Goal: Task Accomplishment & Management: Manage account settings

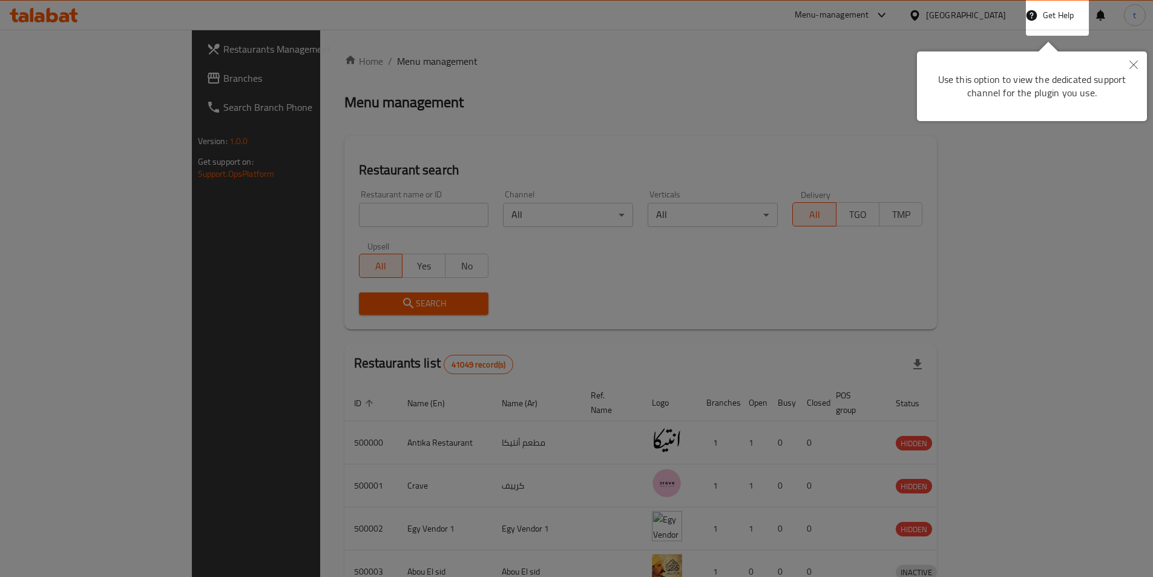
drag, startPoint x: 1130, startPoint y: 67, endPoint x: 1121, endPoint y: 66, distance: 9.7
click at [1131, 67] on icon "Close" at bounding box center [1133, 65] width 8 height 8
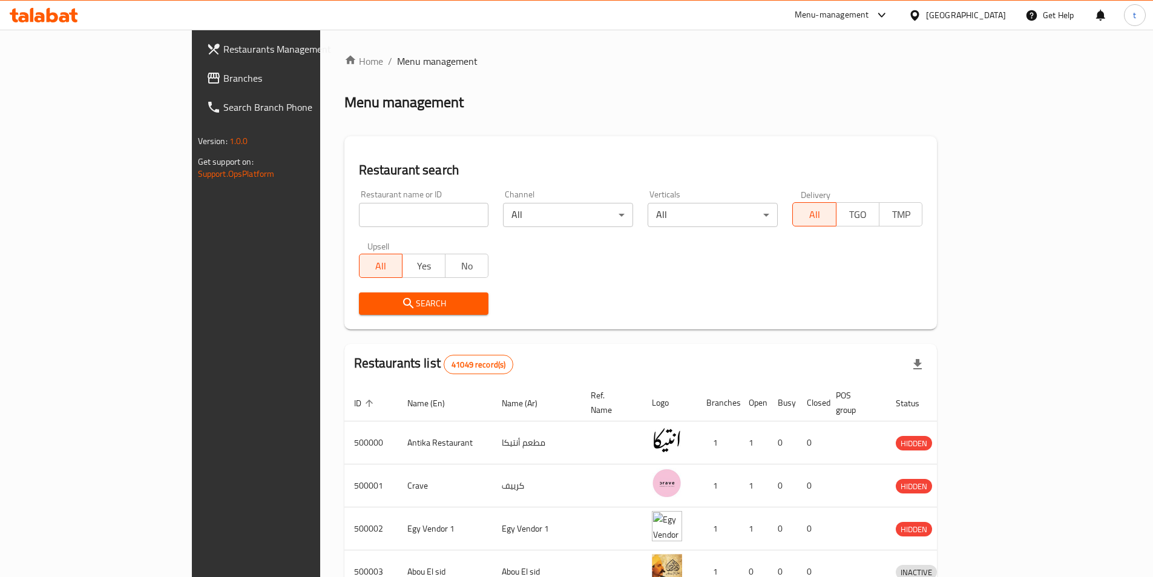
click at [1002, 20] on div "Egypt" at bounding box center [966, 14] width 80 height 13
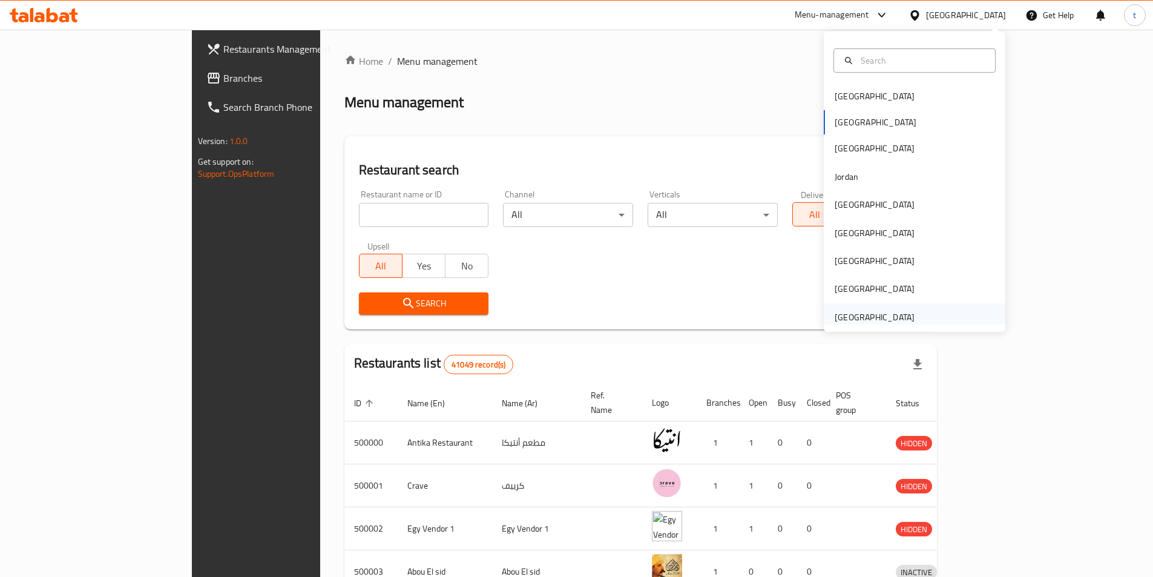
click at [882, 314] on div "[GEOGRAPHIC_DATA]" at bounding box center [875, 316] width 80 height 13
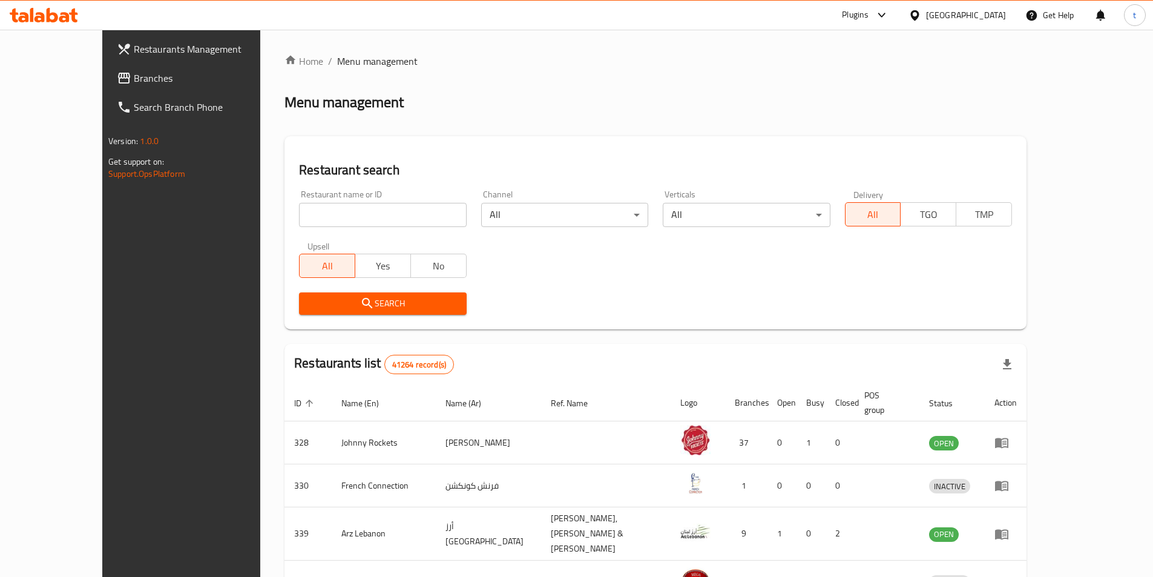
click at [336, 212] on input "search" at bounding box center [382, 215] width 167 height 24
click at [134, 76] on span "Branches" at bounding box center [209, 78] width 151 height 15
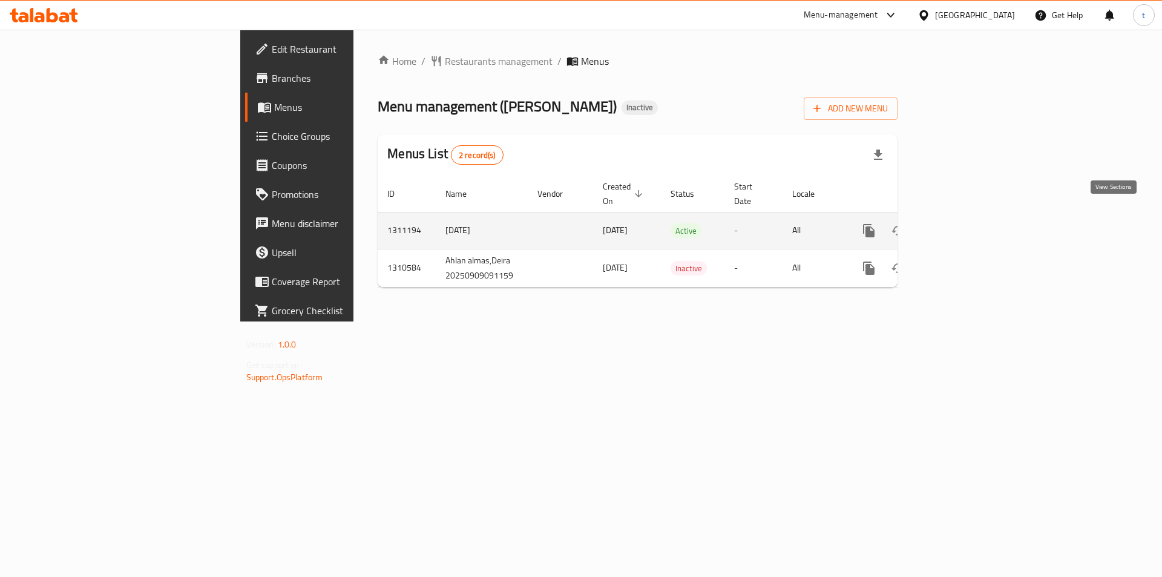
click at [963, 223] on icon "enhanced table" at bounding box center [956, 230] width 15 height 15
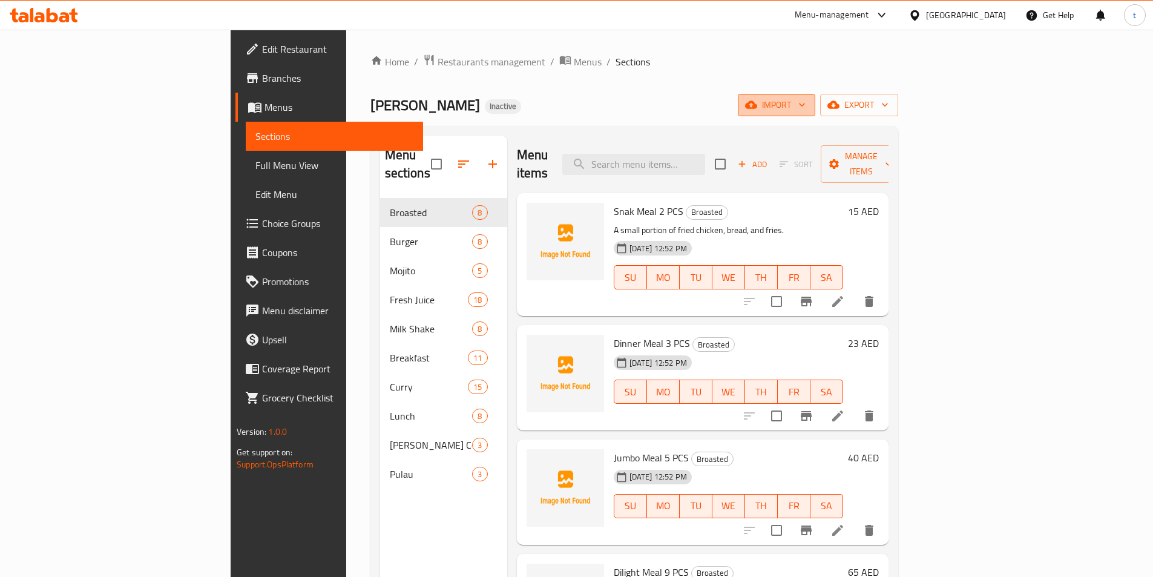
click at [805, 102] on span "import" at bounding box center [776, 104] width 58 height 15
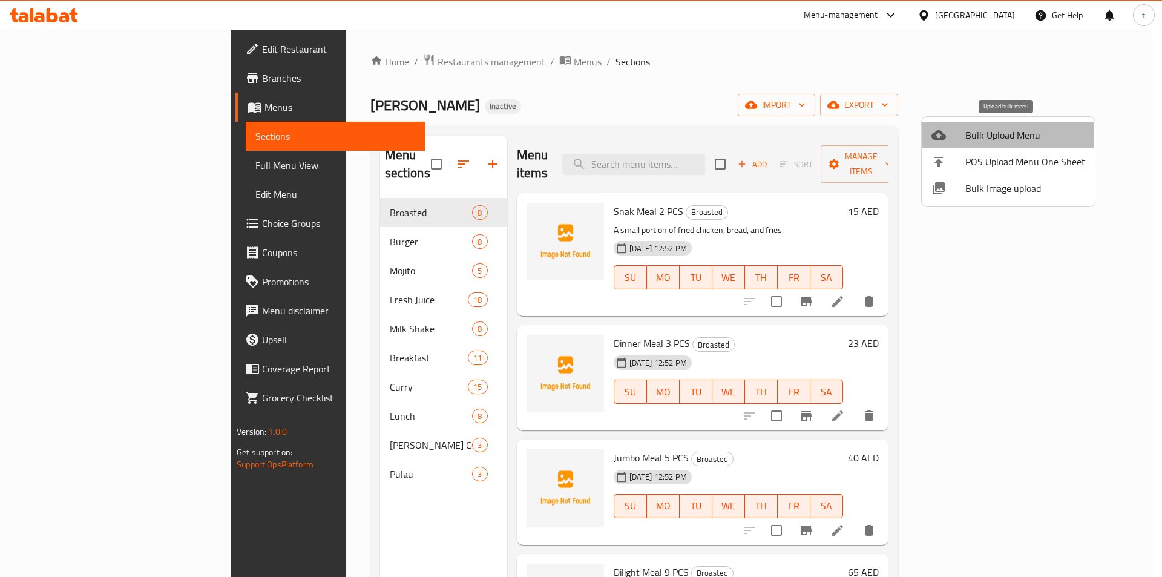
click at [943, 137] on icon at bounding box center [938, 135] width 15 height 10
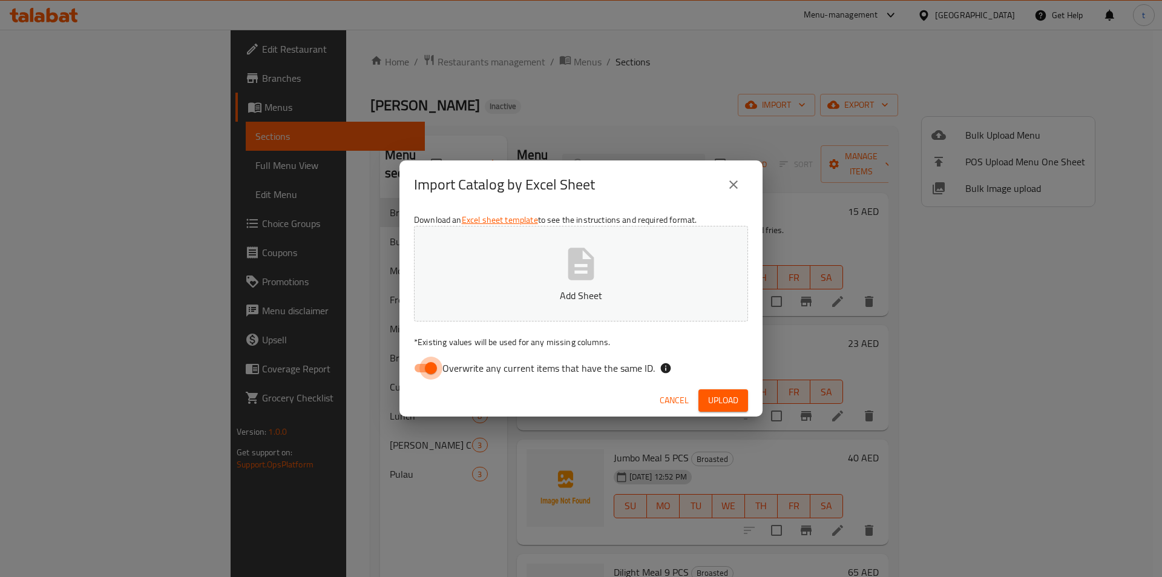
click at [439, 376] on input "Overwrite any current items that have the same ID." at bounding box center [430, 367] width 69 height 23
checkbox input "false"
click at [546, 301] on p "Add Sheet" at bounding box center [581, 295] width 297 height 15
click at [733, 396] on span "Upload" at bounding box center [723, 400] width 30 height 15
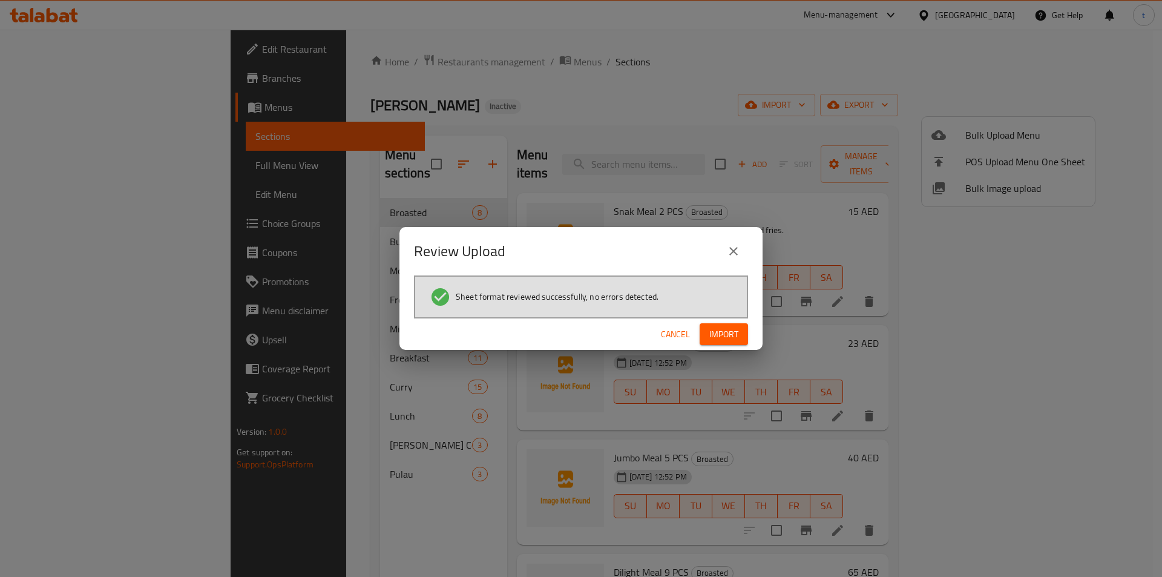
click at [719, 334] on span "Import" at bounding box center [723, 334] width 29 height 15
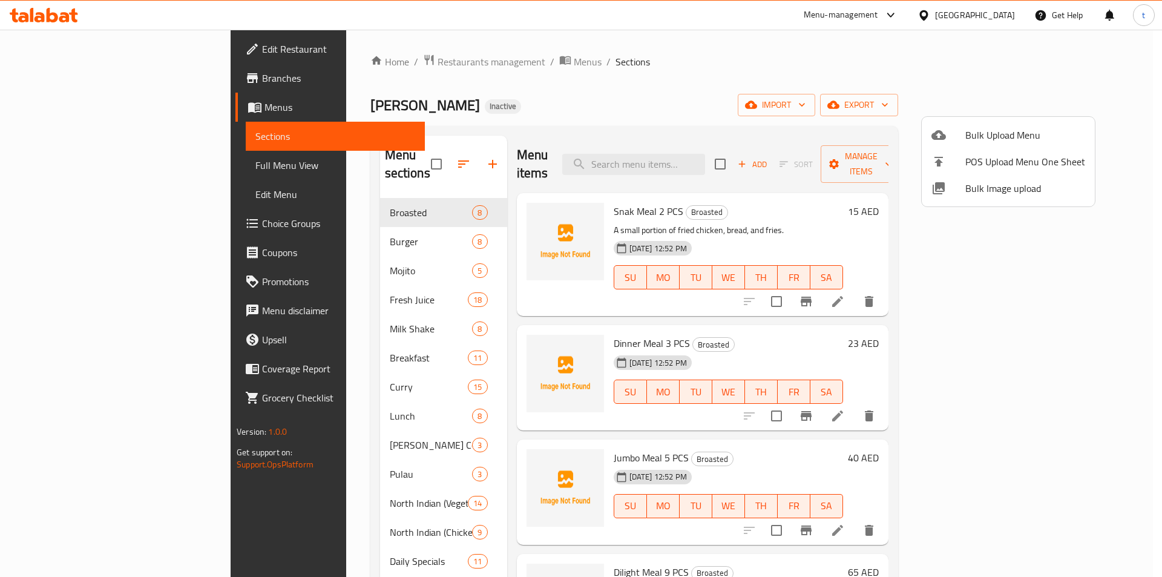
click at [86, 163] on div at bounding box center [581, 288] width 1162 height 577
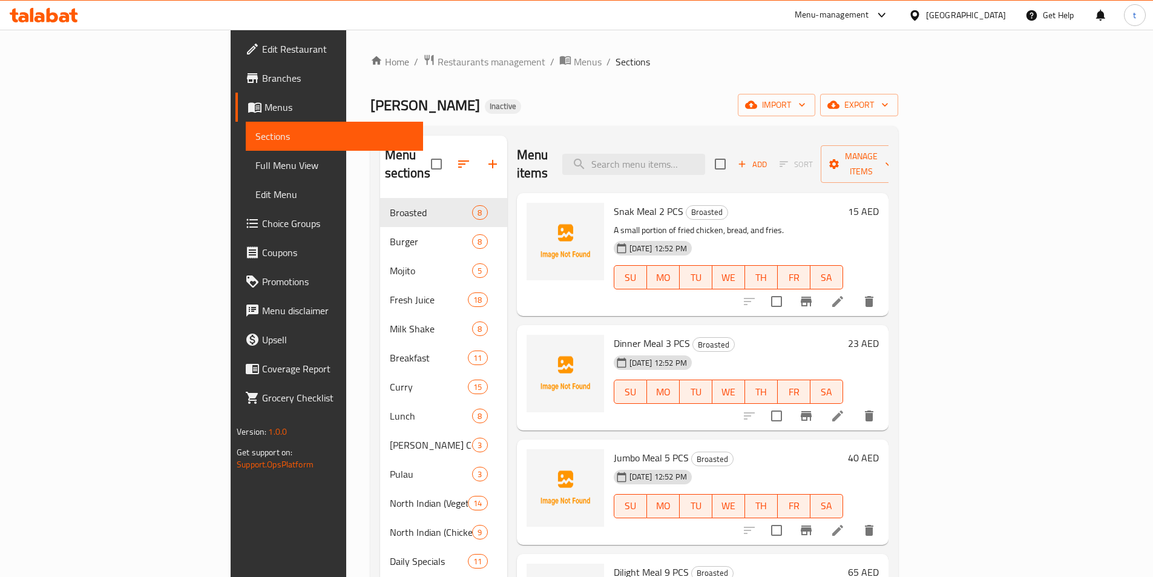
click at [255, 158] on span "Full Menu View" at bounding box center [334, 165] width 158 height 15
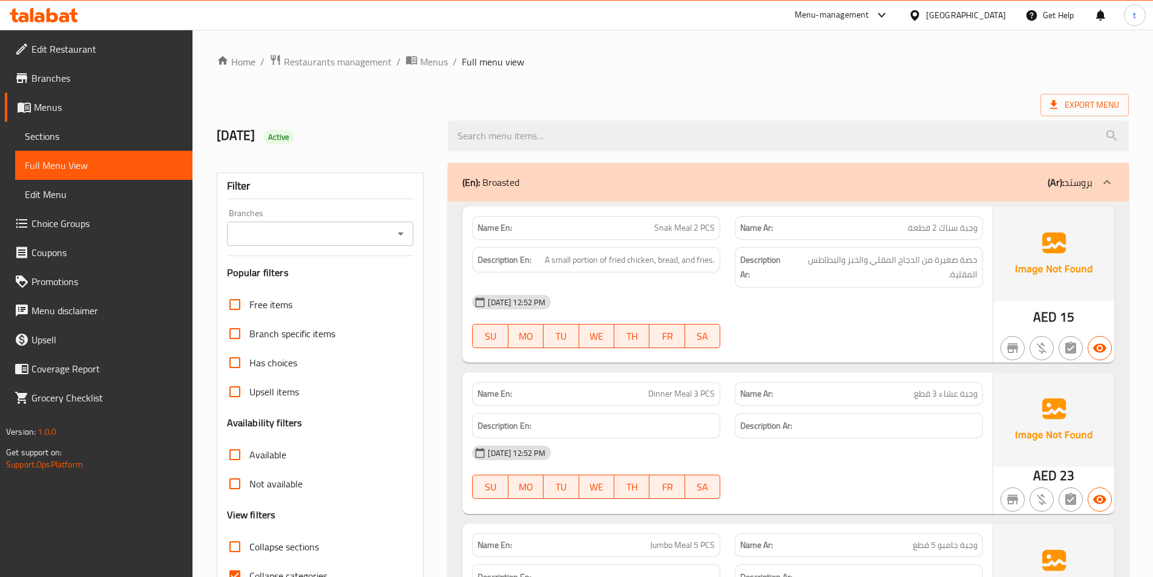
click at [71, 139] on span "Sections" at bounding box center [104, 136] width 158 height 15
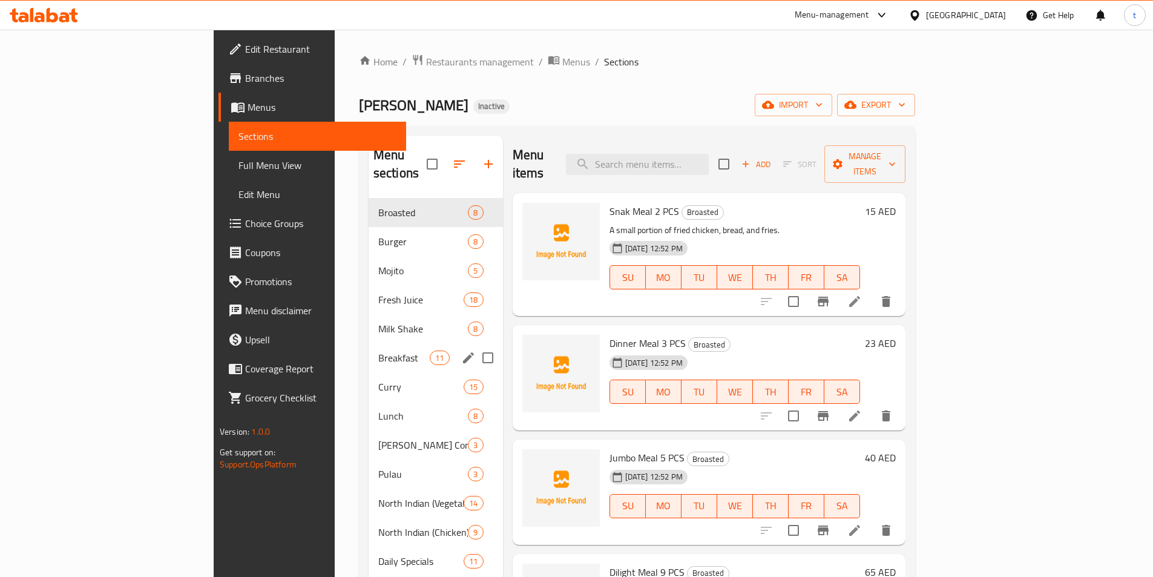
scroll to position [281, 0]
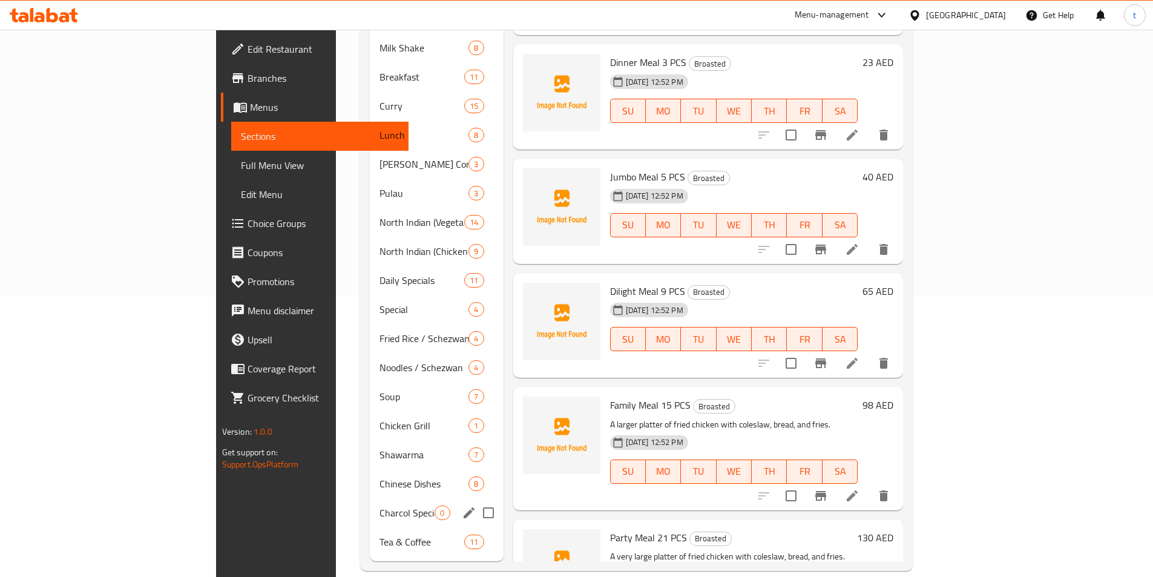
click at [476, 500] on input "Menu sections" at bounding box center [488, 512] width 25 height 25
checkbox input "true"
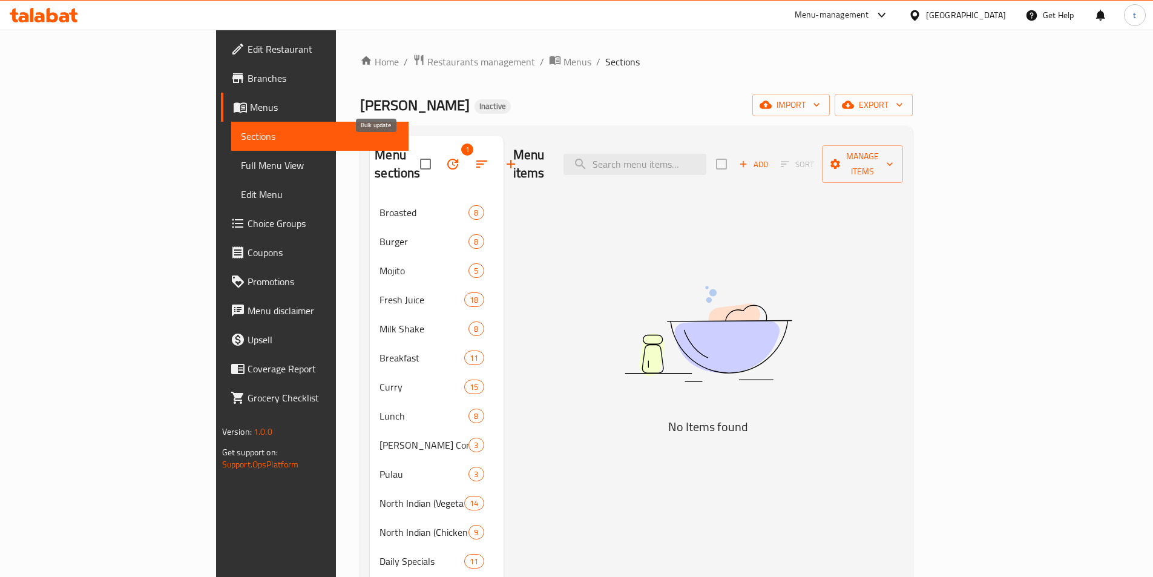
click at [445, 157] on icon "button" at bounding box center [452, 164] width 15 height 15
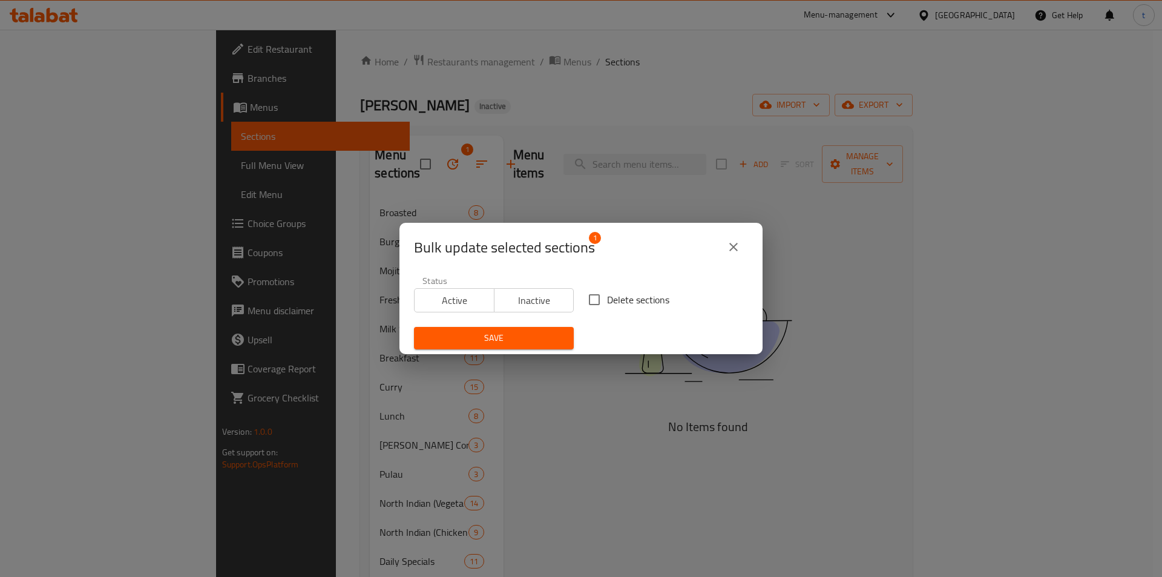
click at [589, 301] on input "Delete sections" at bounding box center [594, 299] width 25 height 25
checkbox input "true"
click at [512, 341] on span "Save" at bounding box center [494, 337] width 140 height 15
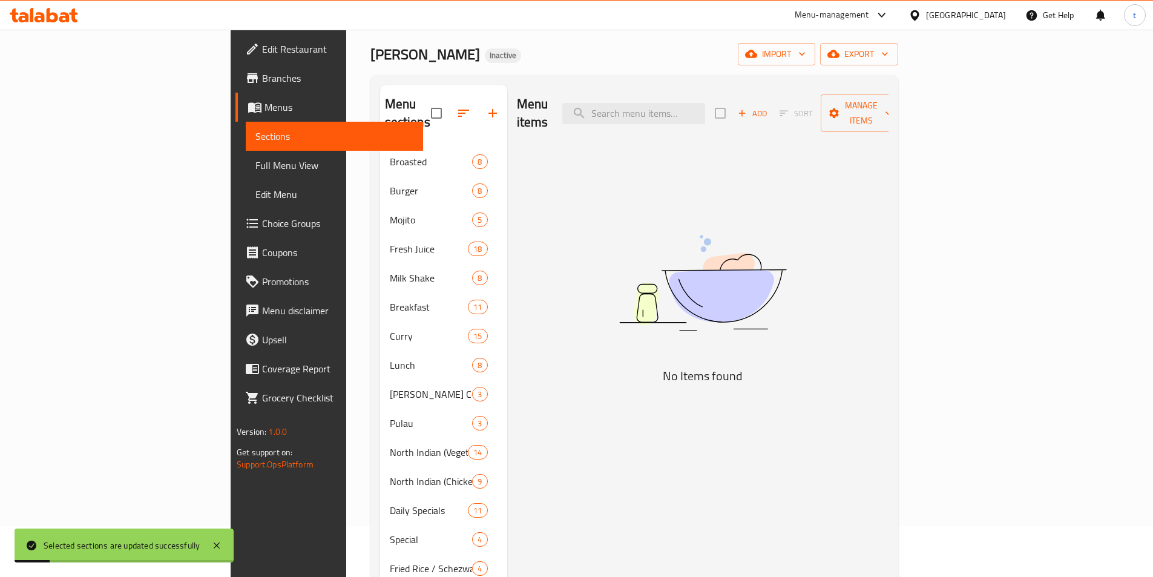
scroll to position [121, 0]
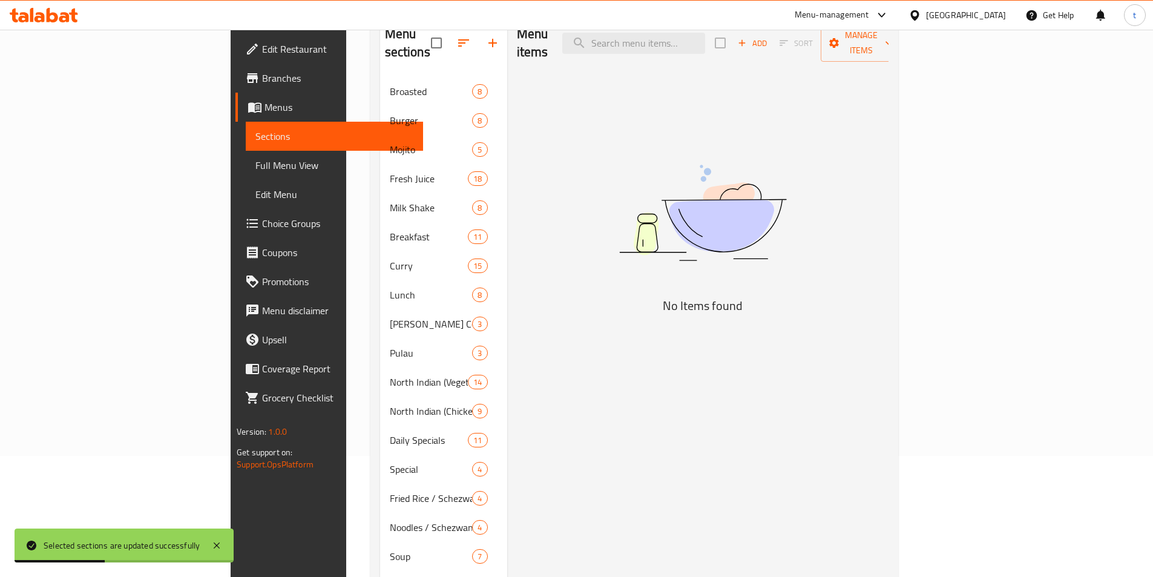
click at [235, 97] on link "Menus" at bounding box center [329, 107] width 188 height 29
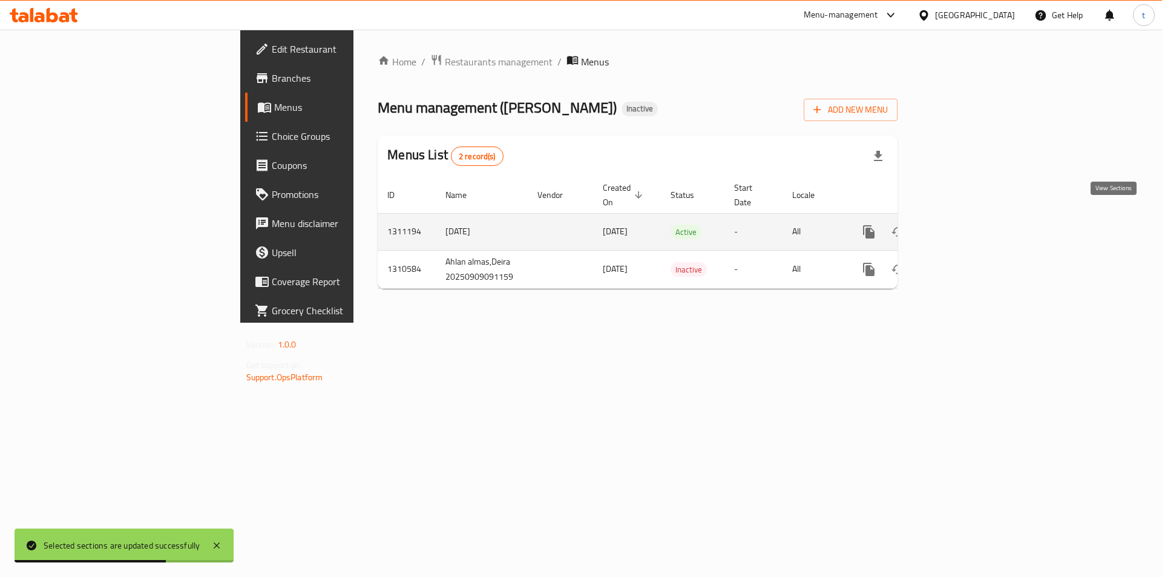
click at [963, 225] on icon "enhanced table" at bounding box center [956, 232] width 15 height 15
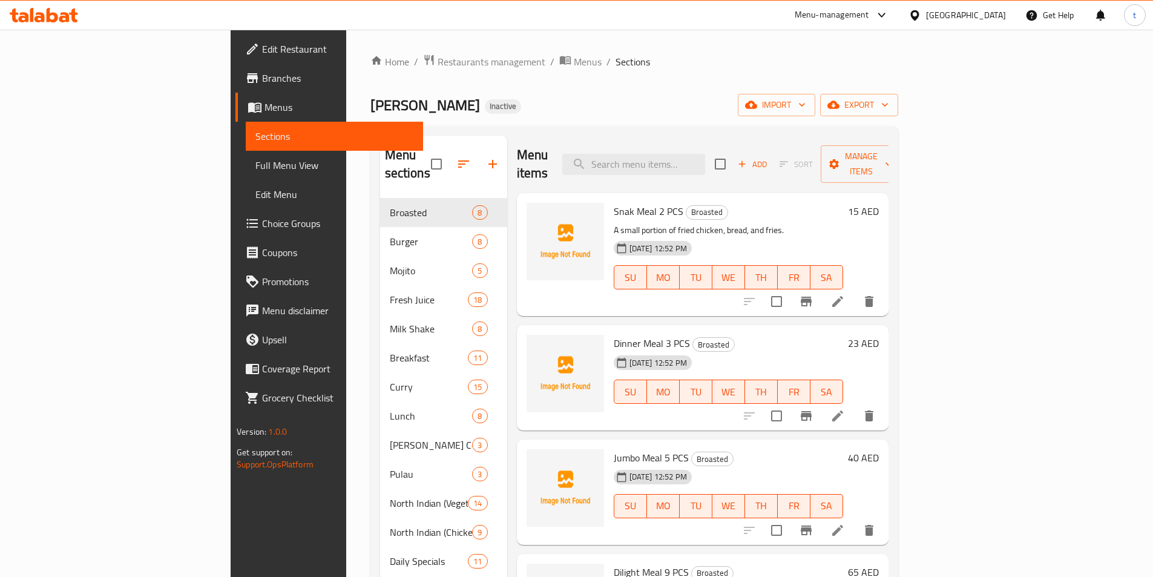
drag, startPoint x: 69, startPoint y: 159, endPoint x: 62, endPoint y: 166, distance: 9.9
click at [255, 159] on span "Full Menu View" at bounding box center [334, 165] width 158 height 15
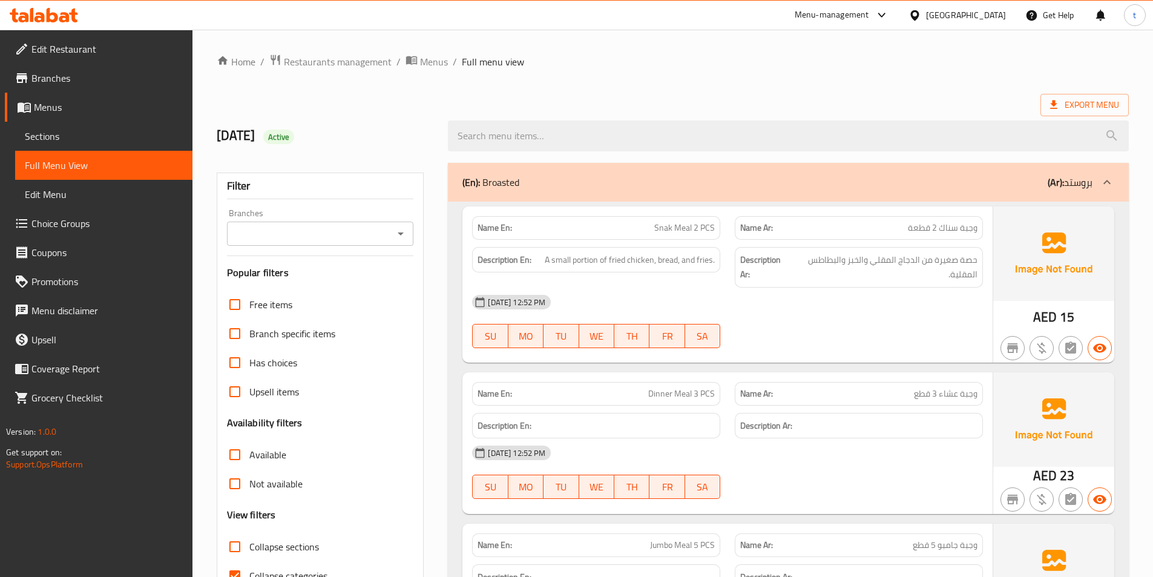
scroll to position [242, 0]
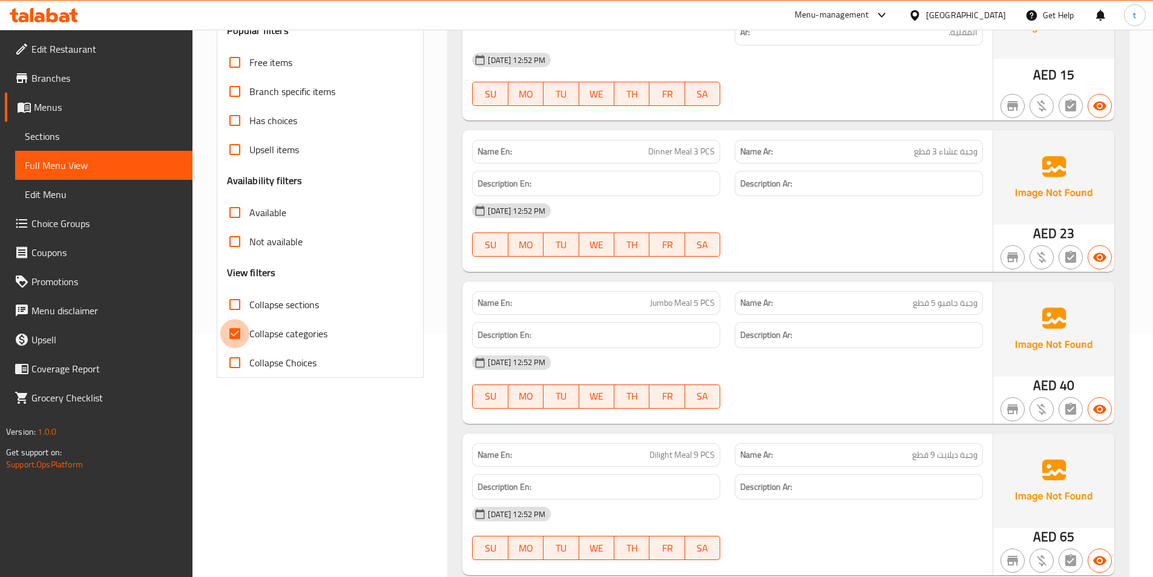
click at [232, 342] on input "Collapse categories" at bounding box center [234, 333] width 29 height 29
checkbox input "false"
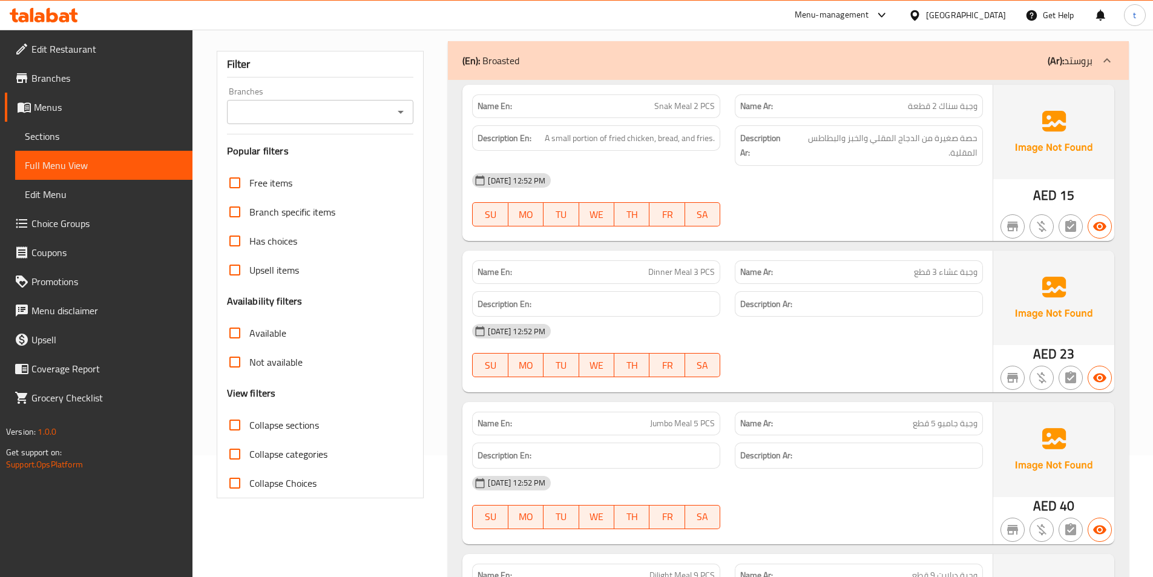
scroll to position [0, 0]
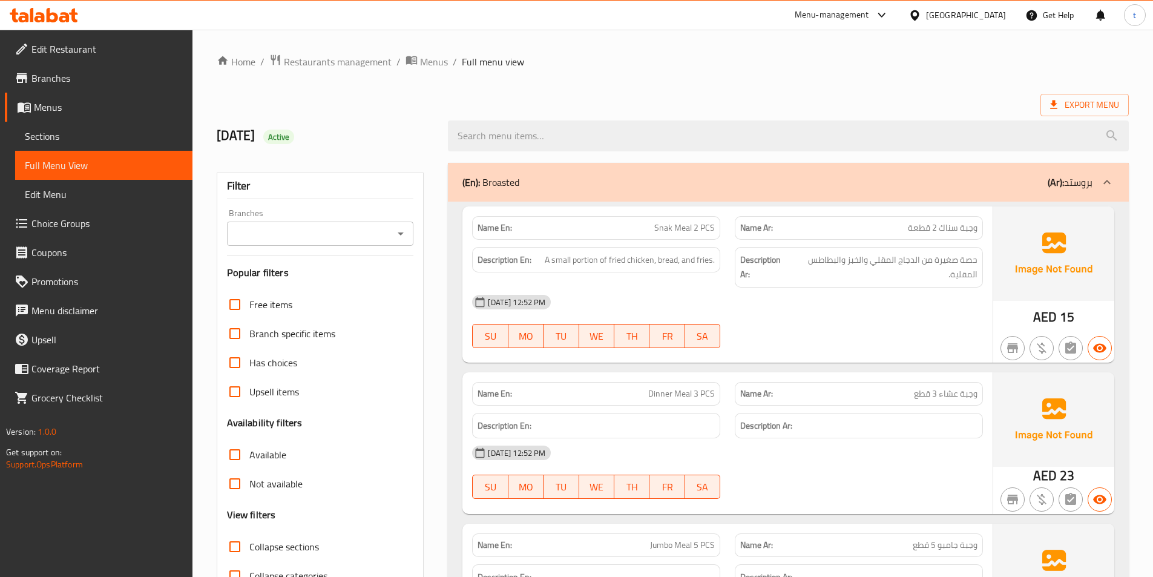
click at [1104, 180] on icon at bounding box center [1107, 182] width 15 height 15
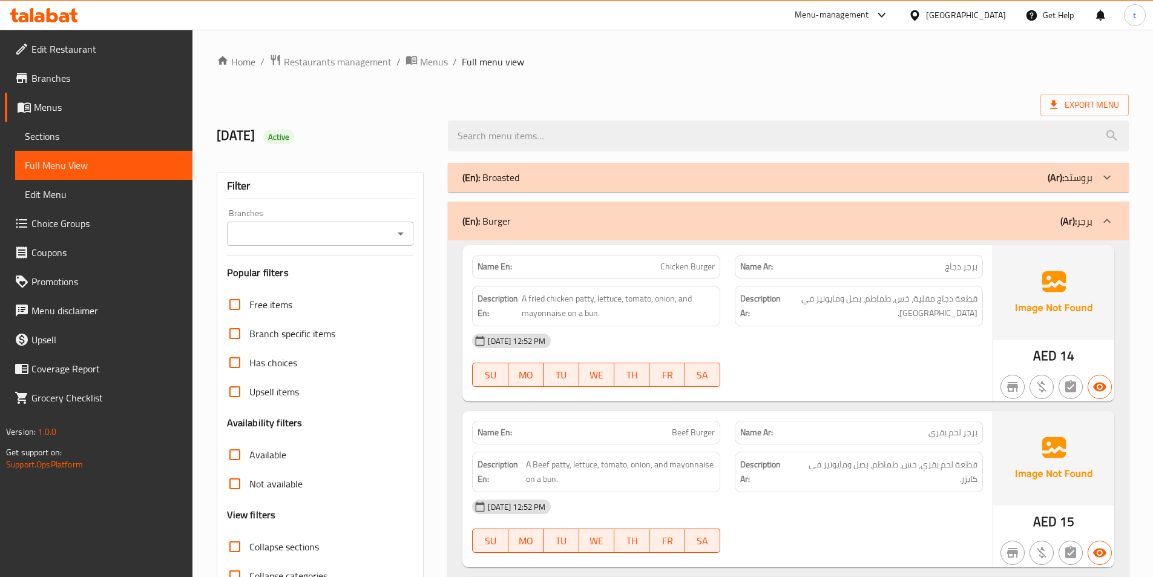
click at [1112, 223] on icon at bounding box center [1107, 221] width 15 height 15
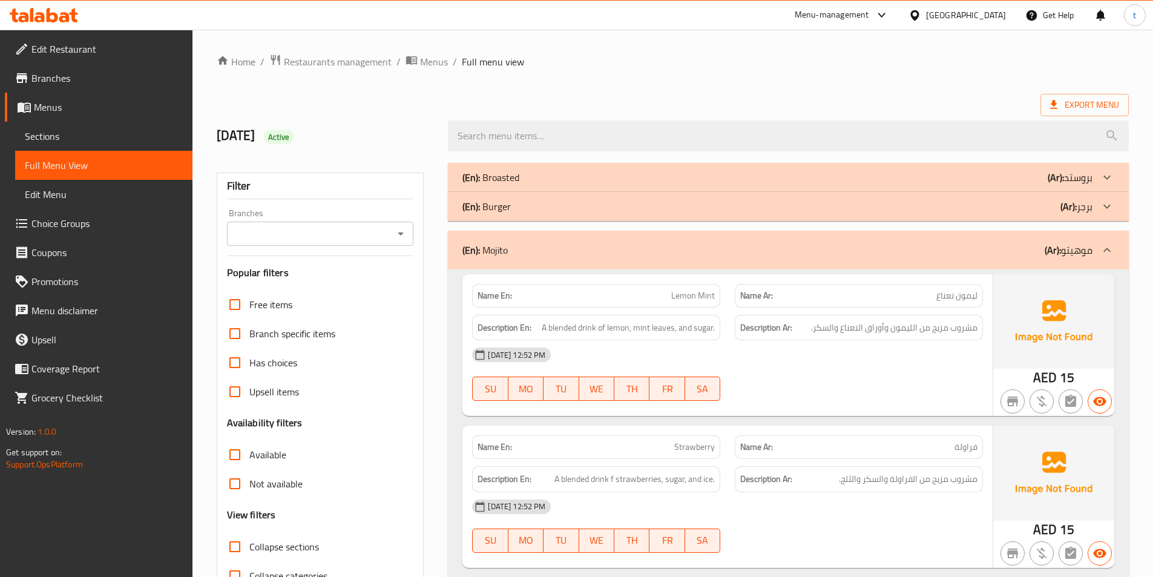
click at [1104, 274] on img at bounding box center [1053, 321] width 121 height 94
click at [1109, 257] on div at bounding box center [1106, 249] width 29 height 29
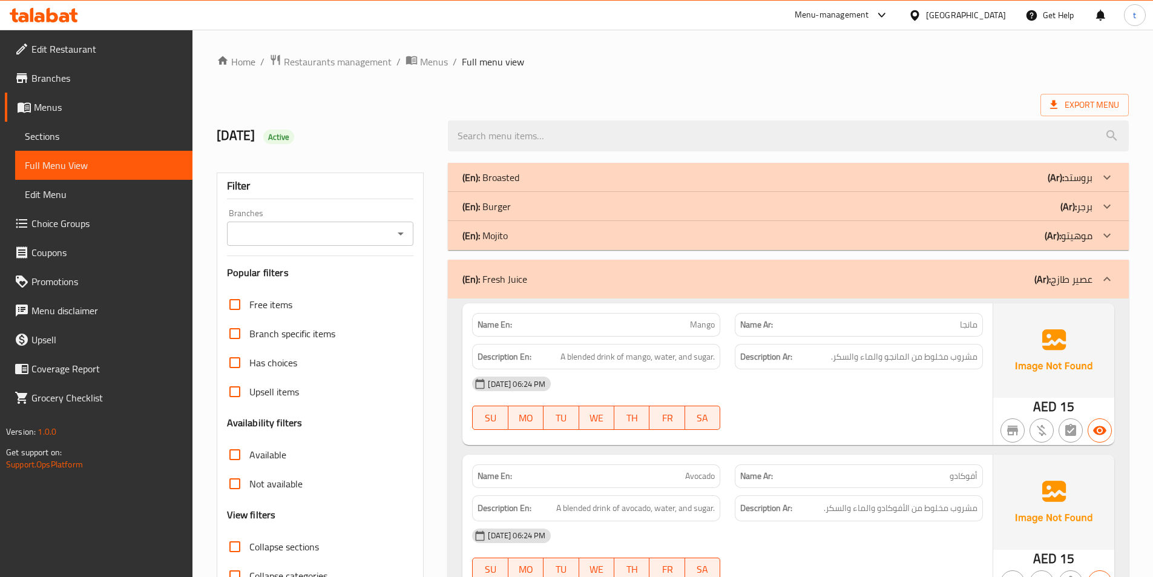
click at [1104, 275] on icon at bounding box center [1107, 279] width 15 height 15
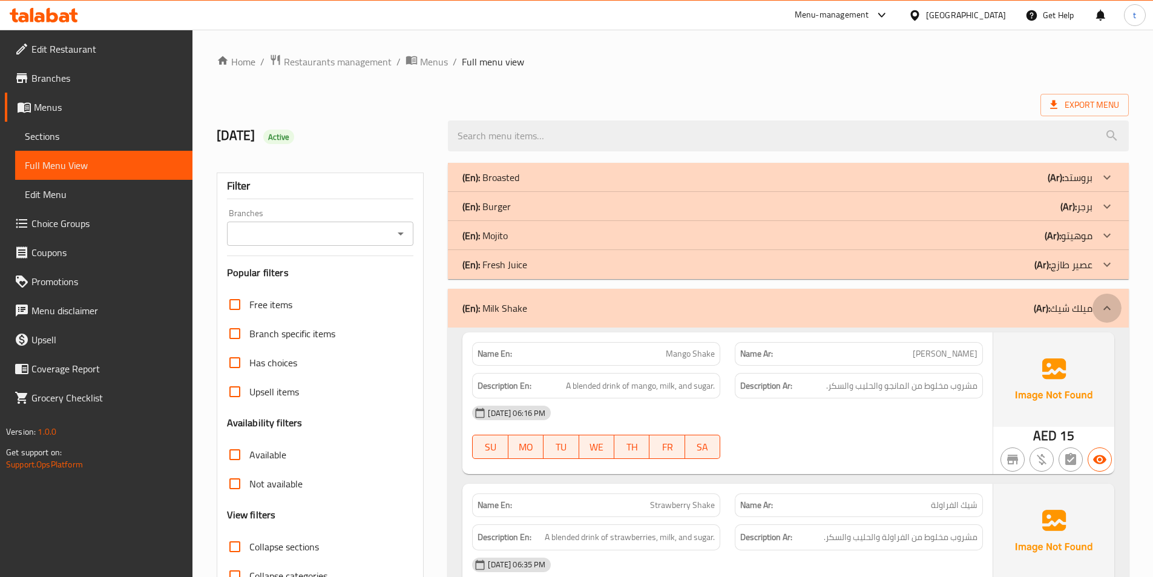
click at [1104, 316] on div at bounding box center [1106, 308] width 29 height 29
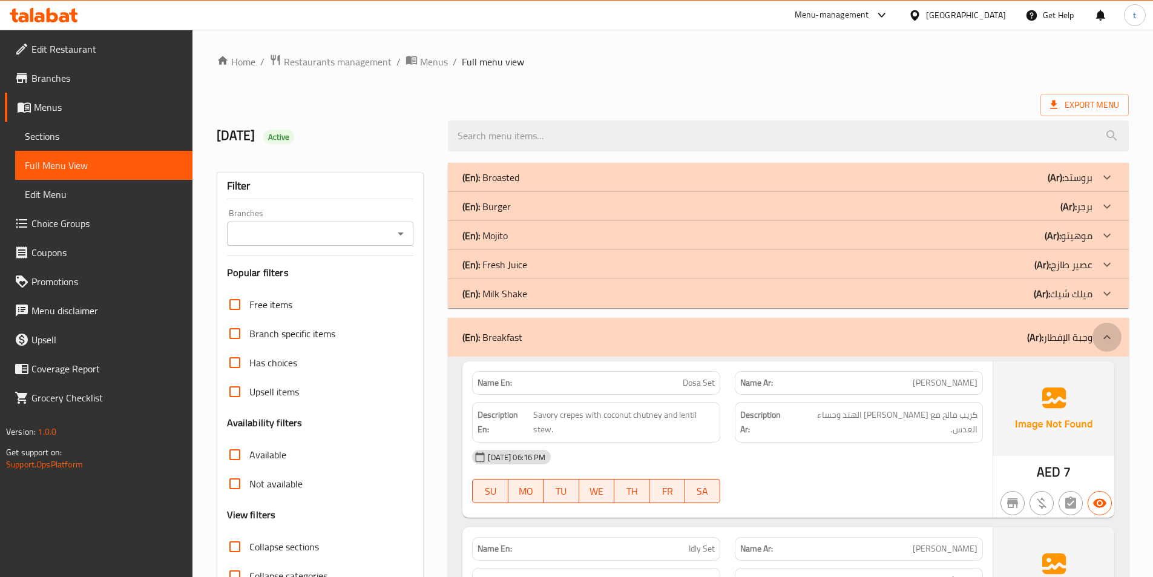
click at [1107, 326] on div at bounding box center [1106, 337] width 29 height 29
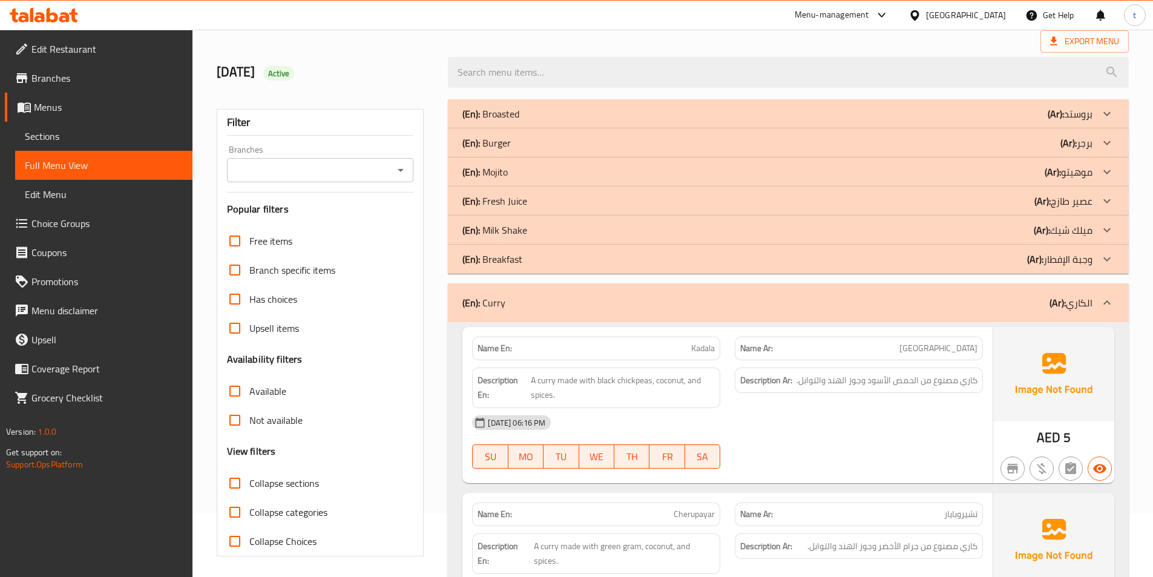
scroll to position [182, 0]
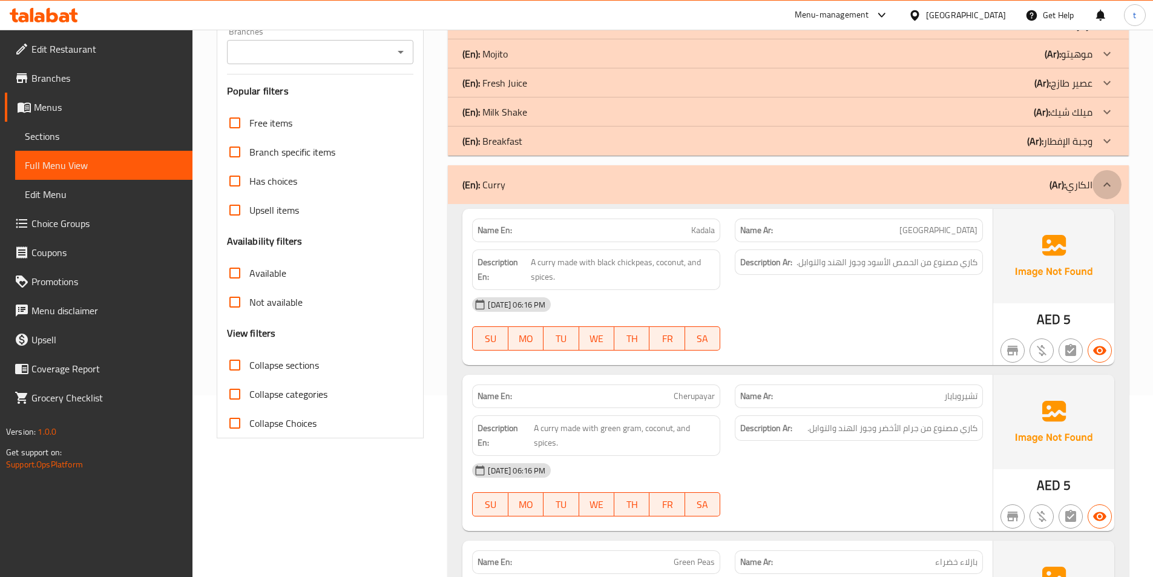
click at [1108, 191] on icon at bounding box center [1107, 184] width 15 height 15
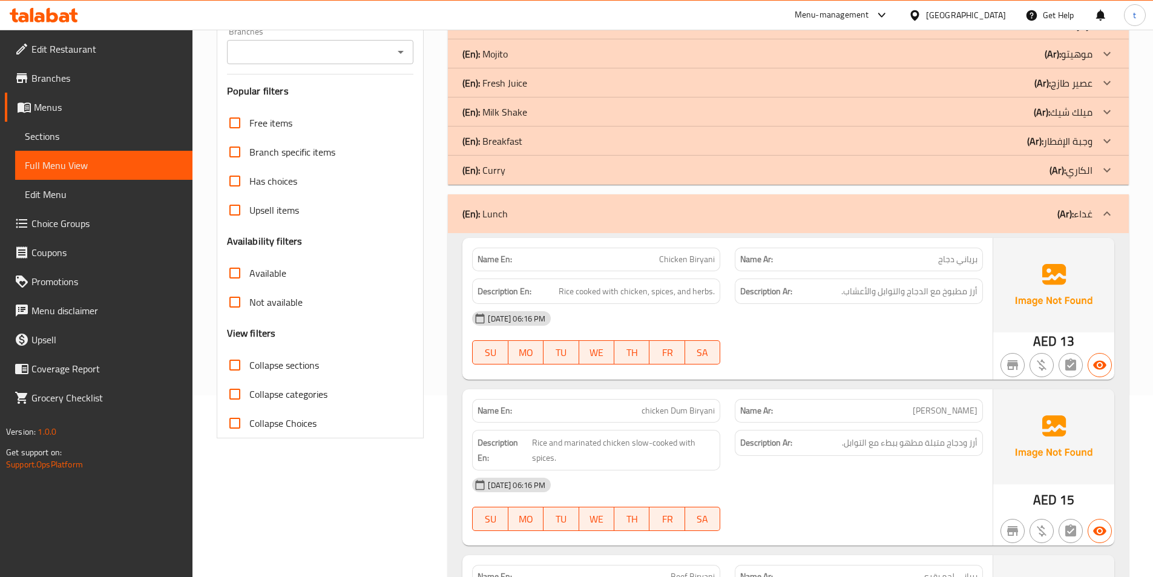
click at [1098, 209] on div at bounding box center [1106, 213] width 29 height 29
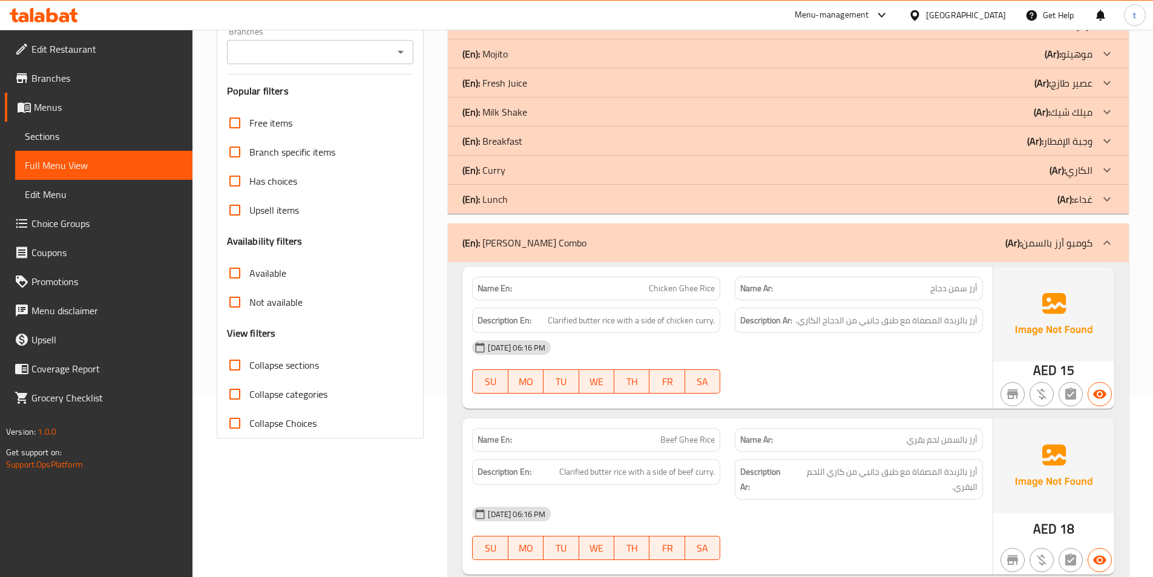
click at [1104, 239] on icon at bounding box center [1107, 242] width 15 height 15
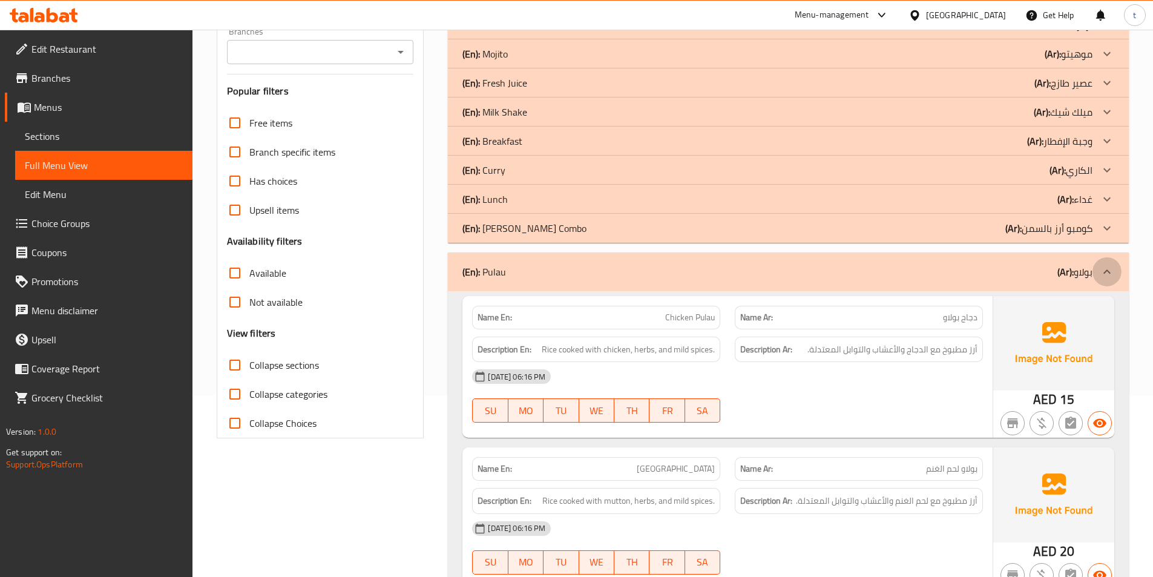
click at [1100, 269] on icon at bounding box center [1107, 271] width 15 height 15
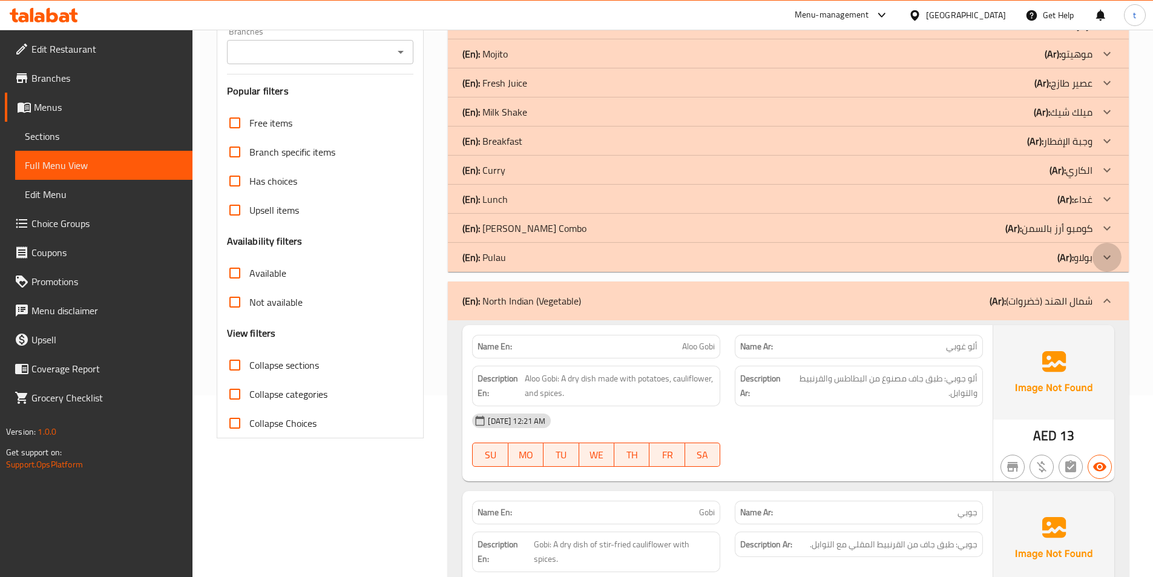
click at [1103, 263] on icon at bounding box center [1107, 257] width 15 height 15
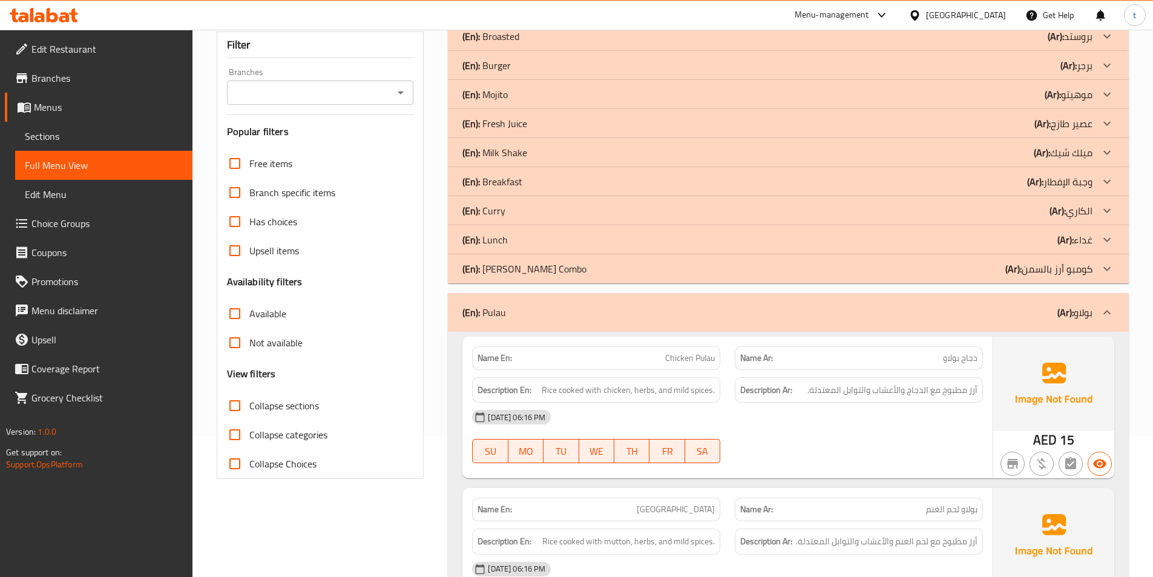
scroll to position [303, 0]
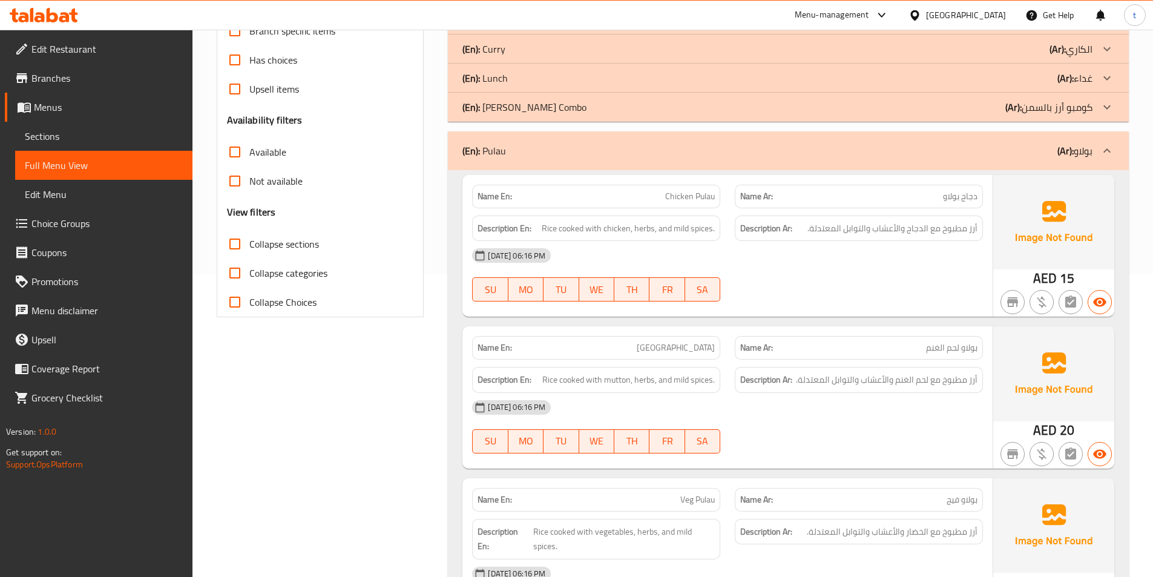
click at [1104, 159] on div at bounding box center [1106, 150] width 29 height 29
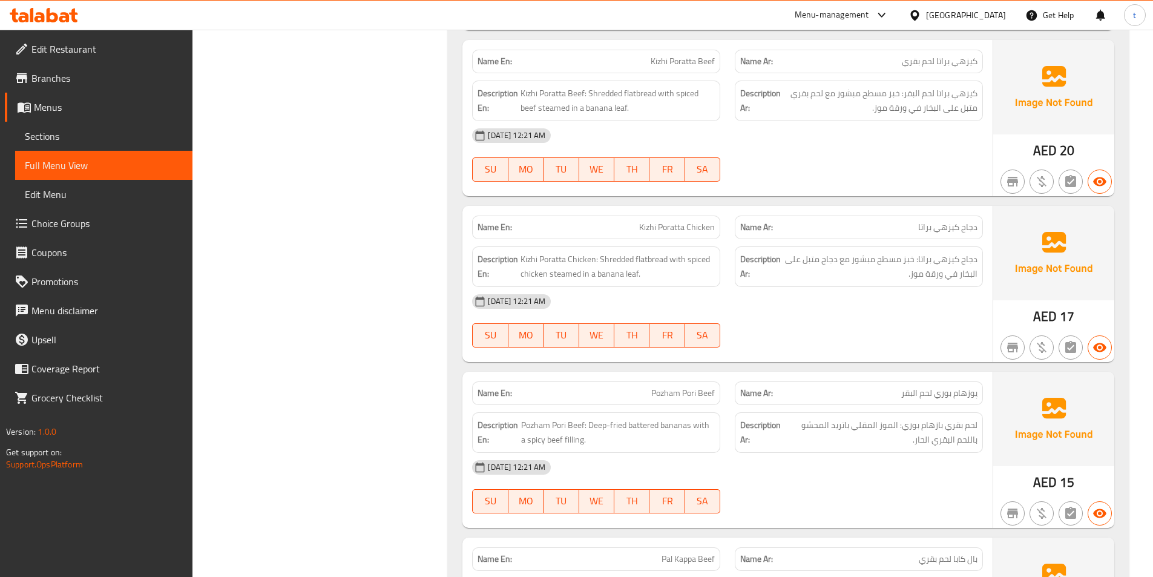
scroll to position [5426, 0]
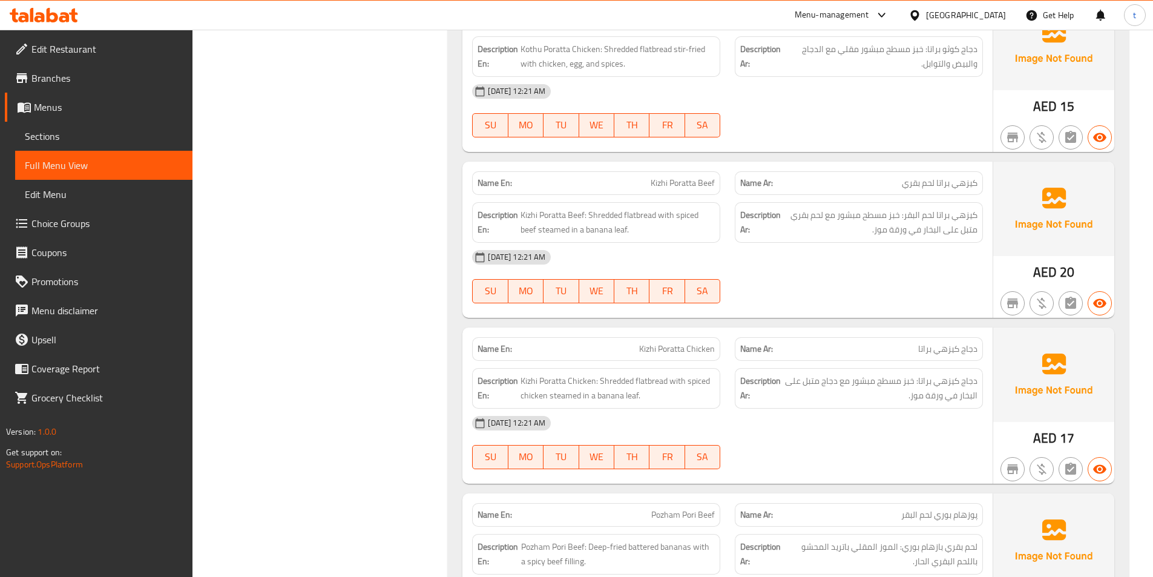
click at [66, 137] on span "Sections" at bounding box center [104, 136] width 158 height 15
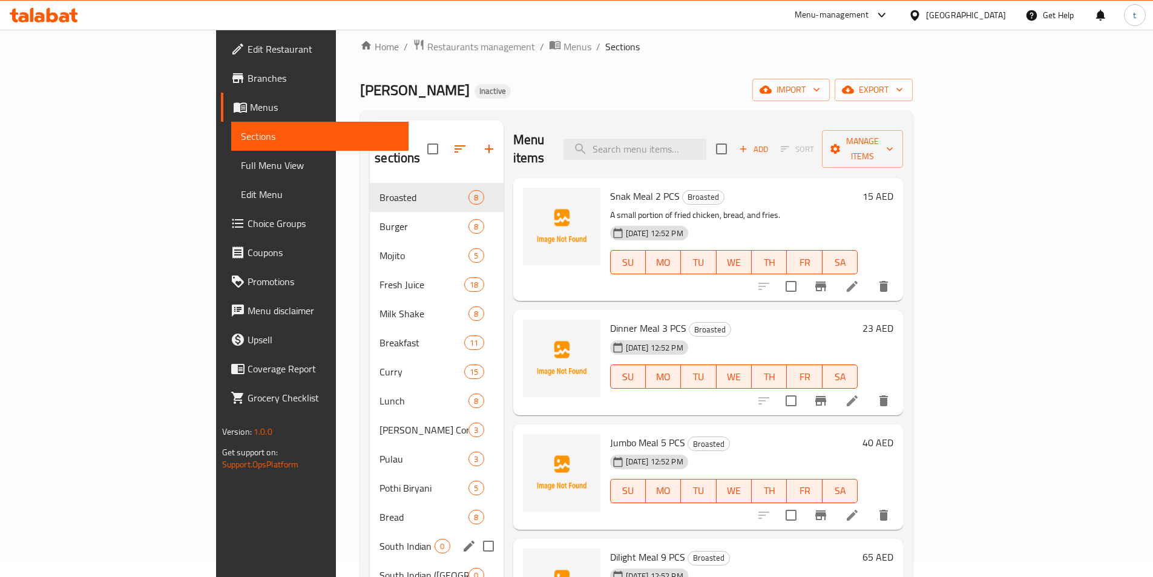
scroll to position [2, 0]
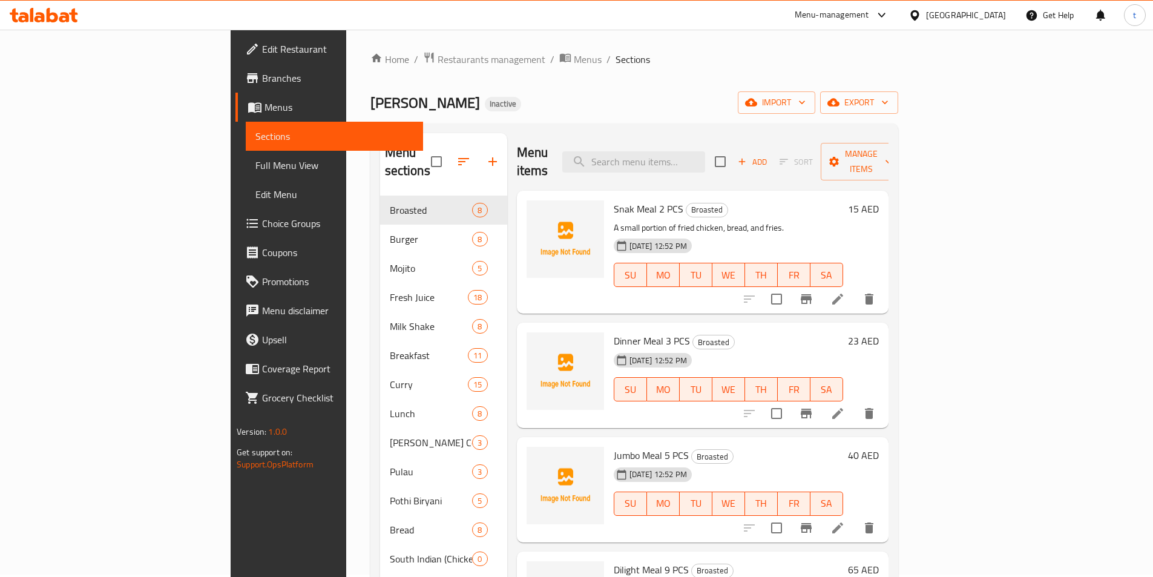
click at [822, 80] on div "Home / Restaurants management / Menus / Sections Ahlan almas Inactive import ex…" at bounding box center [634, 522] width 528 height 943
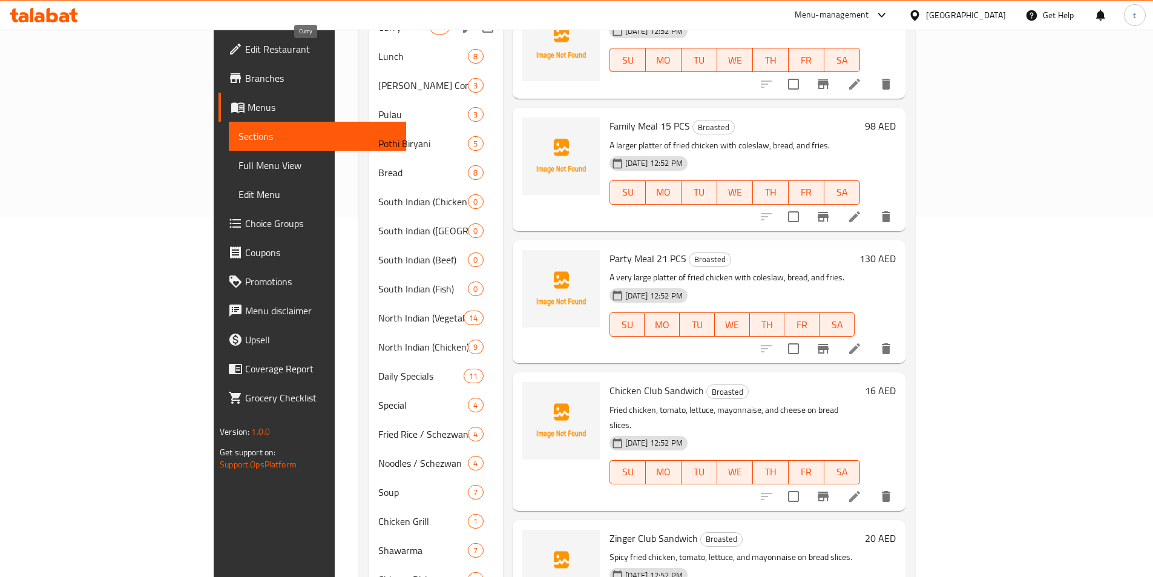
scroll to position [426, 0]
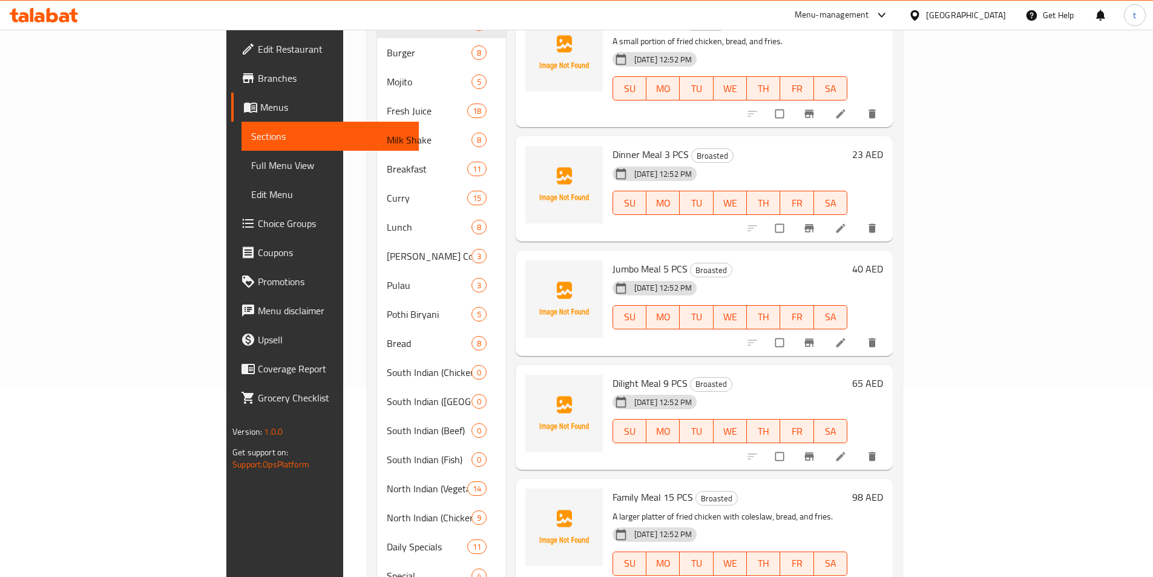
scroll to position [182, 0]
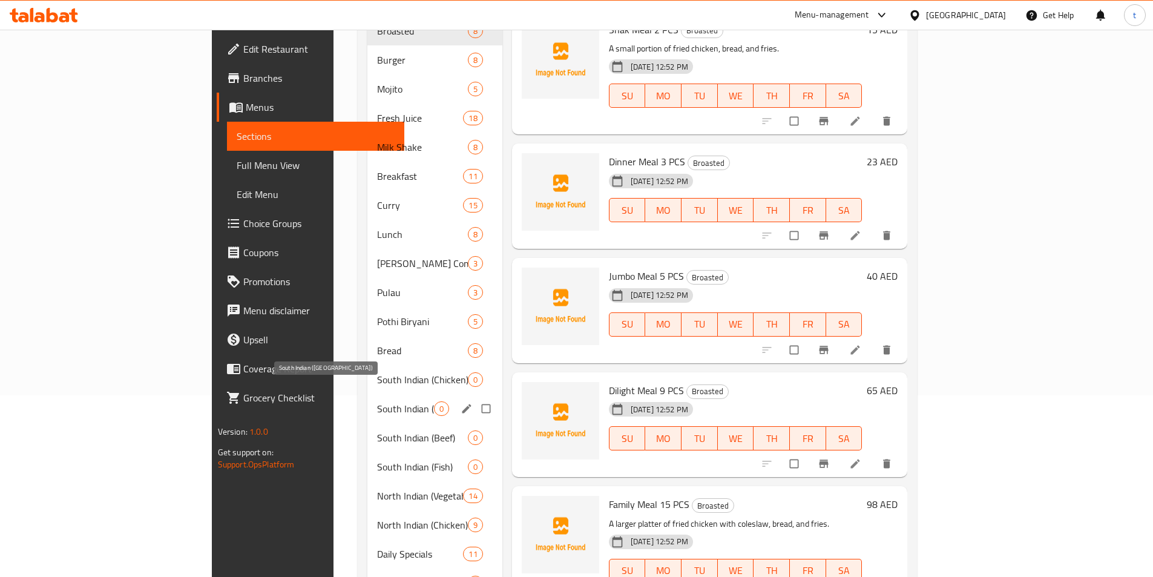
click at [377, 401] on span "South Indian ([GEOGRAPHIC_DATA])" at bounding box center [405, 408] width 57 height 15
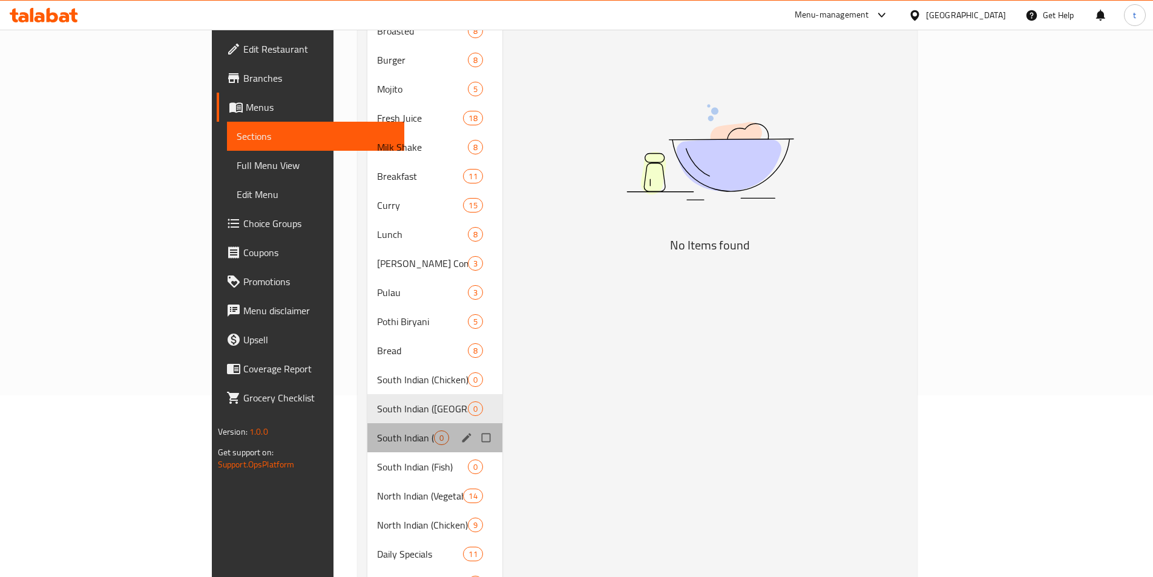
click at [367, 423] on div "South Indian (Beef) 0" at bounding box center [434, 437] width 135 height 29
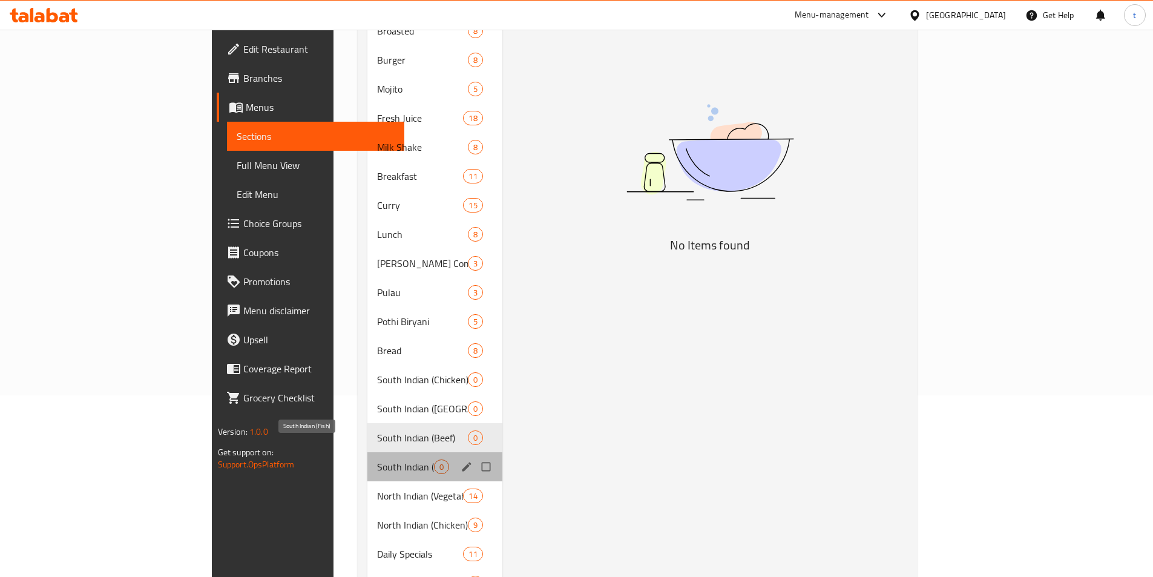
click at [377, 459] on span "South Indian (Fish)" at bounding box center [405, 466] width 57 height 15
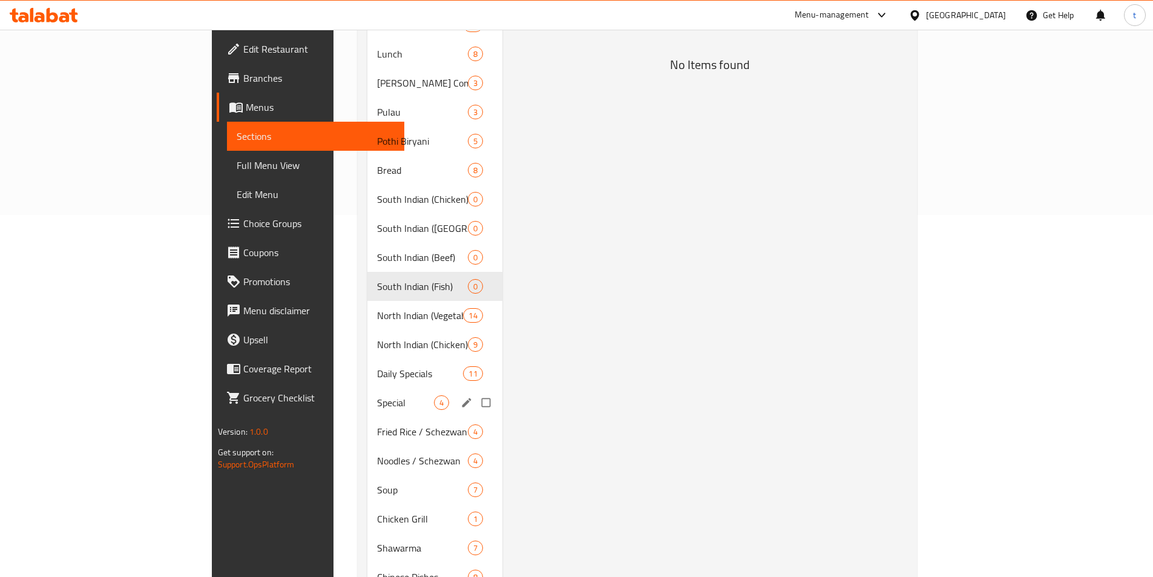
scroll to position [244, 0]
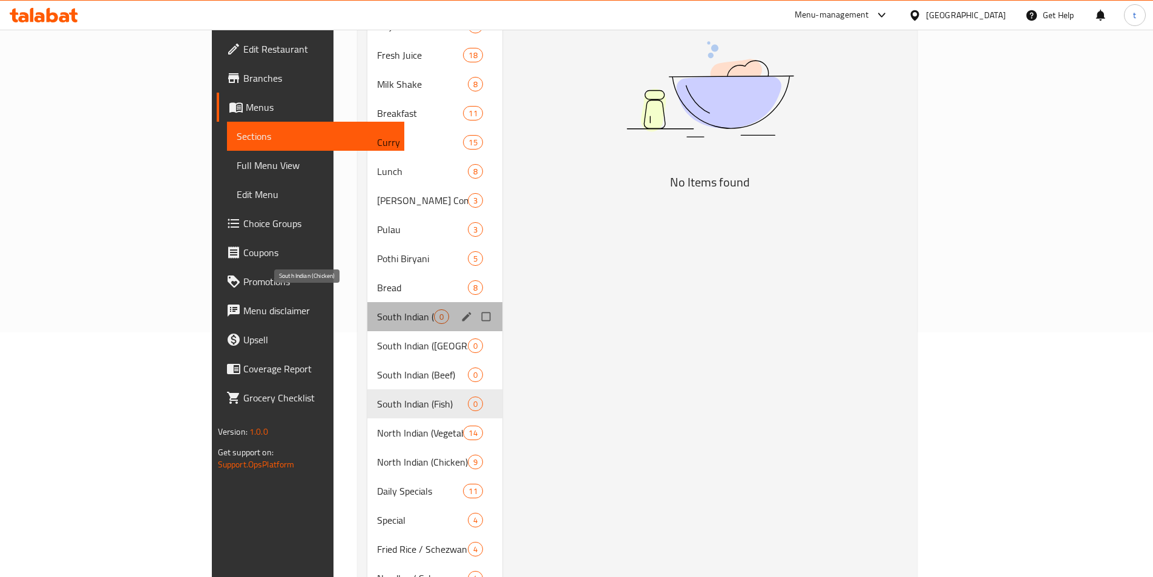
click at [377, 309] on span "South Indian (Chicken)" at bounding box center [405, 316] width 57 height 15
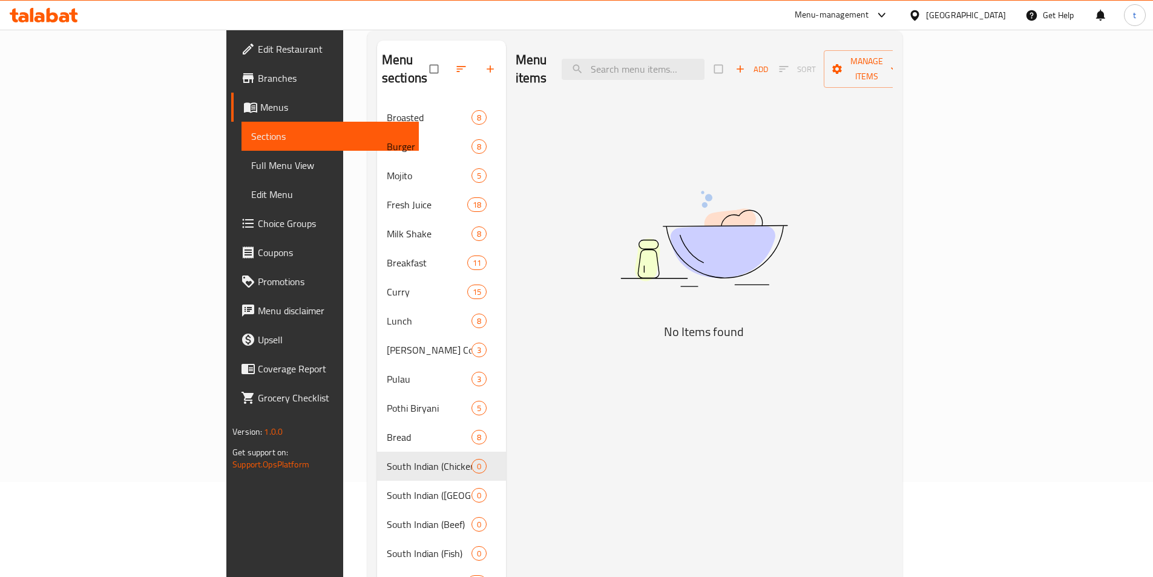
scroll to position [244, 0]
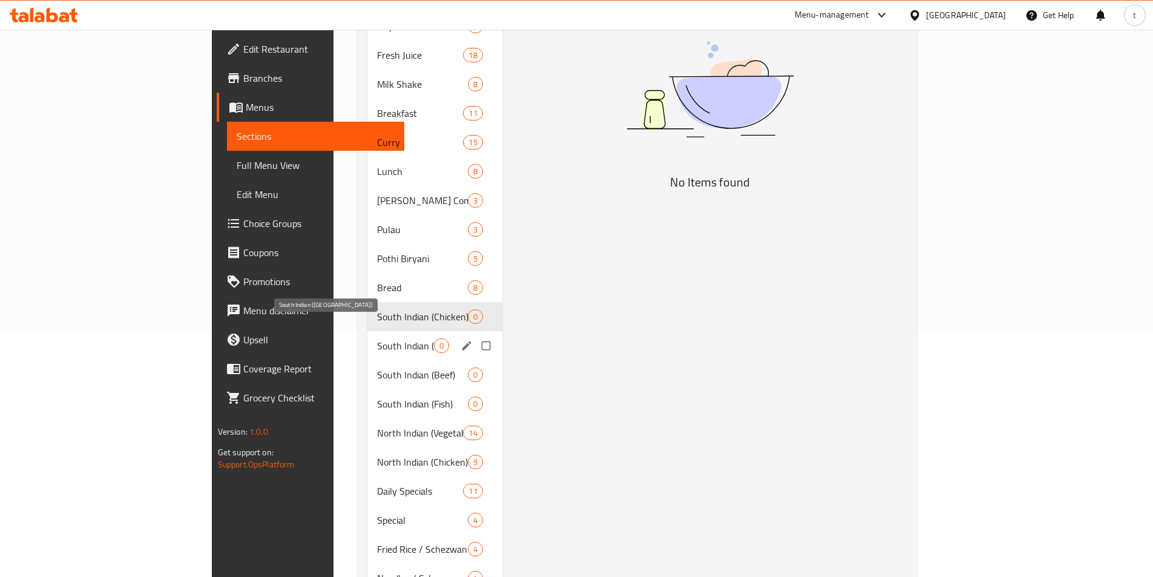
click at [377, 338] on span "South Indian ([GEOGRAPHIC_DATA])" at bounding box center [405, 345] width 57 height 15
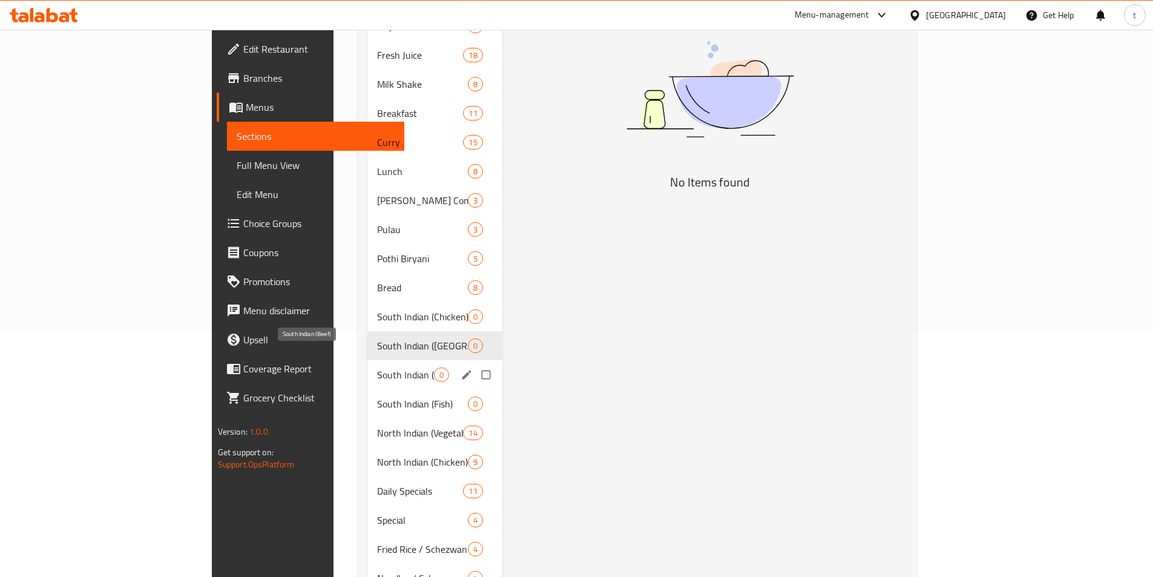
click at [377, 367] on span "South Indian (Beef)" at bounding box center [405, 374] width 57 height 15
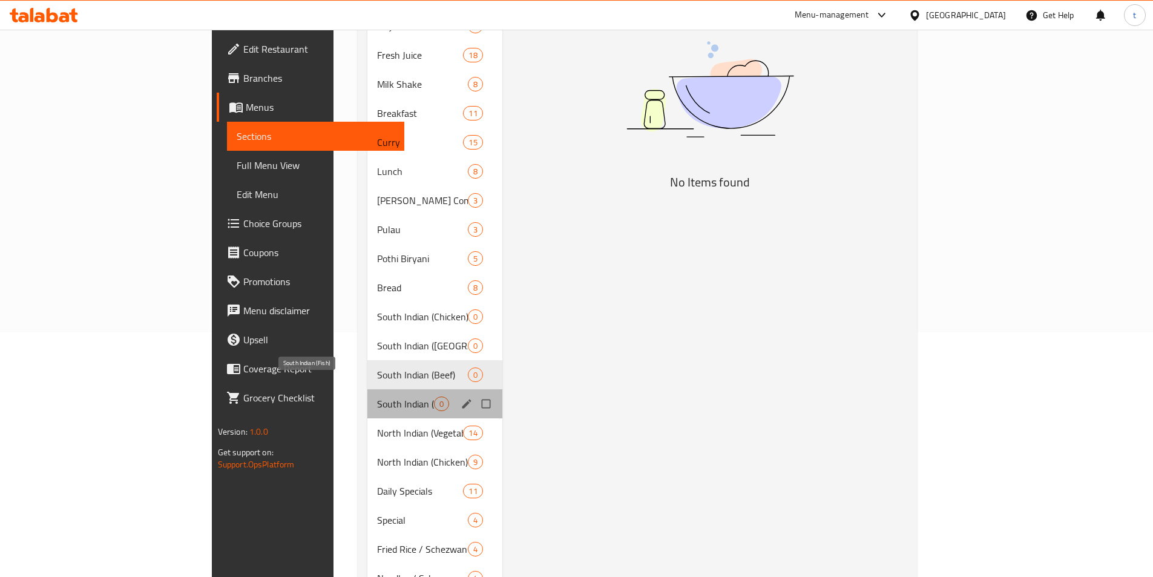
click at [377, 396] on span "South Indian (Fish)" at bounding box center [405, 403] width 57 height 15
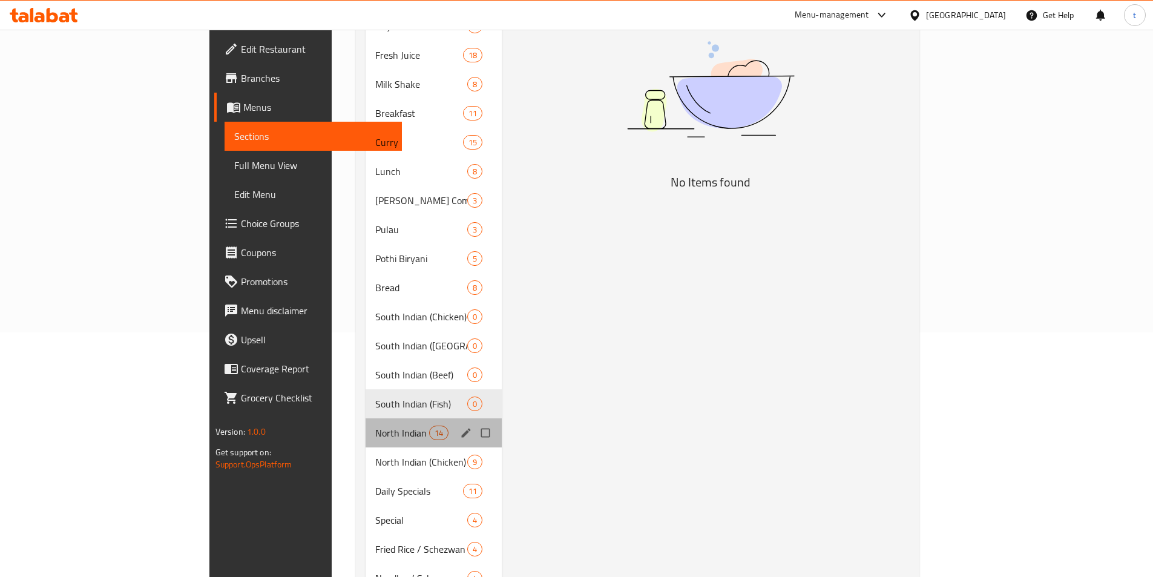
click at [366, 425] on div "North Indian (Vegetable) 14" at bounding box center [434, 432] width 136 height 29
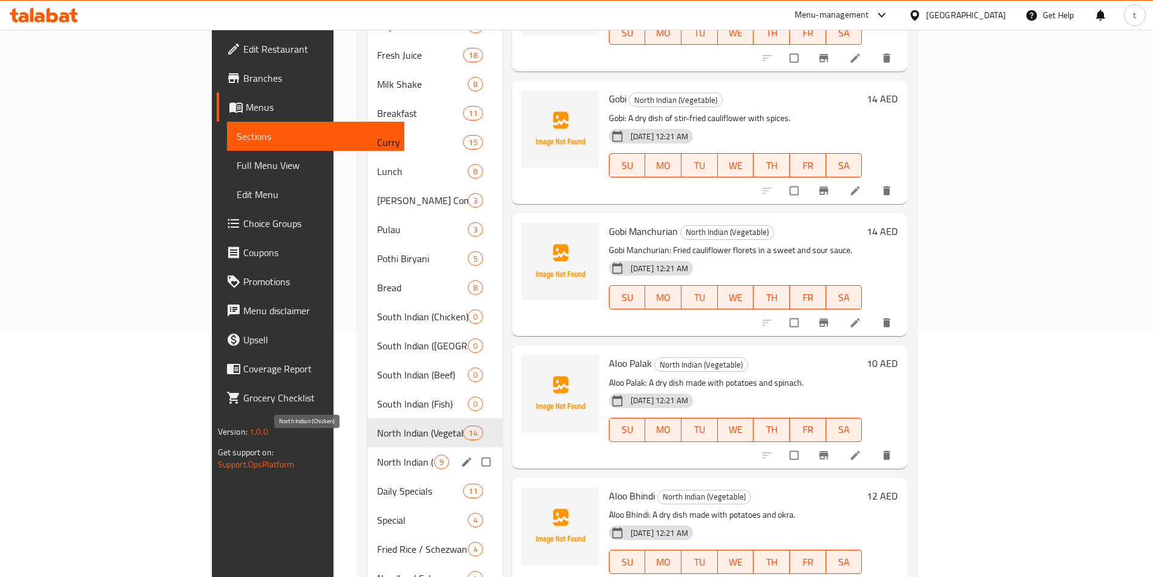
click at [377, 454] on span "North Indian (Chicken)" at bounding box center [405, 461] width 57 height 15
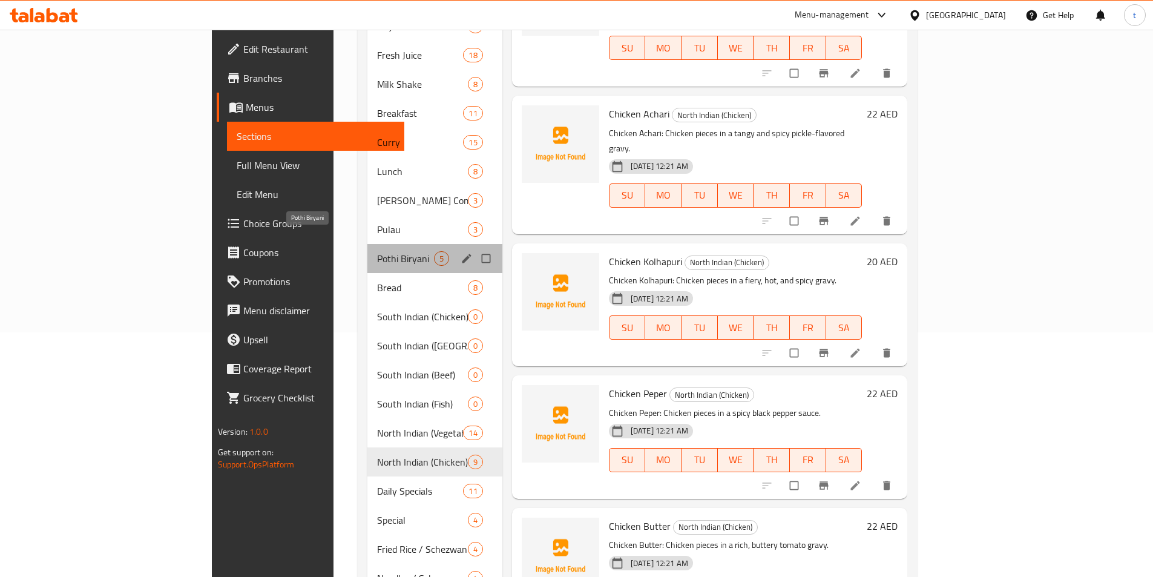
click at [377, 251] on span "Pothi Biryani" at bounding box center [405, 258] width 57 height 15
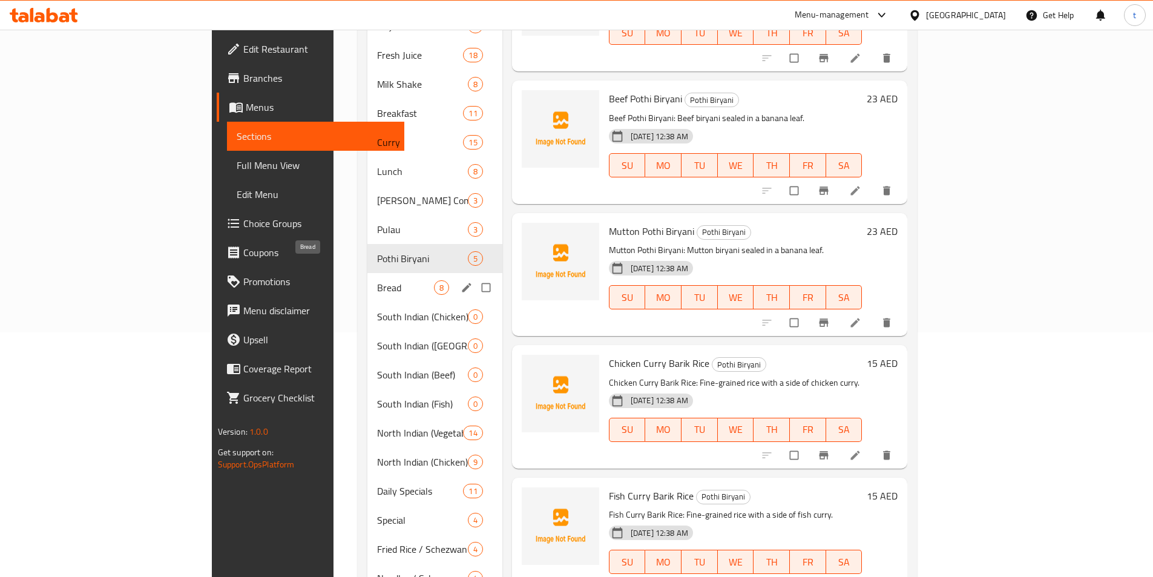
click at [377, 280] on span "Bread" at bounding box center [405, 287] width 57 height 15
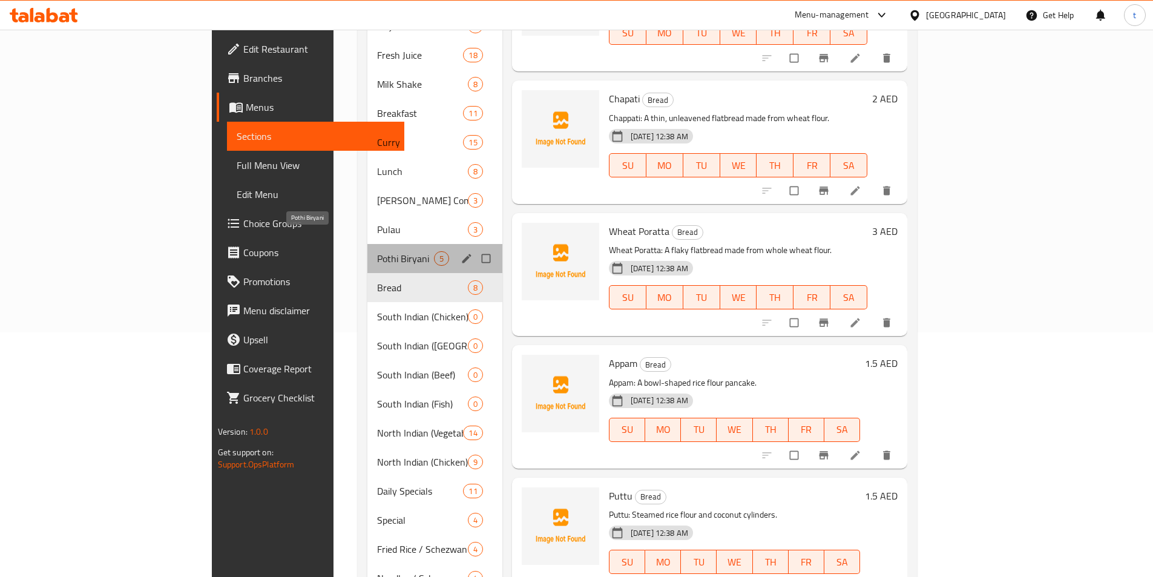
click at [377, 251] on span "Pothi Biryani" at bounding box center [405, 258] width 57 height 15
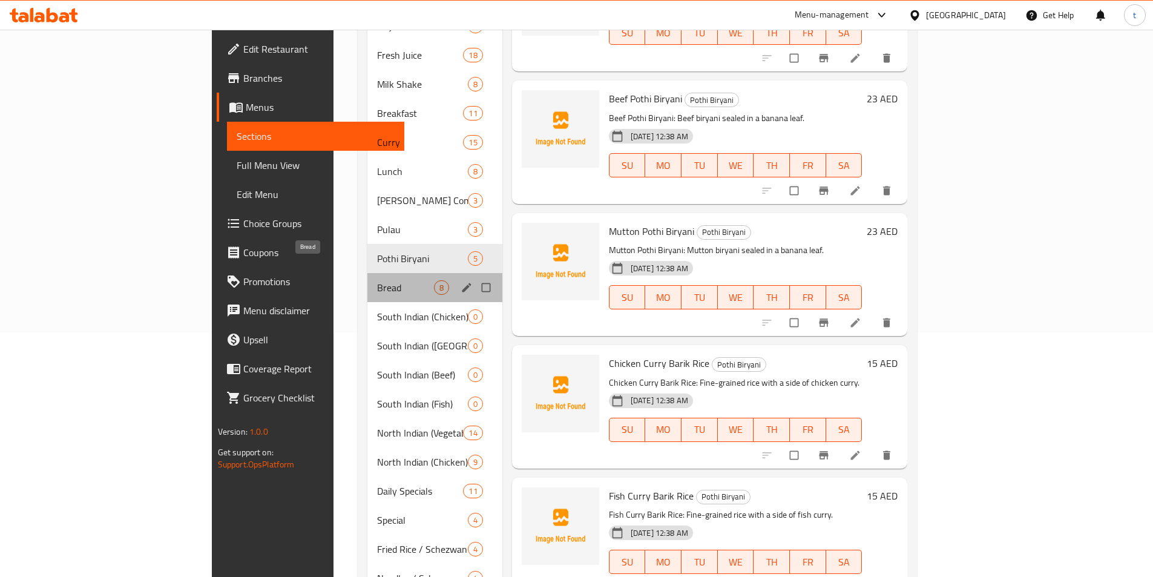
click at [377, 280] on span "Bread" at bounding box center [405, 287] width 57 height 15
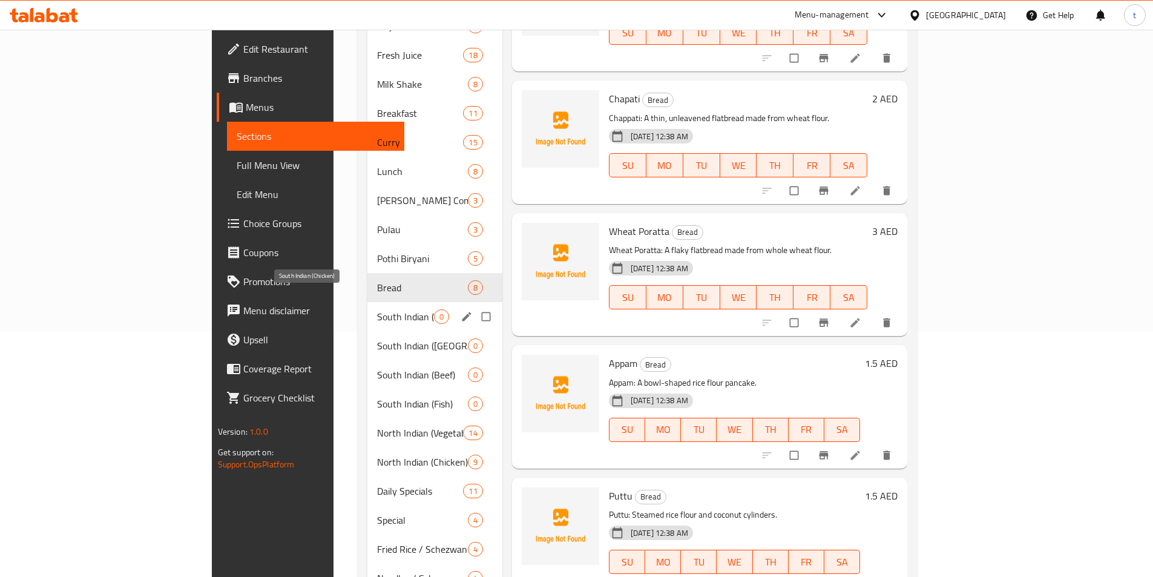
click at [377, 309] on span "South Indian (Chicken)" at bounding box center [405, 316] width 57 height 15
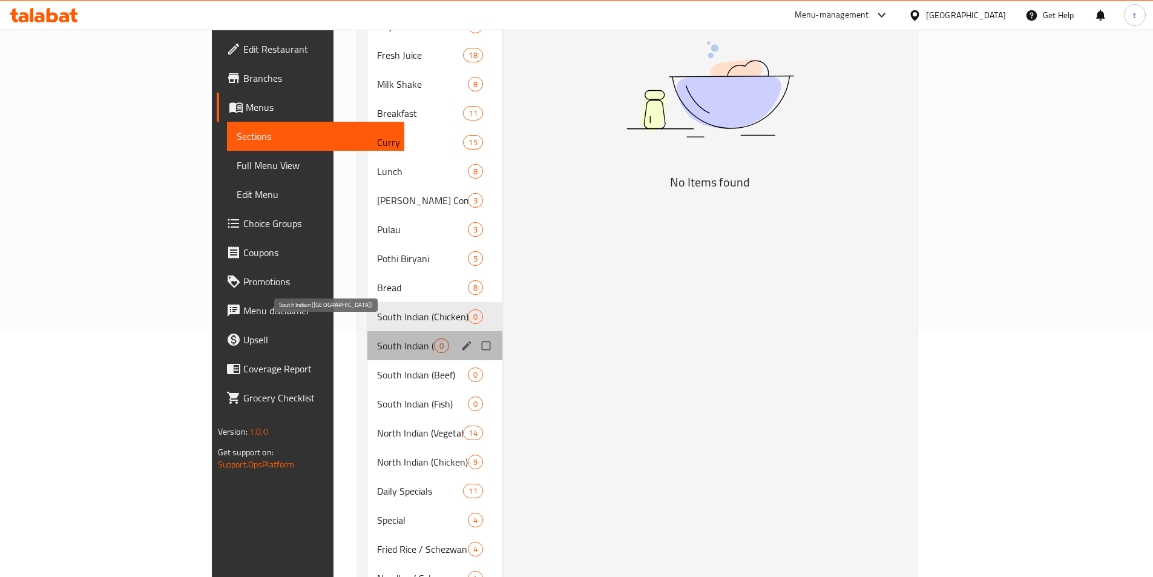
click at [377, 338] on span "South Indian (Mutton)" at bounding box center [405, 345] width 57 height 15
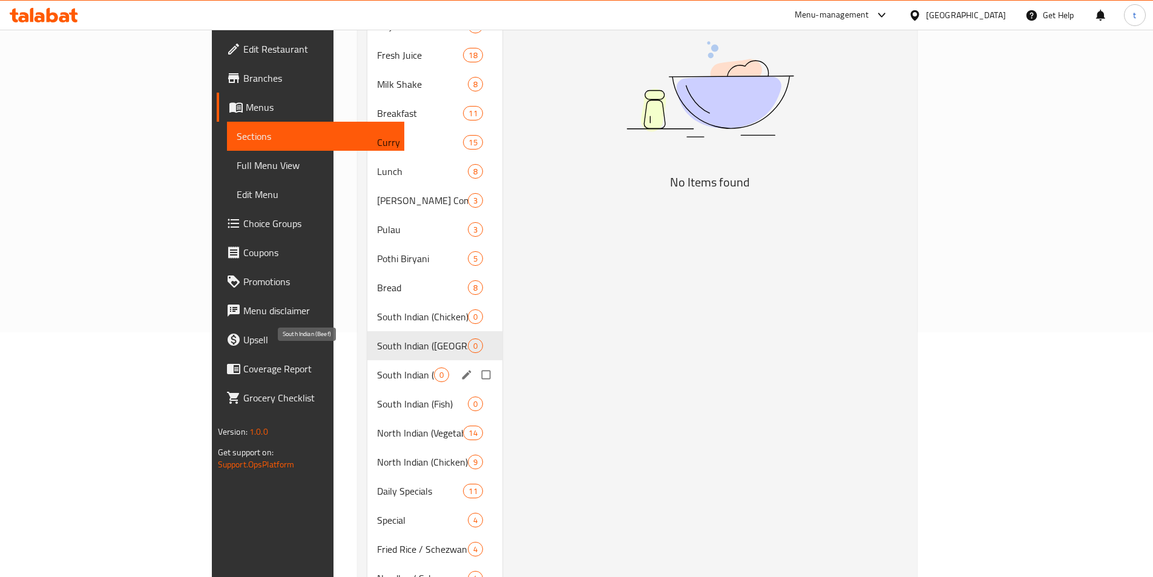
click at [377, 367] on span "South Indian (Beef)" at bounding box center [405, 374] width 57 height 15
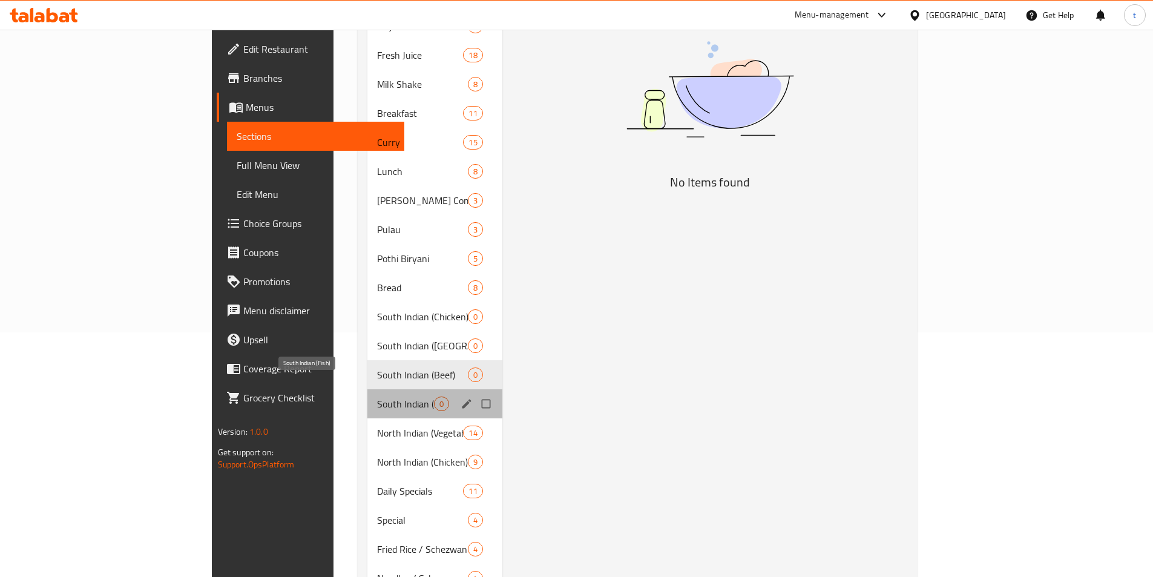
click at [377, 396] on span "South Indian (Fish)" at bounding box center [405, 403] width 57 height 15
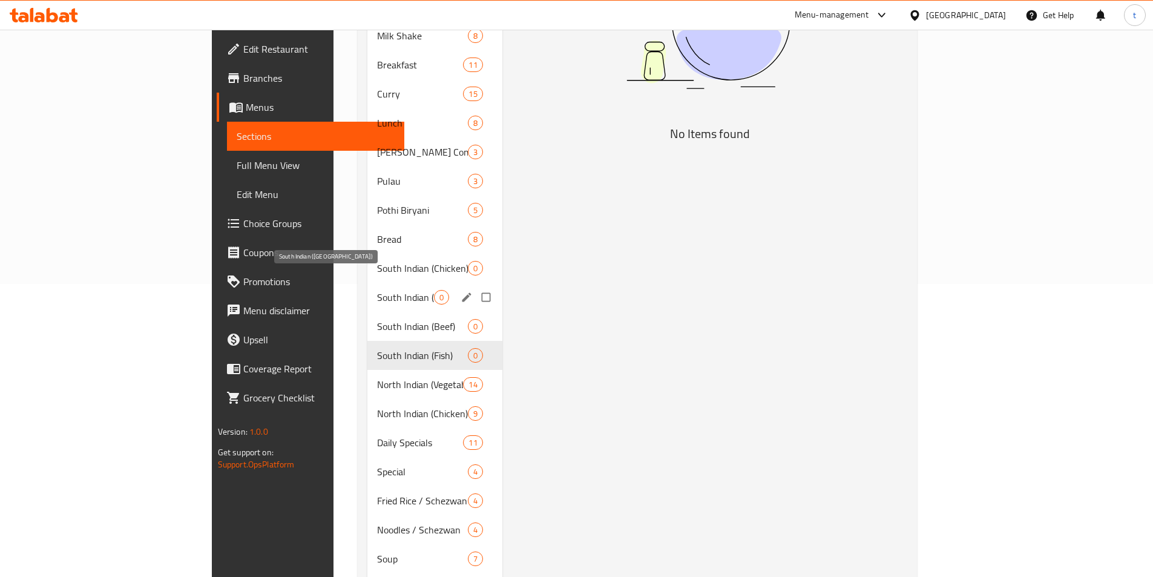
scroll to position [244, 0]
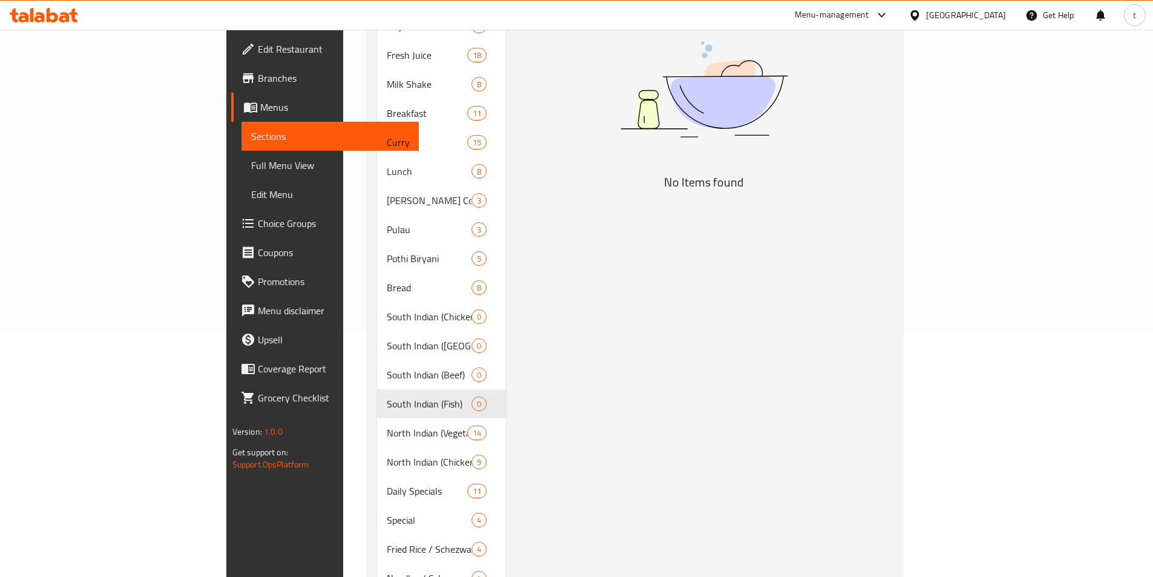
click at [251, 160] on span "Full Menu View" at bounding box center [330, 165] width 158 height 15
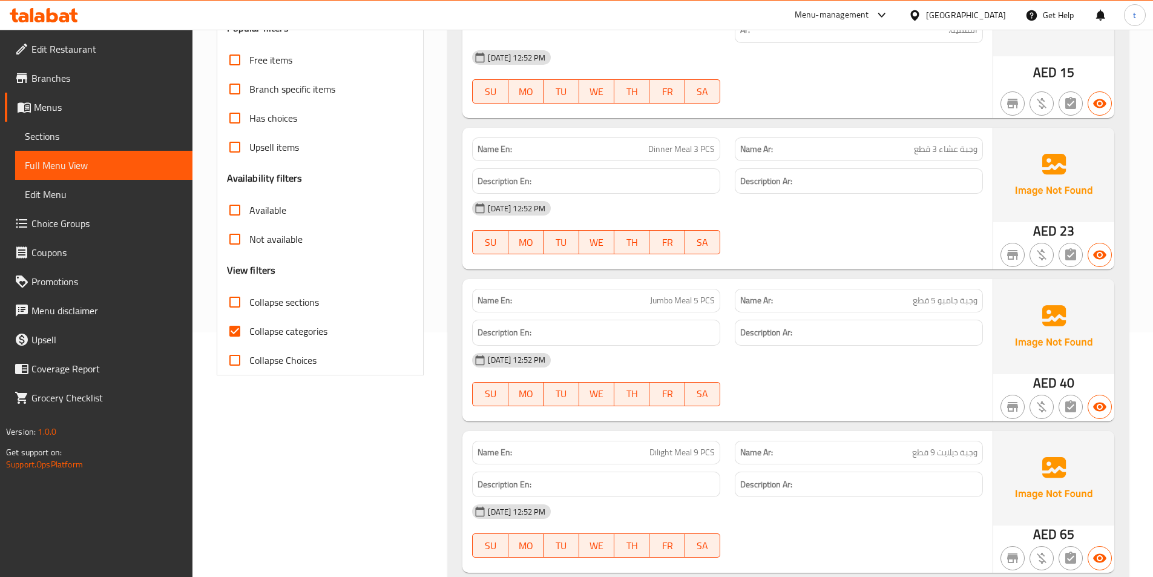
click at [89, 134] on span "Sections" at bounding box center [104, 136] width 158 height 15
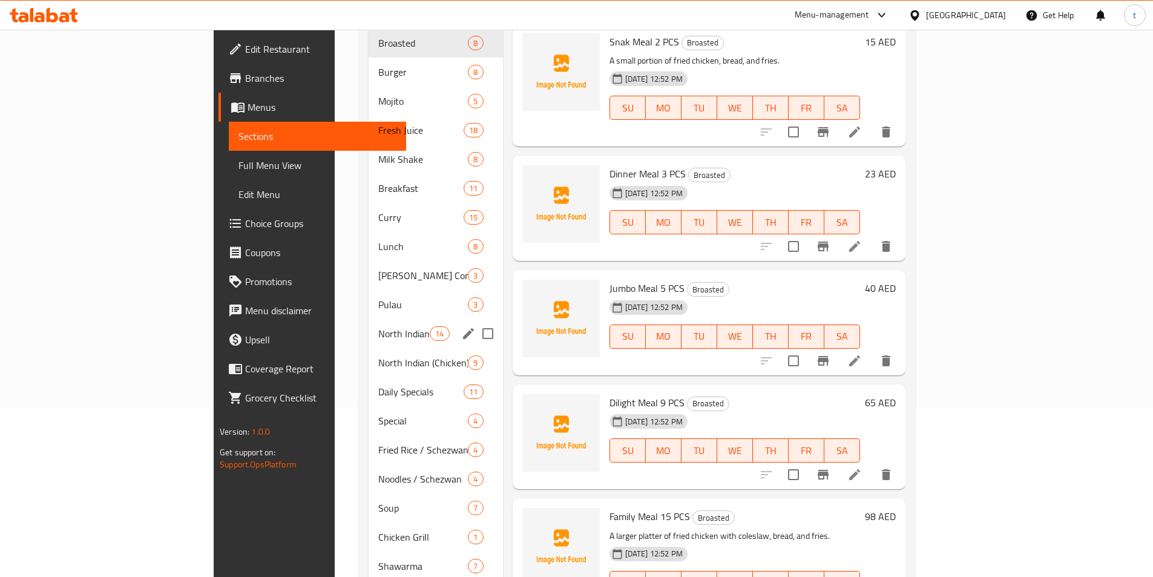
scroll to position [252, 0]
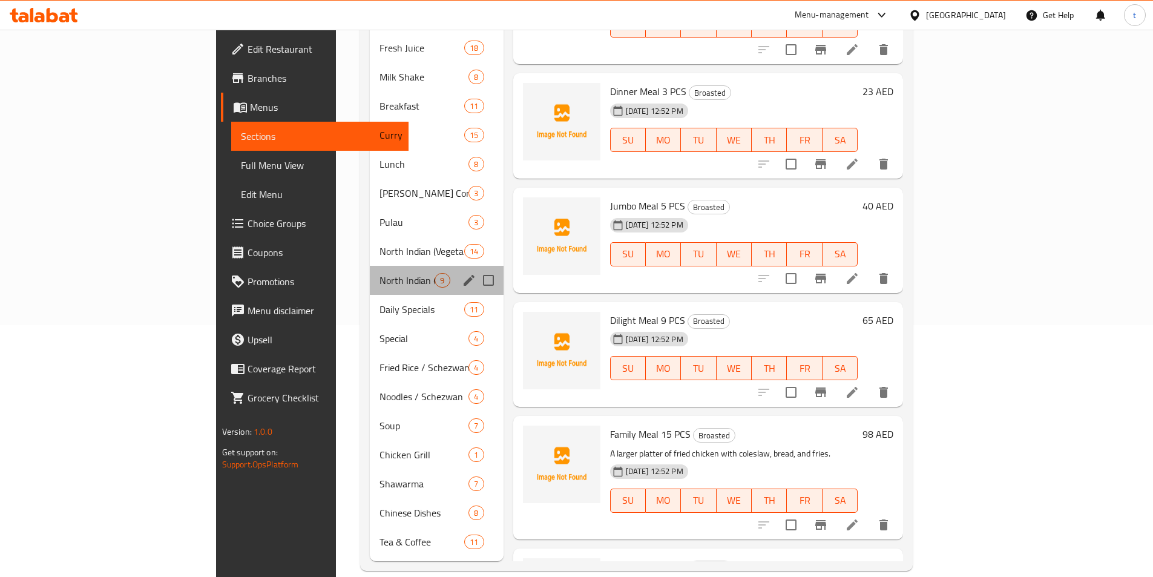
click at [370, 269] on div "North Indian (Chicken) 9" at bounding box center [436, 280] width 133 height 29
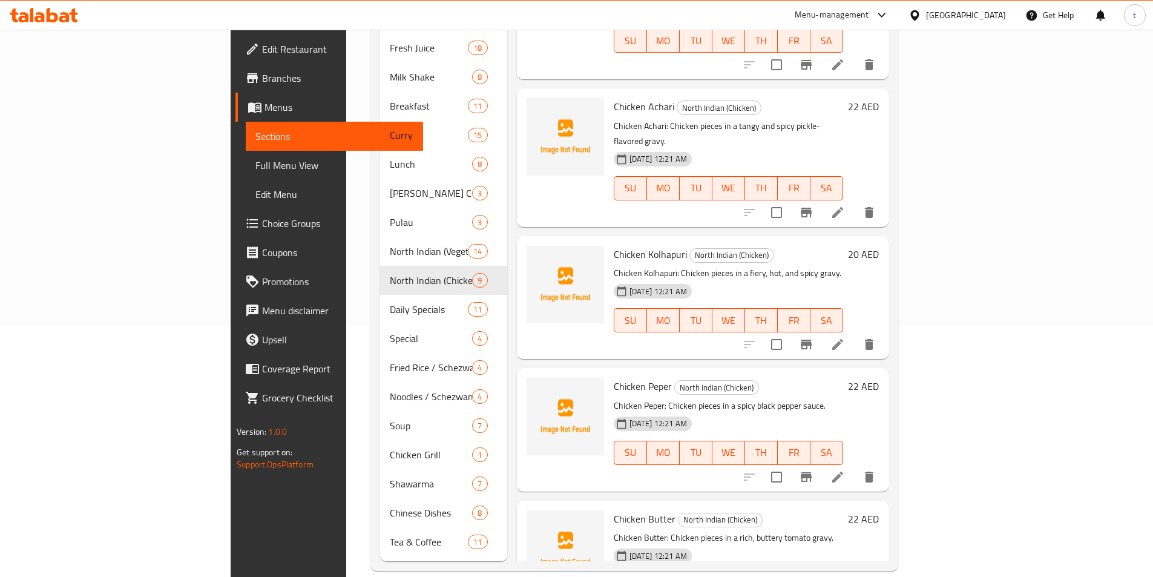
click at [806, 310] on div "Chicken Kolhapuri North Indian (Chicken) Chicken Kolhapuri: Chicken pieces in a…" at bounding box center [703, 297] width 372 height 123
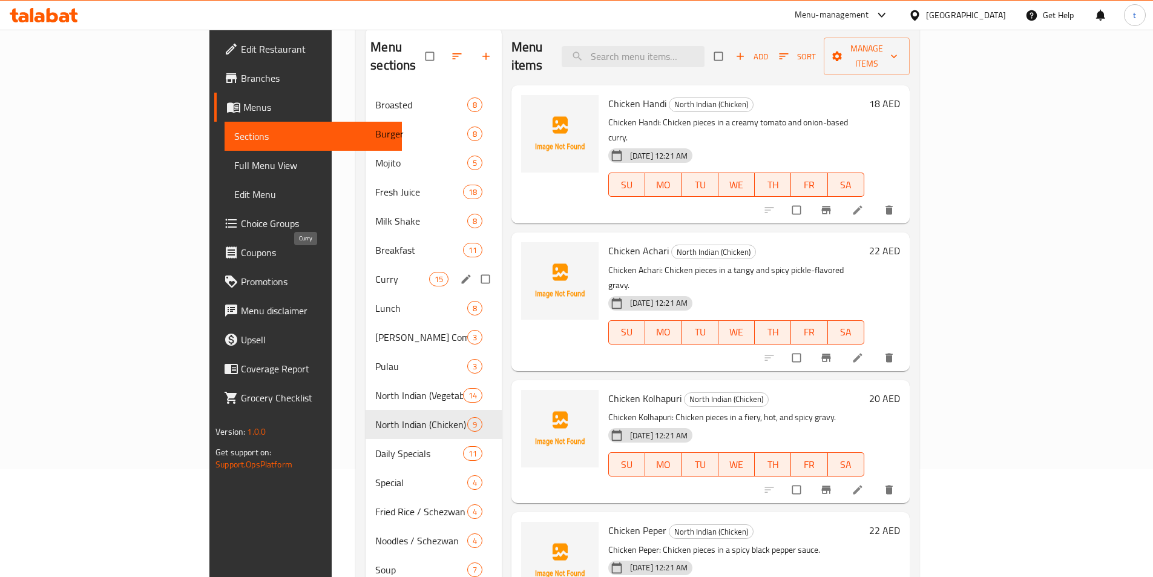
scroll to position [242, 0]
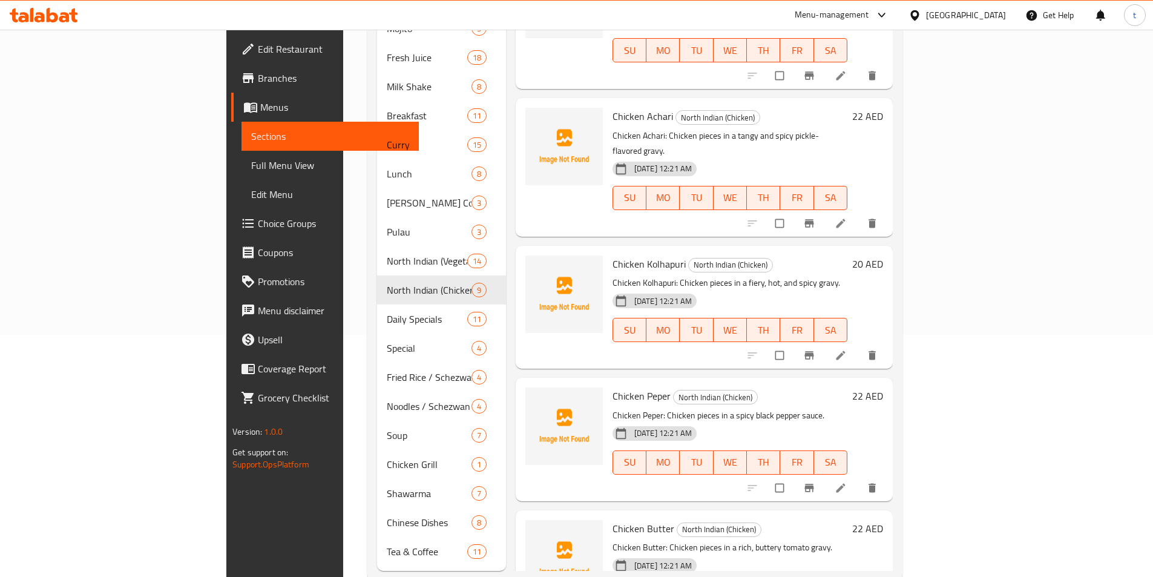
click at [847, 108] on h6 "Chicken Achari North Indian (Chicken)" at bounding box center [729, 116] width 235 height 17
click at [852, 103] on div "Chicken Achari North Indian (Chicken) Chicken Achari: Chicken pieces in a tangy…" at bounding box center [730, 167] width 244 height 128
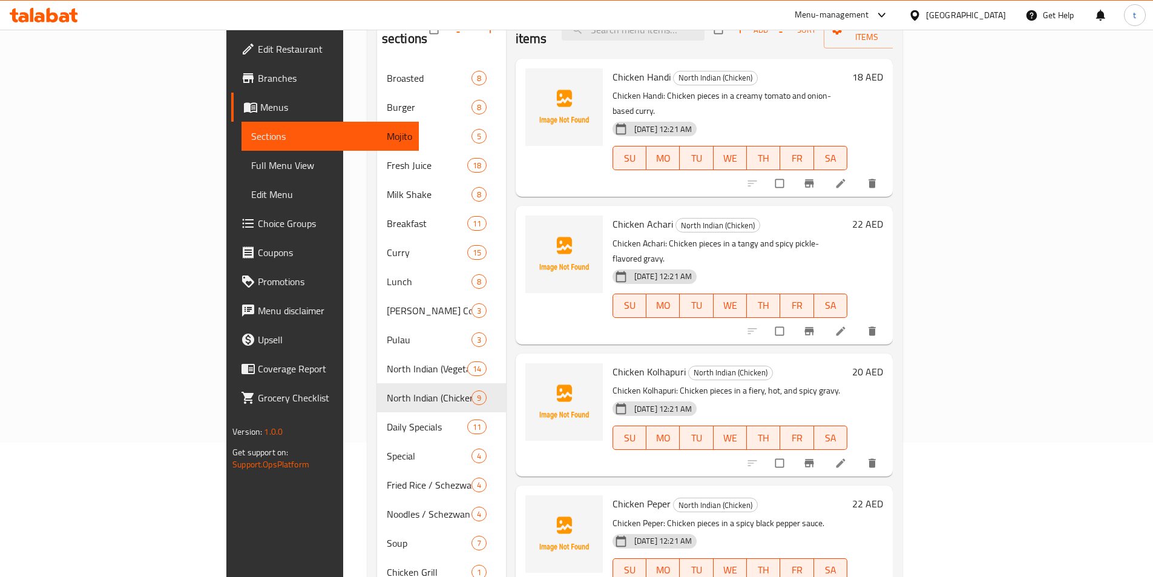
scroll to position [0, 0]
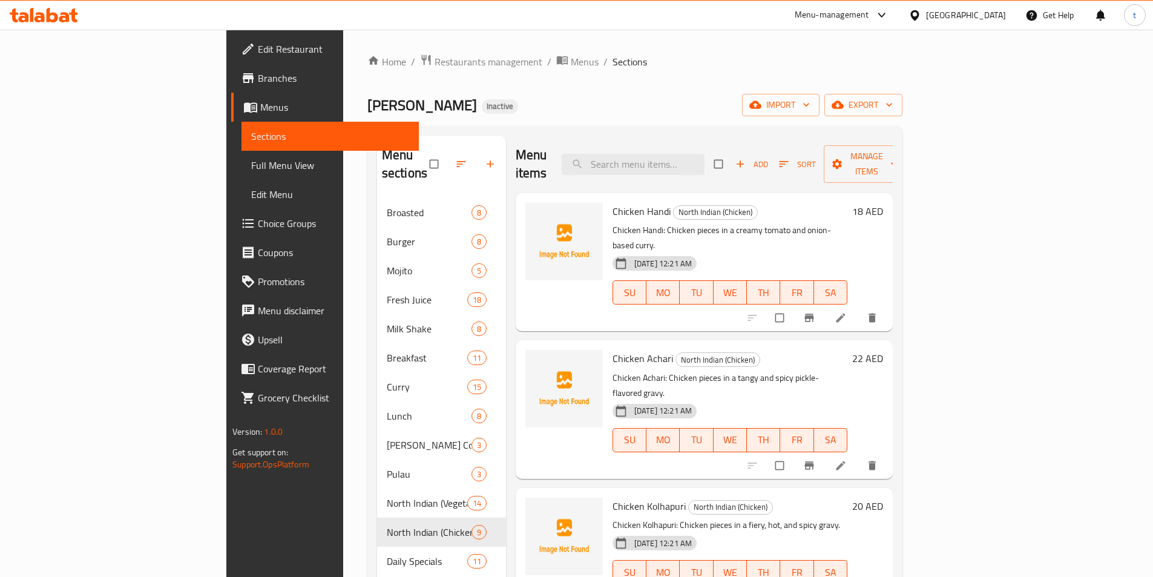
click at [750, 77] on div "Home / Restaurants management / Menus / Sections Ahlan almas Inactive import ex…" at bounding box center [634, 438] width 535 height 769
click at [761, 110] on icon "button" at bounding box center [755, 105] width 12 height 12
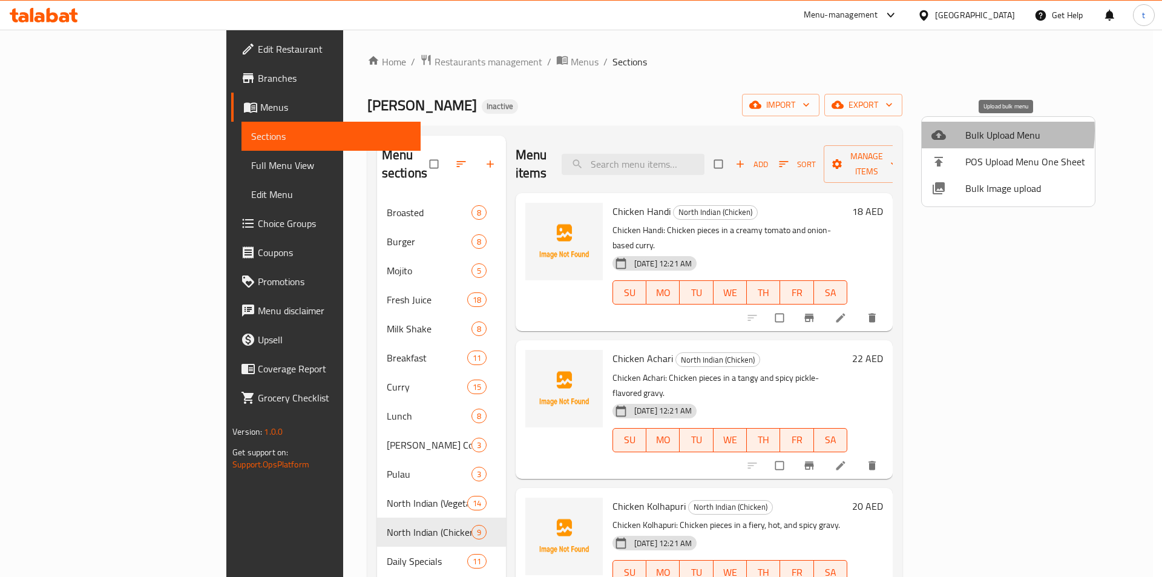
click at [950, 131] on div at bounding box center [948, 135] width 34 height 15
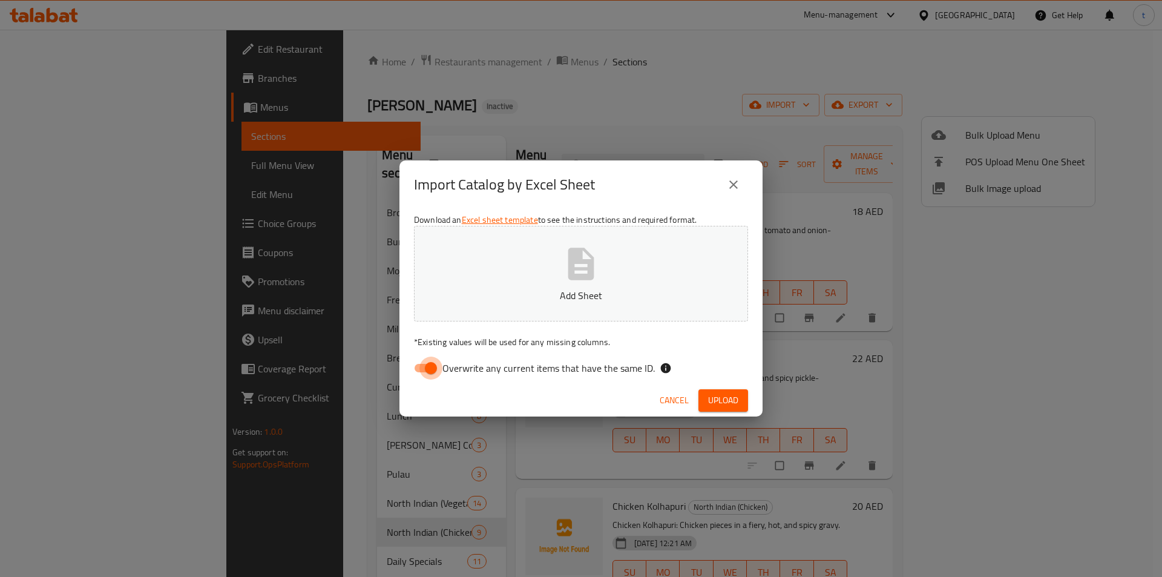
click at [415, 375] on input "Overwrite any current items that have the same ID." at bounding box center [430, 367] width 69 height 23
checkbox input "false"
click at [726, 184] on icon "close" at bounding box center [733, 184] width 15 height 15
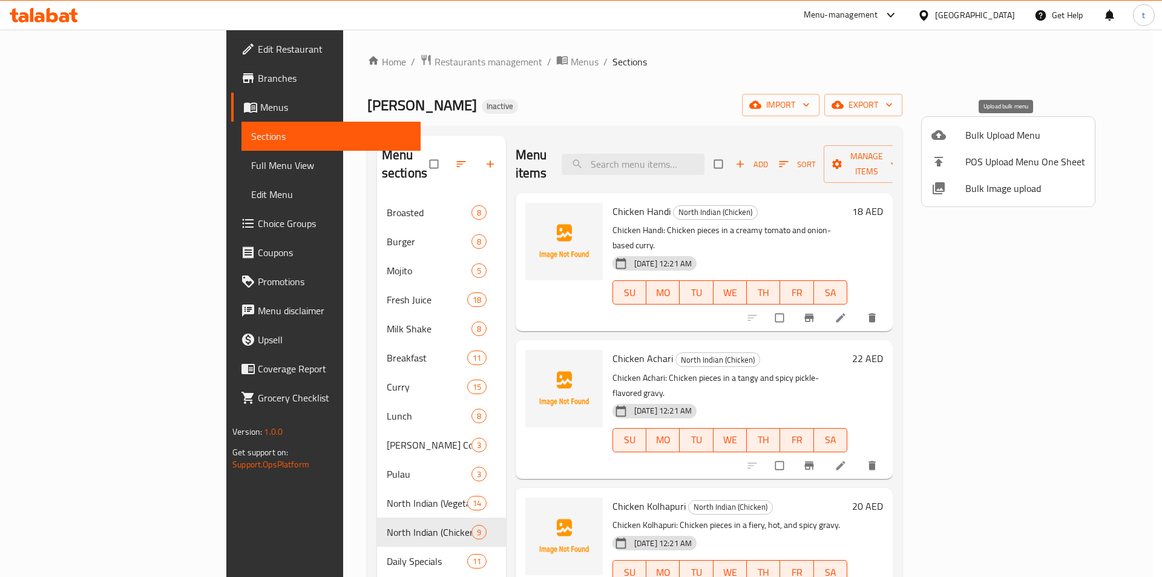
click at [962, 130] on div at bounding box center [948, 135] width 34 height 15
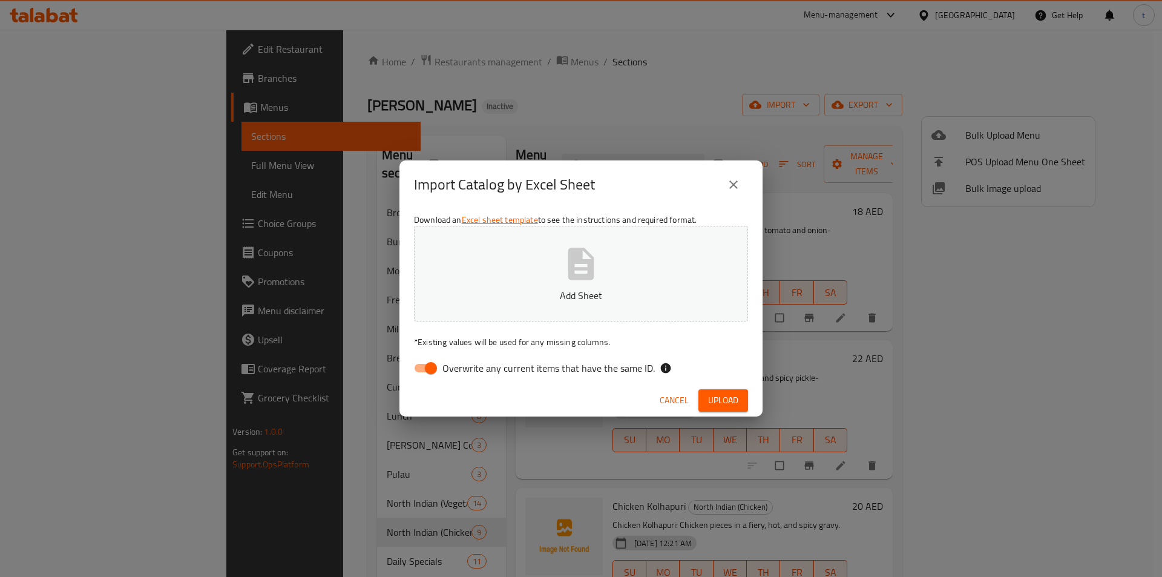
click at [427, 363] on input "Overwrite any current items that have the same ID." at bounding box center [430, 367] width 69 height 23
checkbox input "false"
click at [540, 278] on button "Add Sheet" at bounding box center [581, 274] width 334 height 96
click at [724, 395] on span "Upload" at bounding box center [723, 400] width 30 height 15
click at [721, 406] on span "Upload" at bounding box center [723, 400] width 30 height 15
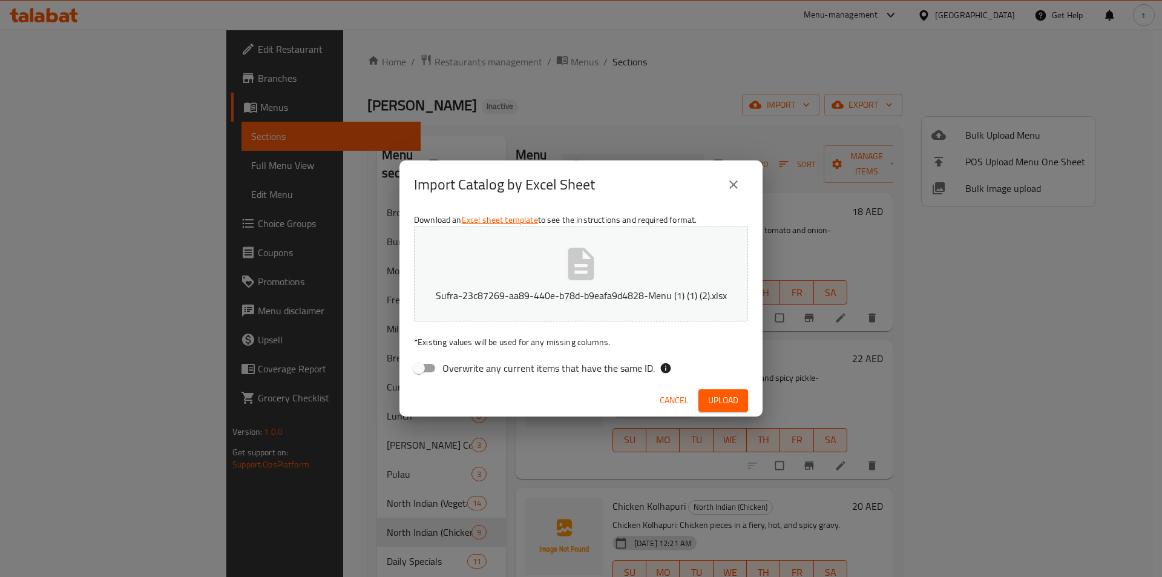
click at [736, 184] on icon "close" at bounding box center [733, 184] width 15 height 15
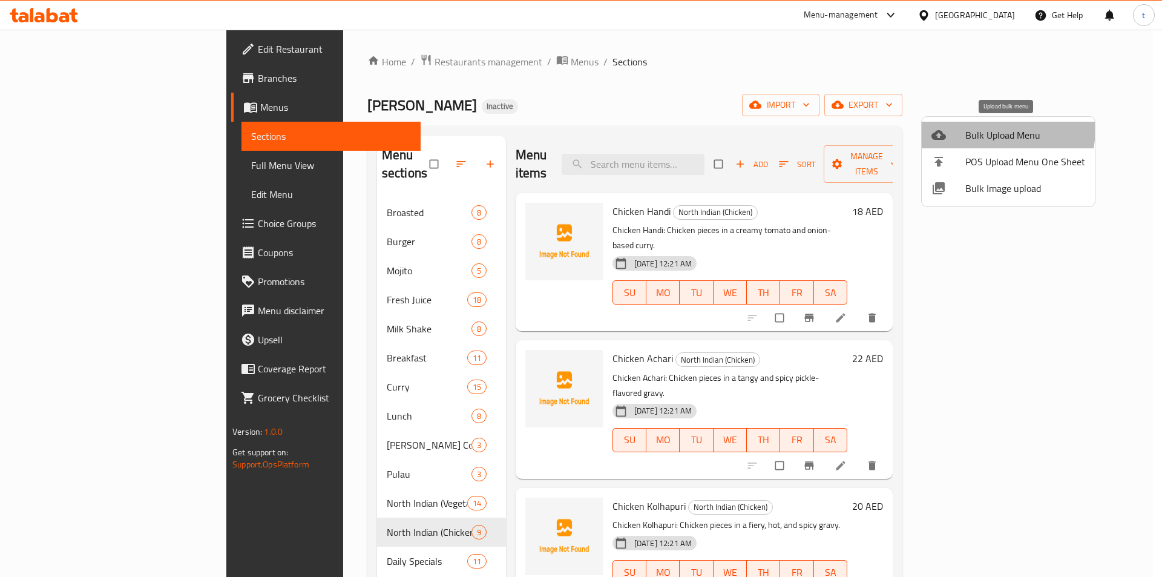
click at [971, 128] on span "Bulk Upload Menu" at bounding box center [1025, 135] width 120 height 15
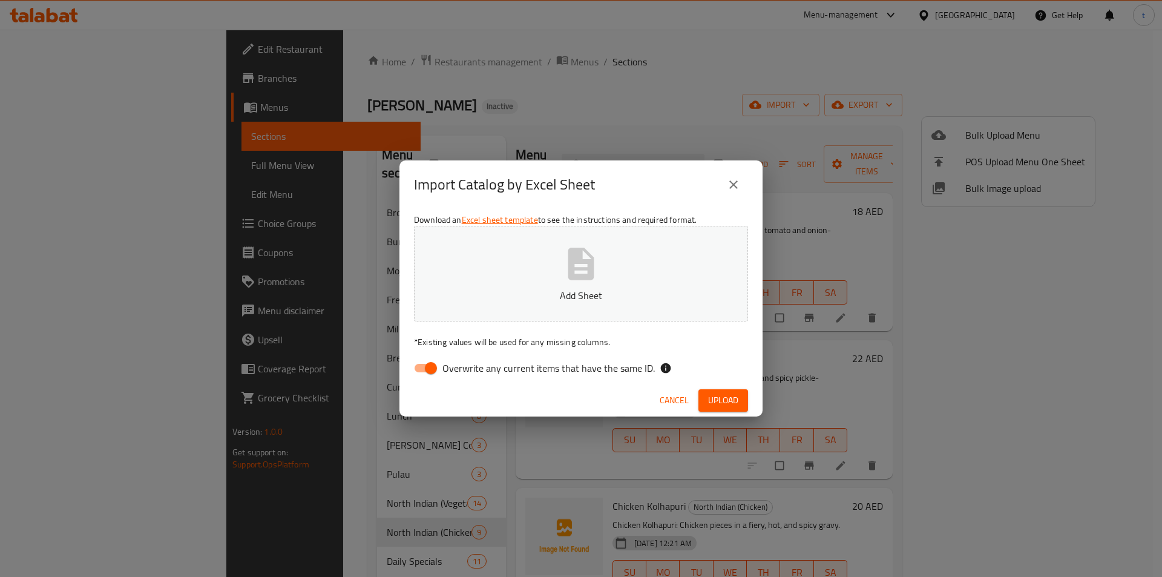
click at [431, 365] on input "Overwrite any current items that have the same ID." at bounding box center [430, 367] width 69 height 23
checkbox input "false"
click at [713, 398] on span "Upload" at bounding box center [723, 400] width 30 height 15
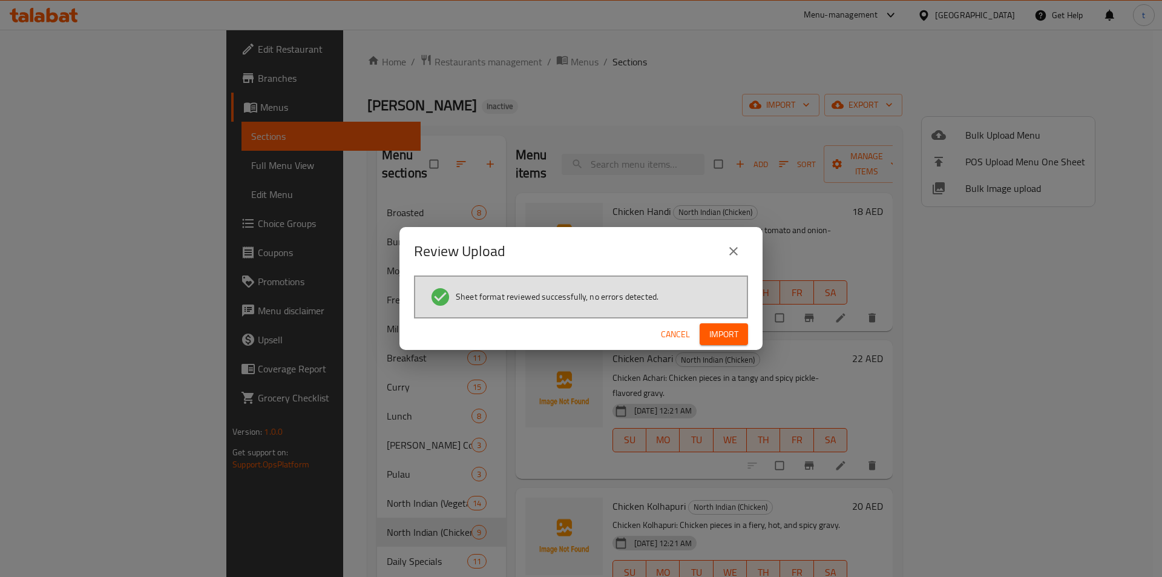
click at [724, 318] on div "Cancel Import" at bounding box center [580, 334] width 363 height 32
click at [723, 327] on span "Import" at bounding box center [723, 334] width 29 height 15
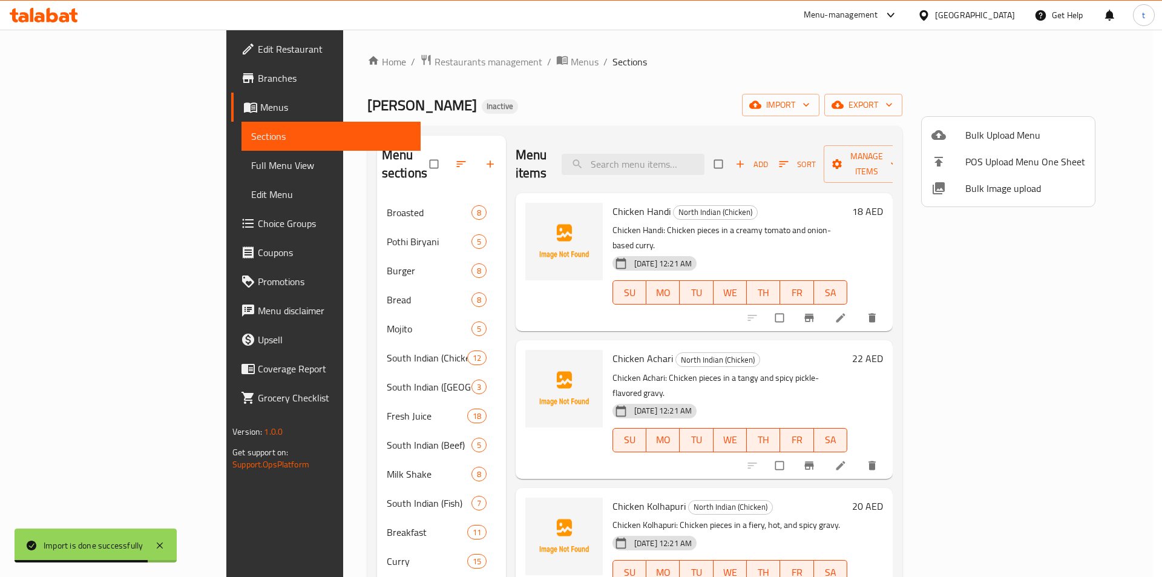
click at [272, 198] on div at bounding box center [581, 288] width 1162 height 577
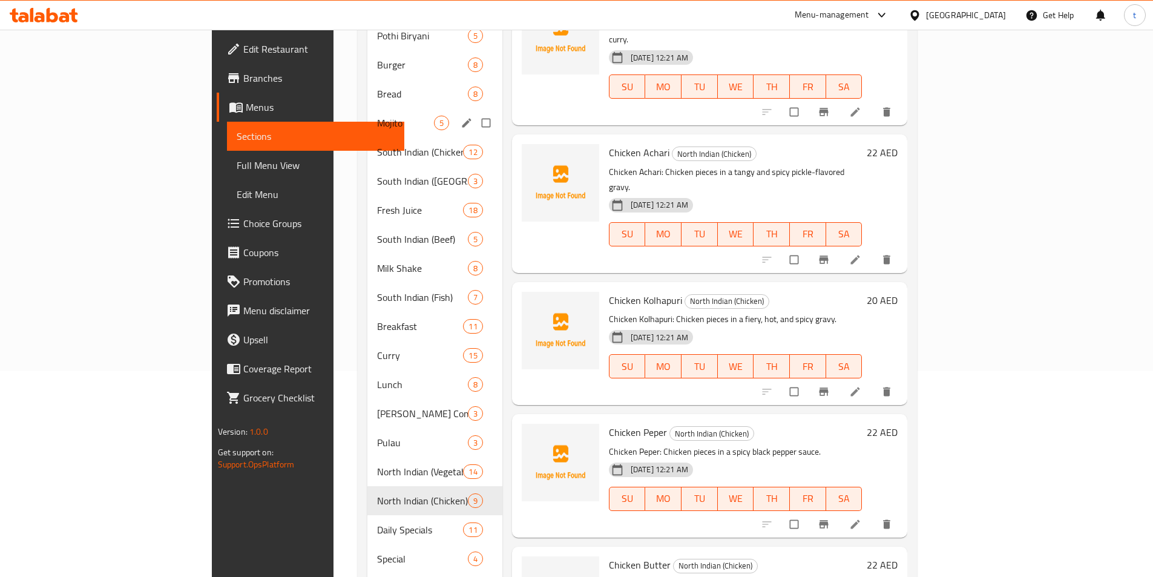
scroll to position [184, 0]
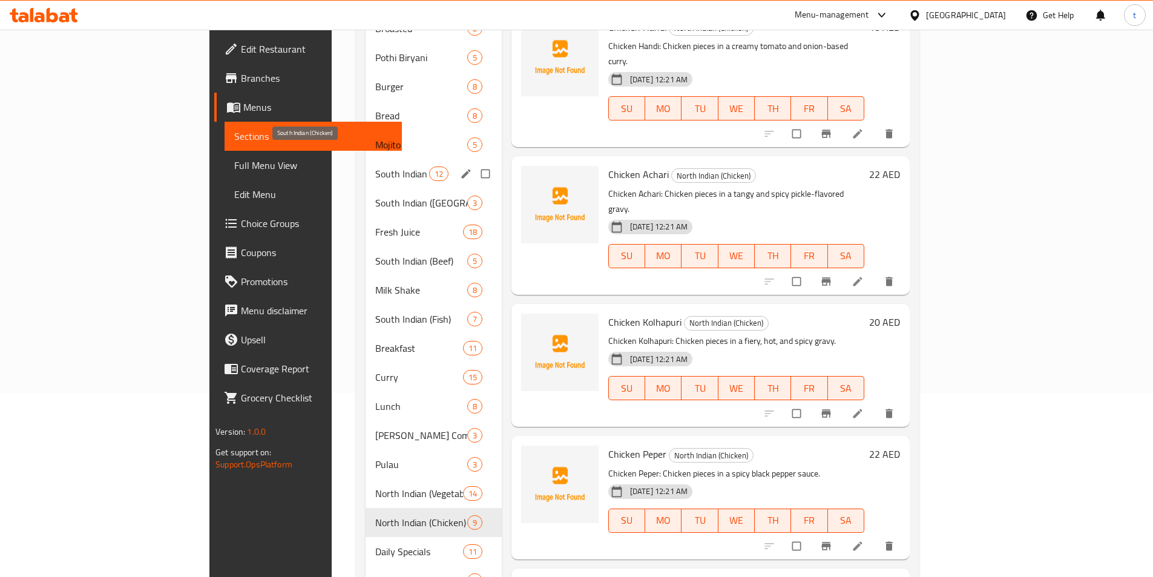
click at [375, 166] on span "South Indian (Chicken)" at bounding box center [401, 173] width 53 height 15
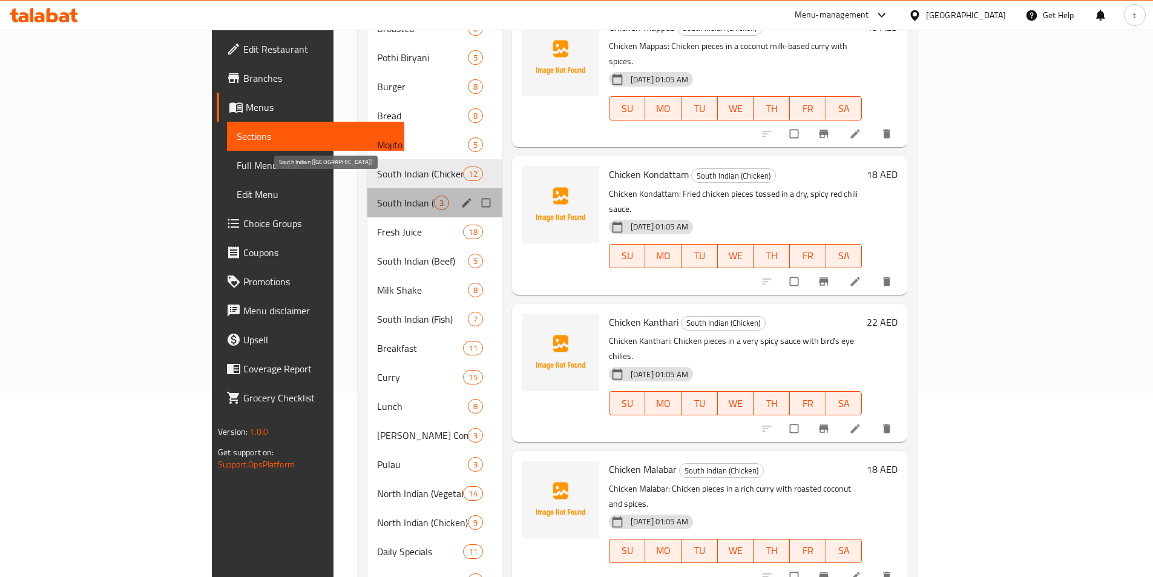
click at [377, 195] on span "South Indian ([GEOGRAPHIC_DATA])" at bounding box center [405, 202] width 57 height 15
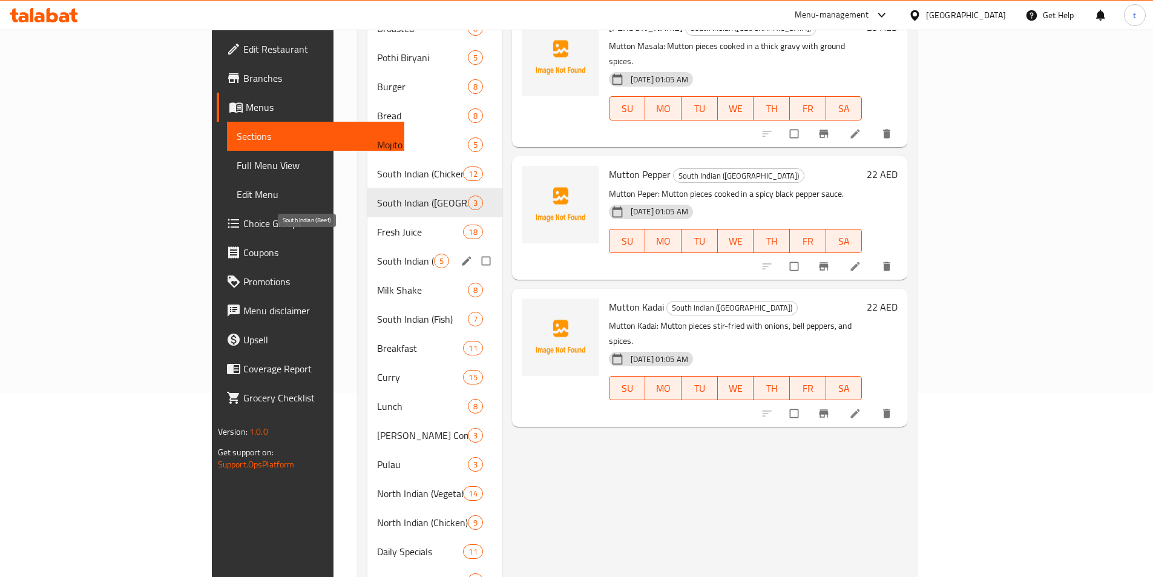
click at [377, 254] on span "South Indian (Beef)" at bounding box center [405, 261] width 57 height 15
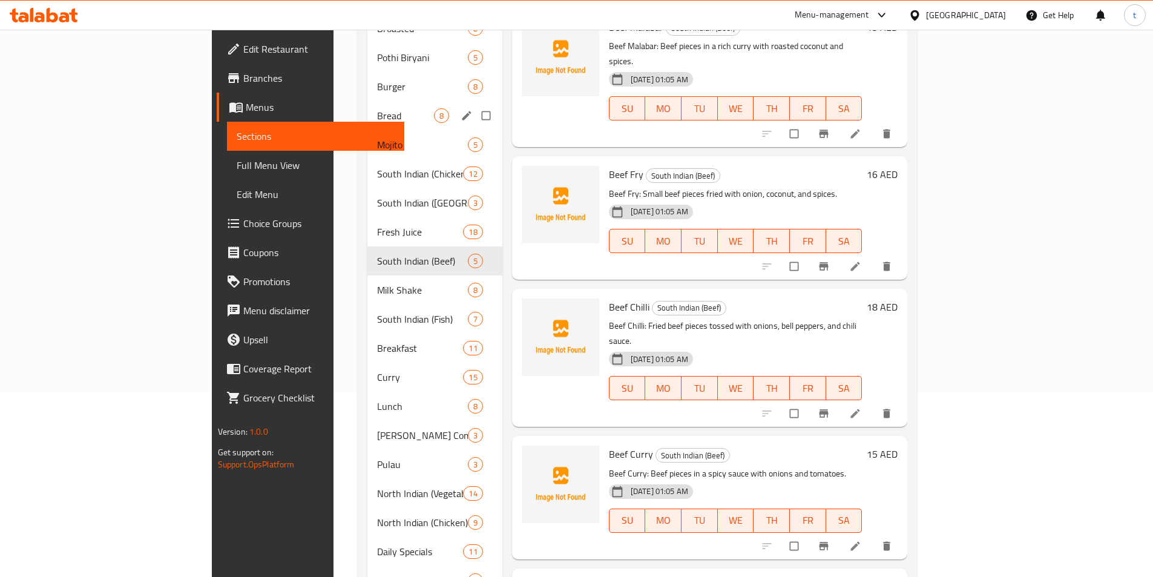
click at [367, 106] on div "Bread 8" at bounding box center [434, 115] width 135 height 29
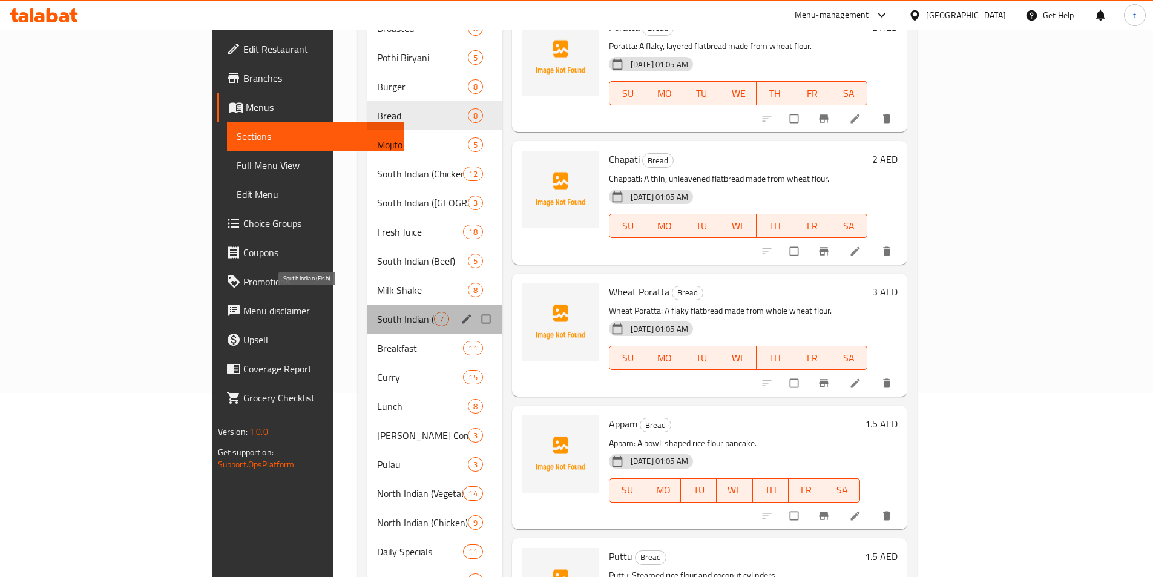
click at [377, 312] on span "South Indian (Fish)" at bounding box center [405, 319] width 57 height 15
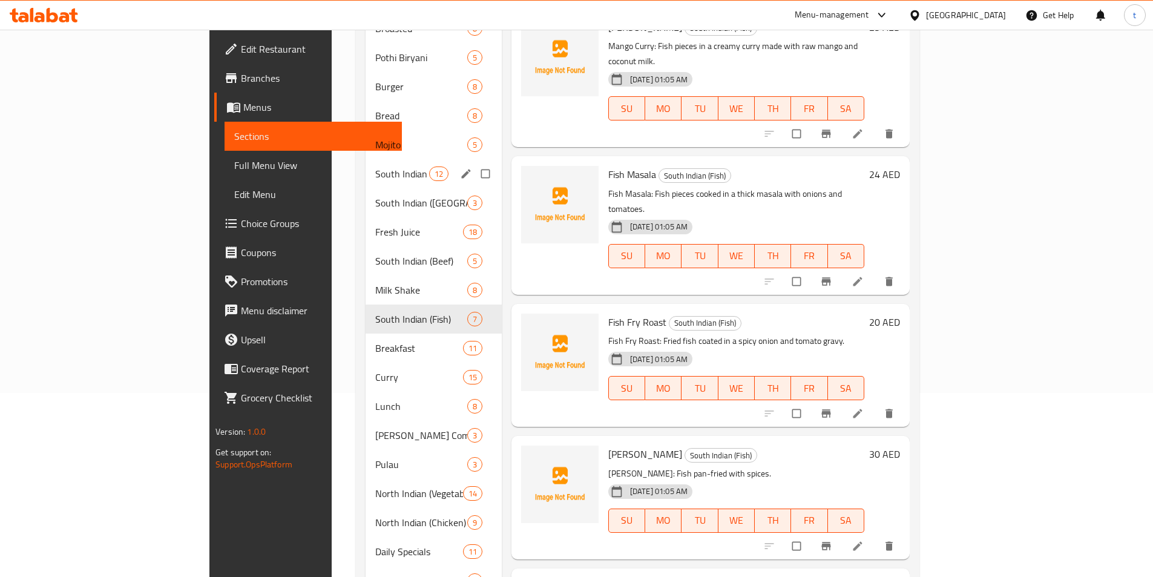
click at [366, 164] on div "South Indian (Chicken) 12" at bounding box center [434, 173] width 136 height 29
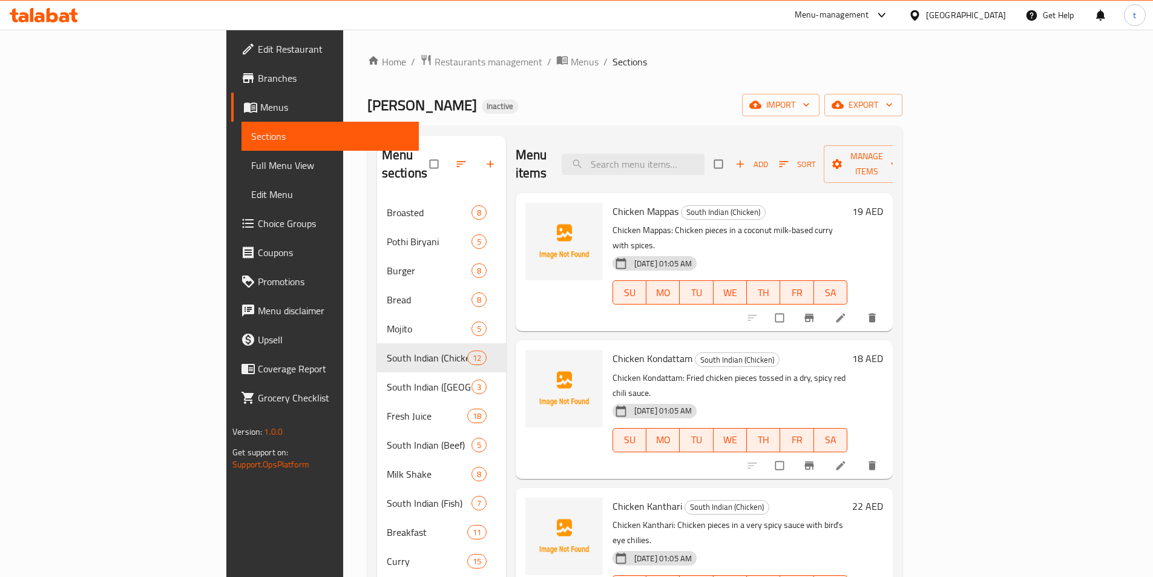
click at [241, 157] on link "Full Menu View" at bounding box center [329, 165] width 177 height 29
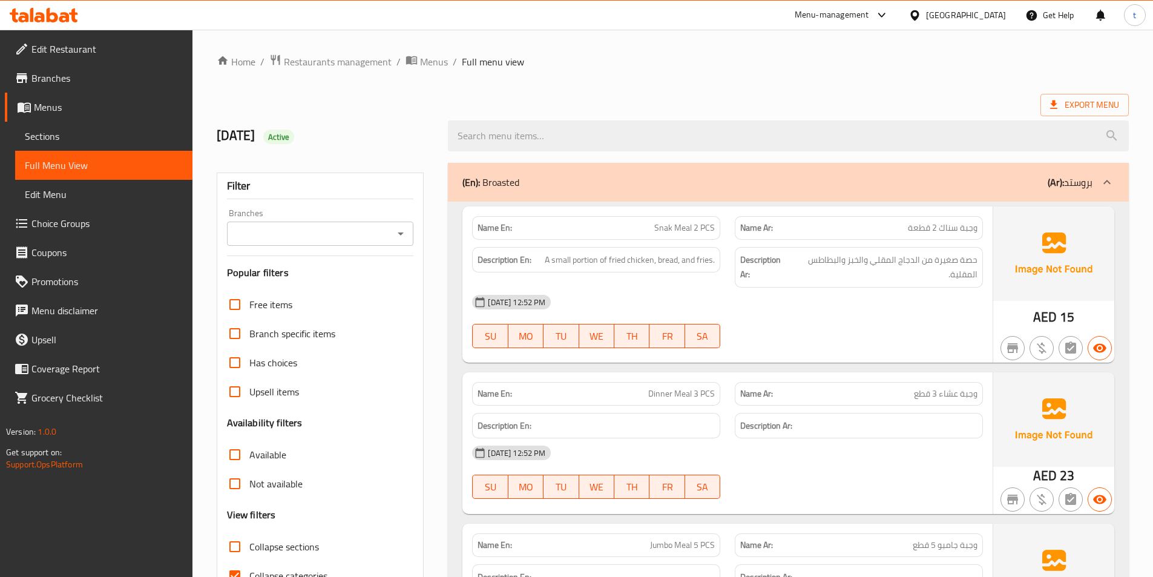
click at [101, 157] on link "Full Menu View" at bounding box center [103, 165] width 177 height 29
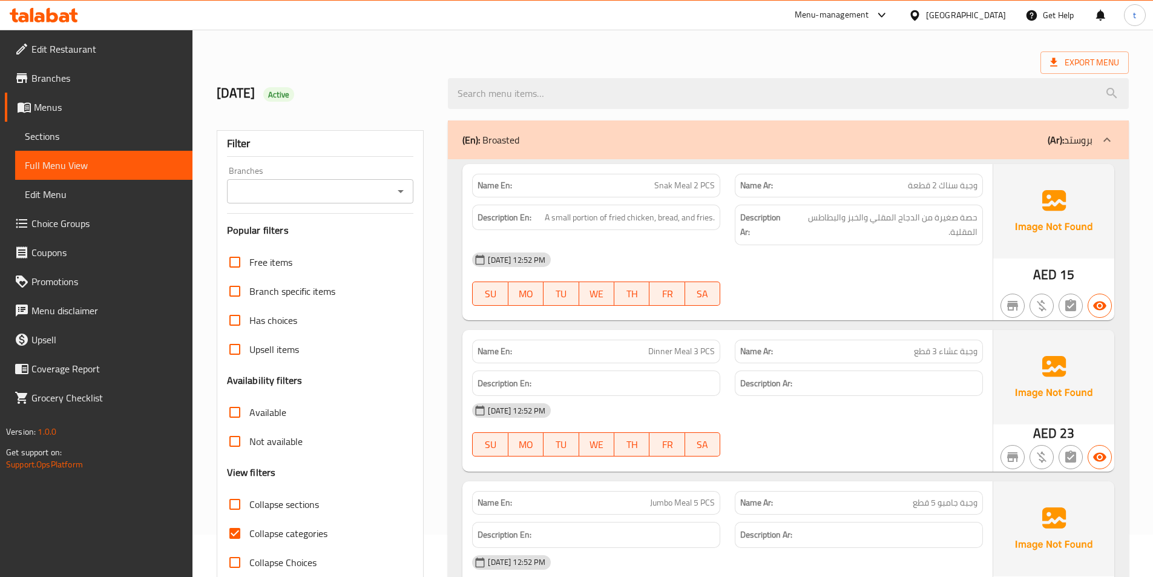
scroll to position [242, 0]
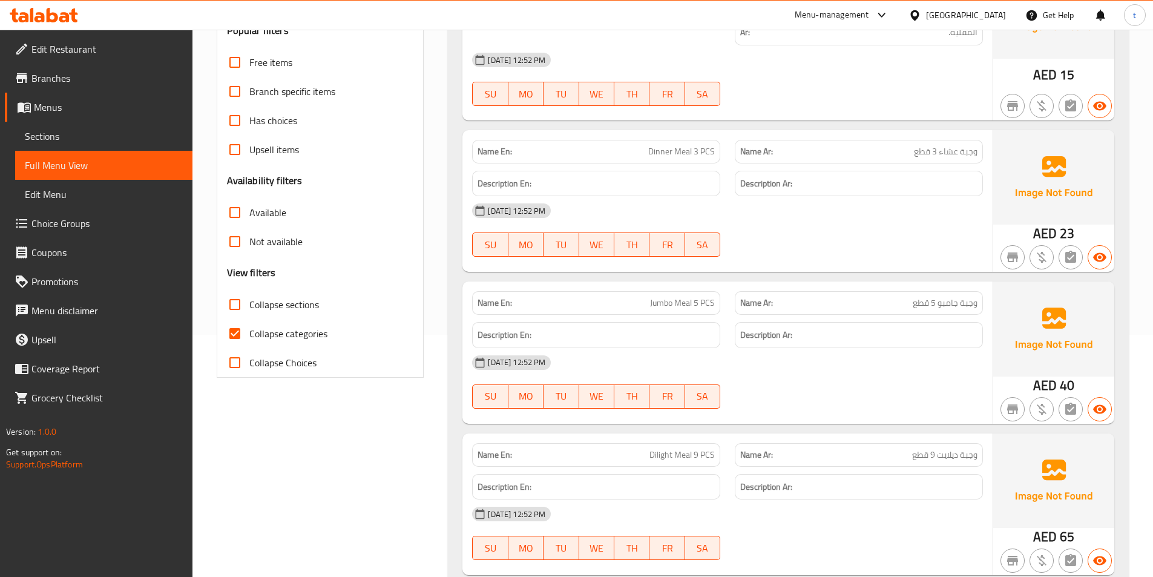
click at [234, 334] on input "Collapse categories" at bounding box center [234, 333] width 29 height 29
checkbox input "false"
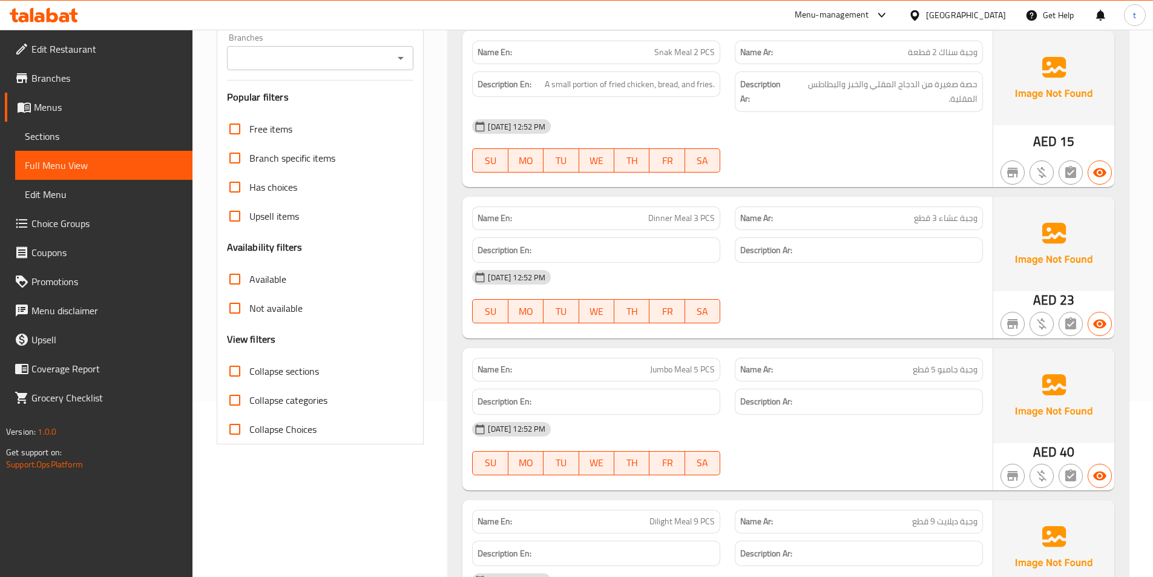
scroll to position [61, 0]
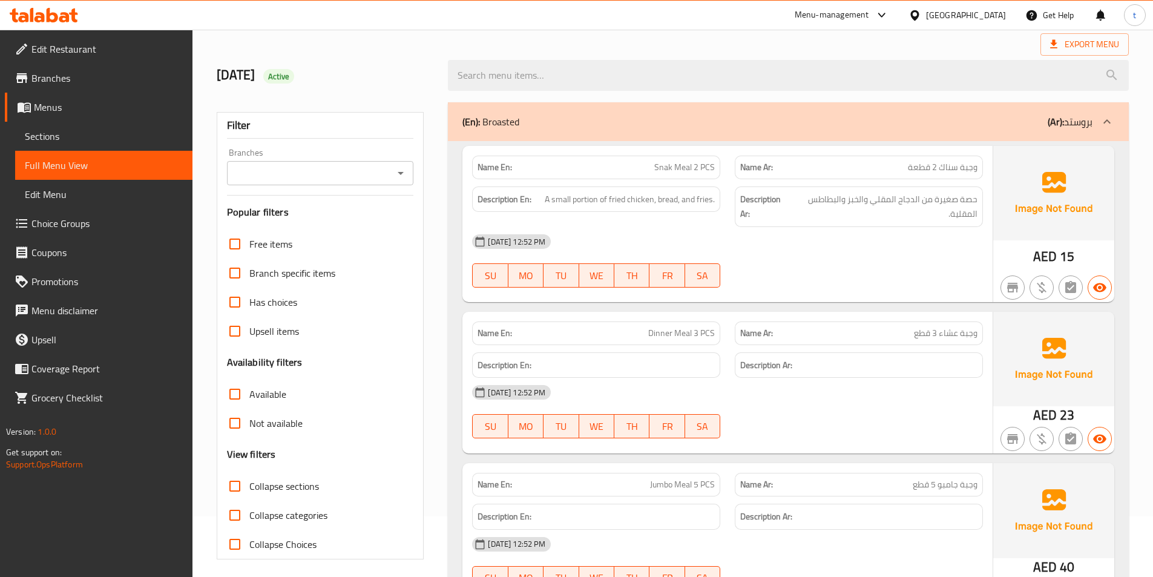
drag, startPoint x: 1101, startPoint y: 123, endPoint x: 553, endPoint y: 516, distance: 673.6
click at [1101, 123] on icon at bounding box center [1107, 121] width 15 height 15
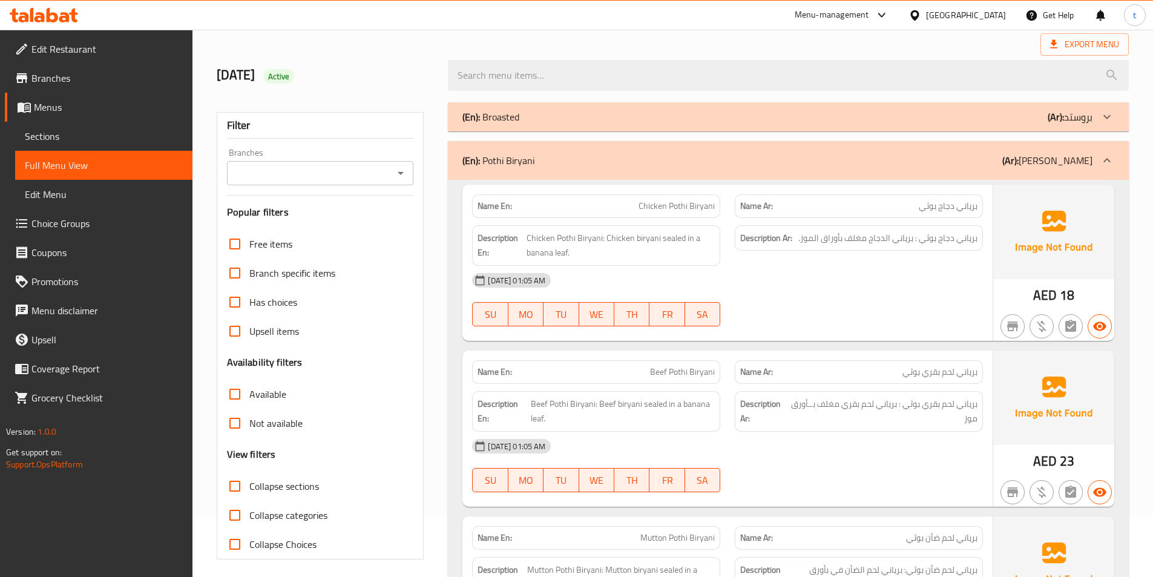
click at [1101, 165] on icon at bounding box center [1107, 160] width 15 height 15
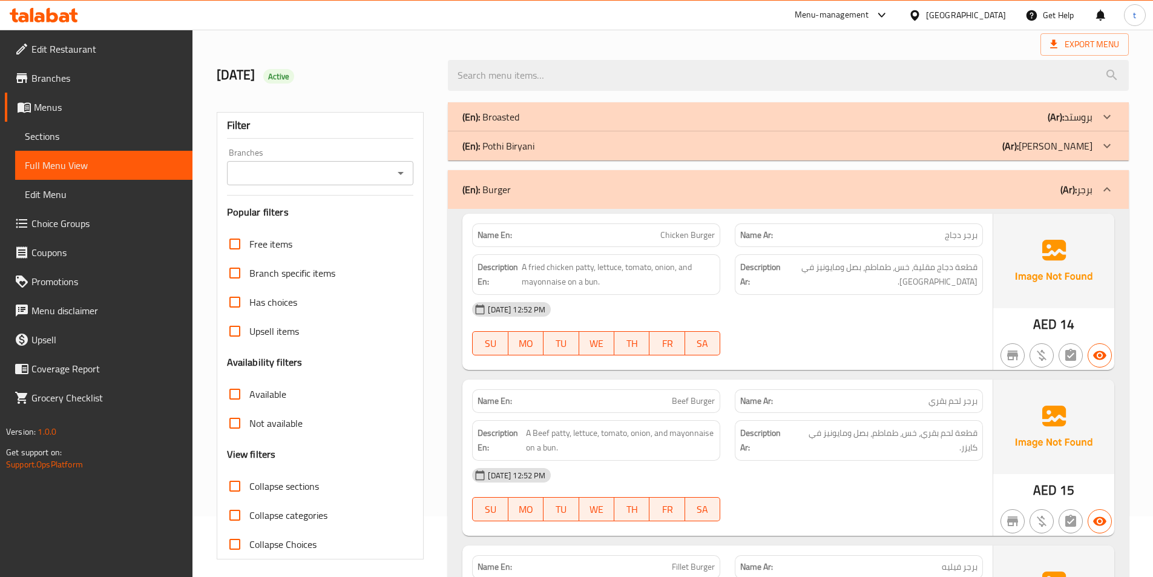
click at [1113, 183] on icon at bounding box center [1107, 189] width 15 height 15
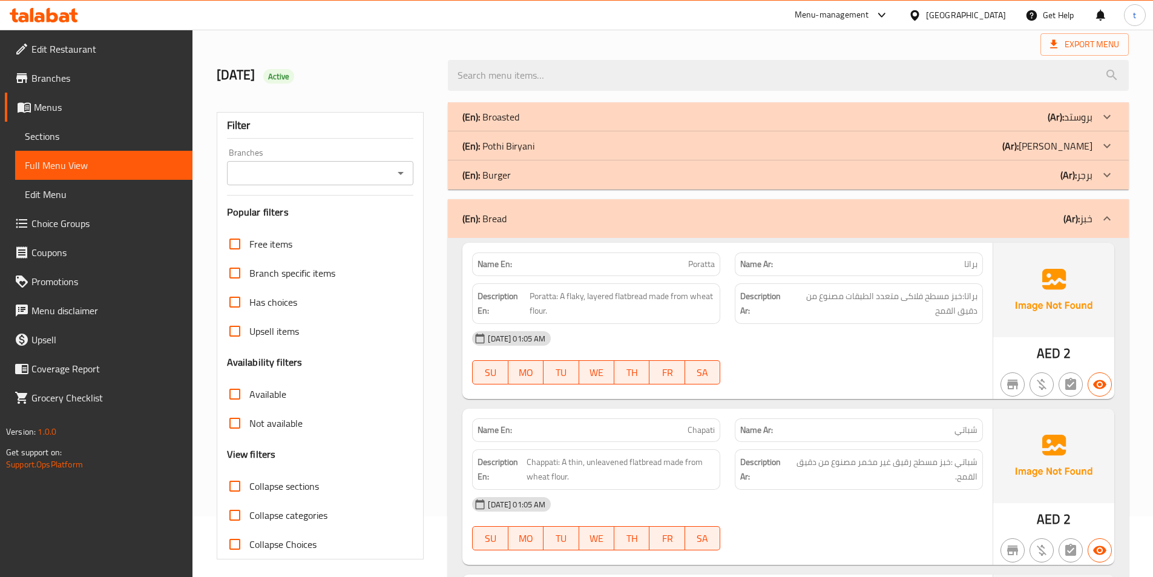
click at [1113, 227] on div at bounding box center [1106, 218] width 29 height 29
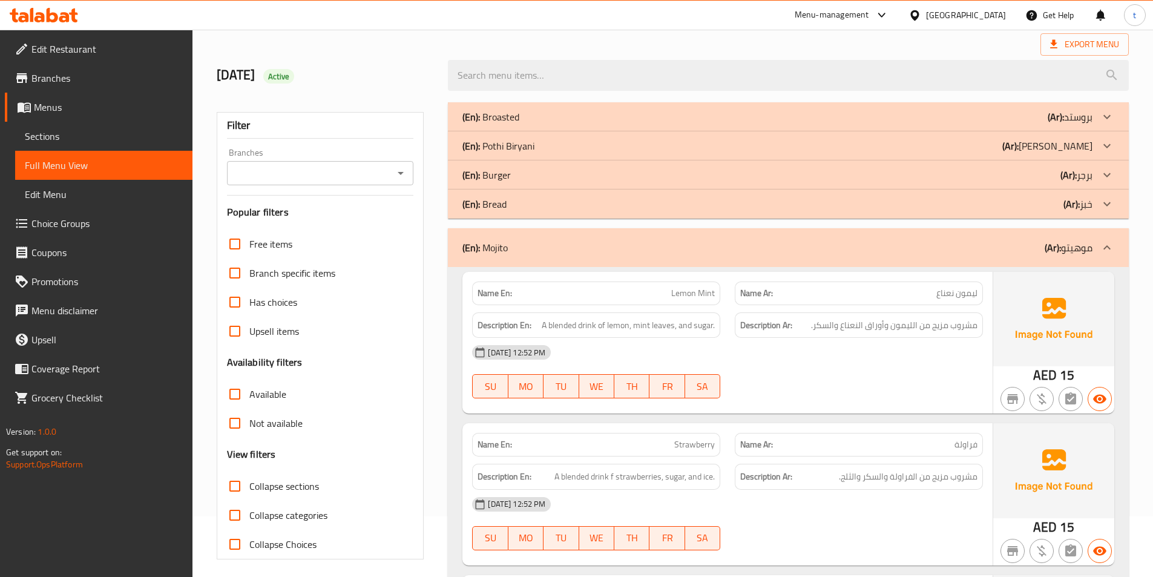
click at [1117, 243] on div at bounding box center [1106, 247] width 29 height 29
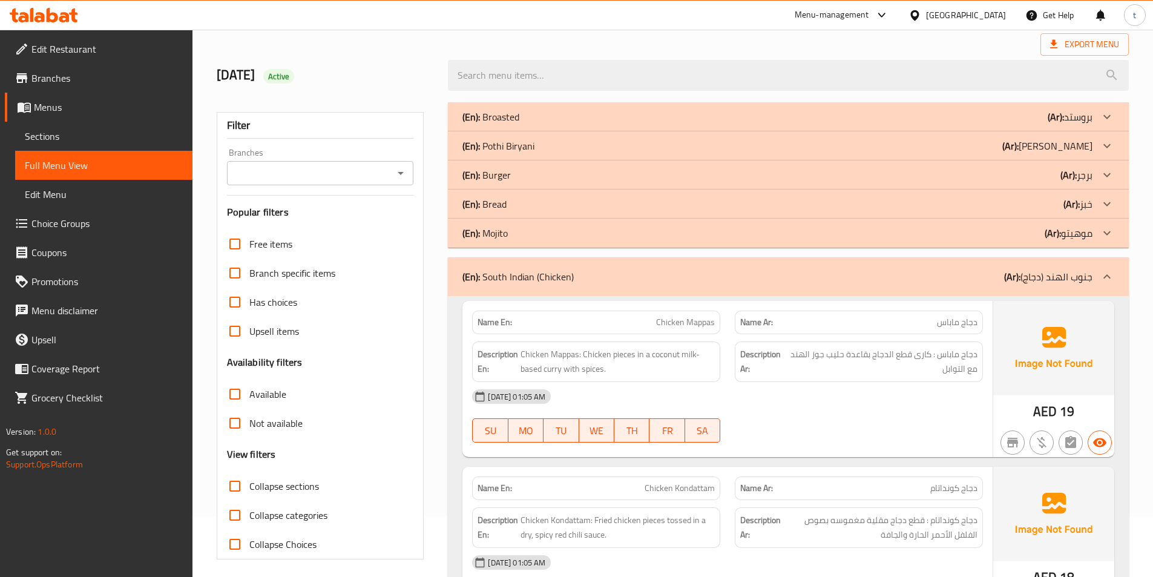
click at [1115, 272] on div at bounding box center [1106, 276] width 29 height 29
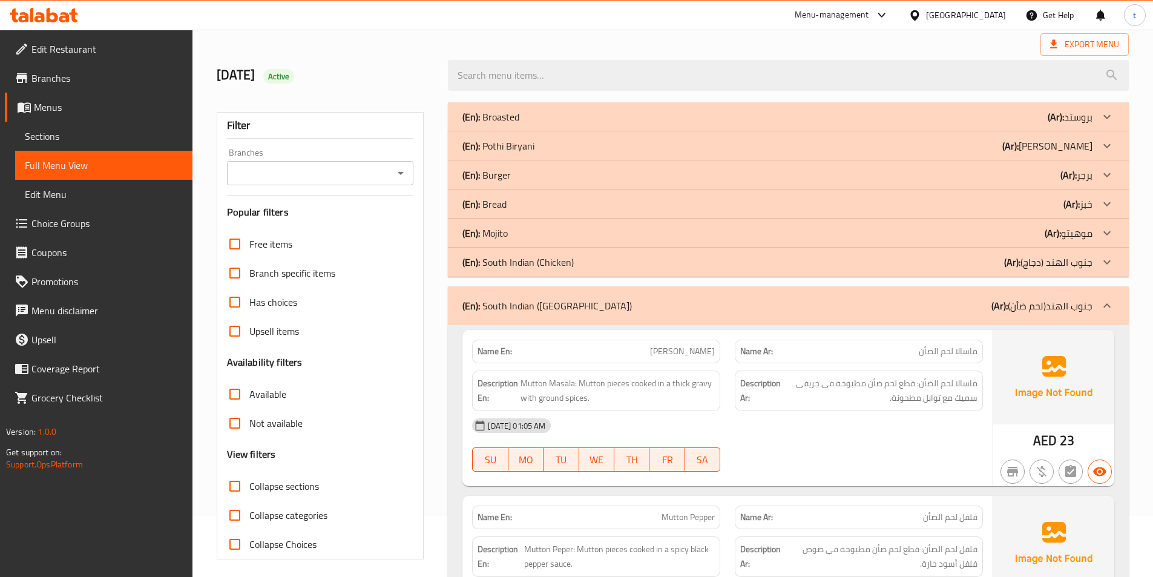
click at [1109, 297] on div at bounding box center [1106, 305] width 29 height 29
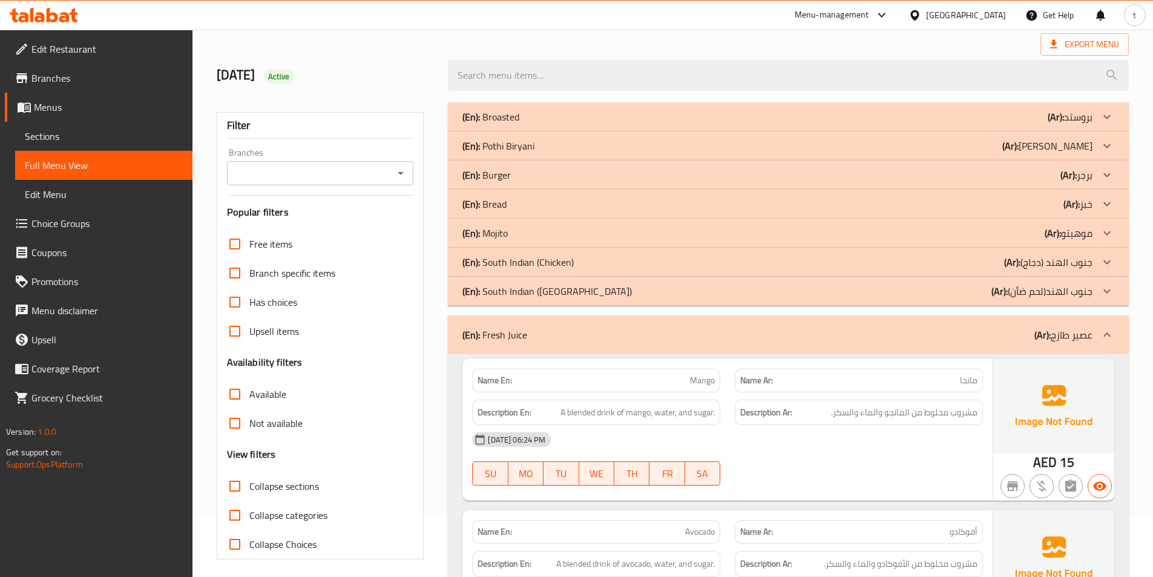
click at [1101, 324] on div at bounding box center [1106, 334] width 29 height 29
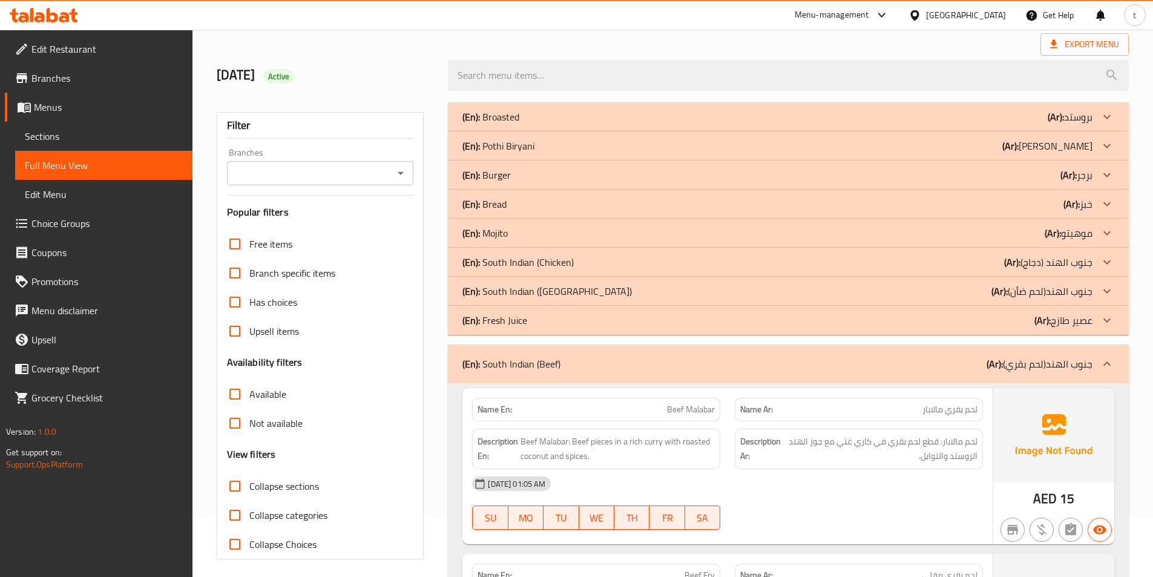
click at [1090, 356] on p "(Ar): جنوب الهند(لحم بقري)" at bounding box center [1039, 363] width 106 height 15
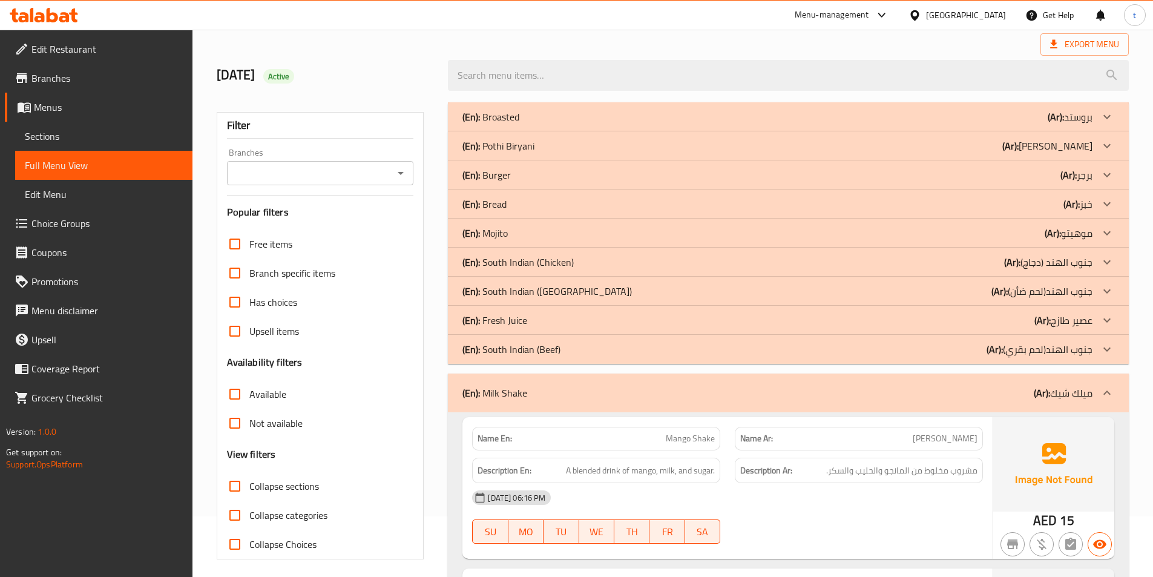
click at [1108, 389] on icon at bounding box center [1107, 392] width 15 height 15
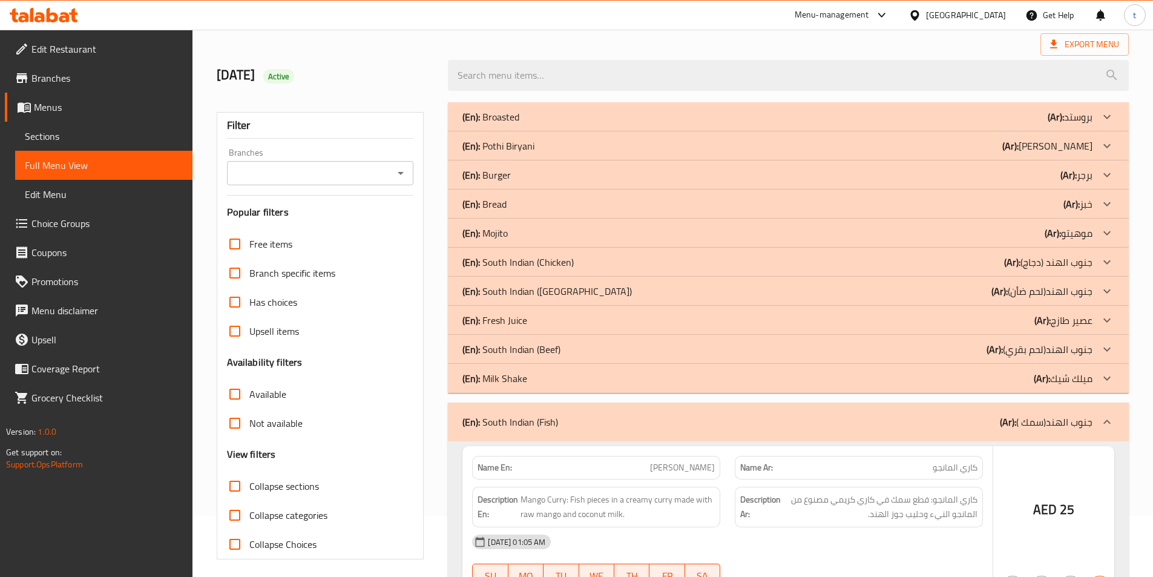
scroll to position [182, 0]
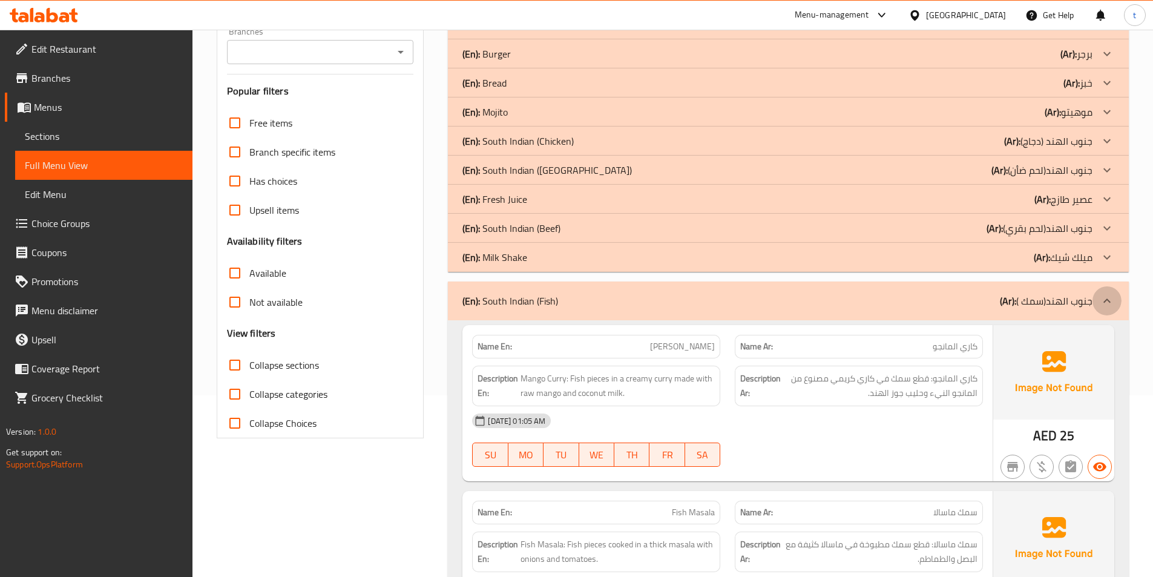
click at [1100, 304] on icon at bounding box center [1107, 301] width 15 height 15
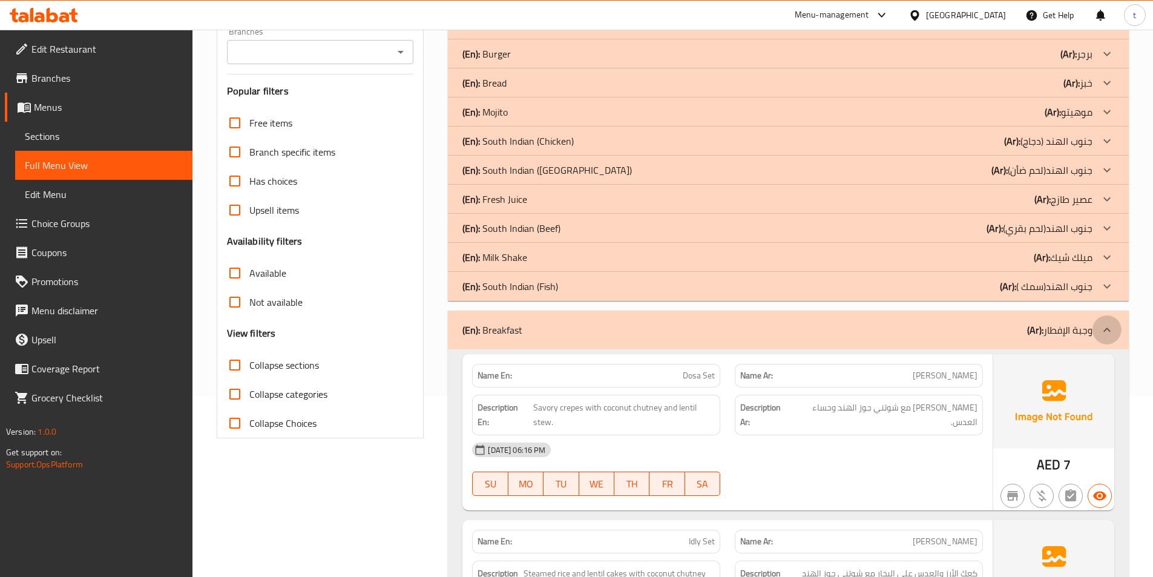
click at [1112, 329] on icon at bounding box center [1107, 330] width 15 height 15
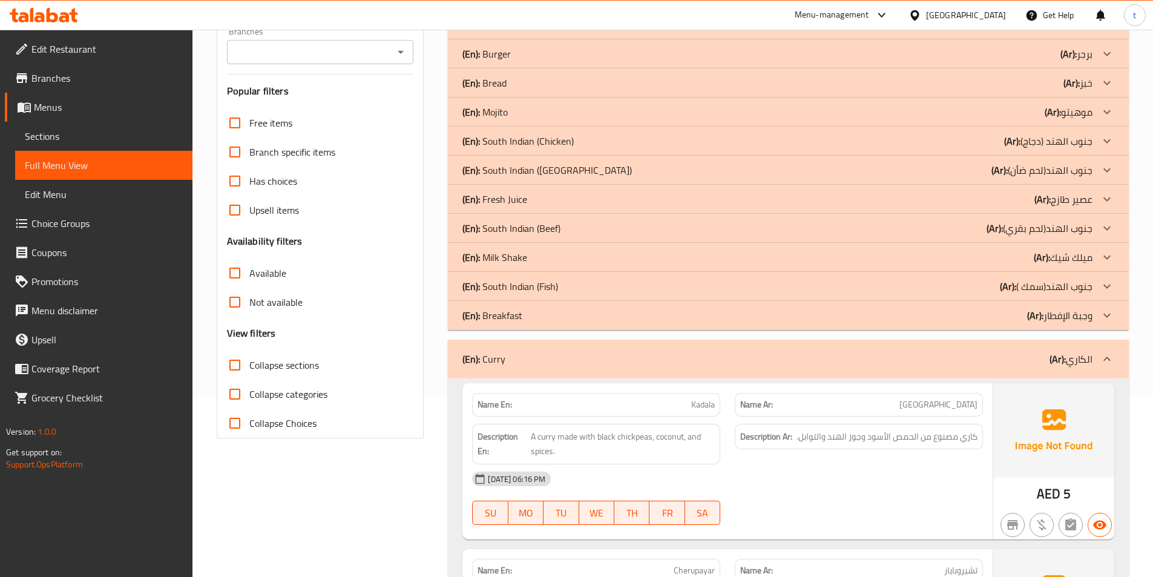
click at [1108, 361] on icon at bounding box center [1107, 359] width 15 height 15
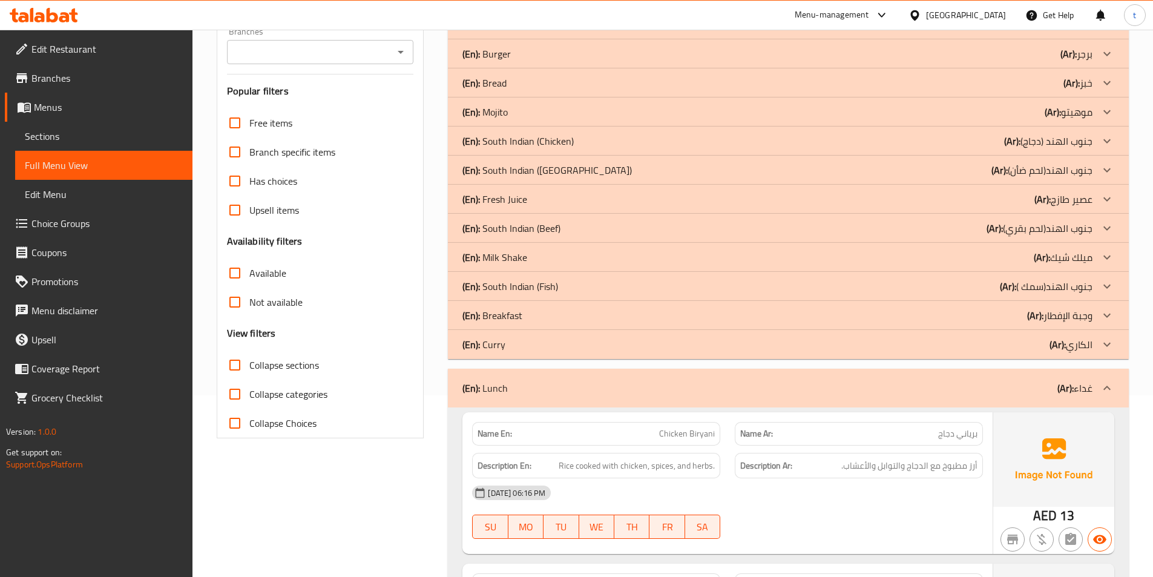
click at [1107, 377] on div at bounding box center [1106, 387] width 29 height 29
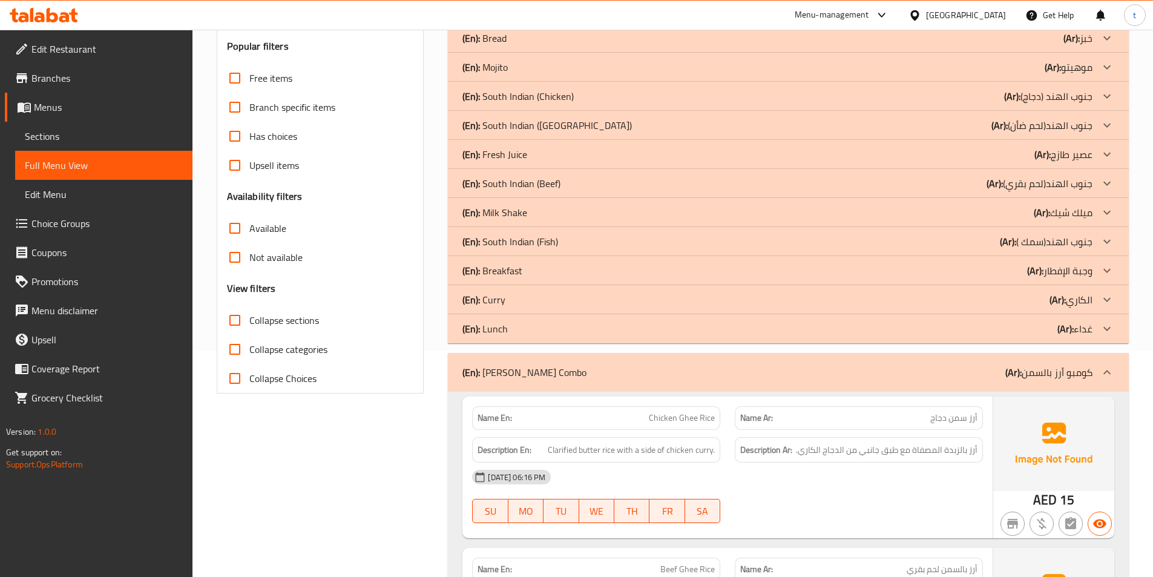
scroll to position [303, 0]
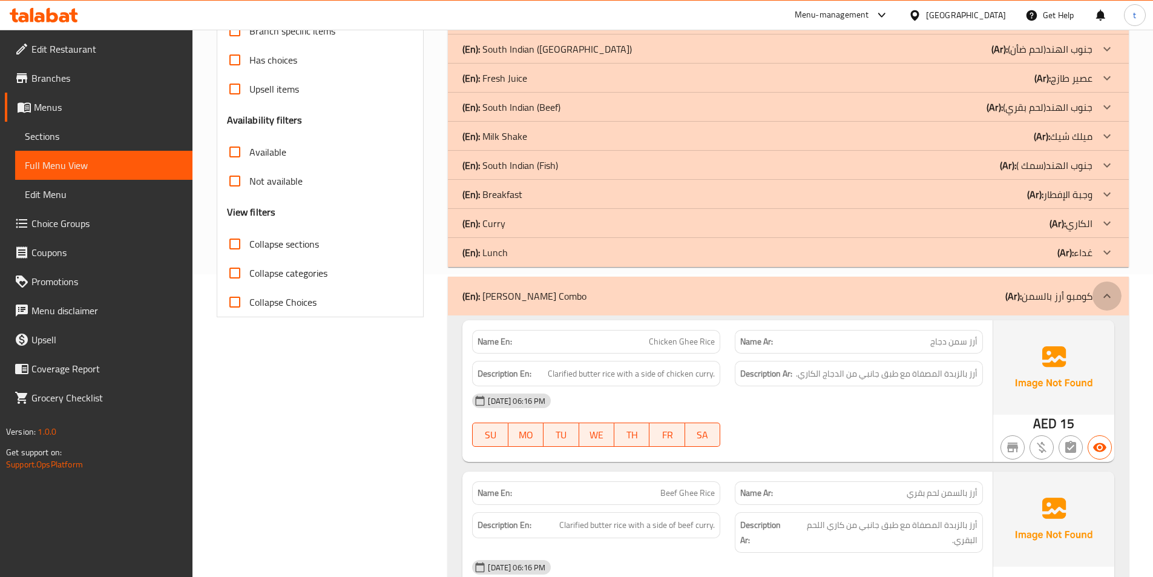
click at [1115, 304] on div at bounding box center [1106, 295] width 29 height 29
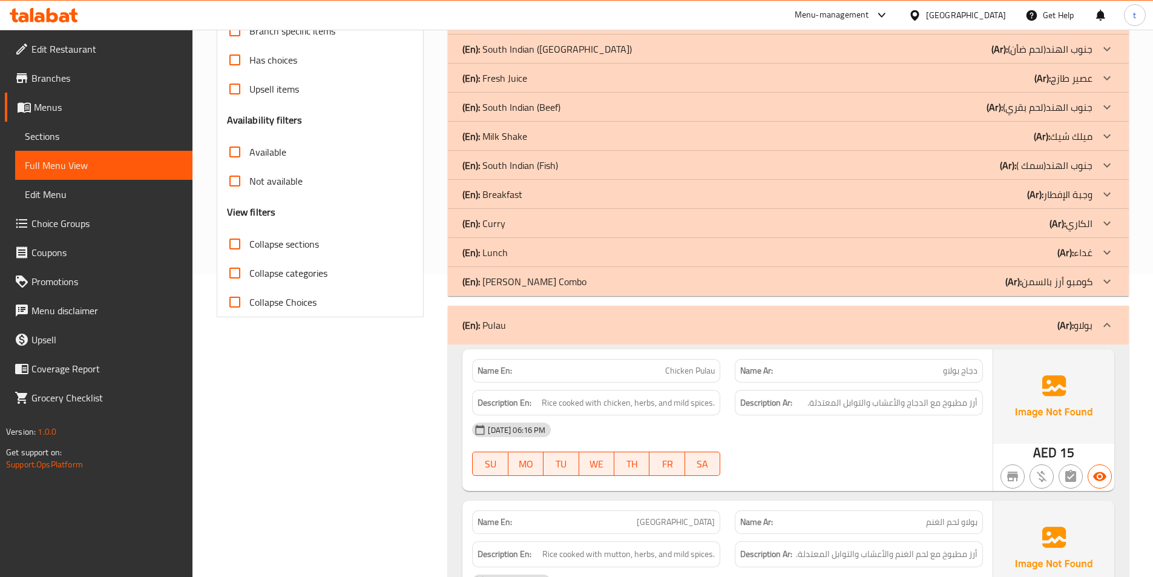
click at [1112, 323] on icon at bounding box center [1107, 325] width 15 height 15
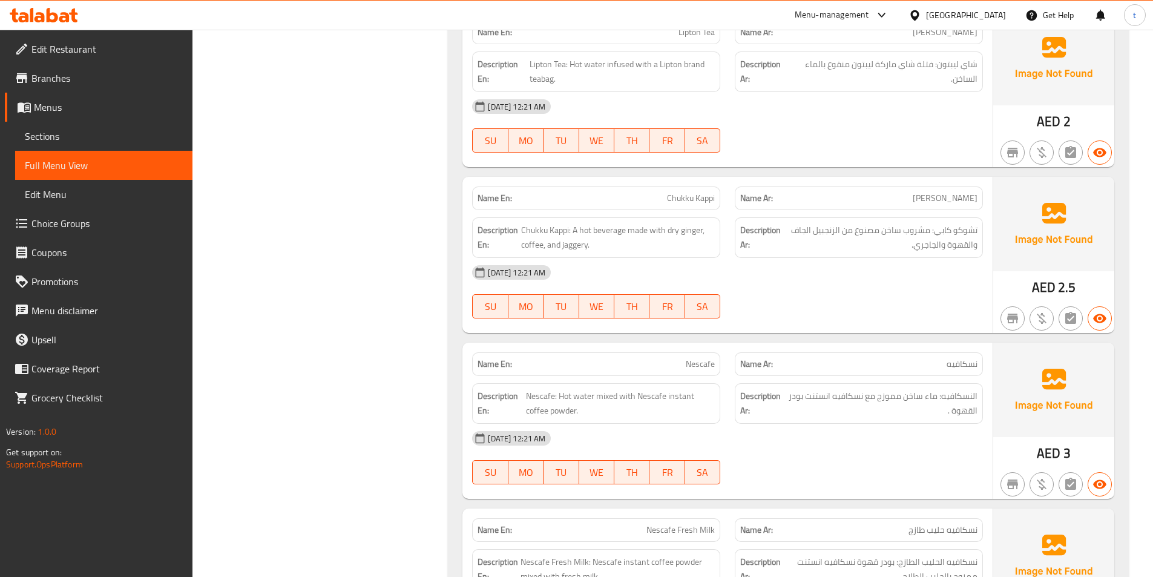
scroll to position [13669, 0]
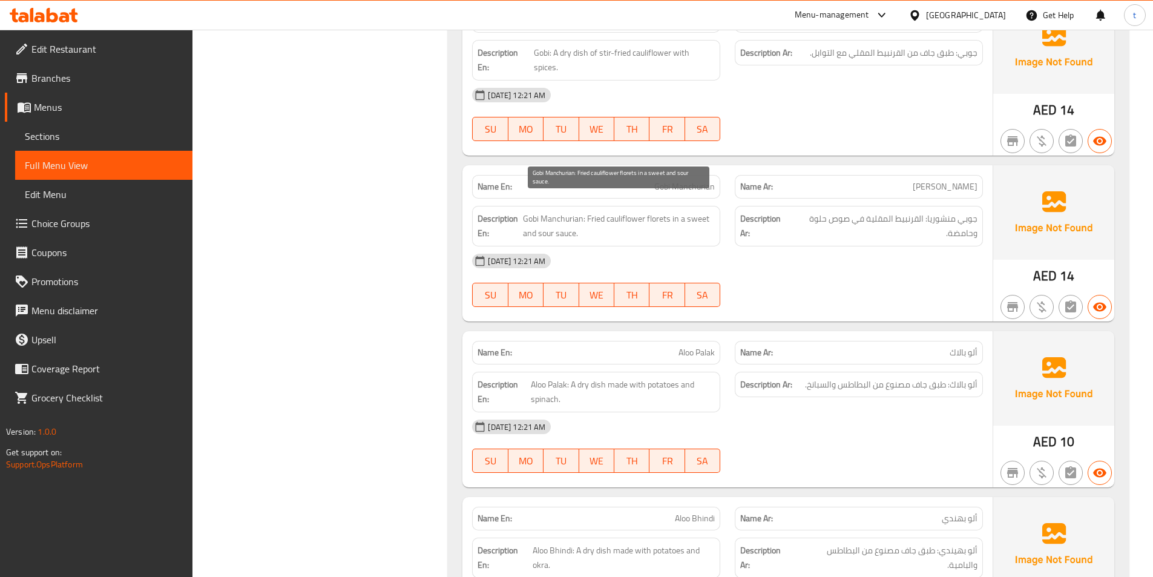
click at [656, 211] on span "Gobi Manchurian: Fried cauliflower florets in a sweet and sour sauce." at bounding box center [619, 226] width 192 height 30
copy span "florets"
click at [667, 180] on span "Gobi Manchurian" at bounding box center [684, 186] width 61 height 13
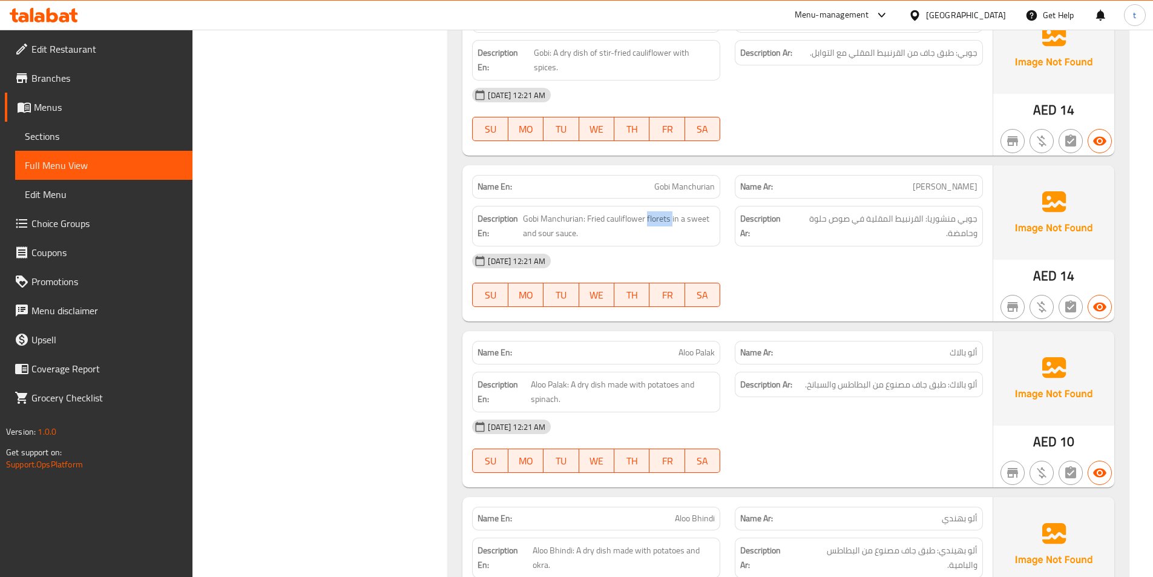
click at [667, 180] on span "Gobi Manchurian" at bounding box center [684, 186] width 61 height 13
click at [671, 180] on span "Gobi Manchurian" at bounding box center [684, 186] width 61 height 13
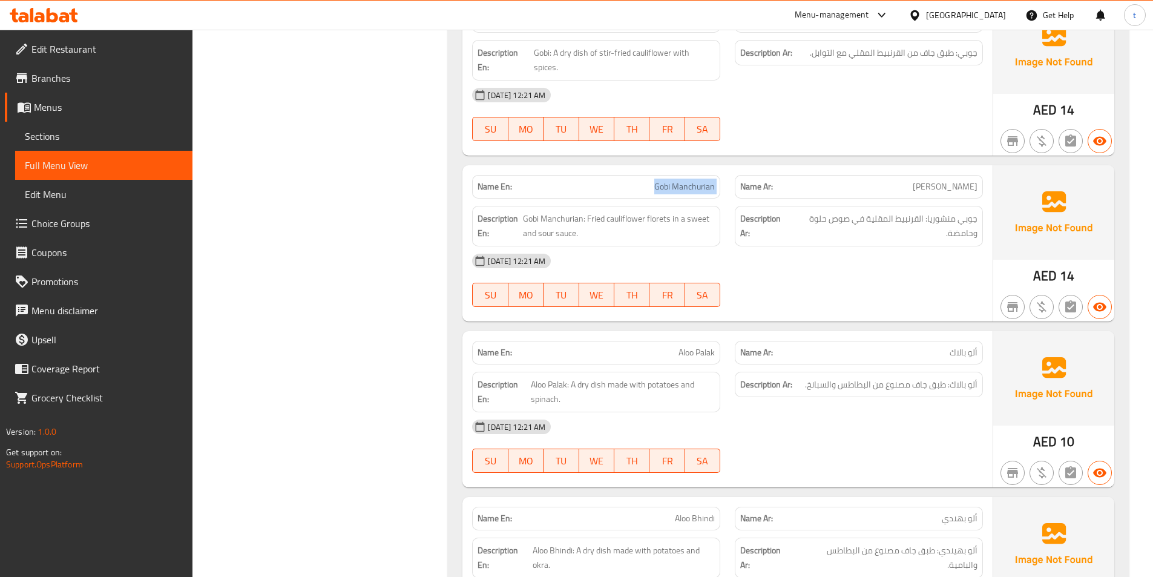
click at [677, 180] on span "Gobi Manchurian" at bounding box center [684, 186] width 61 height 13
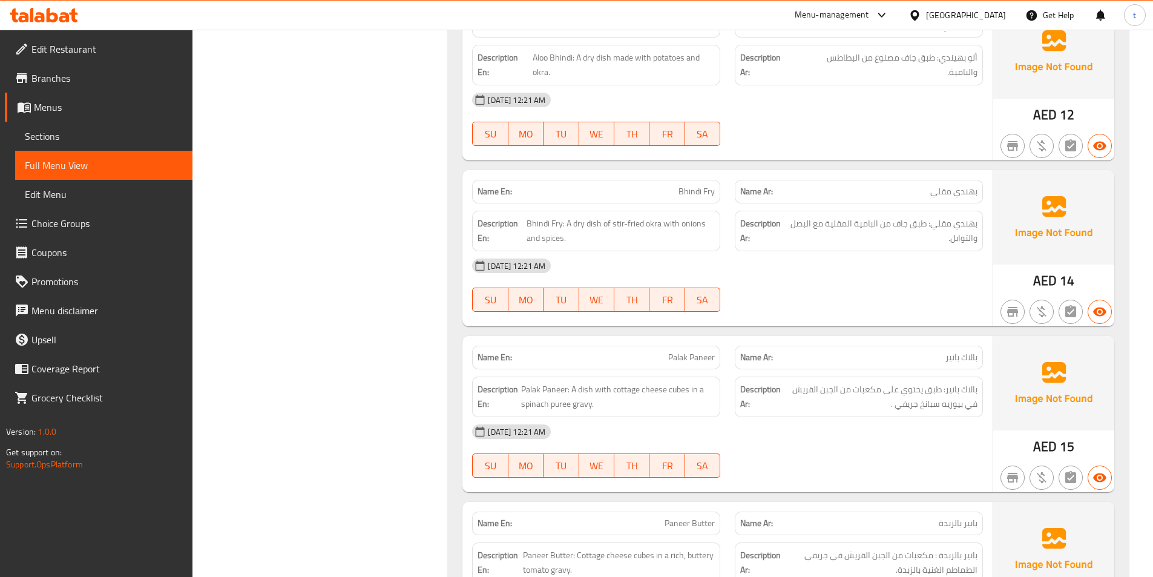
scroll to position [1513, 0]
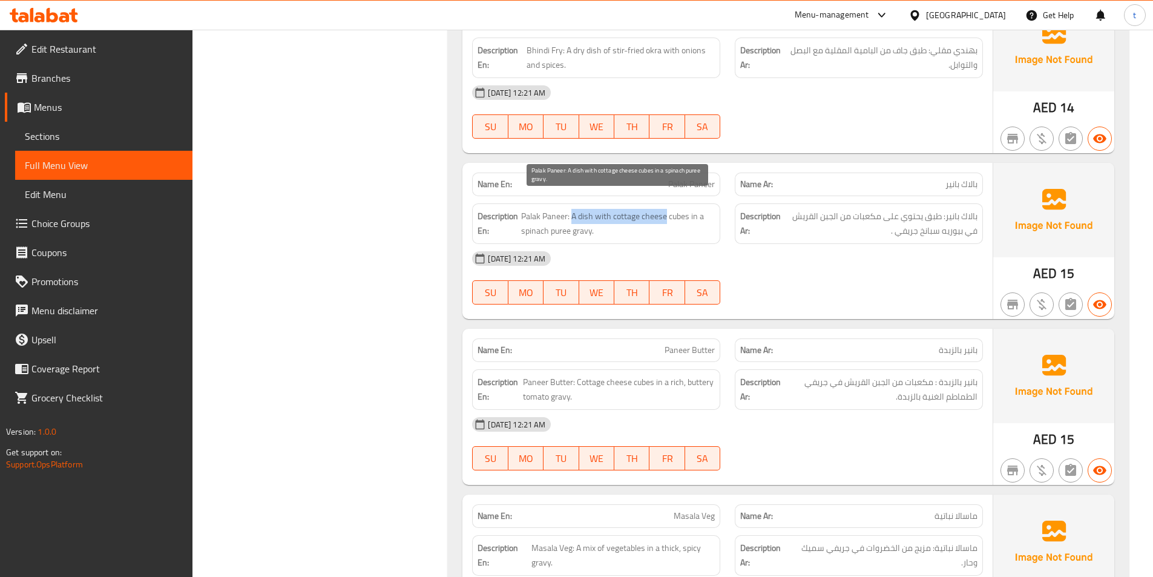
drag, startPoint x: 571, startPoint y: 201, endPoint x: 665, endPoint y: 206, distance: 94.6
click at [665, 209] on span "Palak Paneer: A dish with cottage cheese cubes in a spinach puree gravy." at bounding box center [618, 224] width 194 height 30
copy span "A dish with cottage cheese"
click at [694, 178] on span "Palak Paneer" at bounding box center [691, 184] width 47 height 13
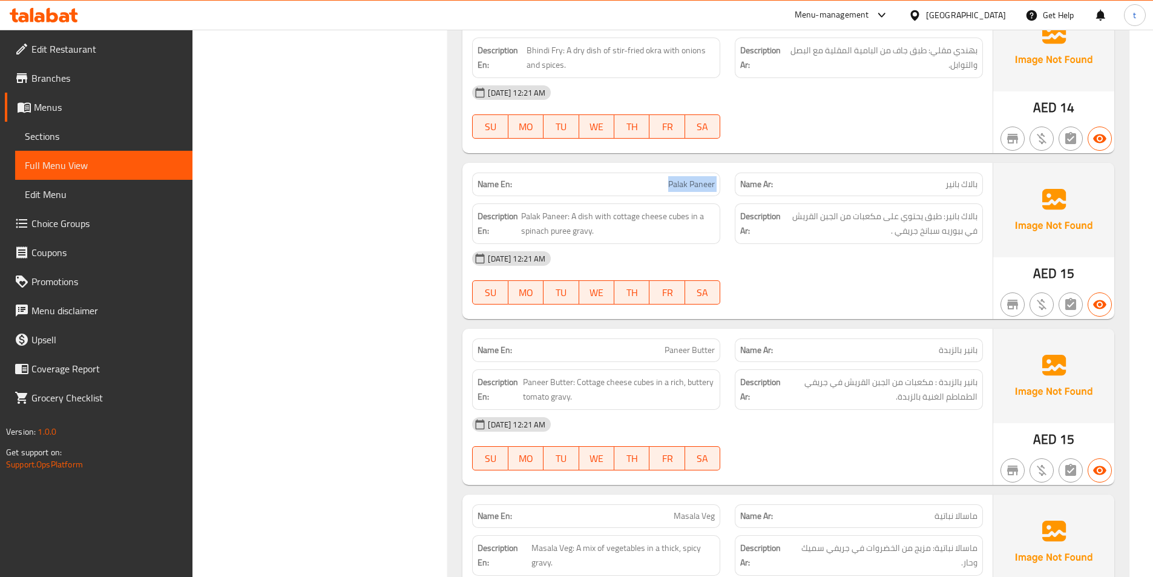
click at [694, 178] on span "Palak Paneer" at bounding box center [691, 184] width 47 height 13
copy span "Palak Paneer"
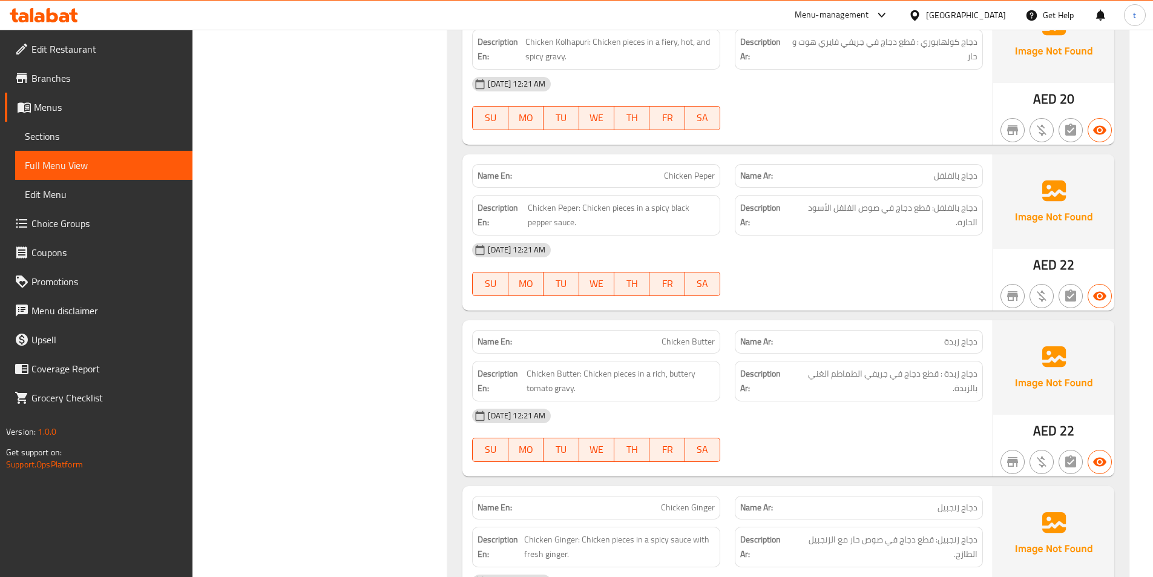
scroll to position [3389, 0]
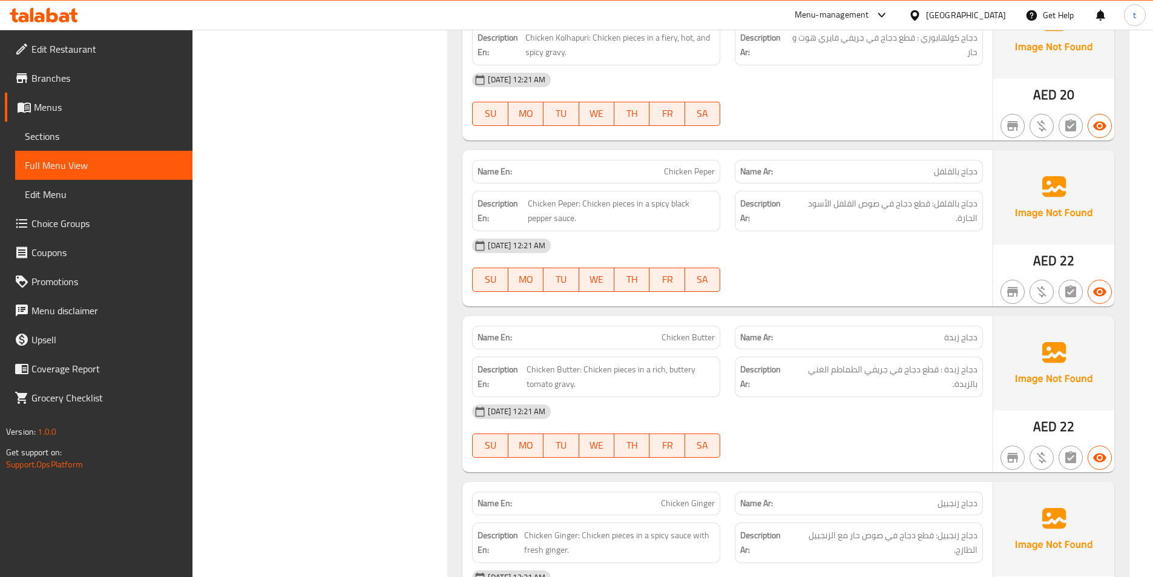
click at [703, 165] on span "Chicken Peper" at bounding box center [689, 171] width 51 height 13
copy span "Peper"
click at [800, 183] on div "Description Ar: دجاج بالفلفل: قطع دجاج في صوص الفلفل الأسود الحارة." at bounding box center [858, 210] width 263 height 55
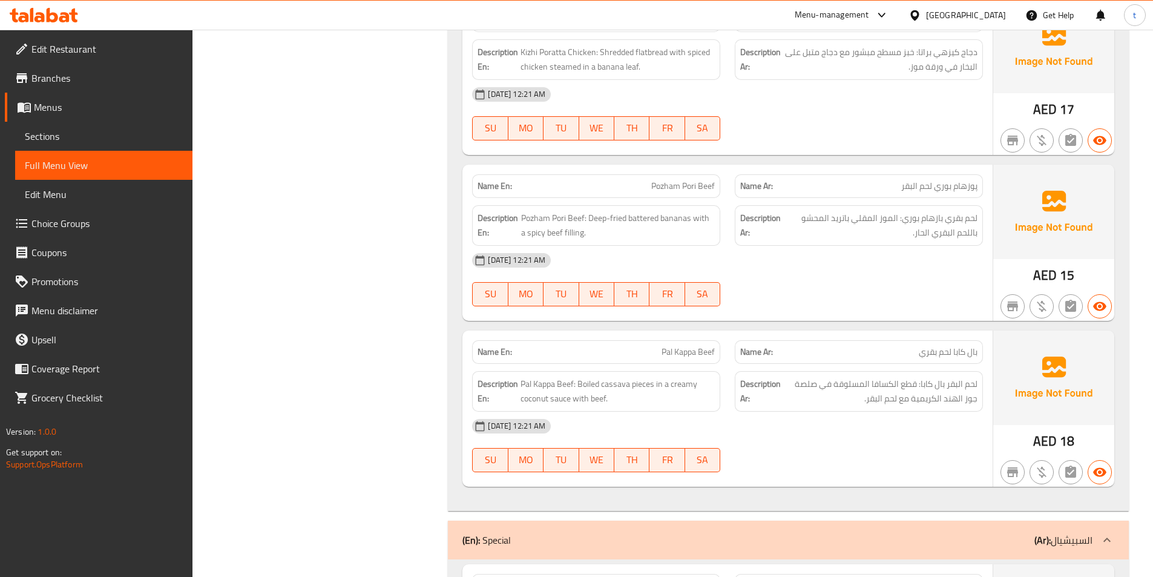
scroll to position [5931, 0]
click at [976, 179] on span "پوزهام بوري لحم البقر" at bounding box center [939, 185] width 76 height 13
drag, startPoint x: 649, startPoint y: 168, endPoint x: 724, endPoint y: 171, distance: 75.1
click at [724, 171] on div "Name En: Pozham Pori Beef" at bounding box center [596, 185] width 263 height 38
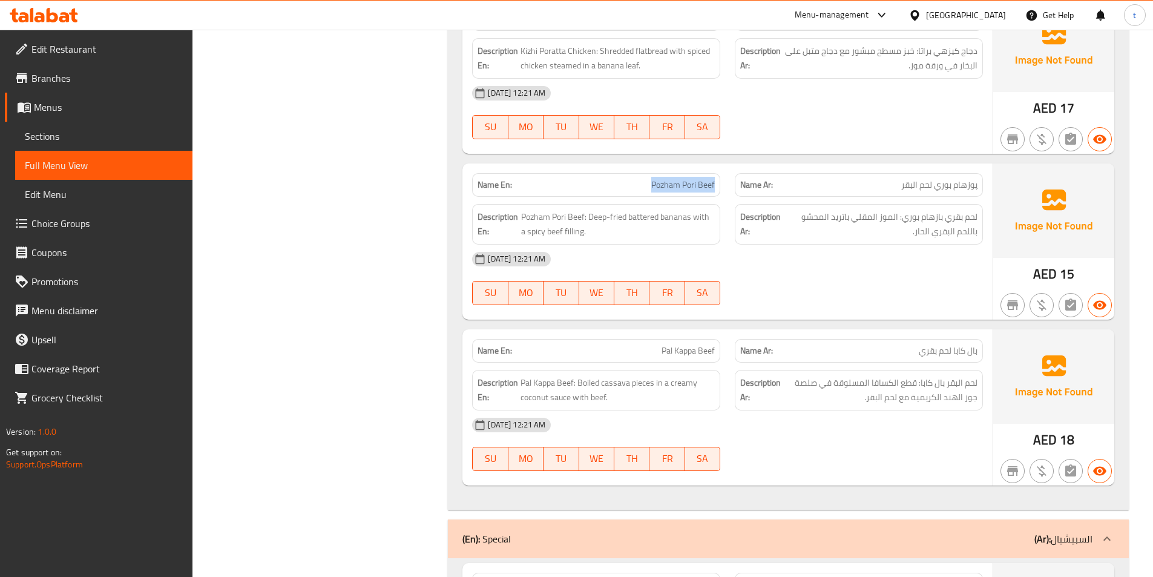
click at [640, 177] on div "Name En: Pozham Pori Beef" at bounding box center [596, 185] width 248 height 24
click at [646, 179] on p "Name En: Pozham Pori Beef" at bounding box center [595, 185] width 237 height 13
click at [652, 179] on span "Pozham Pori Beef" at bounding box center [683, 185] width 64 height 13
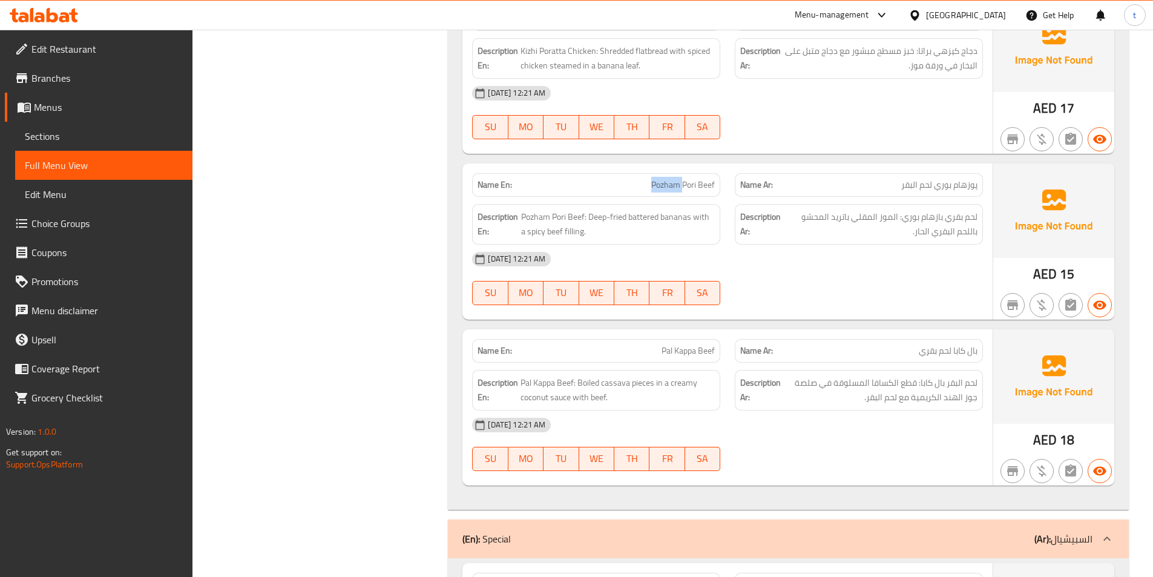
click at [660, 179] on span "Pozham Pori Beef" at bounding box center [683, 185] width 64 height 13
drag, startPoint x: 653, startPoint y: 171, endPoint x: 741, endPoint y: 174, distance: 88.4
click at [741, 174] on div "Name En: Pozham Pori Beef Name Ar: پوزهام بوري لحم البقر" at bounding box center [727, 185] width 525 height 38
copy span "Pozham Pori Beef"
click at [677, 179] on span "Pozham Pori Beef" at bounding box center [683, 185] width 64 height 13
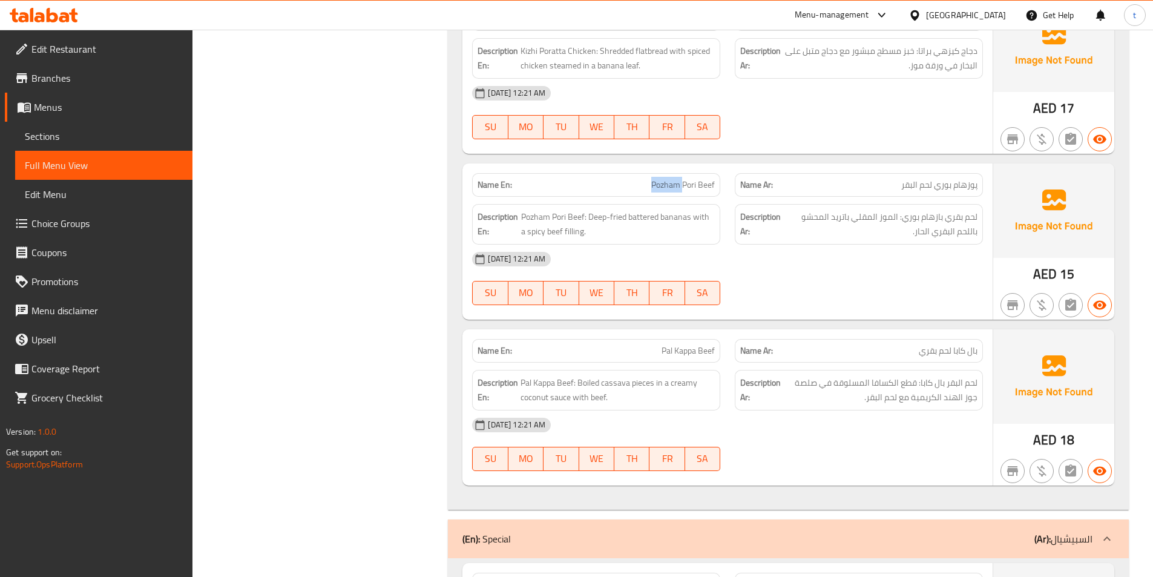
click at [677, 179] on span "Pozham Pori Beef" at bounding box center [683, 185] width 64 height 13
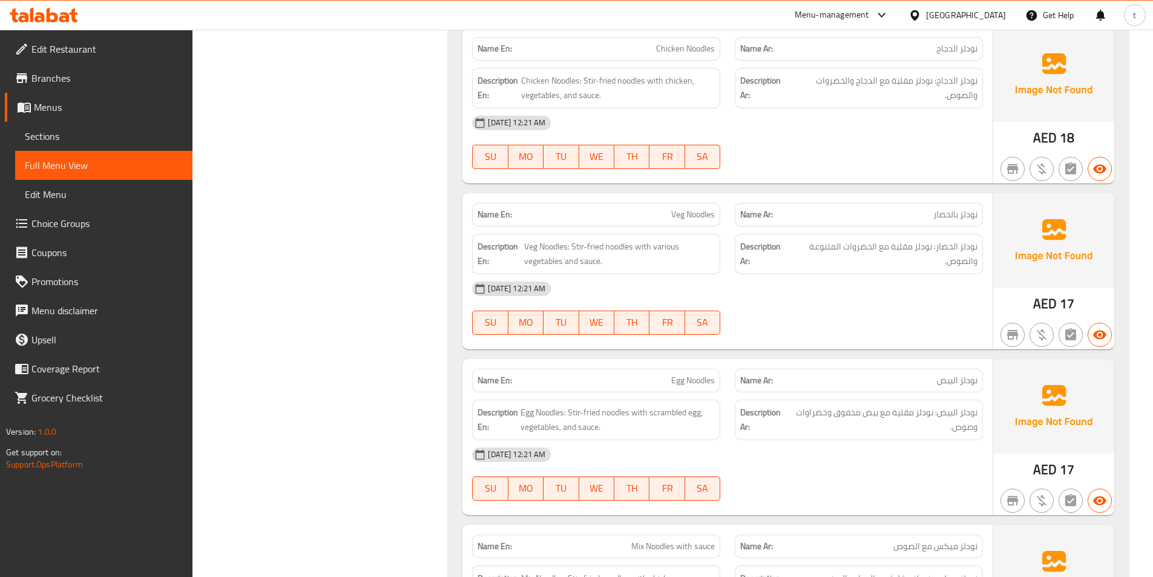
scroll to position [7928, 0]
drag, startPoint x: 666, startPoint y: 202, endPoint x: 734, endPoint y: 200, distance: 67.8
click at [734, 200] on div "Name En: Veg Noodles Name Ar: نودلز بالخضار" at bounding box center [727, 215] width 525 height 38
copy span "Veg Noodles"
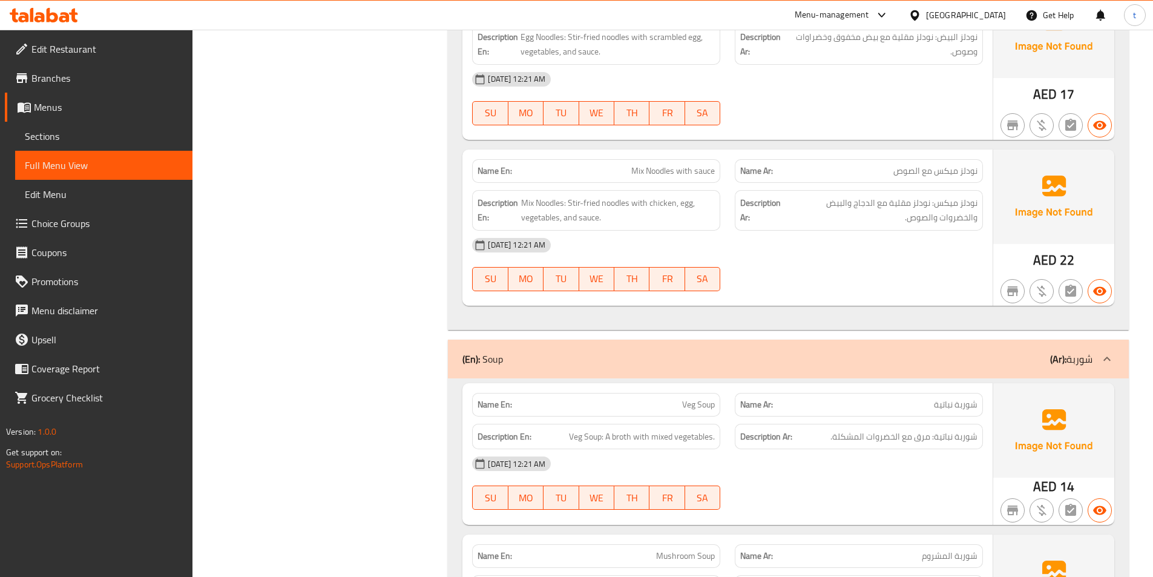
scroll to position [8291, 0]
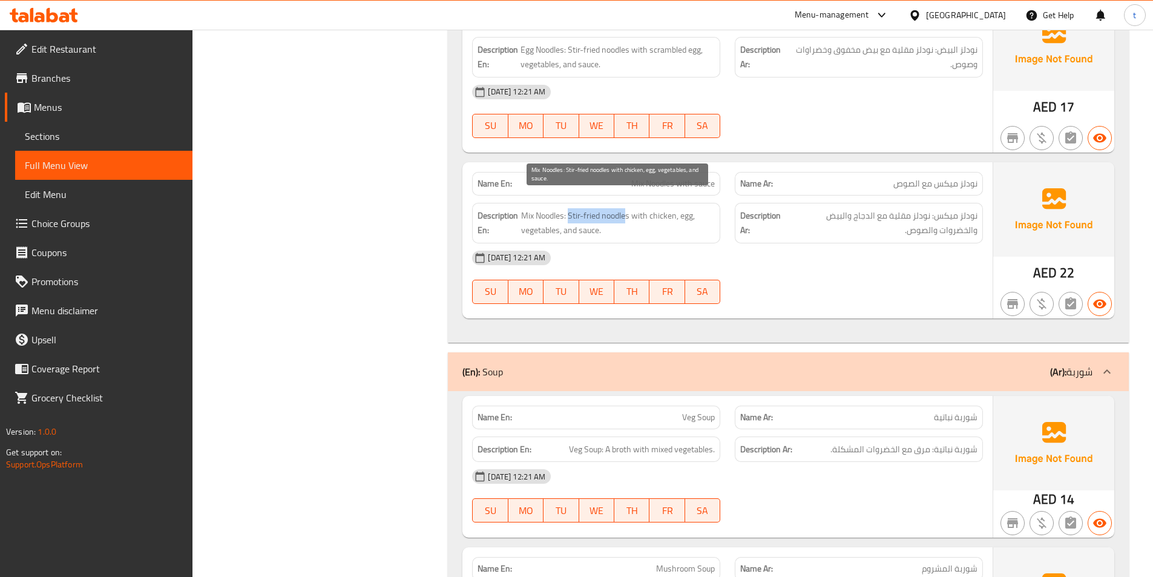
drag, startPoint x: 569, startPoint y: 202, endPoint x: 626, endPoint y: 203, distance: 56.9
click at [626, 208] on span "Mix Noodles: Stir-fried noodles with chicken, egg, vegetables, and sauce." at bounding box center [618, 223] width 194 height 30
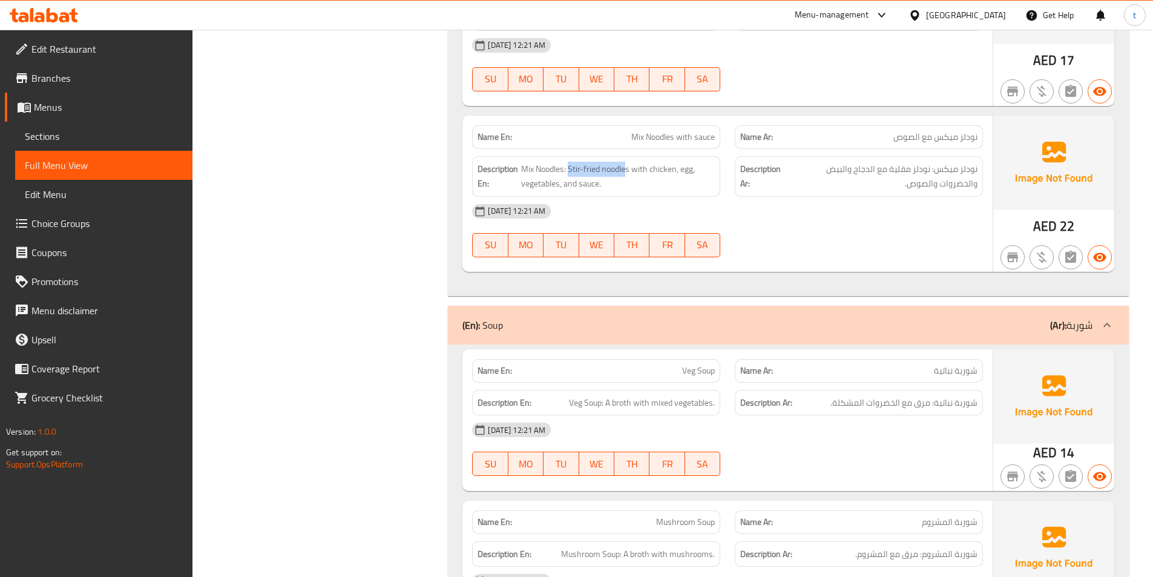
scroll to position [8533, 0]
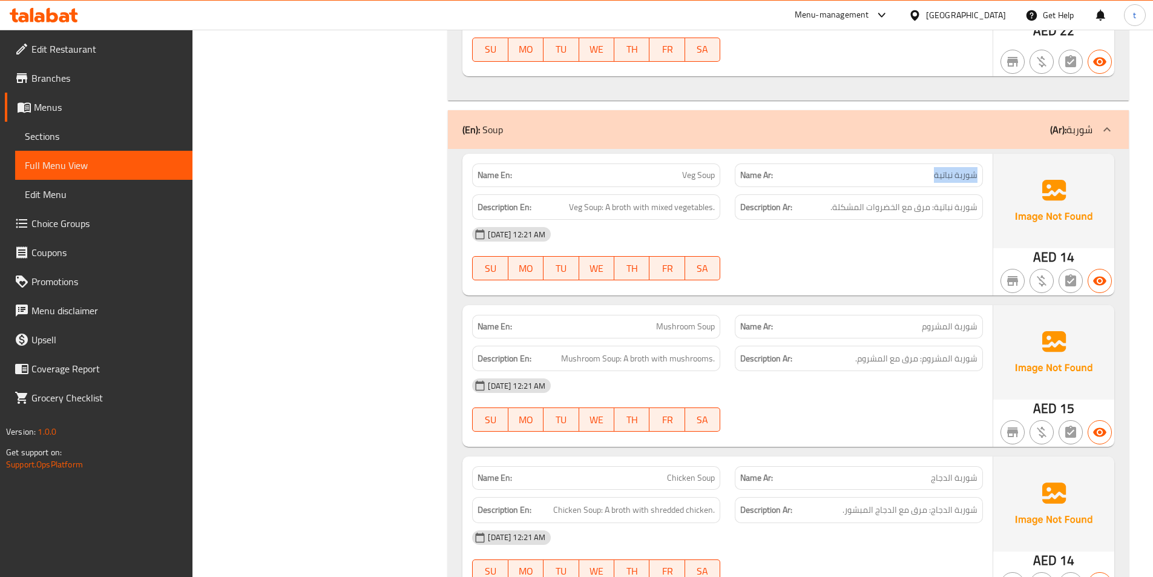
drag, startPoint x: 922, startPoint y: 163, endPoint x: 977, endPoint y: 161, distance: 55.1
click at [977, 169] on p "Name Ar: شوربة نباتية" at bounding box center [858, 175] width 237 height 13
drag, startPoint x: 555, startPoint y: 162, endPoint x: 632, endPoint y: 171, distance: 78.0
click at [633, 171] on div "Name En: Veg Soup" at bounding box center [596, 175] width 248 height 24
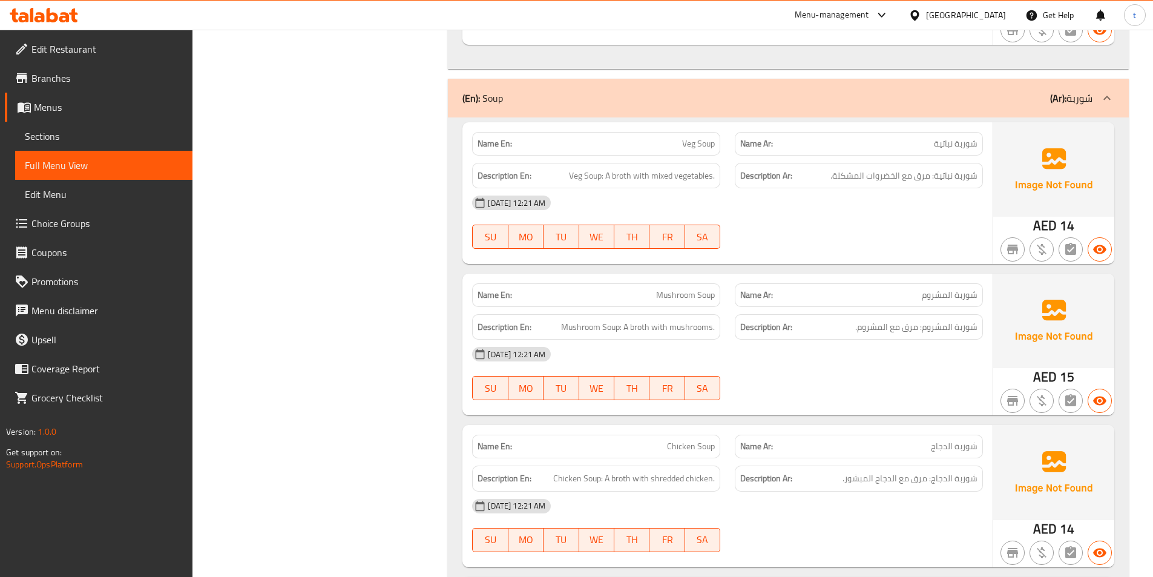
scroll to position [8654, 0]
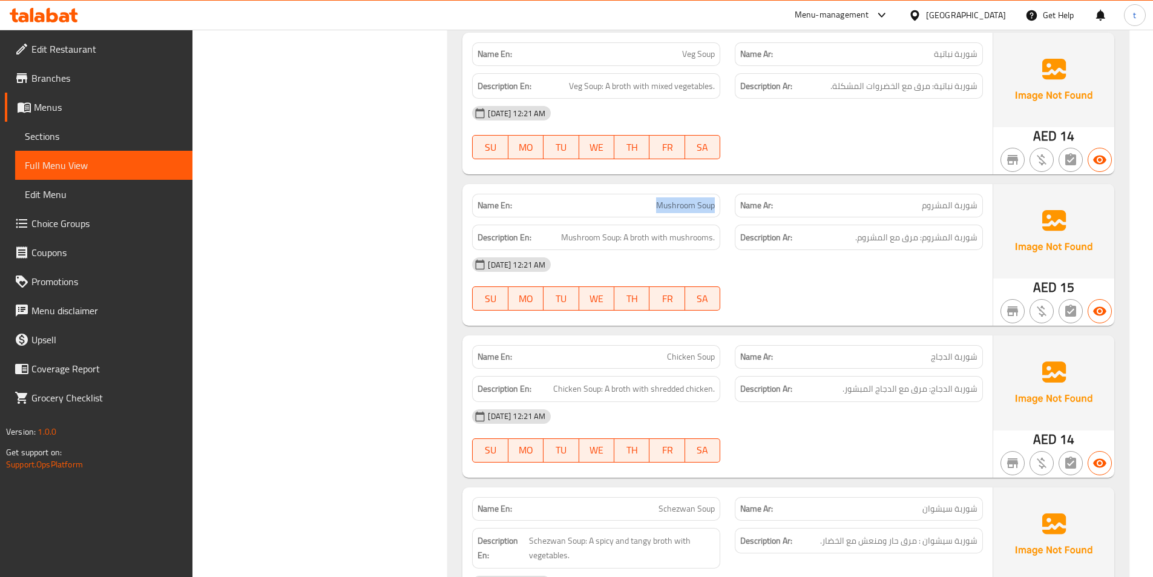
drag, startPoint x: 654, startPoint y: 196, endPoint x: 714, endPoint y: 192, distance: 60.0
click at [713, 199] on p "Name En: Mushroom Soup" at bounding box center [595, 205] width 237 height 13
drag, startPoint x: 879, startPoint y: 201, endPoint x: 943, endPoint y: 200, distance: 63.6
click at [943, 200] on div "Name Ar: شوربة المشروم" at bounding box center [859, 206] width 248 height 24
drag, startPoint x: 562, startPoint y: 223, endPoint x: 609, endPoint y: 222, distance: 46.6
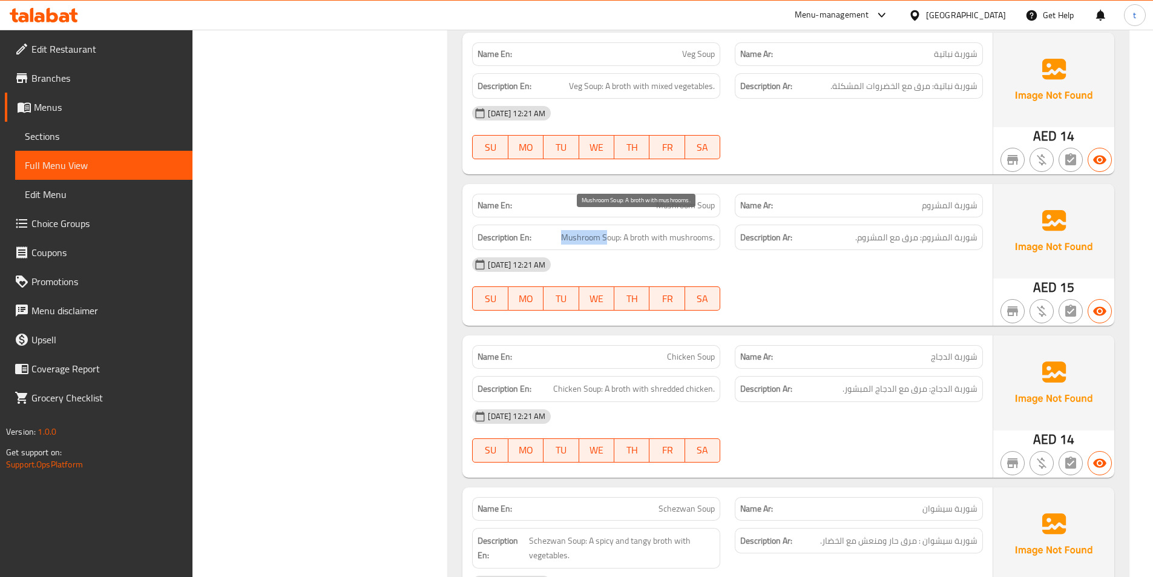
click at [609, 230] on span "Mushroom Soup: A broth with mushrooms." at bounding box center [638, 237] width 154 height 15
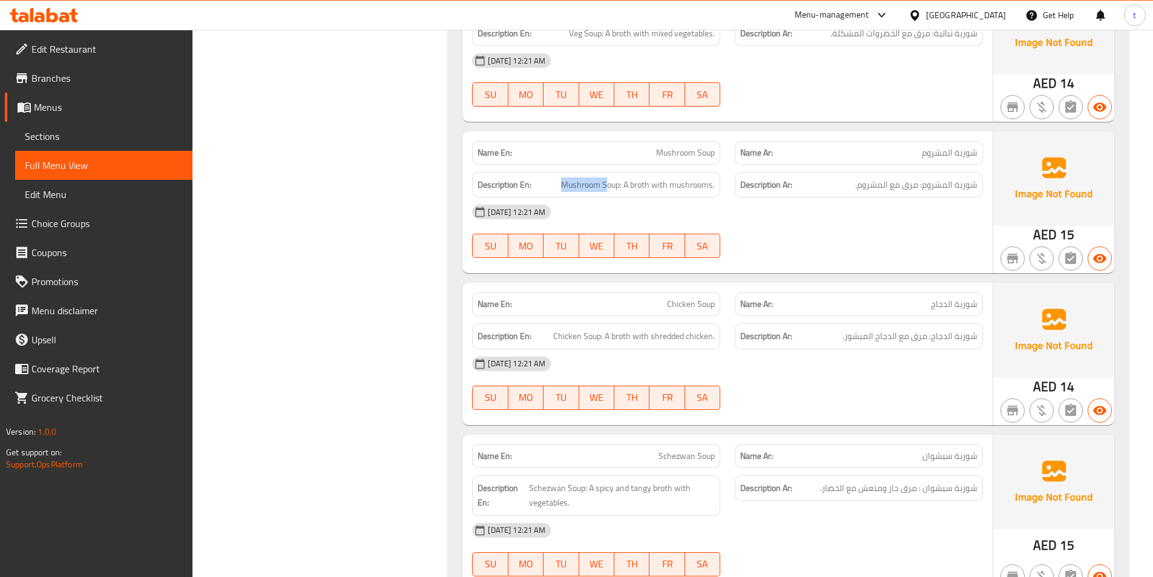
scroll to position [8775, 0]
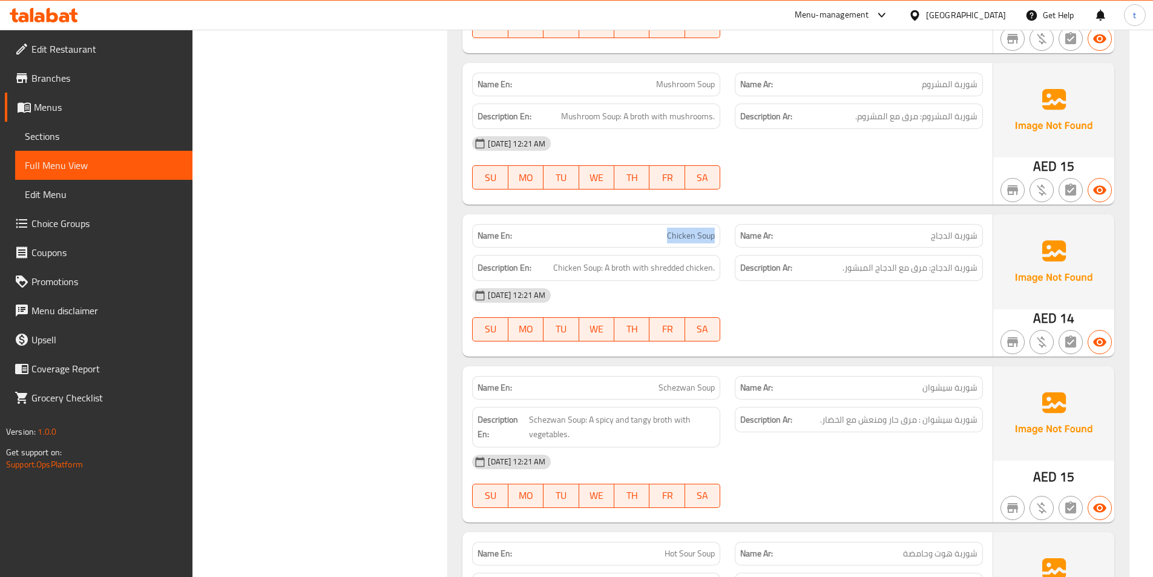
drag, startPoint x: 663, startPoint y: 230, endPoint x: 717, endPoint y: 226, distance: 54.6
click at [717, 226] on div "Name En: Chicken Soup" at bounding box center [596, 236] width 248 height 24
drag, startPoint x: 814, startPoint y: 257, endPoint x: 868, endPoint y: 252, distance: 54.7
click at [868, 260] on h6 "Description Ar: شوربة الدجاج: مرق مع الدجاج المبشور." at bounding box center [858, 267] width 237 height 15
drag, startPoint x: 600, startPoint y: 255, endPoint x: 721, endPoint y: 252, distance: 121.7
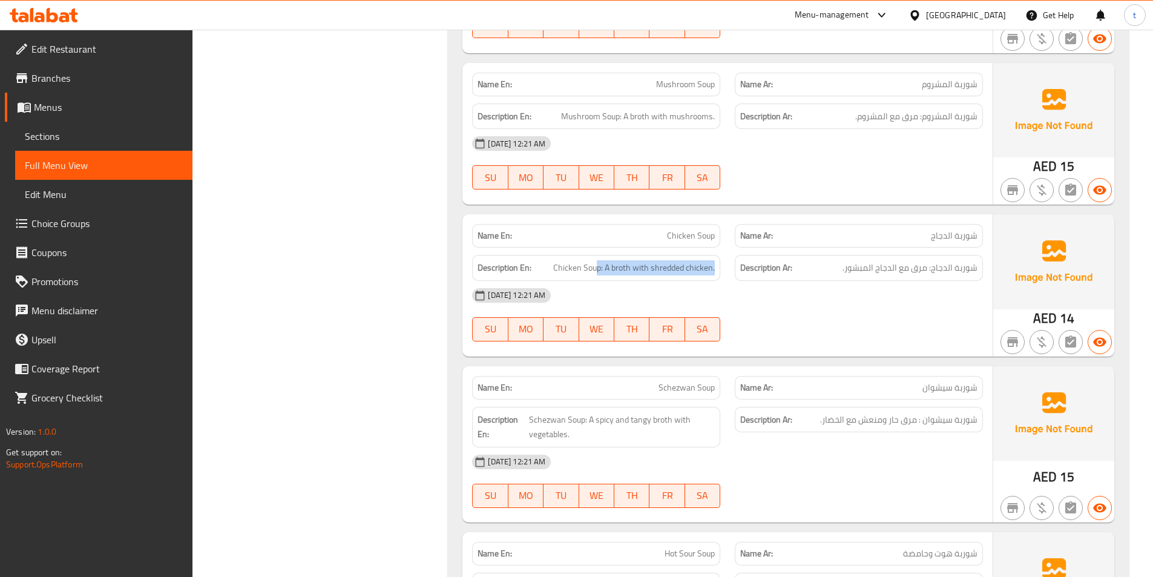
click at [721, 252] on div "Description En: Chicken Soup: A broth with shredded chicken." at bounding box center [596, 268] width 263 height 41
click at [838, 295] on div "[DATE] 12:21 AM" at bounding box center [727, 295] width 525 height 29
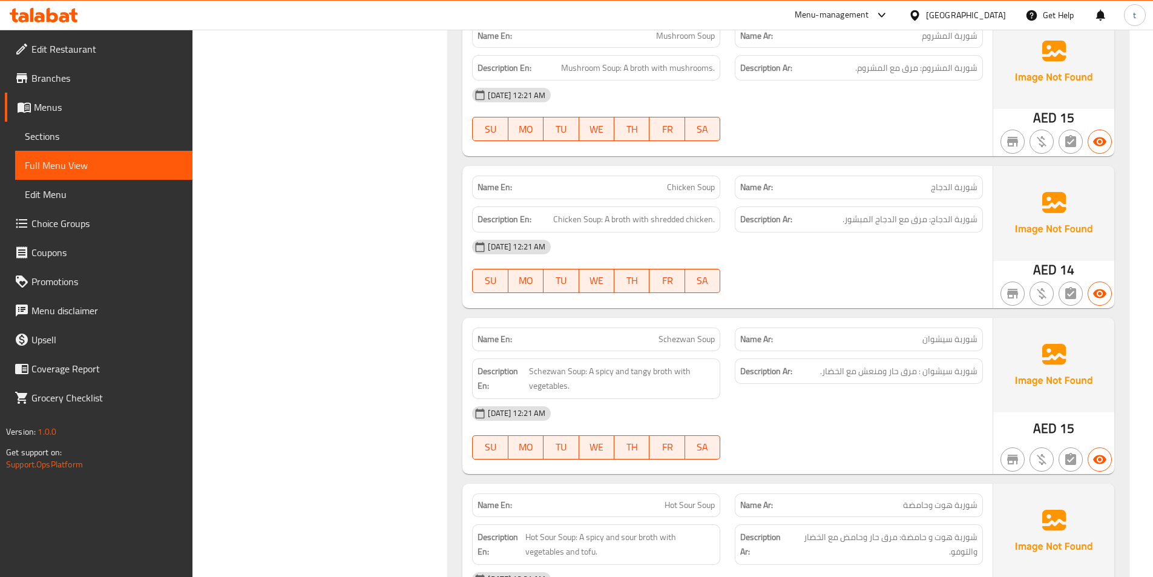
scroll to position [8896, 0]
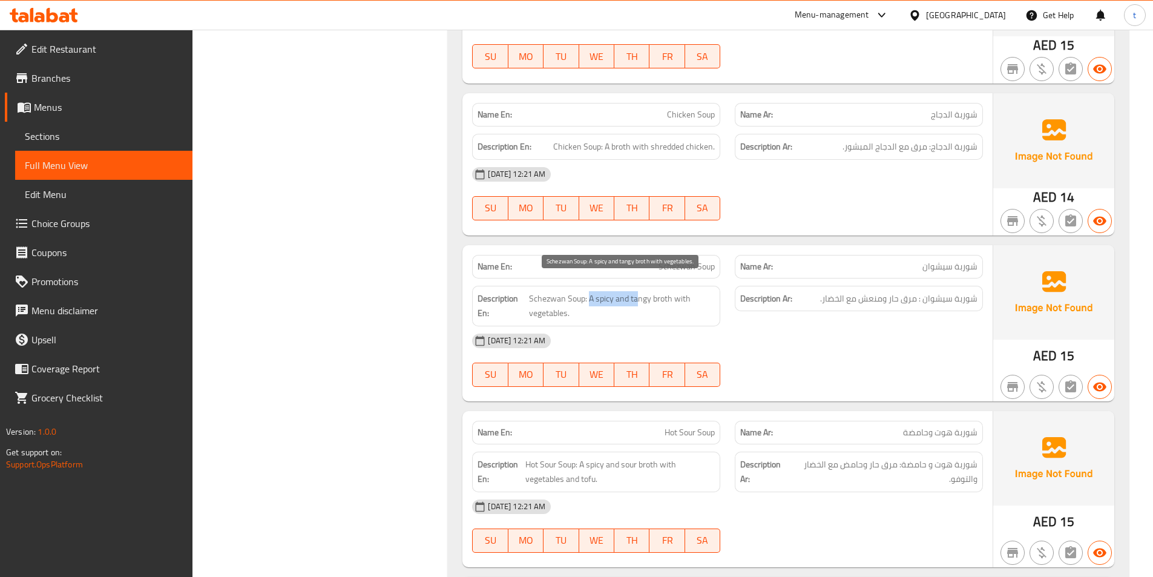
drag, startPoint x: 589, startPoint y: 289, endPoint x: 640, endPoint y: 286, distance: 50.3
click at [640, 291] on span "Schezwan Soup: A spicy and tangy broth with vegetables." at bounding box center [622, 306] width 186 height 30
click at [653, 291] on span "Schezwan Soup: A spicy and tangy broth with vegetables." at bounding box center [622, 306] width 186 height 30
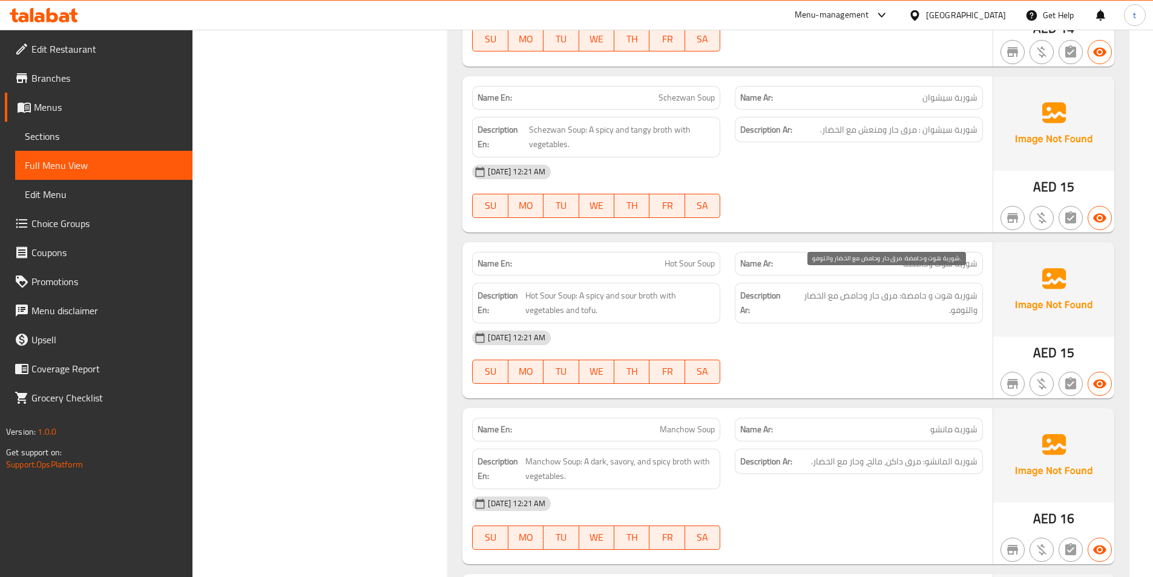
scroll to position [9077, 0]
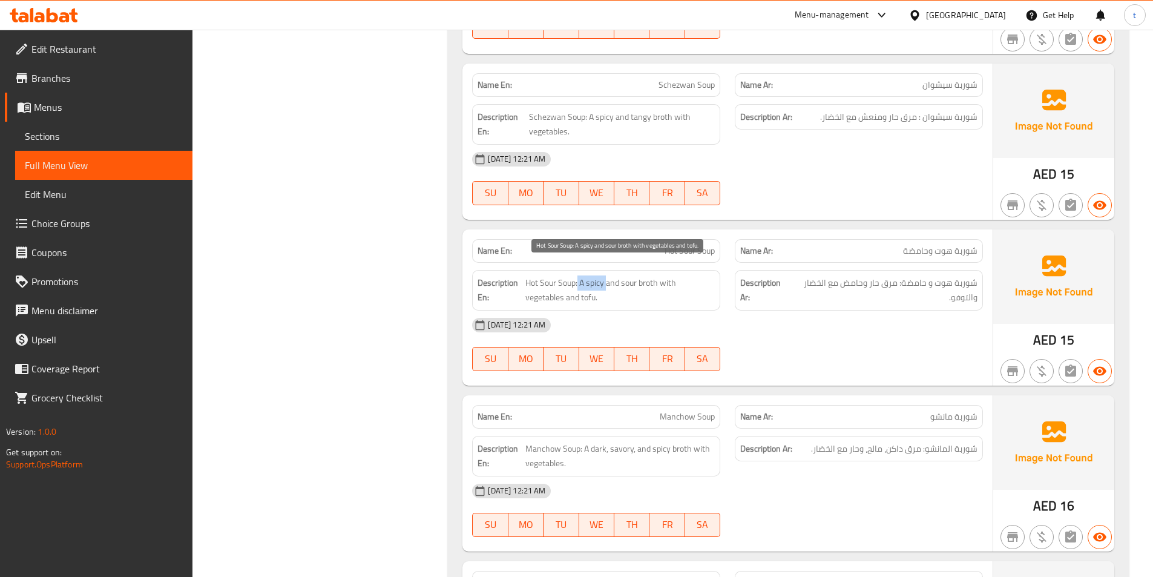
drag, startPoint x: 577, startPoint y: 275, endPoint x: 607, endPoint y: 273, distance: 29.7
click at [607, 275] on span "Hot Sour Soup: A spicy and sour broth with vegetables and tofu." at bounding box center [619, 290] width 189 height 30
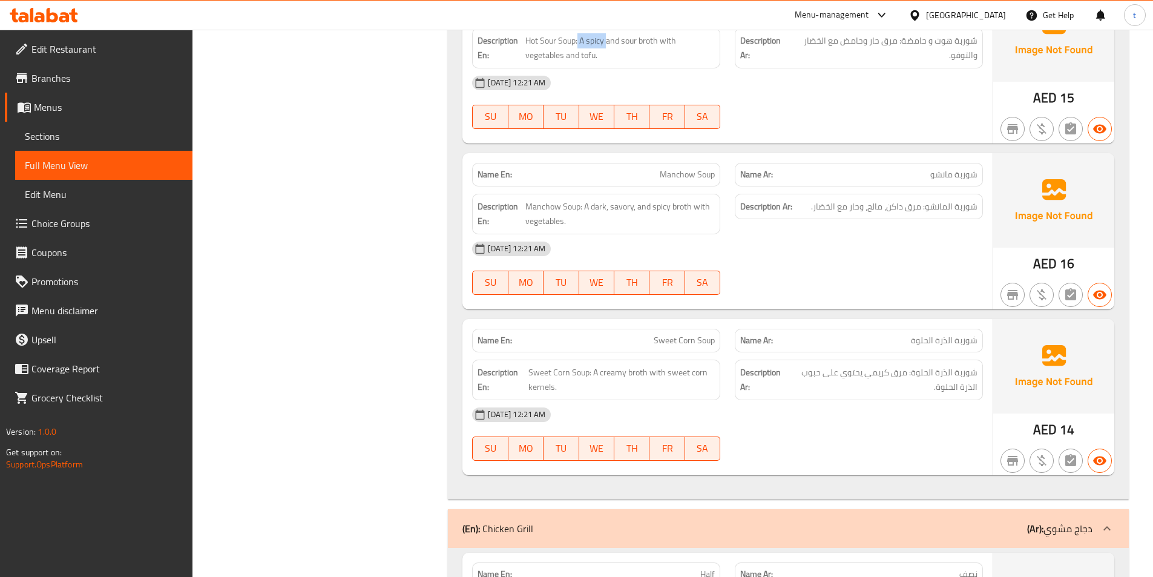
scroll to position [9380, 0]
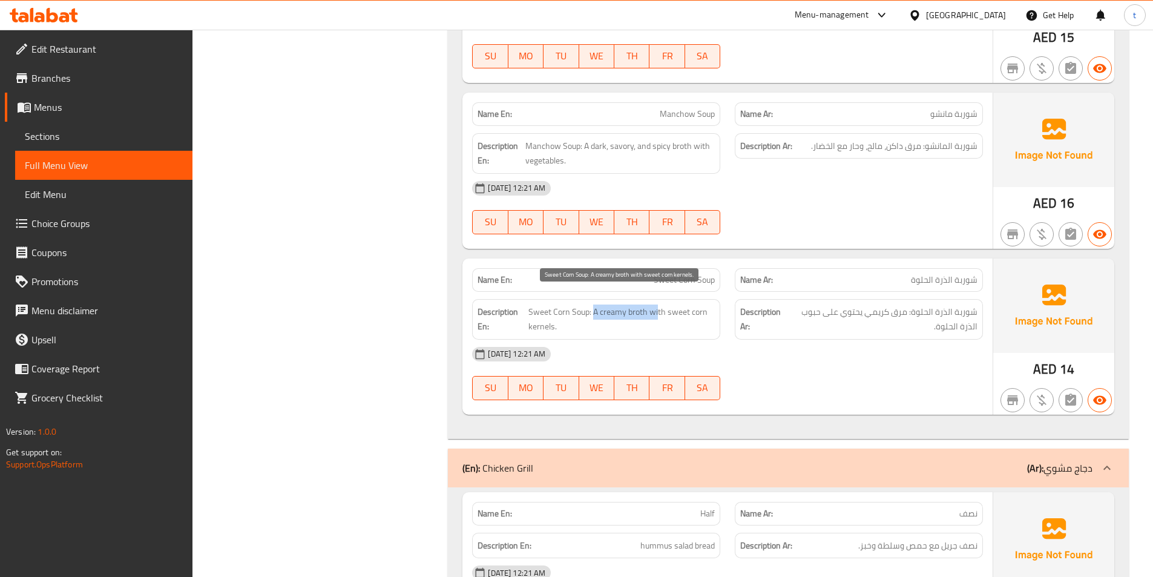
drag, startPoint x: 592, startPoint y: 298, endPoint x: 657, endPoint y: 300, distance: 64.8
click at [657, 304] on span "Sweet Corn Soup: A creamy broth with sweet corn kernels." at bounding box center [621, 319] width 186 height 30
drag, startPoint x: 652, startPoint y: 262, endPoint x: 724, endPoint y: 264, distance: 72.1
click at [724, 264] on div "Name En: Sweet Corn Soup" at bounding box center [596, 280] width 263 height 38
copy span "Sweet Corn Soup"
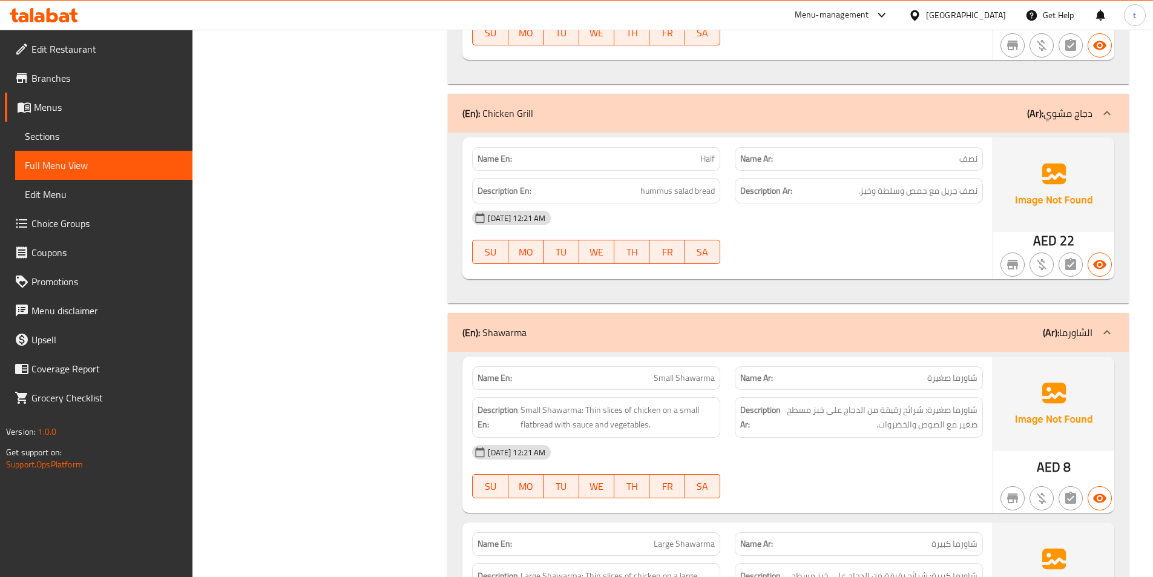
scroll to position [9743, 0]
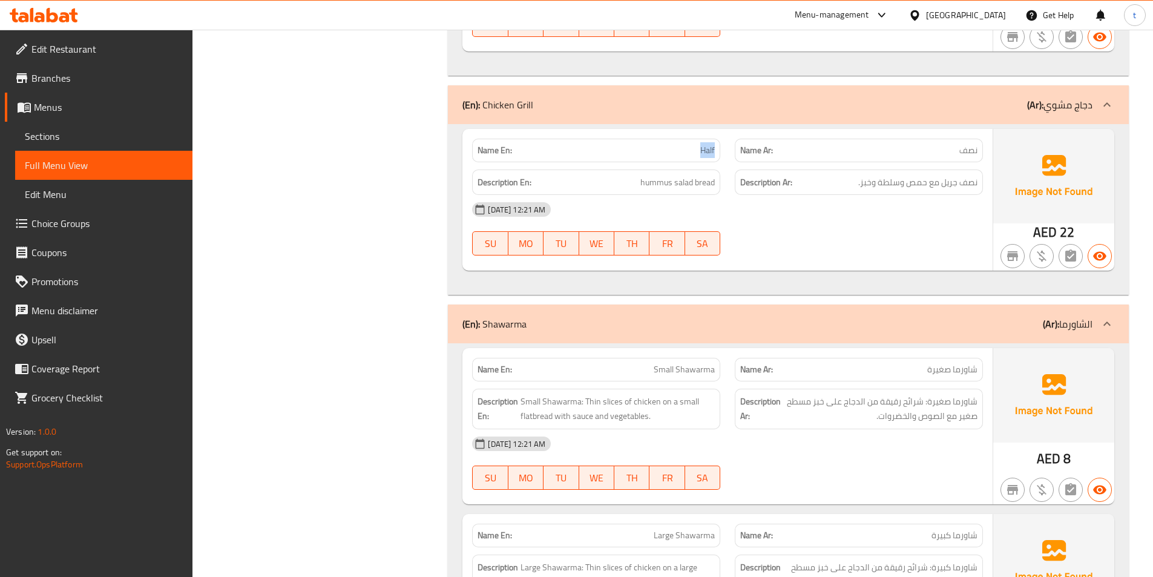
drag, startPoint x: 700, startPoint y: 139, endPoint x: 718, endPoint y: 137, distance: 18.2
click at [718, 139] on div "Name En: Half" at bounding box center [596, 151] width 248 height 24
copy span "Half"
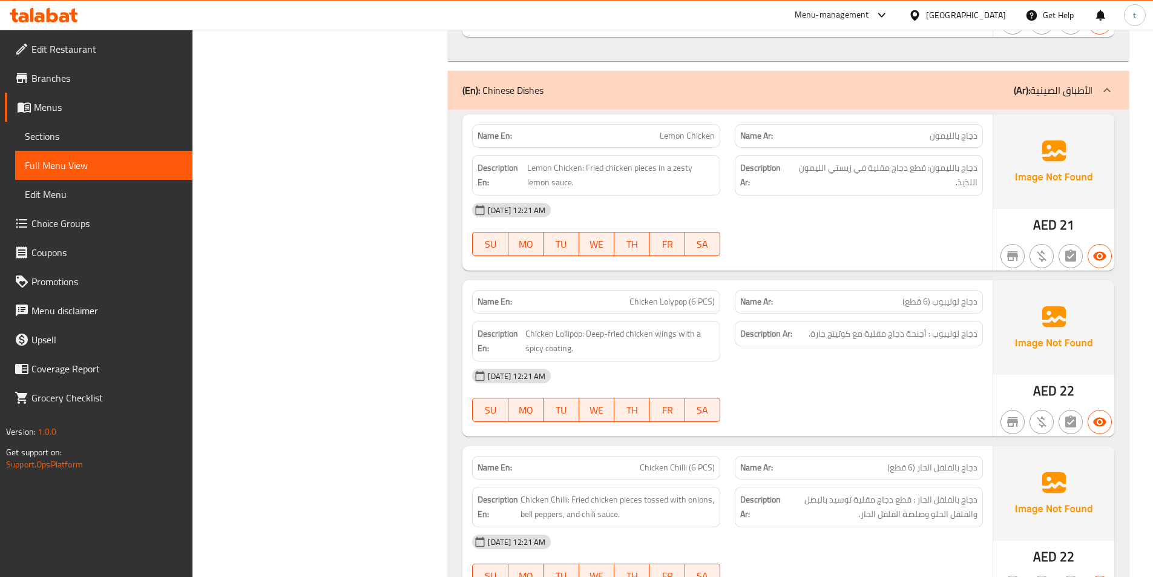
scroll to position [11135, 0]
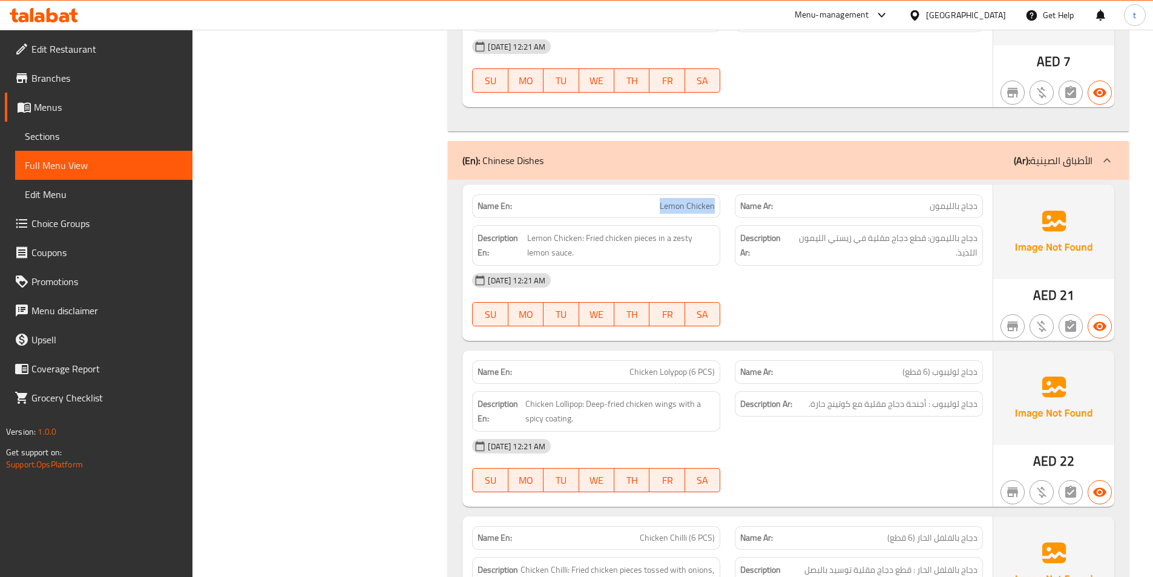
drag, startPoint x: 658, startPoint y: 190, endPoint x: 722, endPoint y: 195, distance: 63.7
click at [722, 195] on div "Name En: Lemon Chicken" at bounding box center [596, 206] width 263 height 38
copy span "Lemon Chicken"
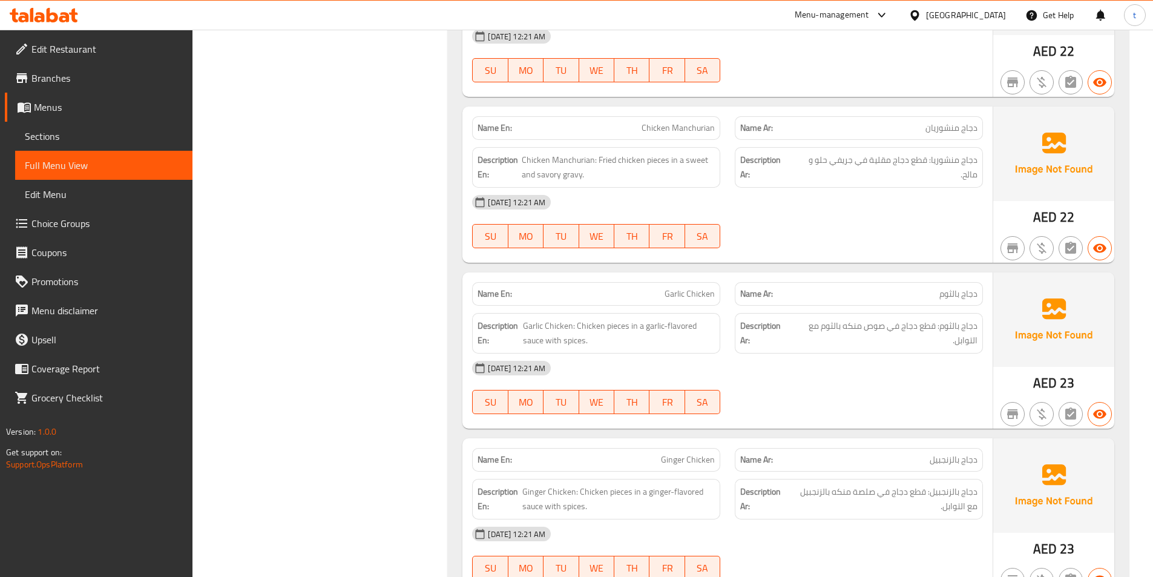
scroll to position [11740, 0]
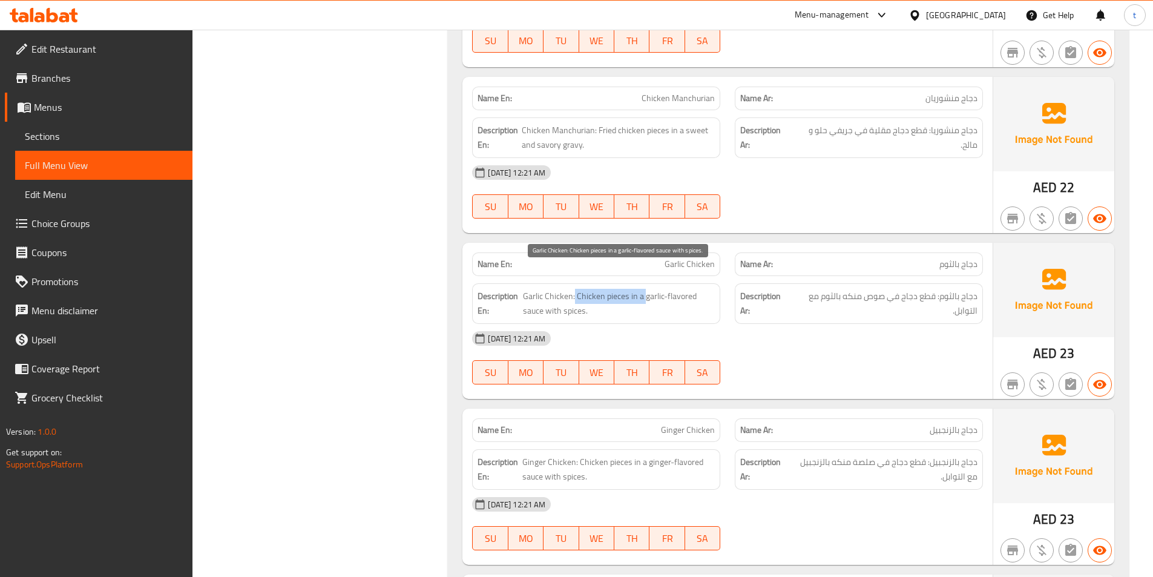
drag, startPoint x: 574, startPoint y: 281, endPoint x: 644, endPoint y: 286, distance: 70.4
click at [644, 289] on span "Garlic Chicken: Chicken pieces in a garlic-flavored sauce with spices." at bounding box center [619, 304] width 192 height 30
click at [682, 289] on span "Garlic Chicken: Chicken pieces in a garlic-flavored sauce with spices." at bounding box center [619, 304] width 192 height 30
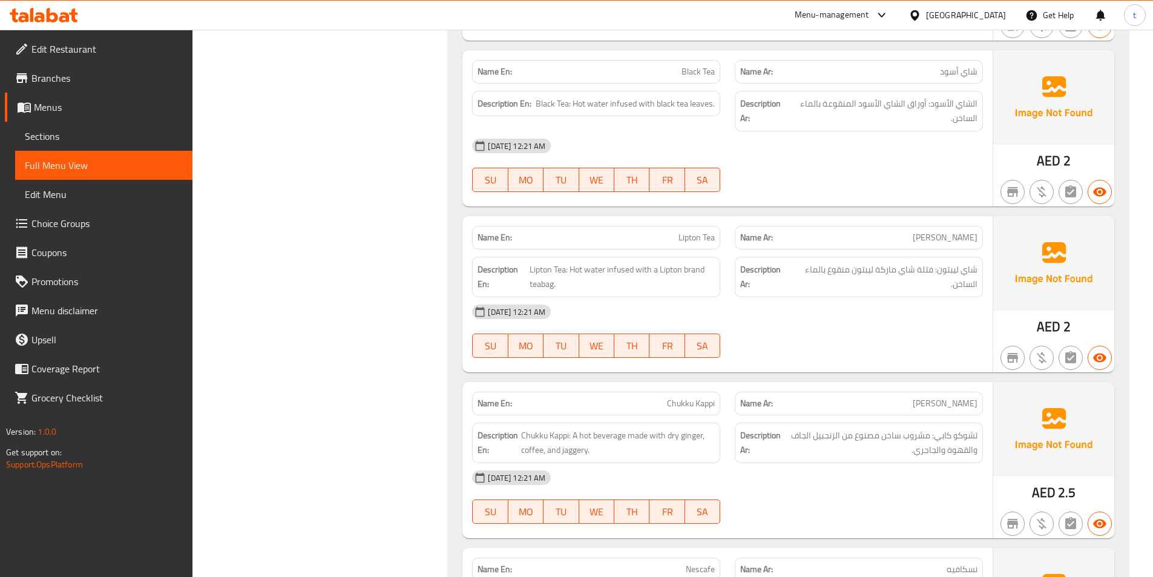
scroll to position [13192, 0]
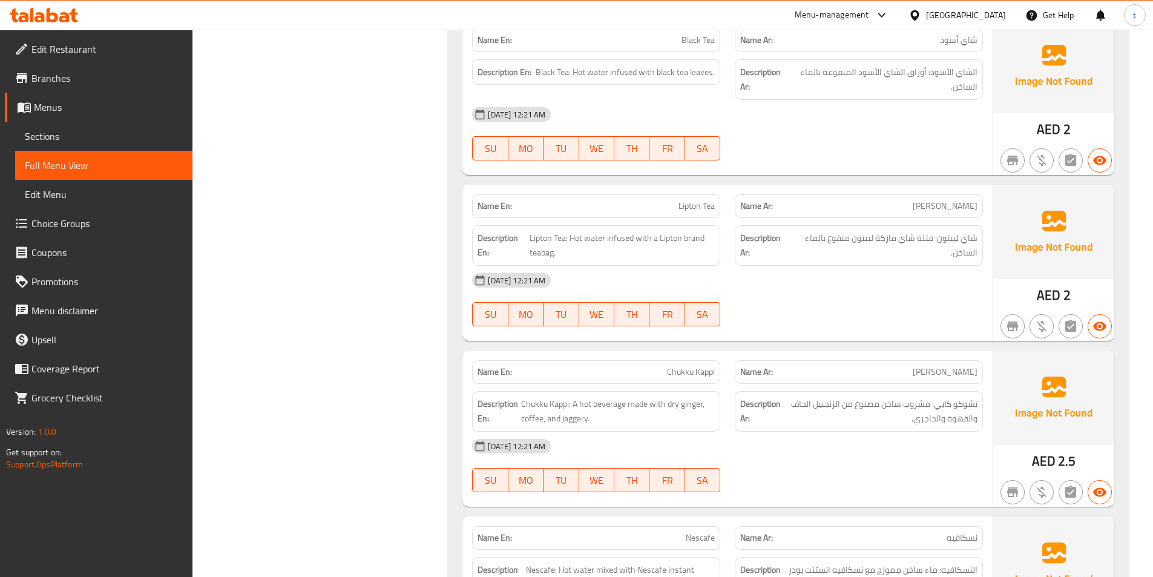
click at [692, 200] on span "Lipton Tea" at bounding box center [696, 206] width 36 height 13
copy span "Lipton Tea"
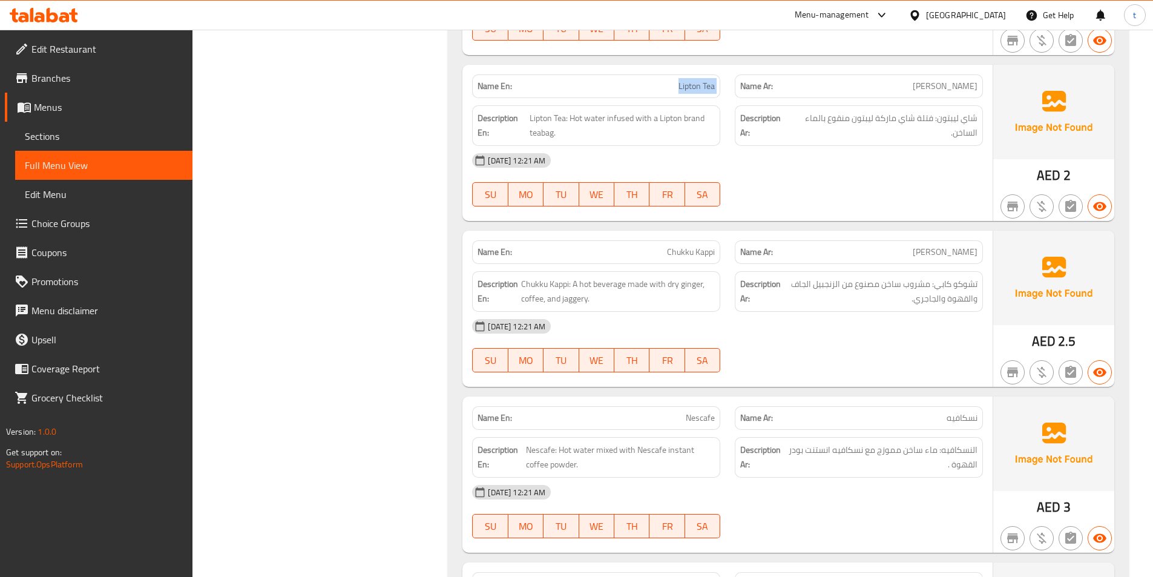
scroll to position [13313, 0]
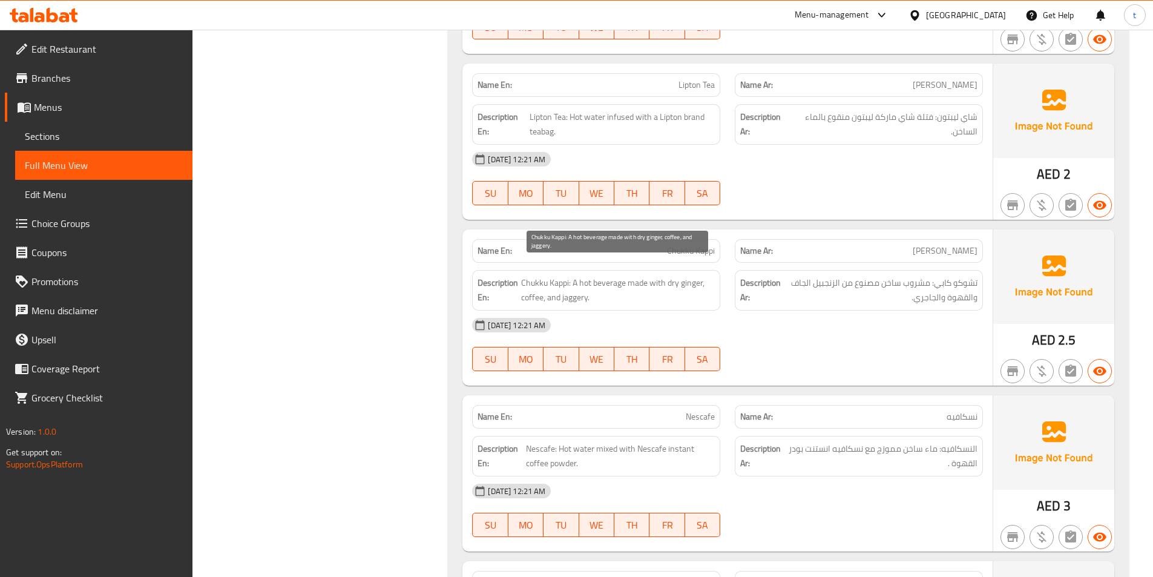
click at [581, 287] on span "Chukku Kappi: A hot beverage made with dry ginger, coffee, and jaggery." at bounding box center [618, 290] width 194 height 30
click at [629, 282] on span "Chukku Kappi: A hot beverage made with dry ginger, coffee, and jaggery." at bounding box center [618, 290] width 194 height 30
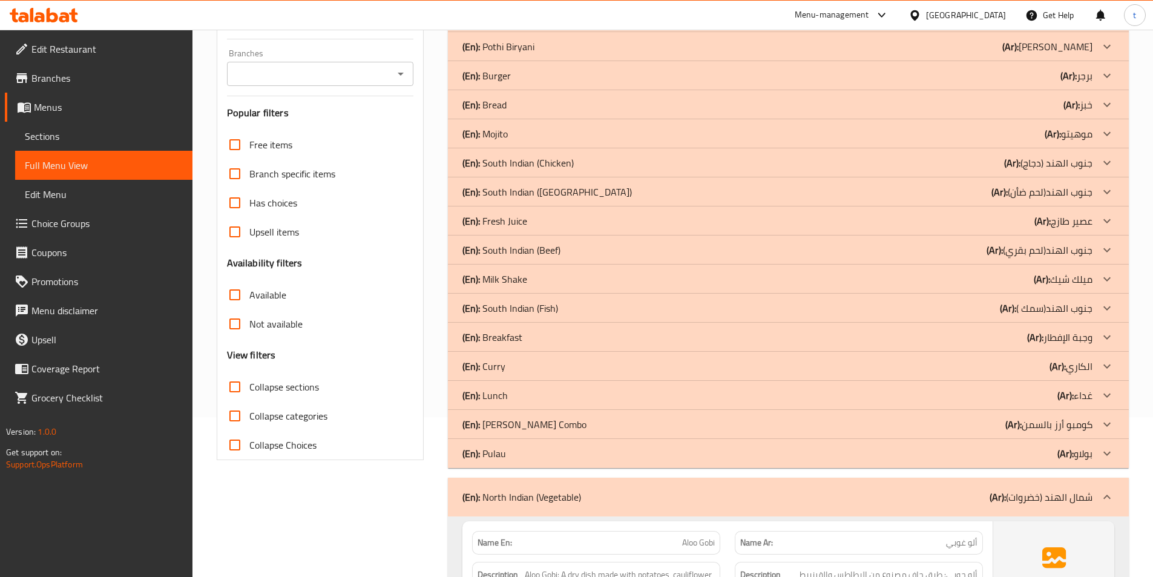
scroll to position [174, 0]
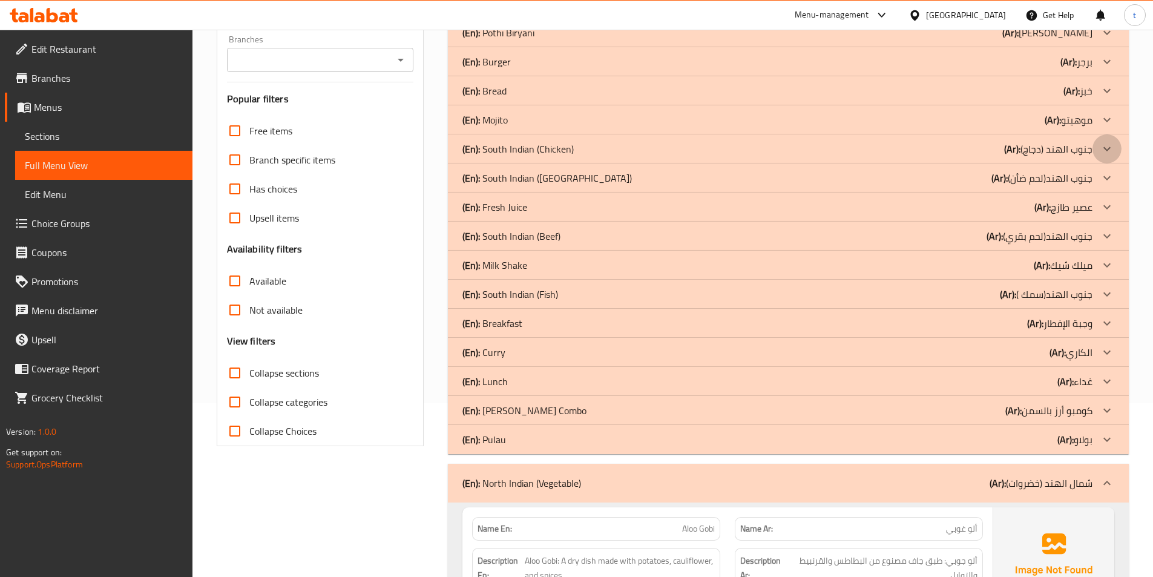
click at [1110, 143] on icon at bounding box center [1107, 149] width 15 height 15
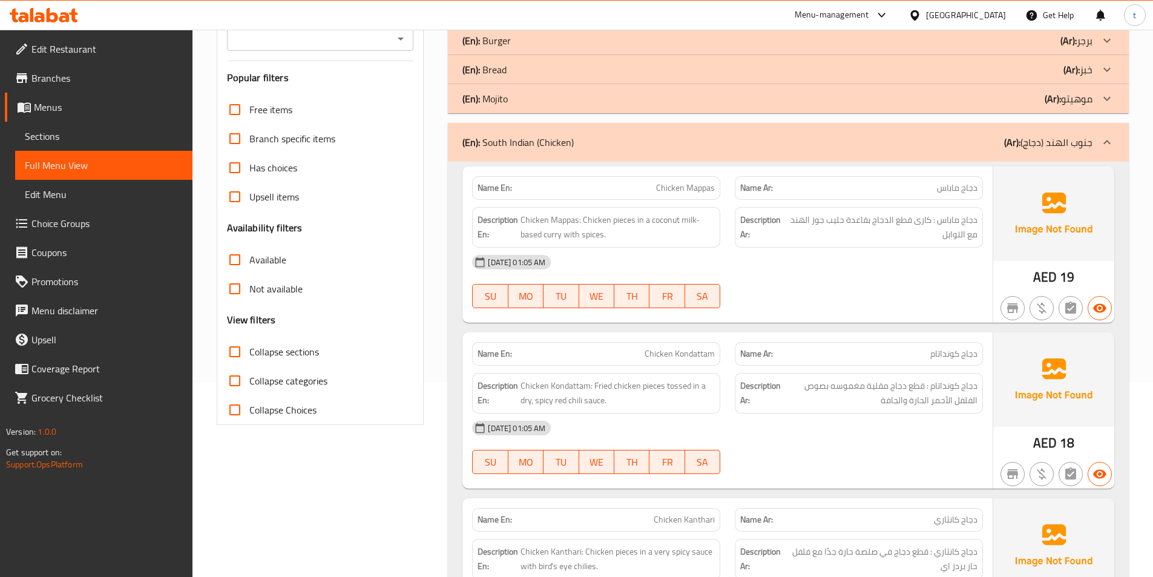
scroll to position [242, 0]
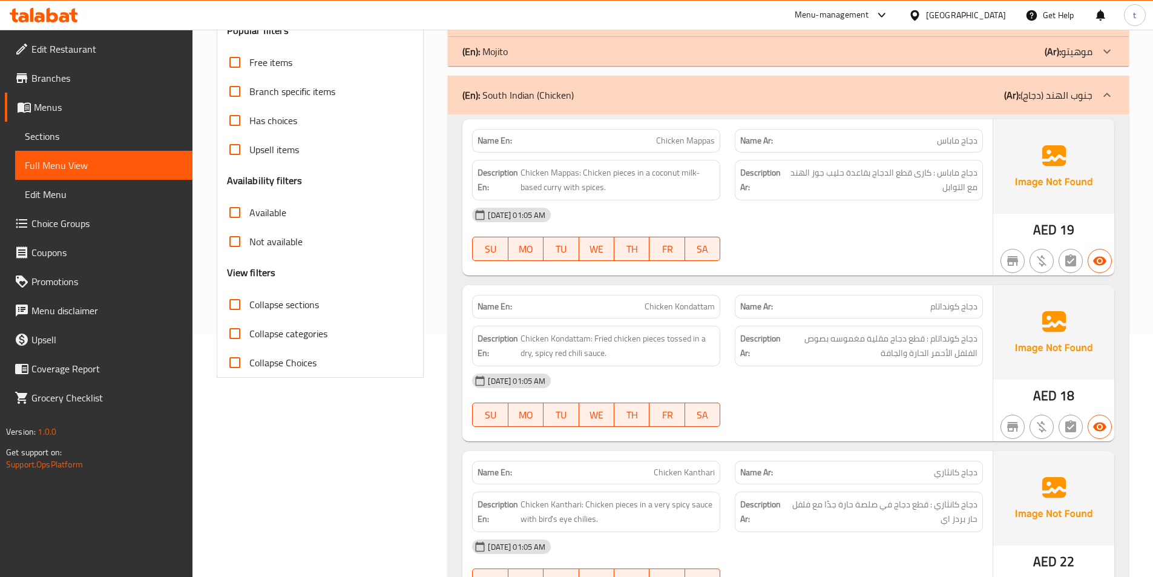
click at [686, 312] on span "Chicken Kondattam" at bounding box center [679, 306] width 70 height 13
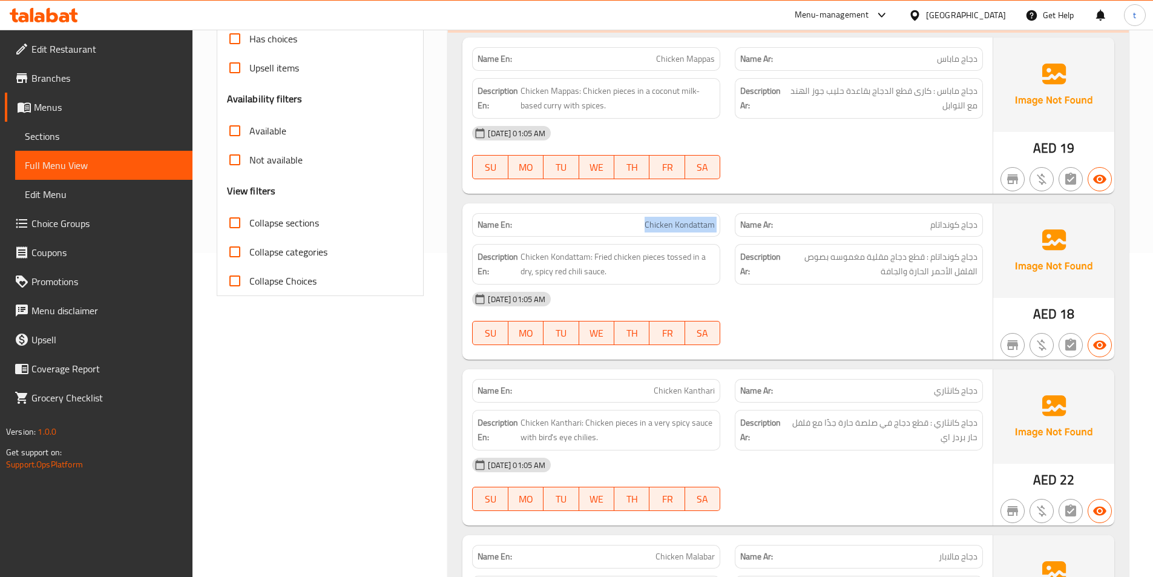
scroll to position [424, 0]
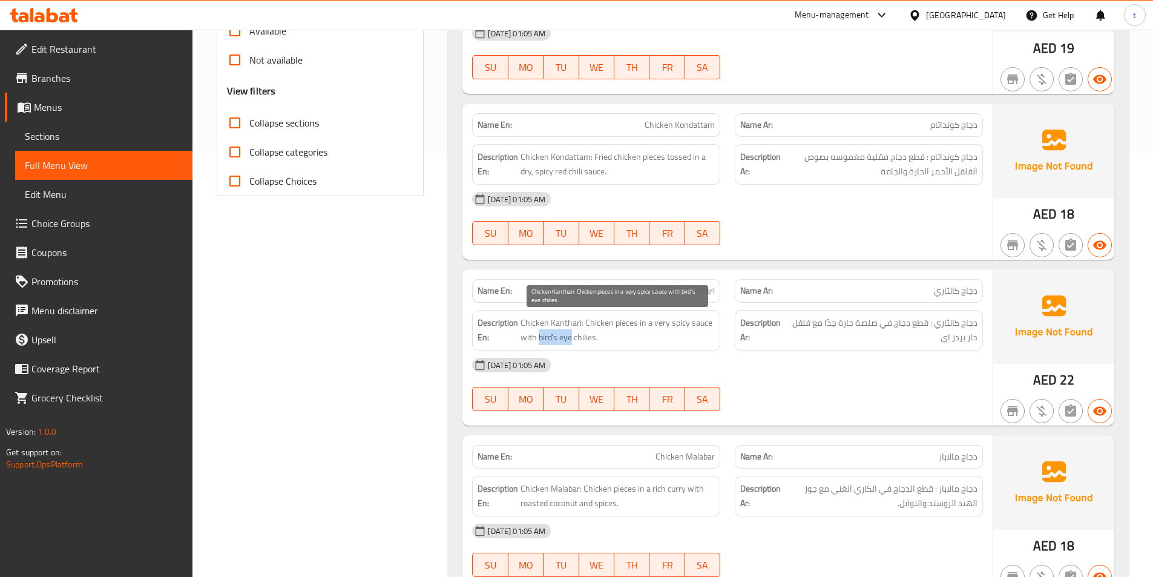
drag, startPoint x: 540, startPoint y: 336, endPoint x: 571, endPoint y: 340, distance: 31.2
click at [571, 340] on span "Chicken Kanthari: Chicken pieces in a very spicy sauce with bird's eye chilies." at bounding box center [617, 330] width 194 height 30
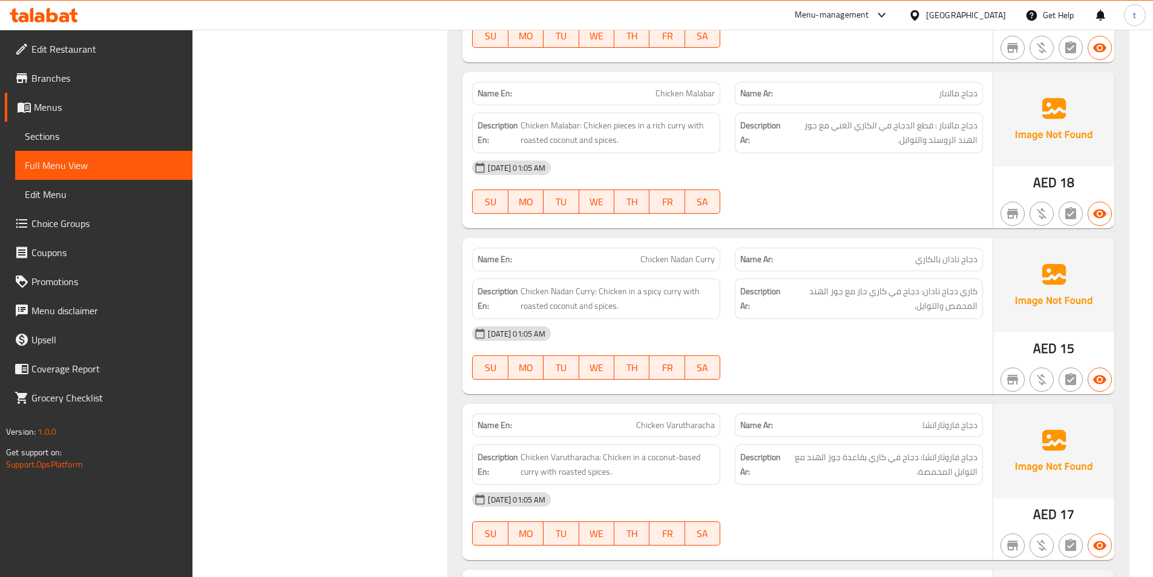
scroll to position [847, 0]
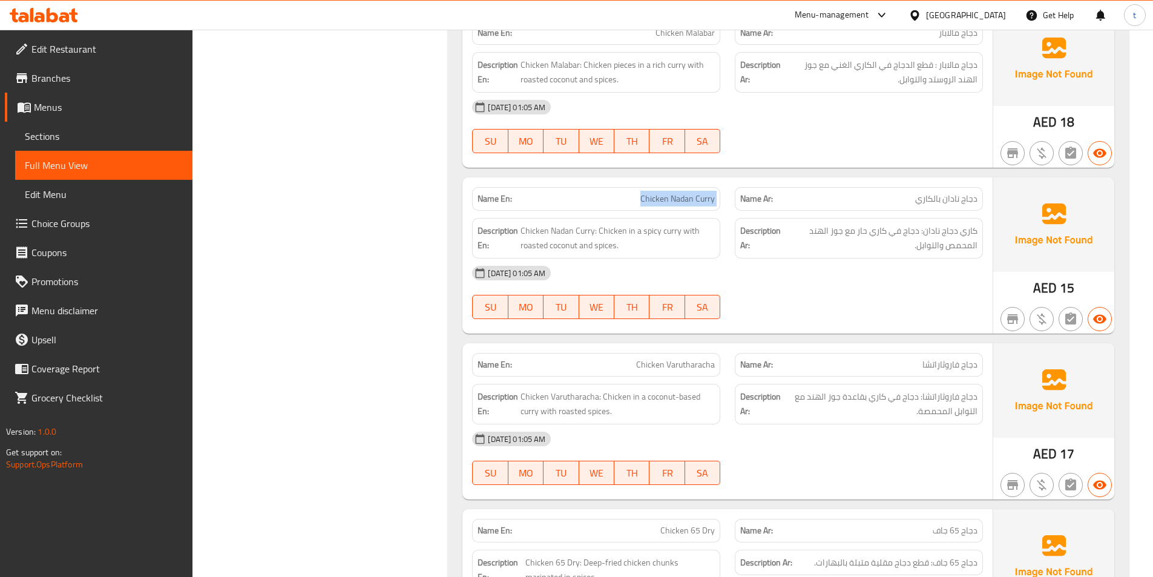
drag, startPoint x: 640, startPoint y: 199, endPoint x: 733, endPoint y: 203, distance: 93.3
click at [733, 203] on div "Name En: Chicken Nadan Curry Name Ar: دجاج نادان بالكاري" at bounding box center [727, 199] width 525 height 38
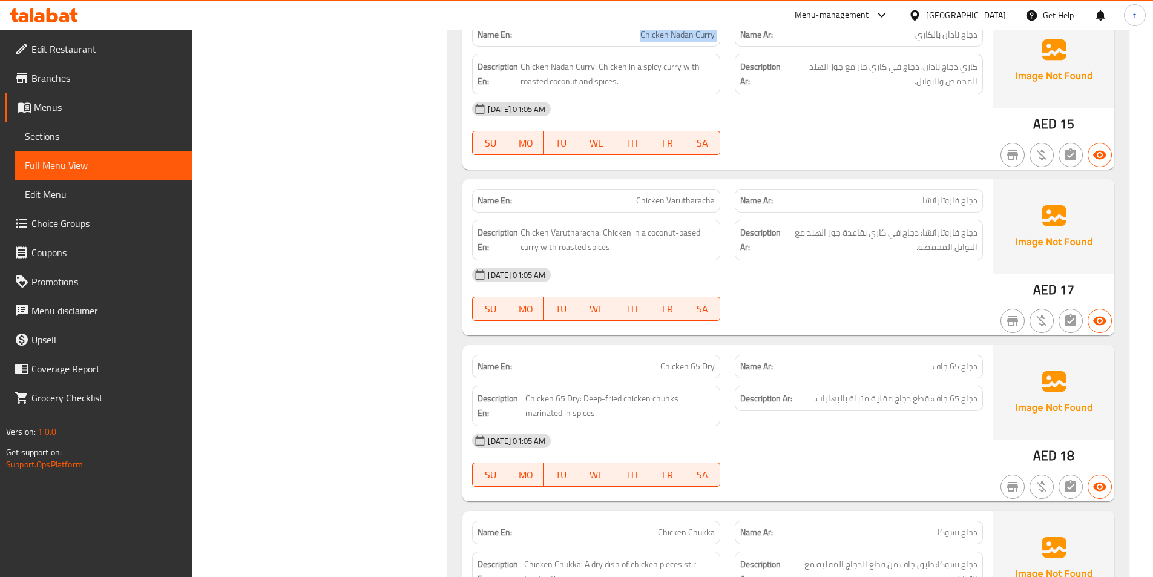
scroll to position [1029, 0]
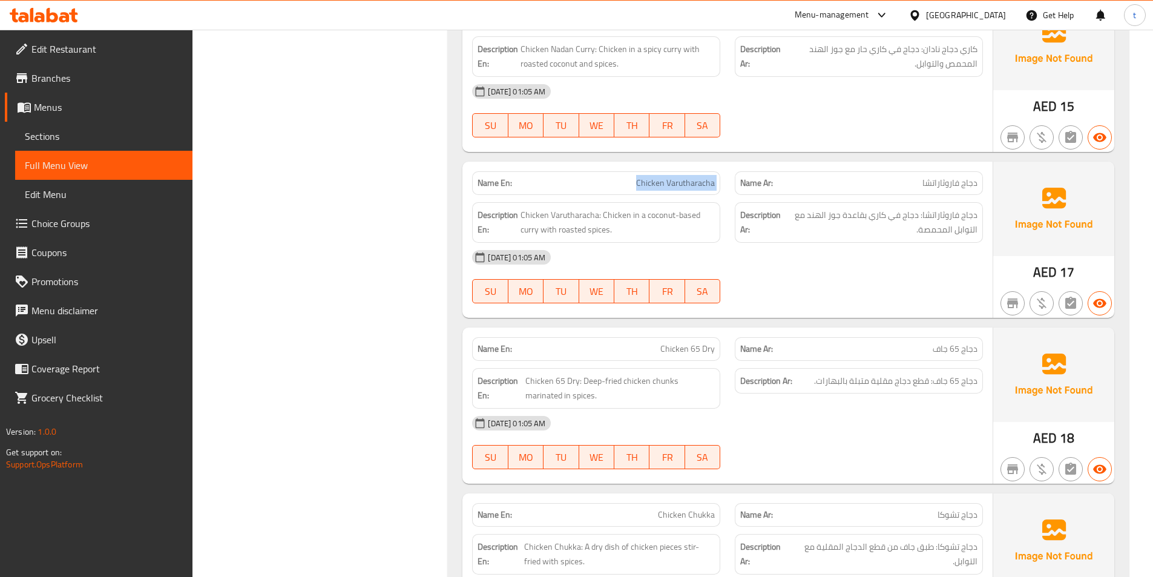
drag, startPoint x: 638, startPoint y: 183, endPoint x: 730, endPoint y: 178, distance: 92.7
click at [730, 178] on div "Name En: Chicken Varutharacha Name Ar: دجاج فاروثاراتشا" at bounding box center [727, 183] width 525 height 38
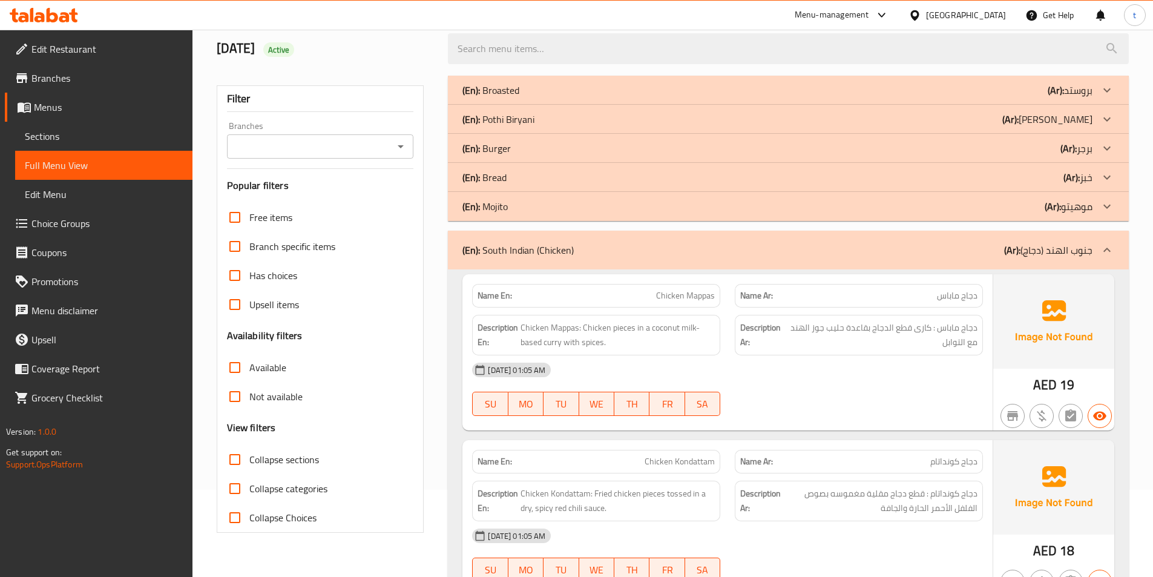
scroll to position [182, 0]
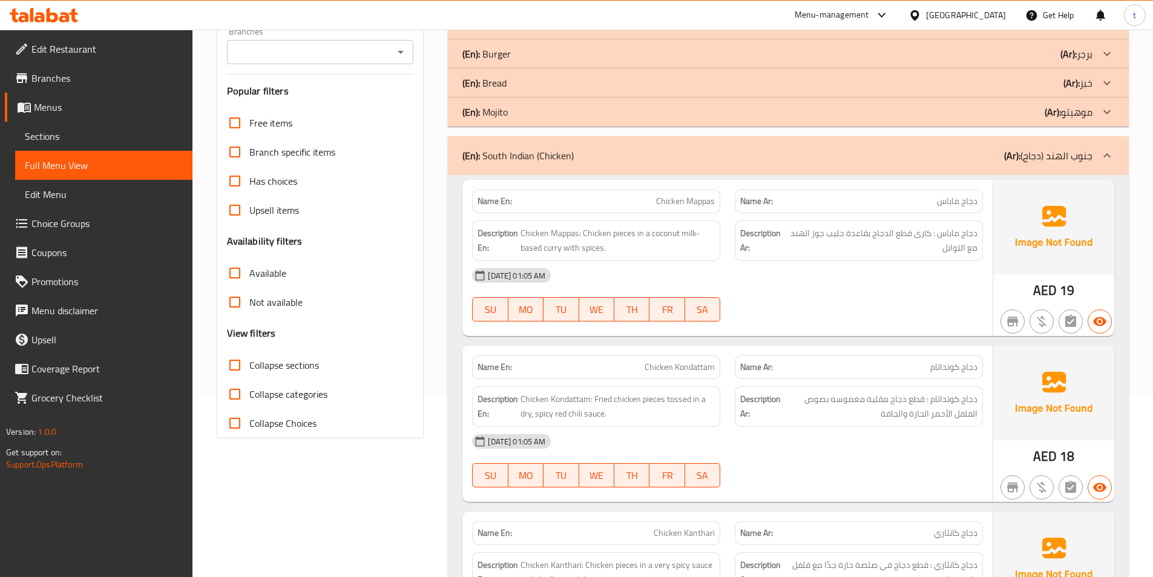
click at [883, 277] on div "[DATE] 01:05 AM" at bounding box center [727, 275] width 525 height 29
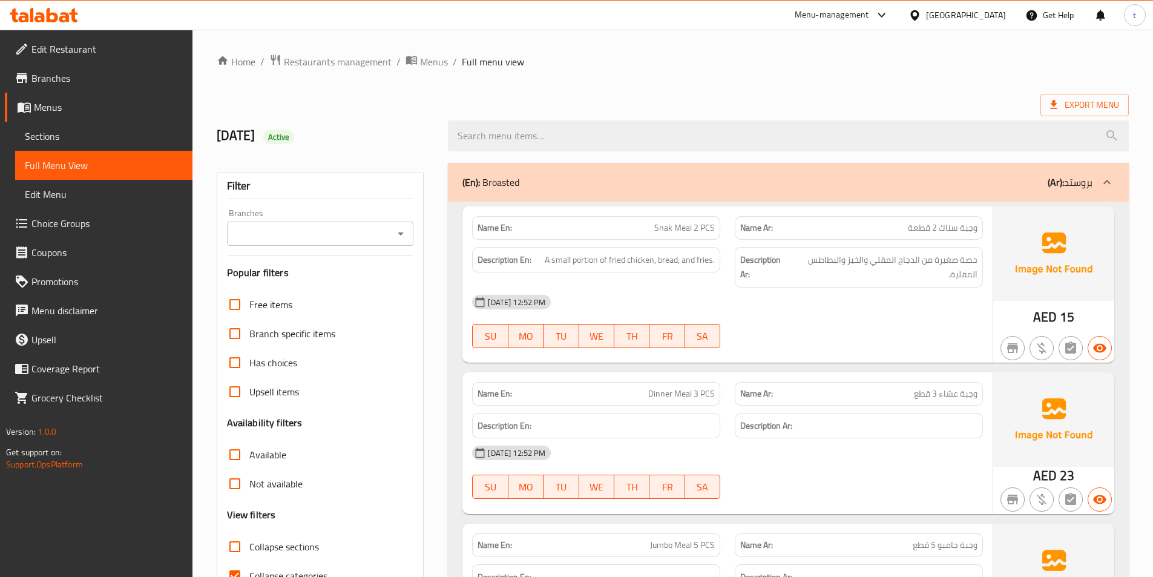
click at [566, 97] on div "Export Menu" at bounding box center [673, 105] width 912 height 22
click at [67, 143] on span "Sections" at bounding box center [104, 136] width 158 height 15
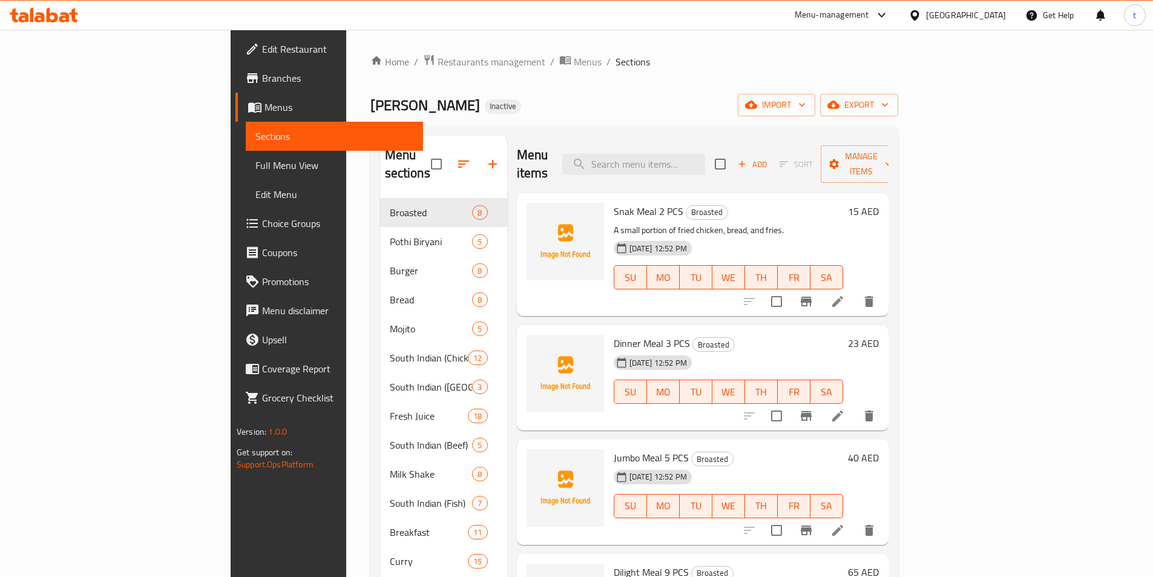
click at [557, 85] on div "Home / Restaurants management / Menus / Sections Ahlan almas Inactive import ex…" at bounding box center [634, 525] width 528 height 943
click at [700, 154] on input "search" at bounding box center [633, 164] width 143 height 21
paste input "Gobi Manchurian"
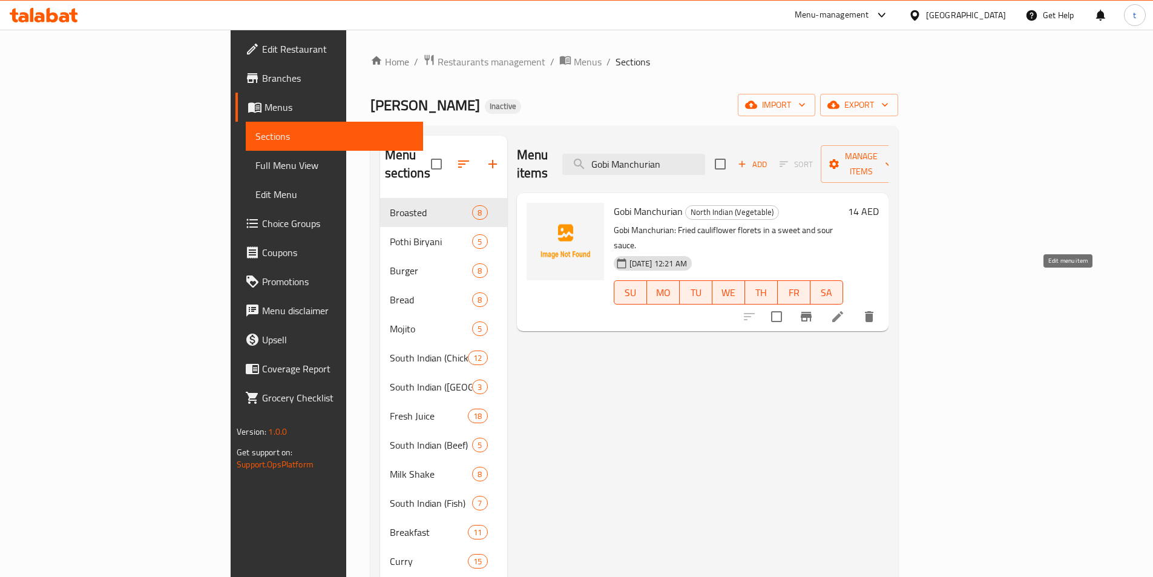
type input "Gobi Manchurian"
click at [843, 311] on icon at bounding box center [837, 316] width 11 height 11
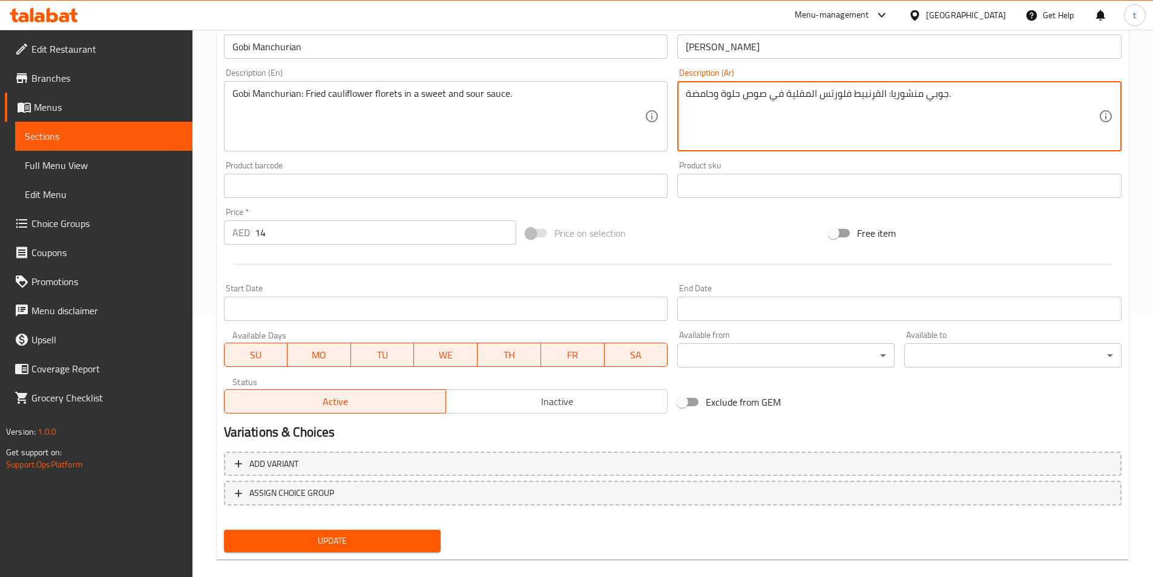
scroll to position [278, 0]
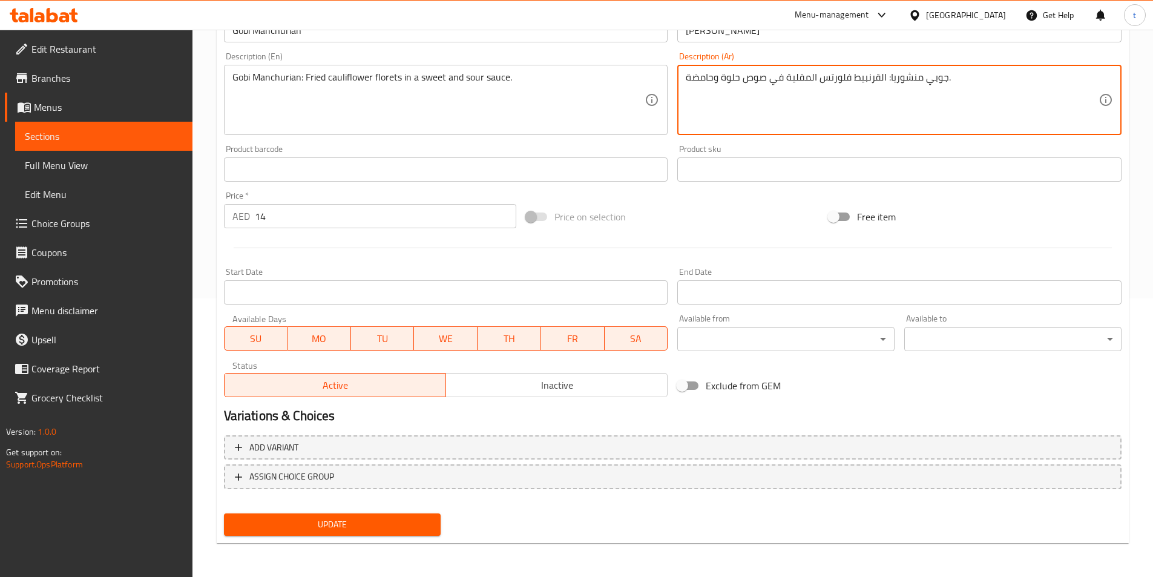
click at [415, 517] on span "Update" at bounding box center [333, 524] width 198 height 15
type textarea "جوبي منشوريا: القرنبيط فلورتس المقلية في صوص حلو وحامض."
click at [356, 519] on span "Update" at bounding box center [333, 524] width 198 height 15
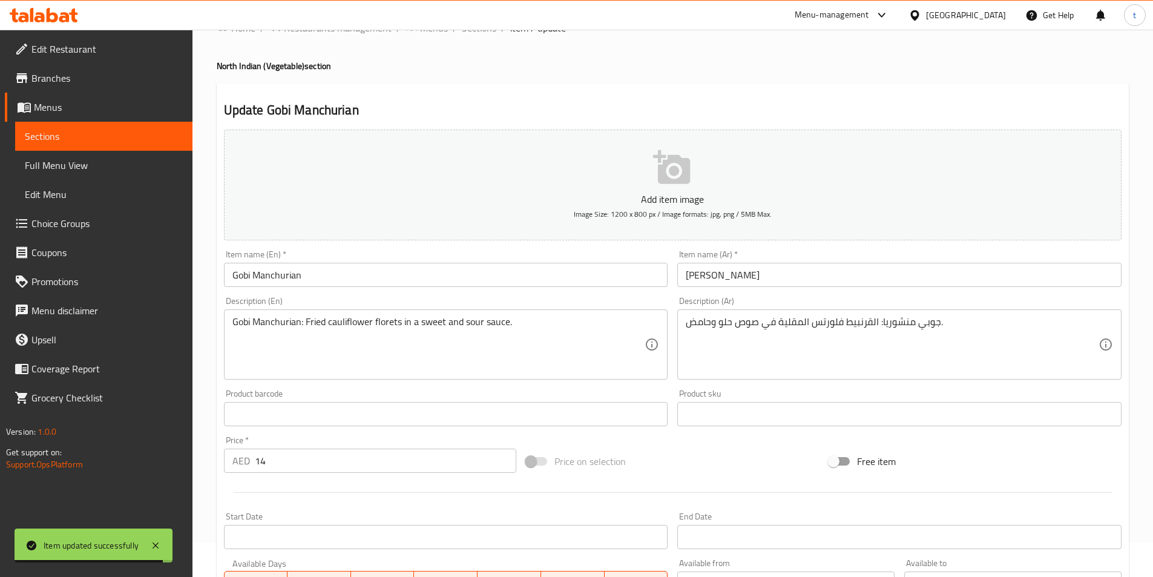
scroll to position [0, 0]
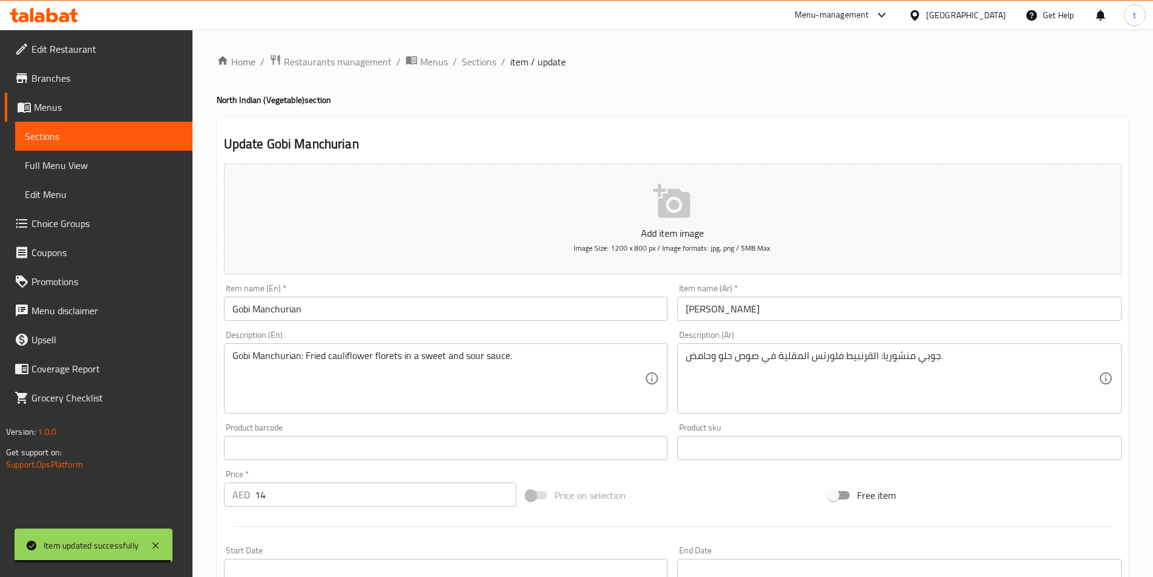
click at [454, 67] on li "/" at bounding box center [455, 61] width 4 height 15
click at [466, 64] on span "Sections" at bounding box center [479, 61] width 34 height 15
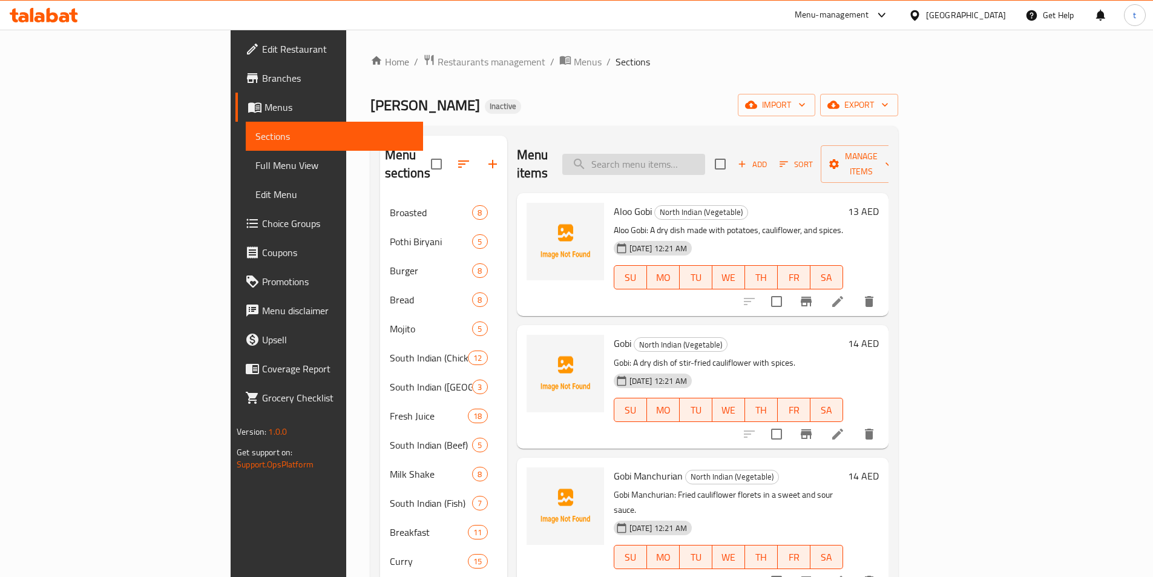
click at [704, 157] on input "search" at bounding box center [633, 164] width 143 height 21
paste input "Palak Paneer"
type input "Palak Paneer"
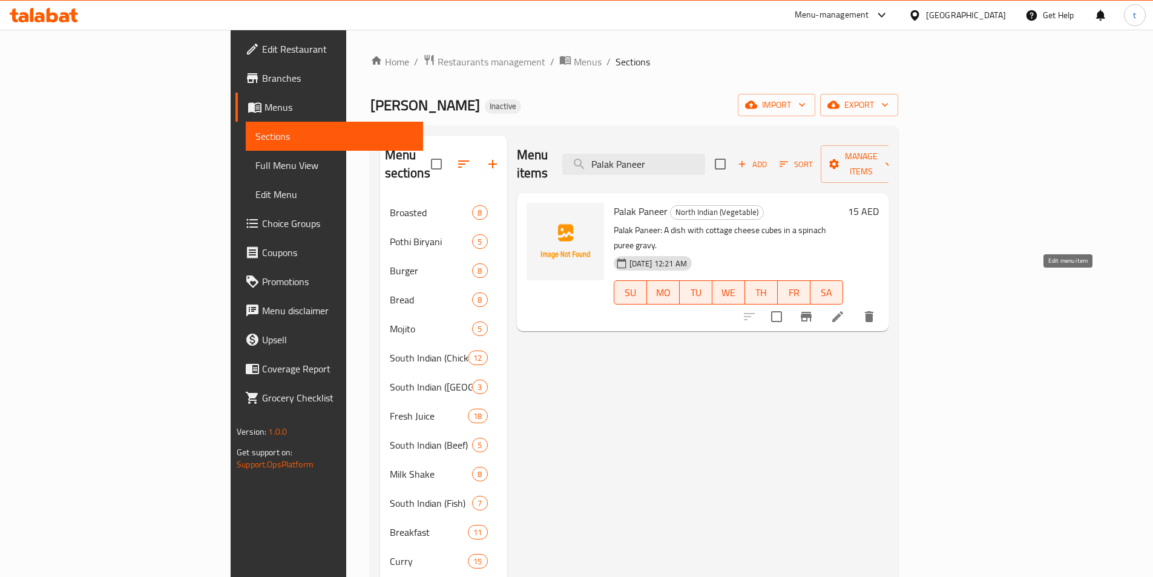
click at [845, 309] on icon at bounding box center [837, 316] width 15 height 15
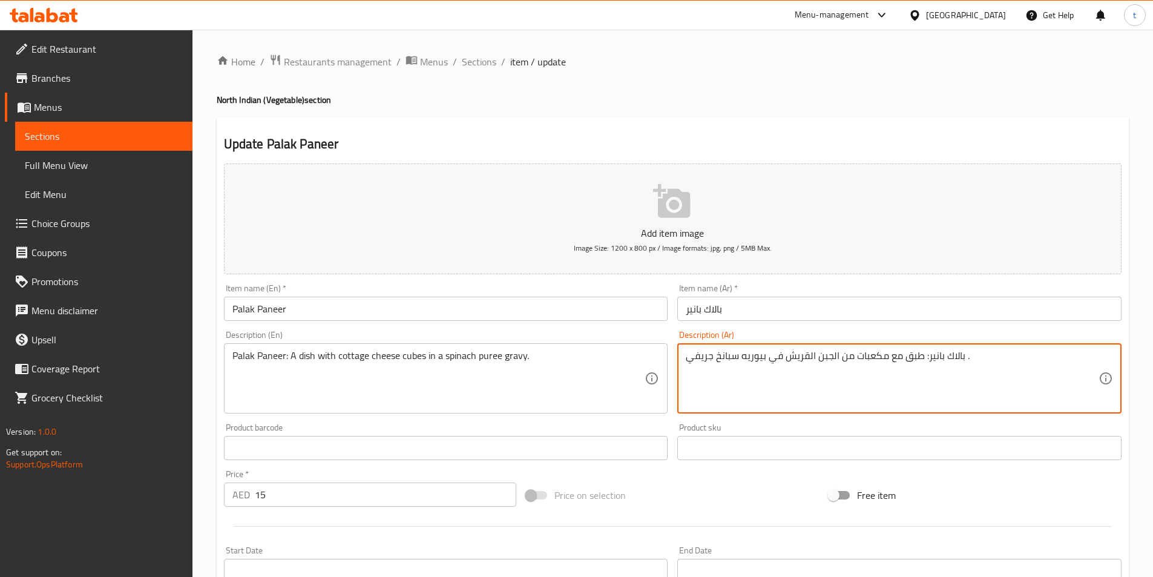
click at [839, 359] on textarea "بالاك بانير: طبق مع مكعبات من الجبن القريش في بيوريه سبانخ جريفي ." at bounding box center [892, 378] width 413 height 57
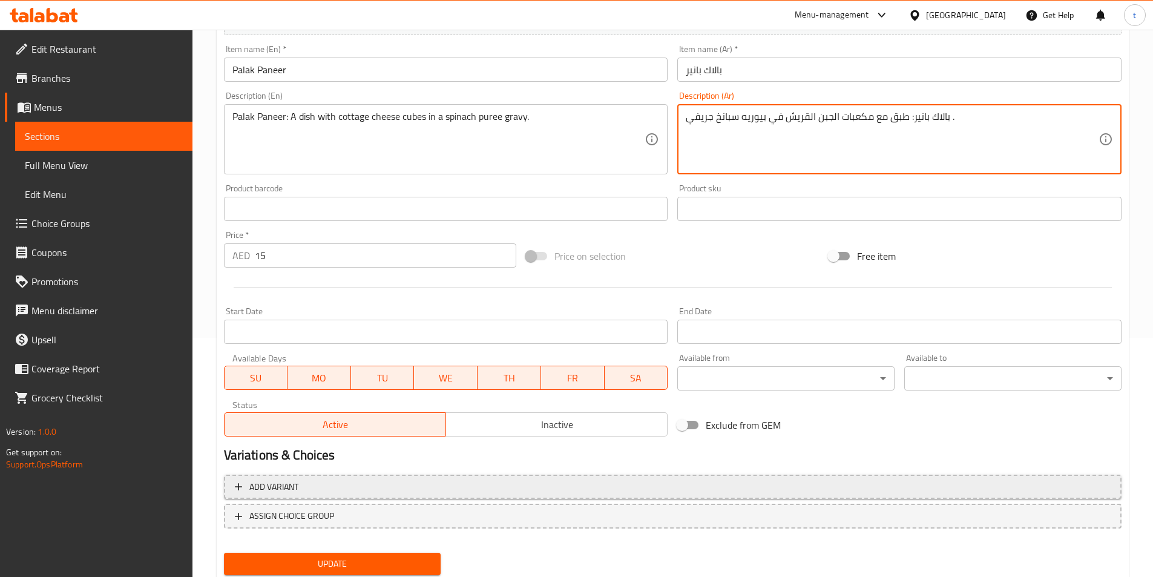
scroll to position [242, 0]
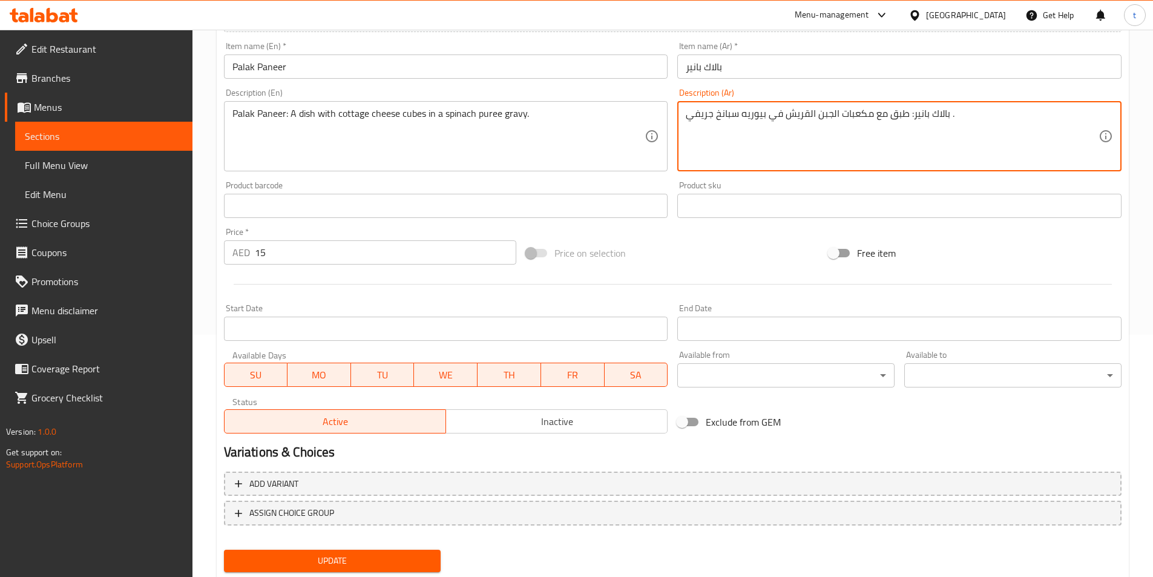
type textarea "بالاك بانير: طبق مع مكعبات الجبن القريش في بيوريه سبانخ جريفي ."
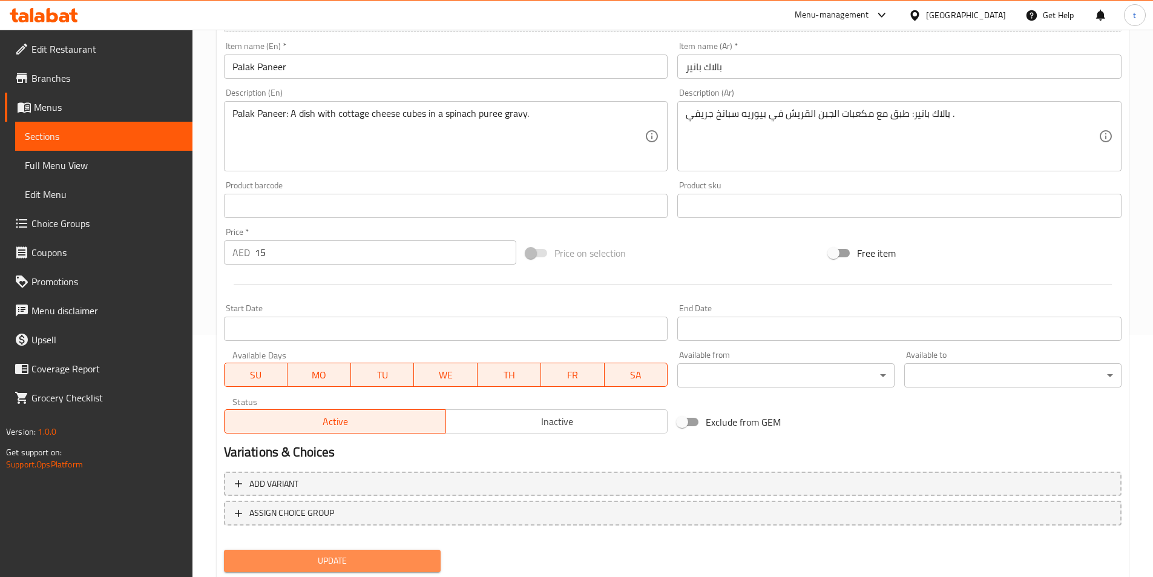
click at [405, 560] on span "Update" at bounding box center [333, 560] width 198 height 15
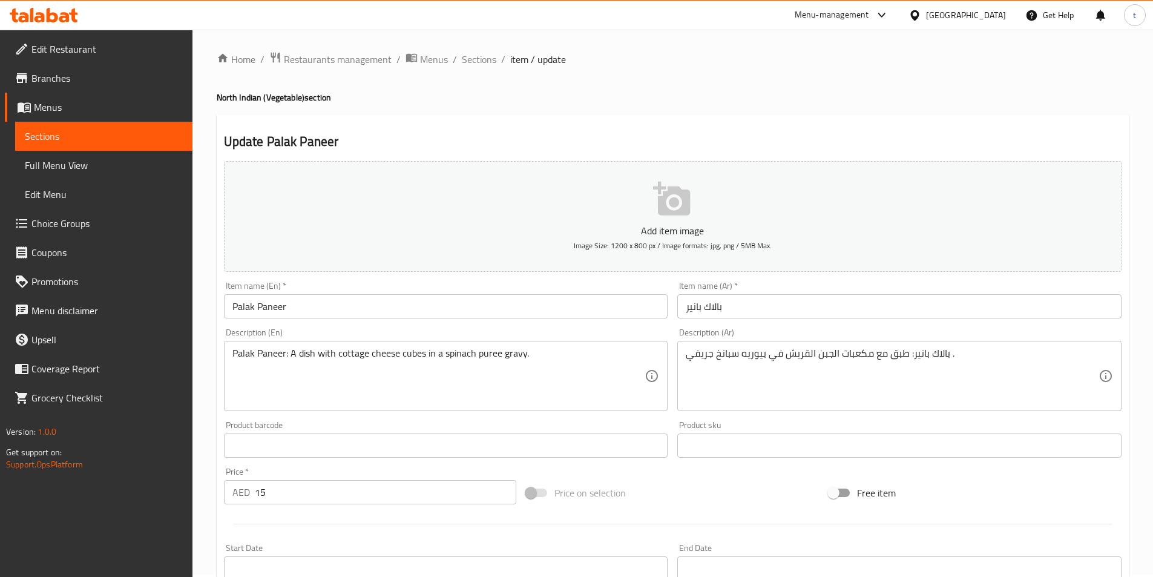
scroll to position [0, 0]
click at [480, 59] on span "Sections" at bounding box center [479, 61] width 34 height 15
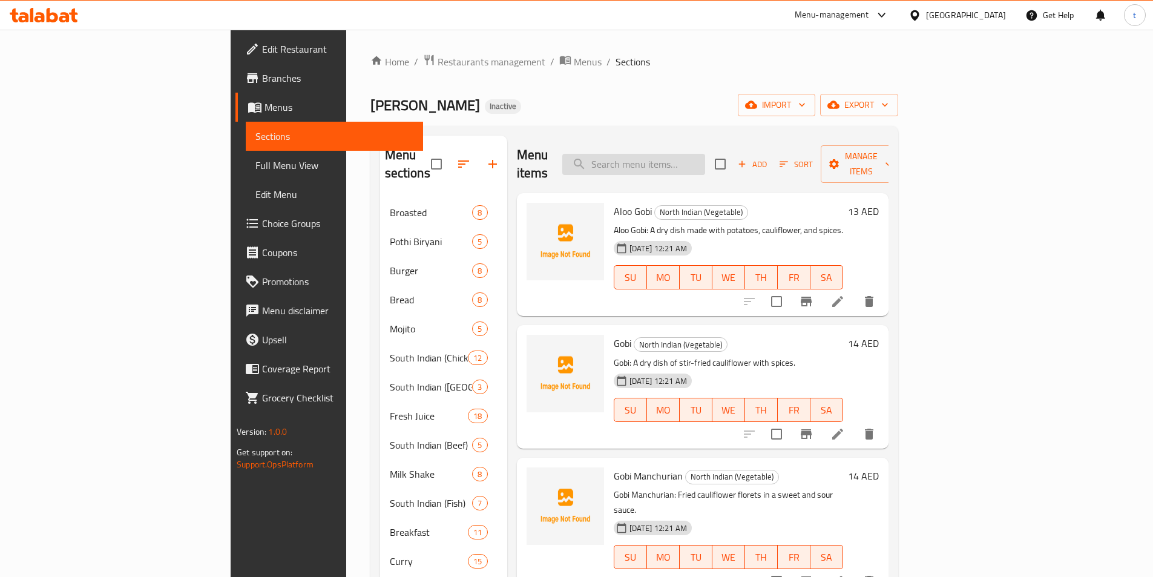
click at [705, 158] on input "search" at bounding box center [633, 164] width 143 height 21
paste input "Peper"
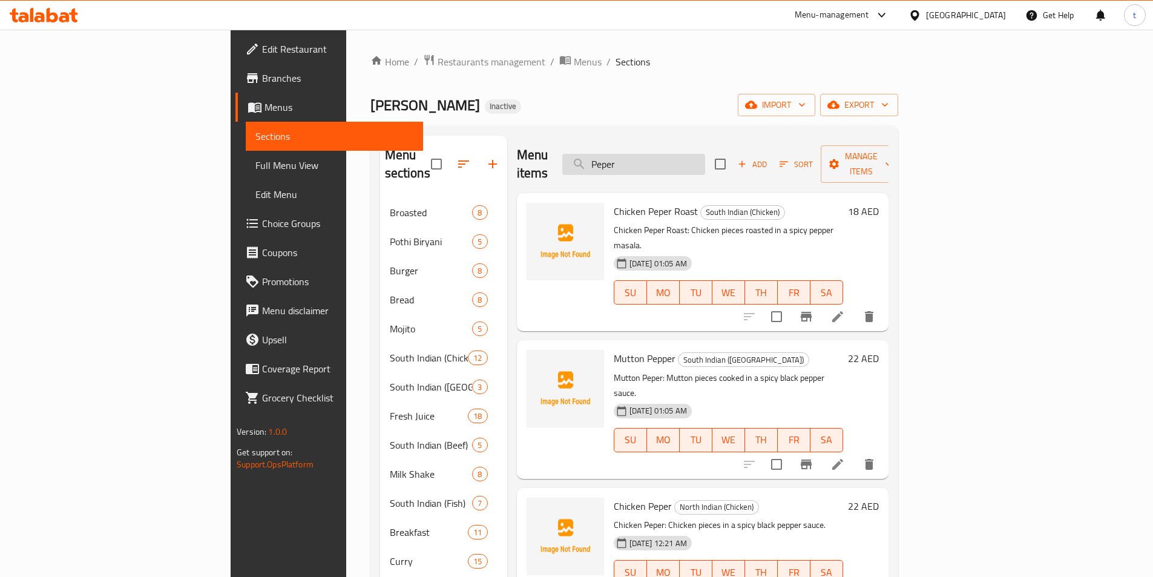
click at [705, 154] on input "Peper" at bounding box center [633, 164] width 143 height 21
paste input "ozham Pori Beef"
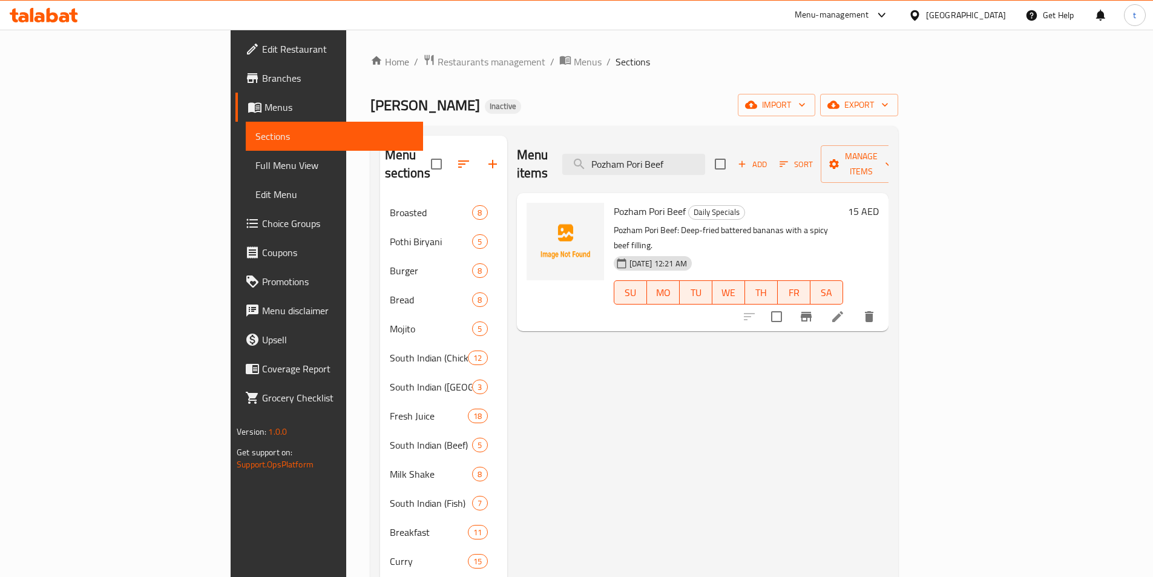
type input "Pozham Pori Beef"
click at [854, 306] on li at bounding box center [838, 317] width 34 height 22
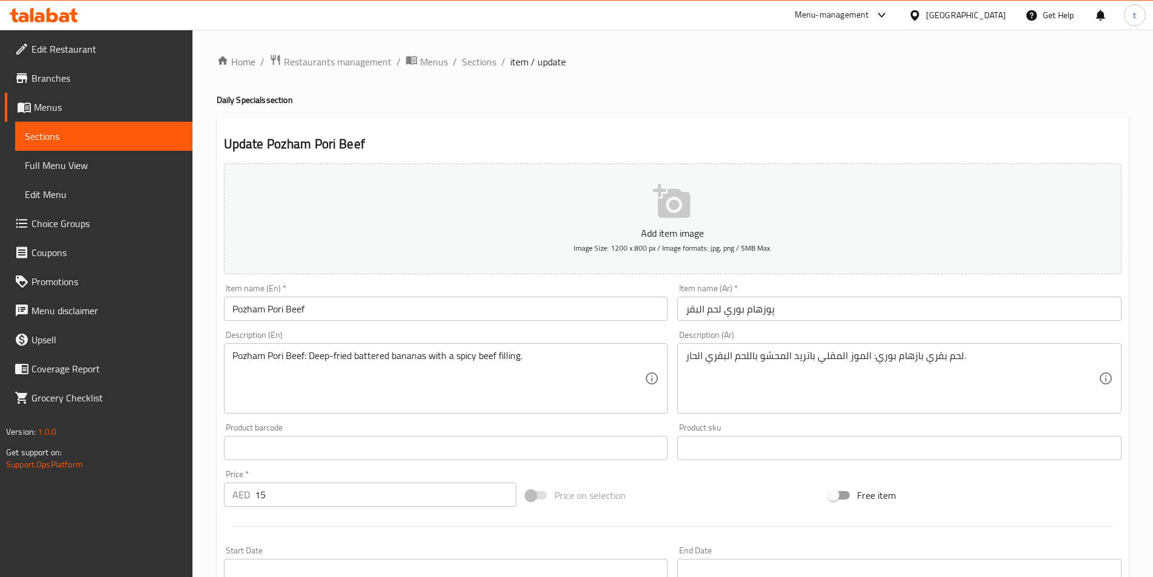
click at [769, 310] on input "پوزهام بوري لحم البقر" at bounding box center [899, 309] width 444 height 24
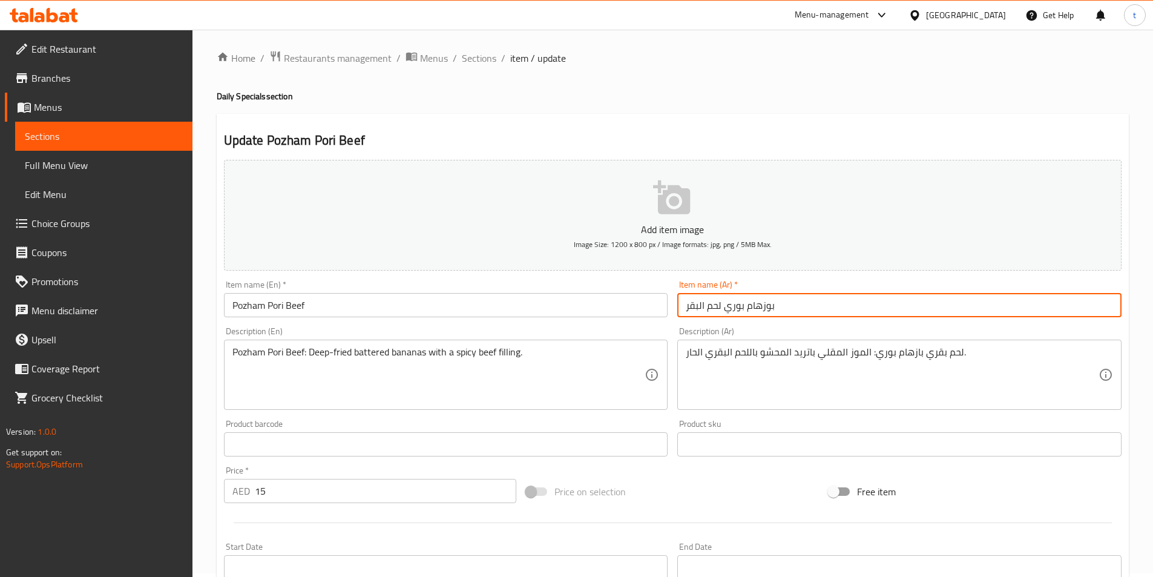
scroll to position [278, 0]
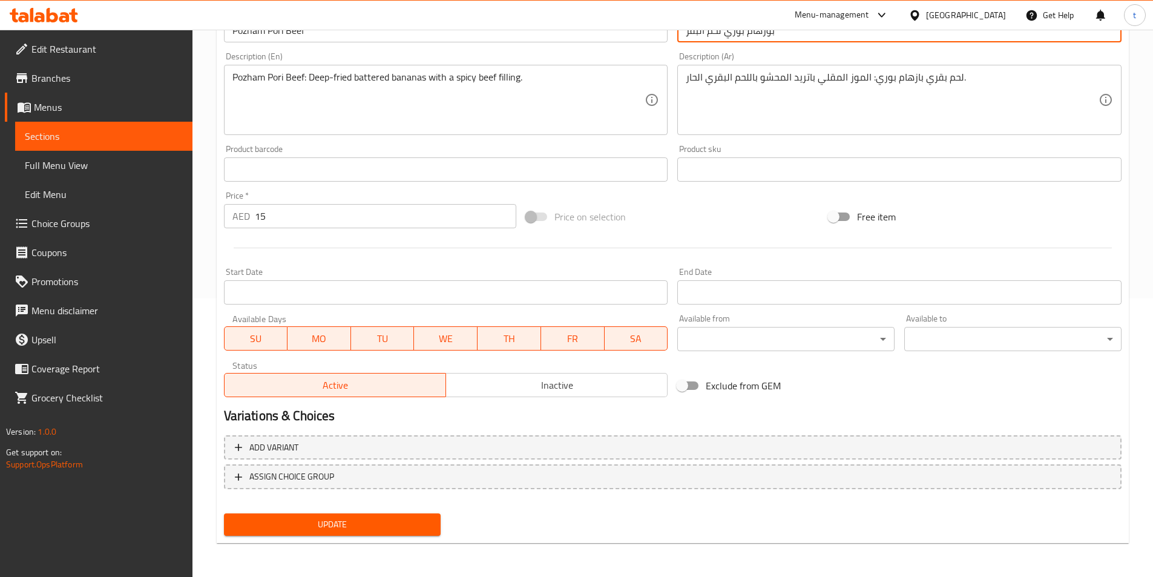
type input "بوزهام بوري لحم البقر"
click at [393, 525] on span "Update" at bounding box center [333, 524] width 198 height 15
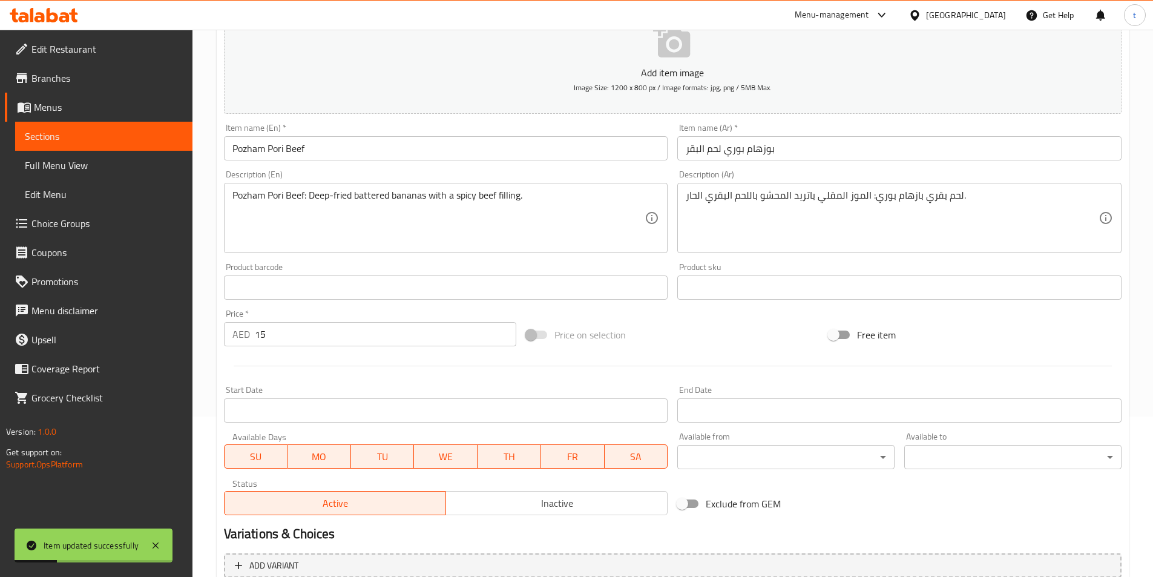
scroll to position [157, 0]
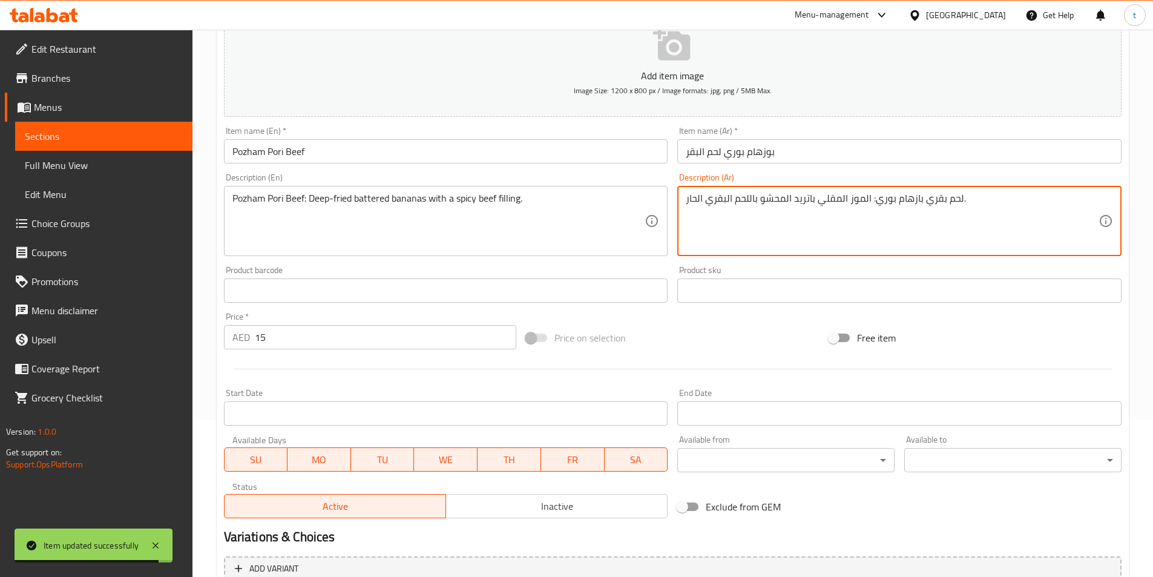
click at [902, 195] on textarea "لحم بقري بازهام بوري: الموز المقلي باتريد المحشو باللحم البقري الحار." at bounding box center [892, 220] width 413 height 57
paste textarea "وزهام"
click at [759, 199] on textarea "لحم بقري بوزهام بوري: الموز المقلي باتريد المحشو باللحم البقري الحار." at bounding box center [892, 220] width 413 height 57
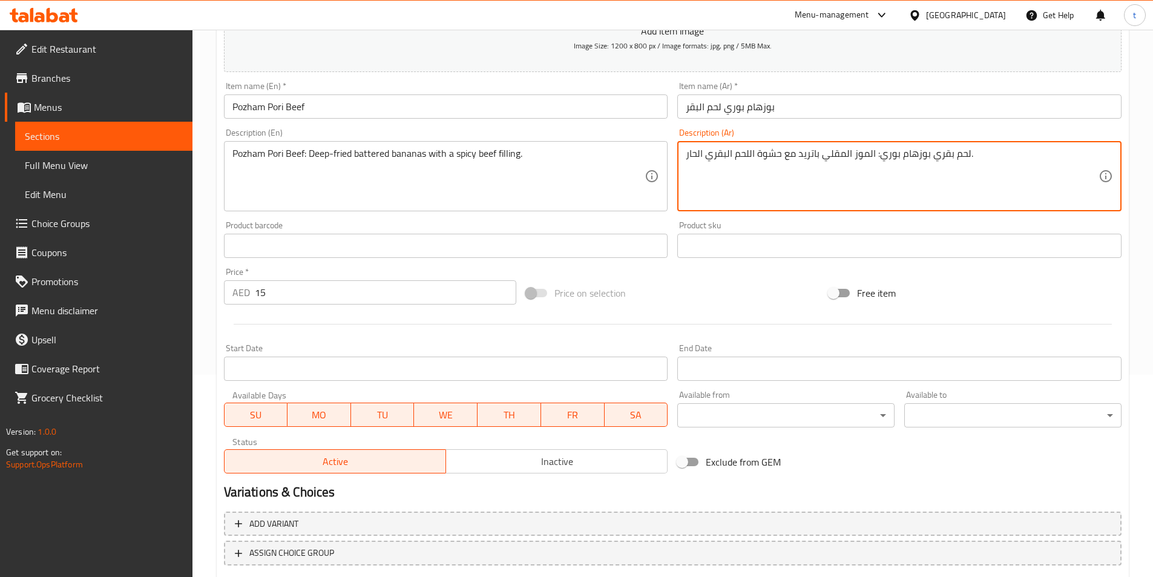
scroll to position [278, 0]
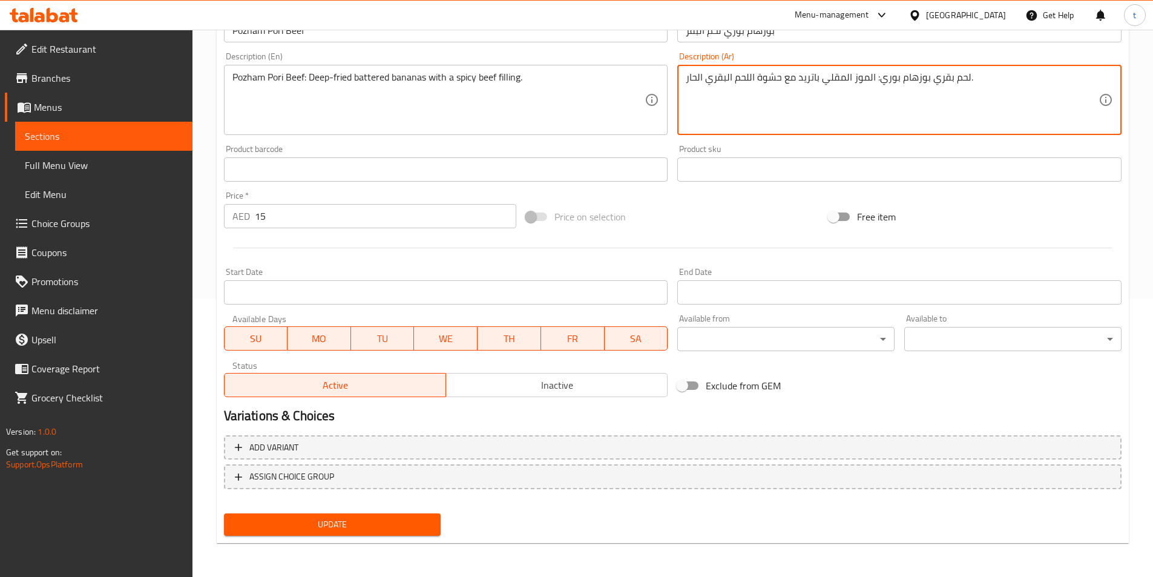
type textarea "لحم بقري بوزهام بوري: الموز المقلي باتريد مع حشوة اللحم البقري الحار."
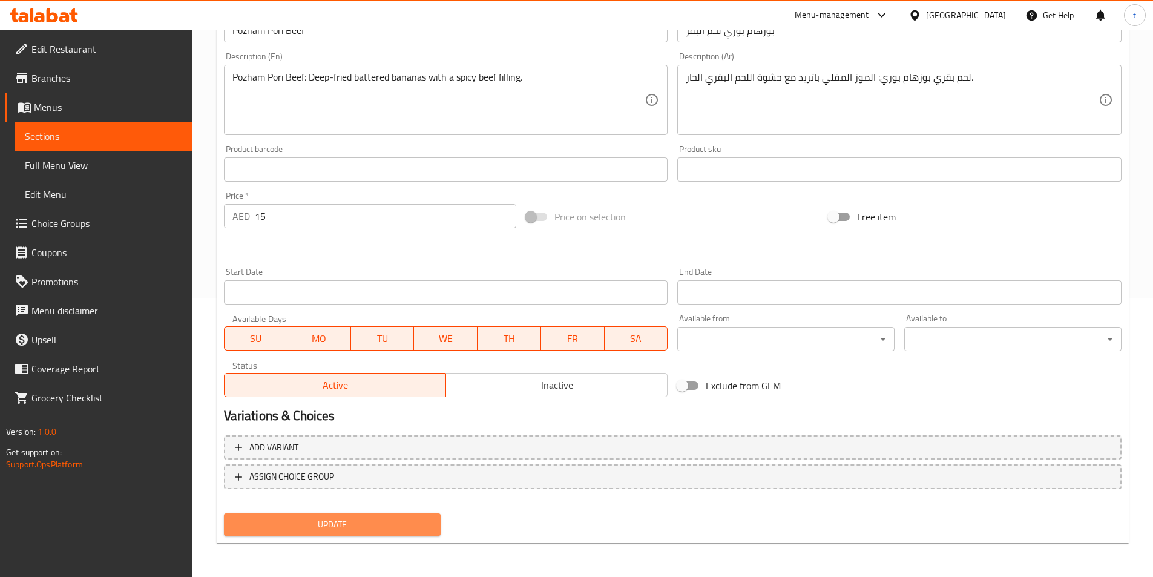
click at [425, 523] on span "Update" at bounding box center [333, 524] width 198 height 15
click at [396, 523] on span "Update" at bounding box center [333, 524] width 198 height 15
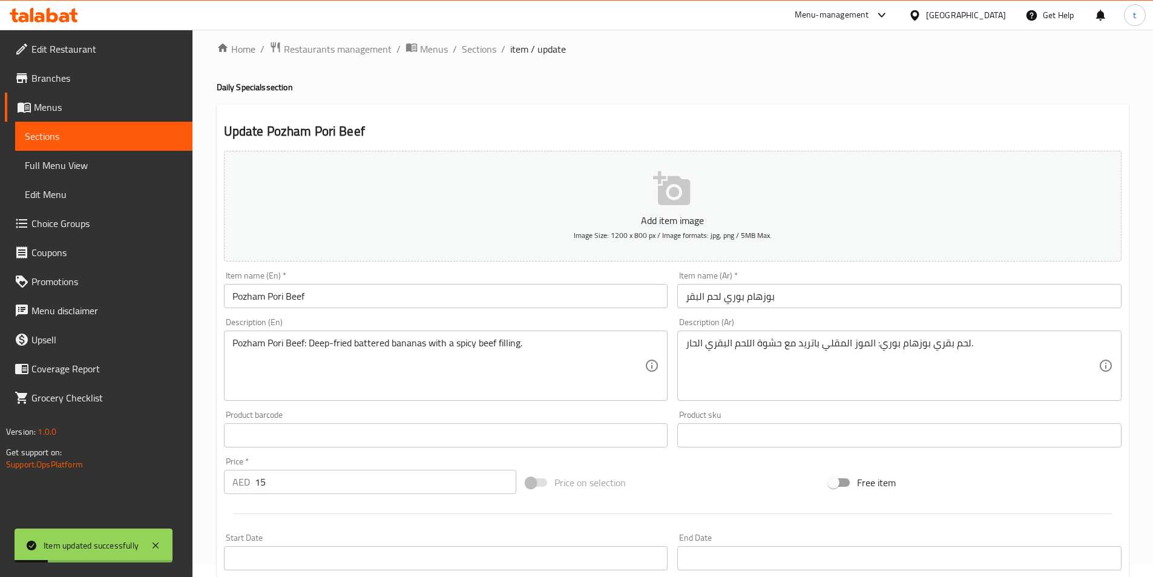
scroll to position [0, 0]
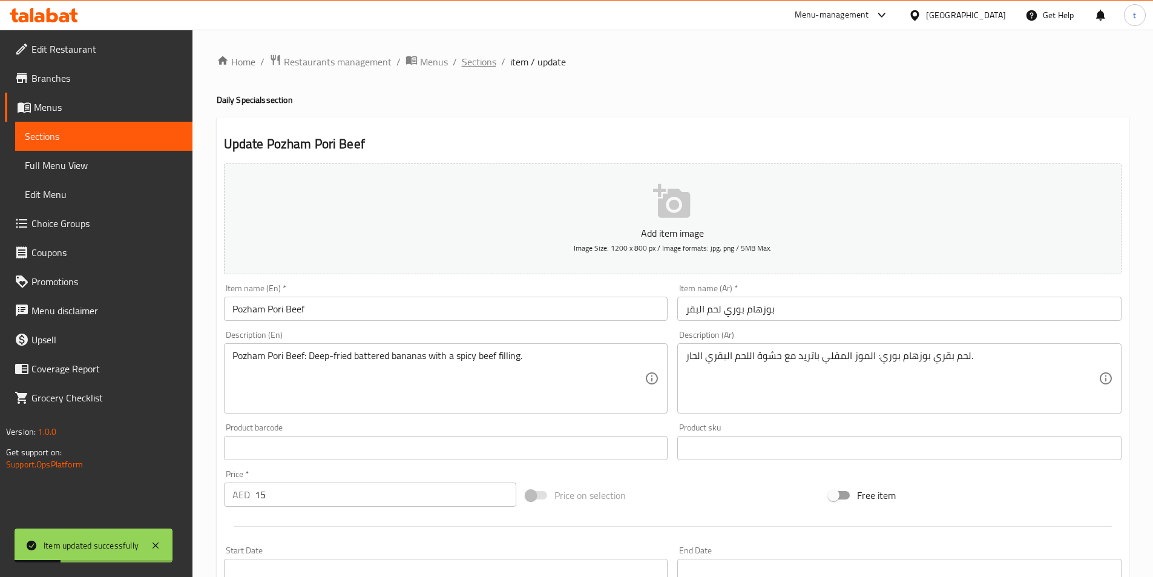
click at [467, 63] on span "Sections" at bounding box center [479, 61] width 34 height 15
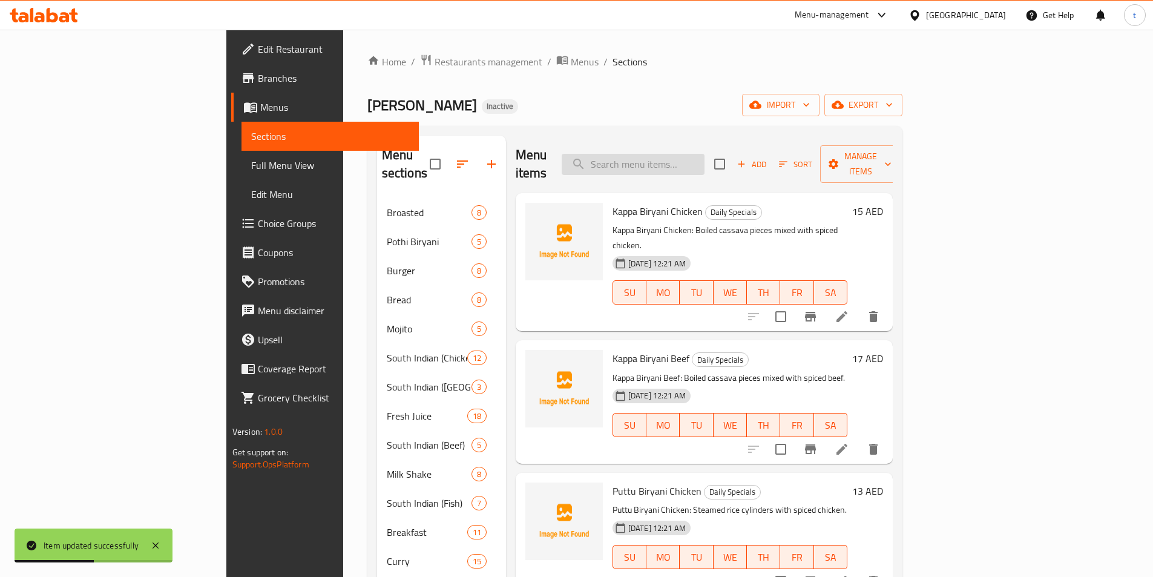
click at [704, 154] on input "search" at bounding box center [633, 164] width 143 height 21
paste input "Veg Noodles"
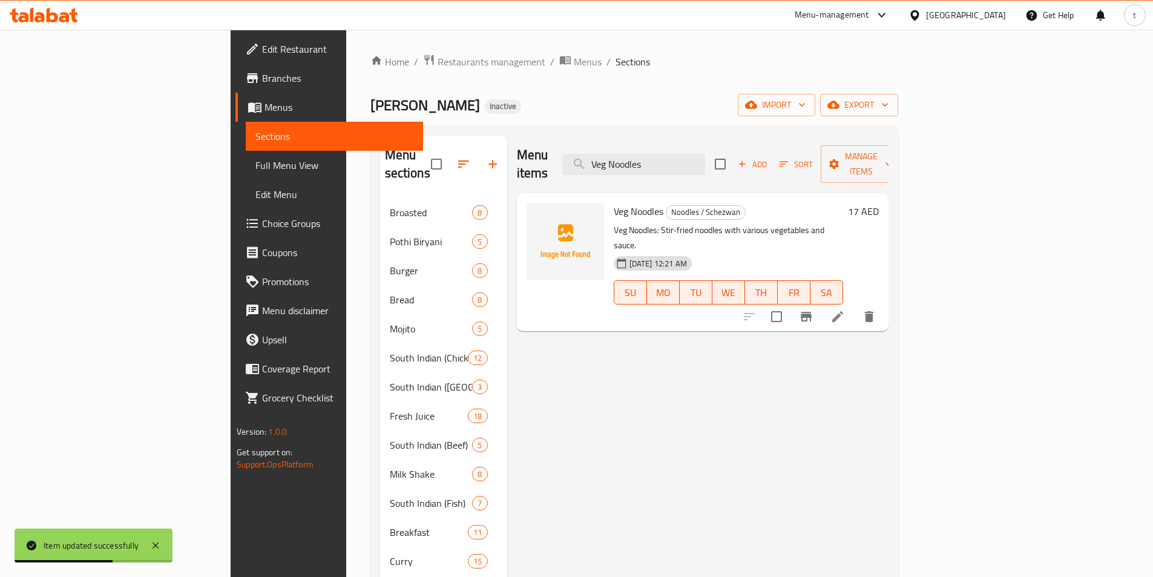
type input "Veg Noodles"
click at [845, 309] on icon at bounding box center [837, 316] width 15 height 15
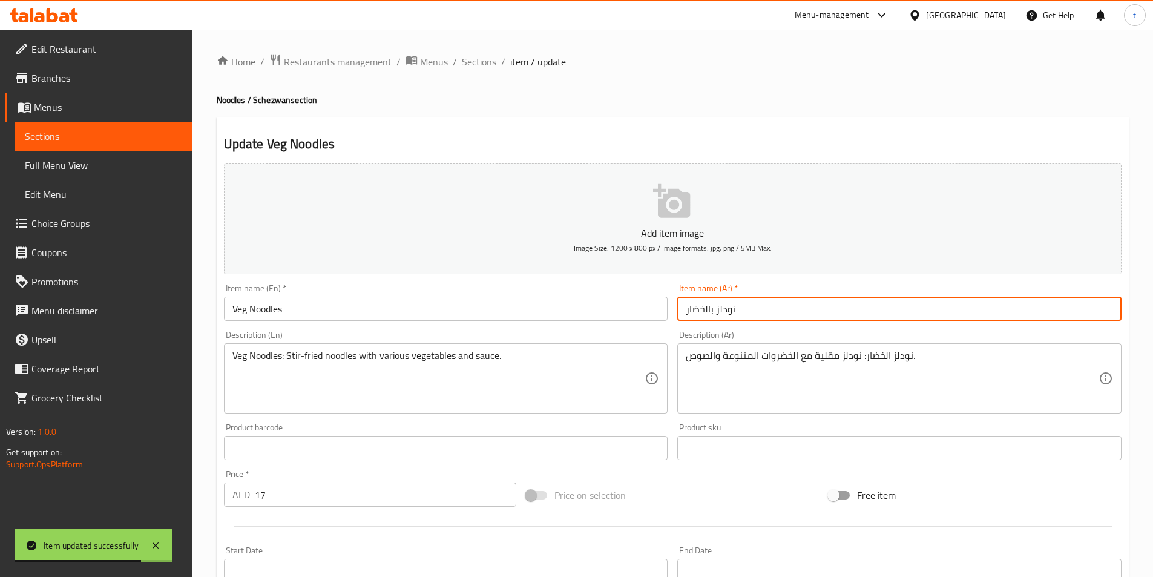
click at [761, 308] on input "نودلز بالخضار" at bounding box center [899, 309] width 444 height 24
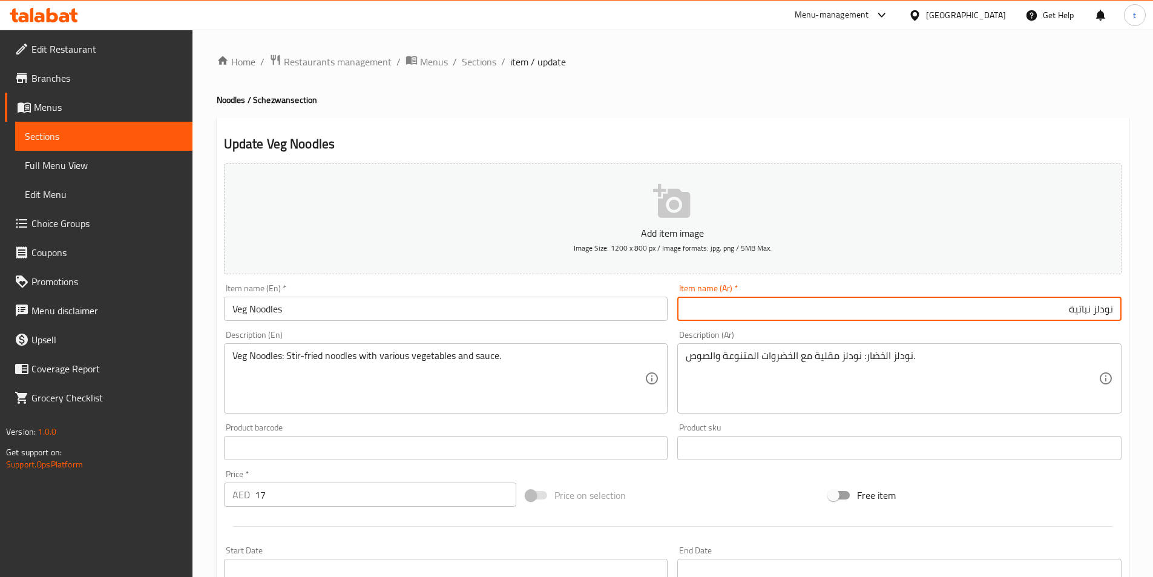
type input "نودلز نباتية"
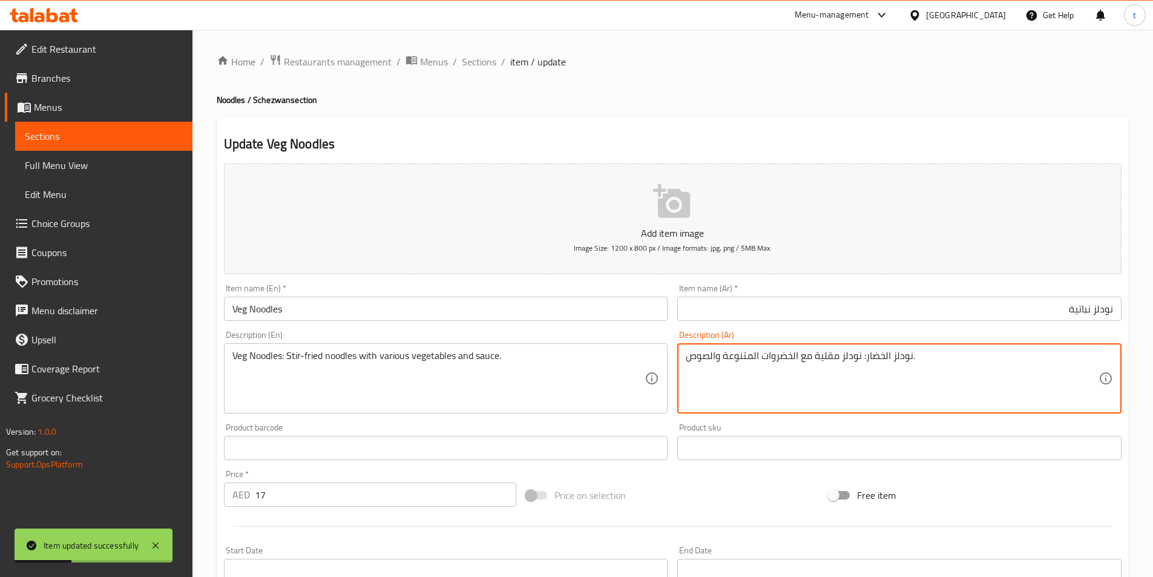
drag, startPoint x: 867, startPoint y: 357, endPoint x: 890, endPoint y: 364, distance: 23.9
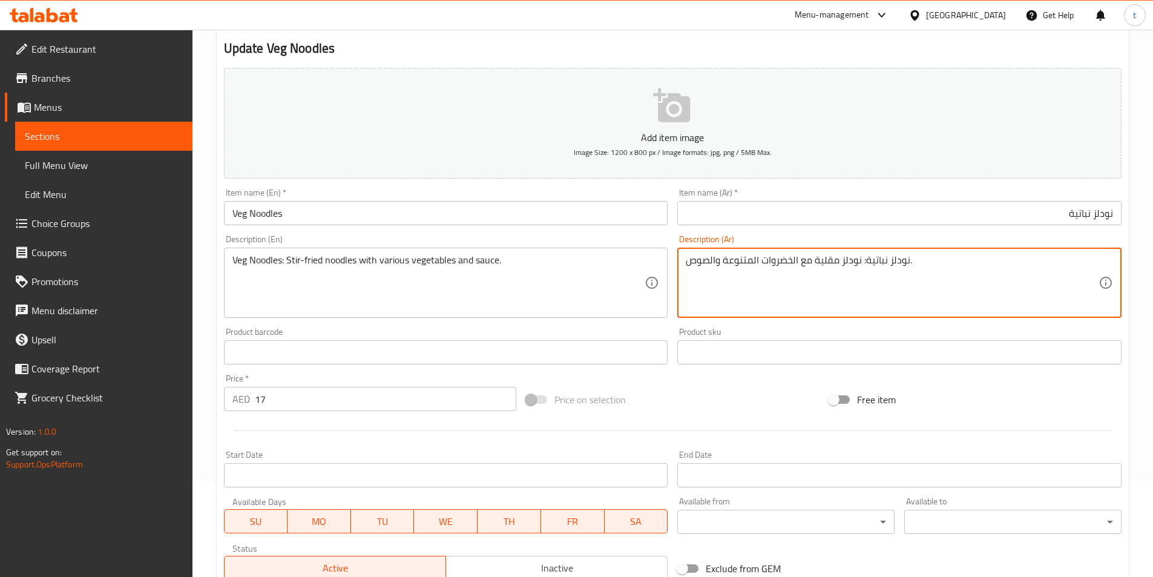
scroll to position [242, 0]
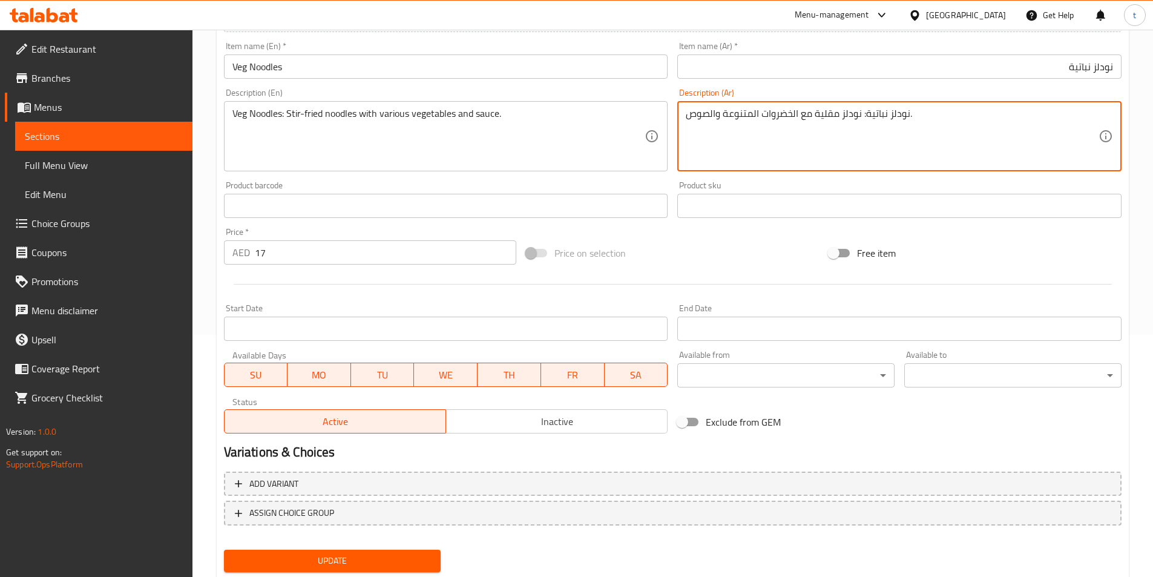
type textarea "نودلز نباتية: نودلز مقلية مع الخضروات المتنوعة والصوص."
click at [366, 562] on span "Update" at bounding box center [333, 560] width 198 height 15
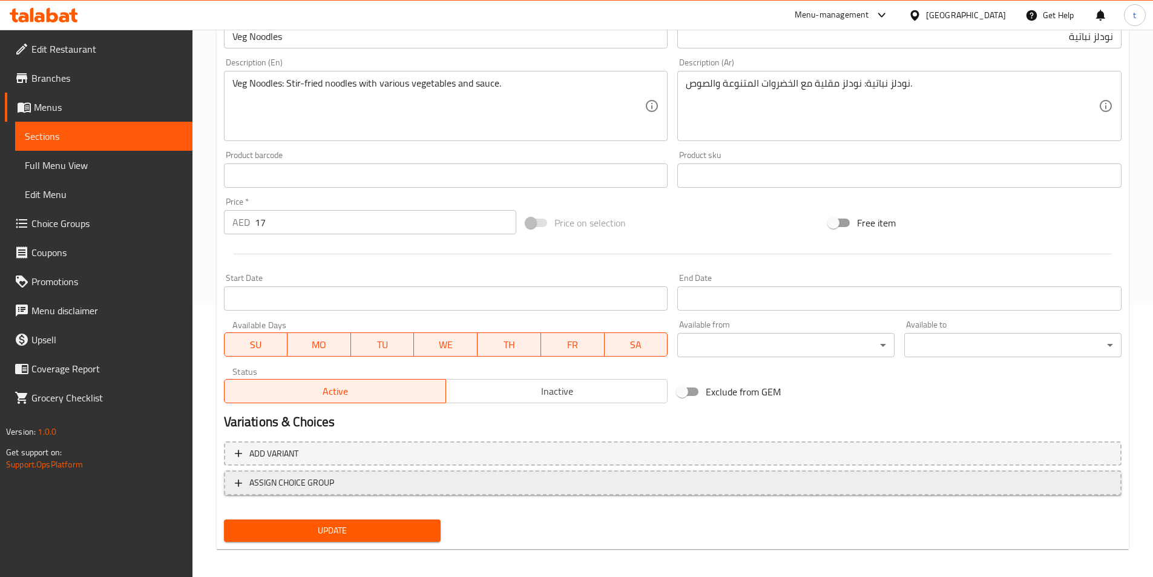
scroll to position [278, 0]
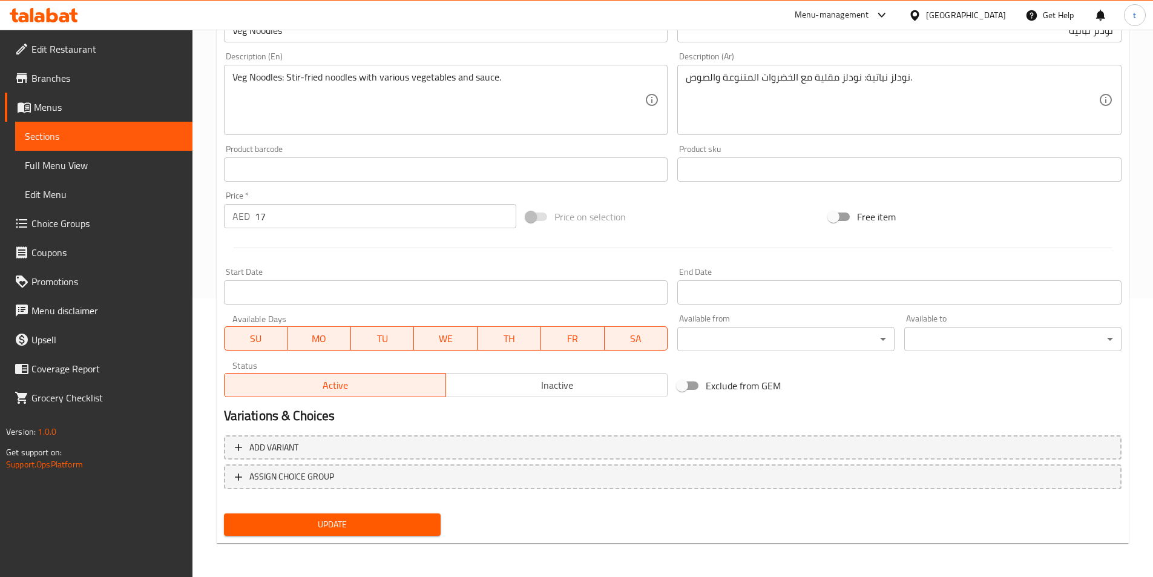
click at [371, 528] on span "Update" at bounding box center [333, 524] width 198 height 15
click at [307, 517] on span "Update" at bounding box center [333, 524] width 198 height 15
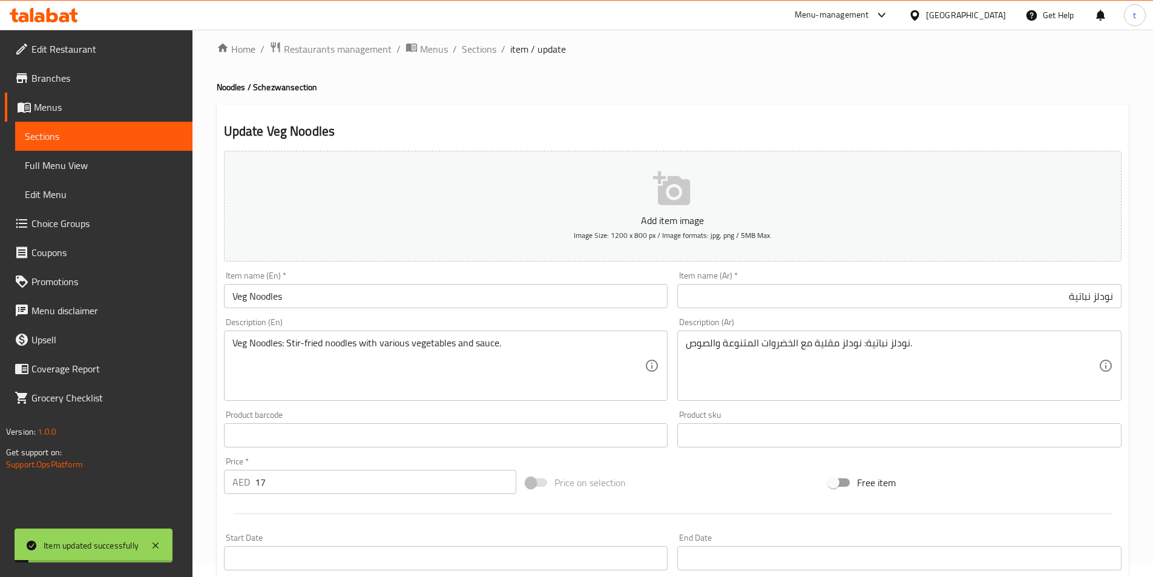
scroll to position [0, 0]
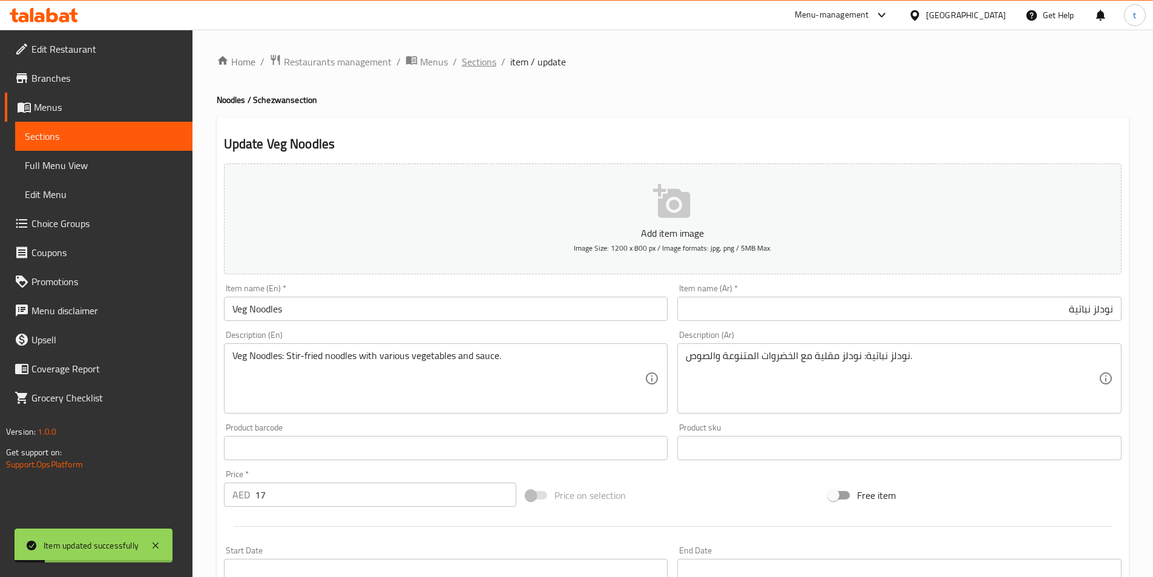
click at [481, 62] on span "Sections" at bounding box center [479, 61] width 34 height 15
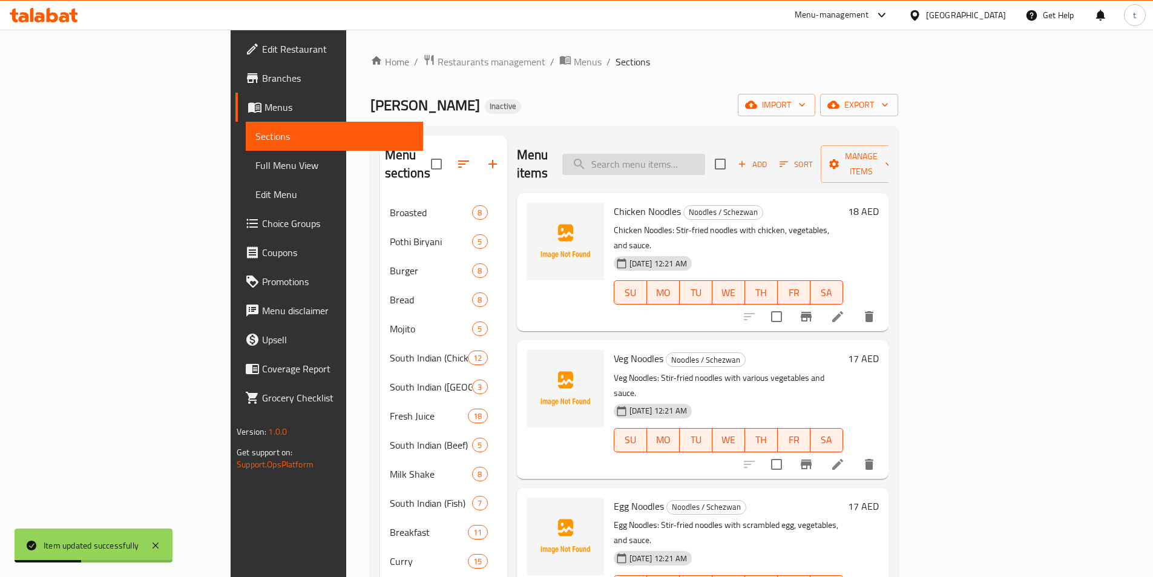
click at [705, 164] on input "search" at bounding box center [633, 164] width 143 height 21
paste input "Sweet Corn Soup"
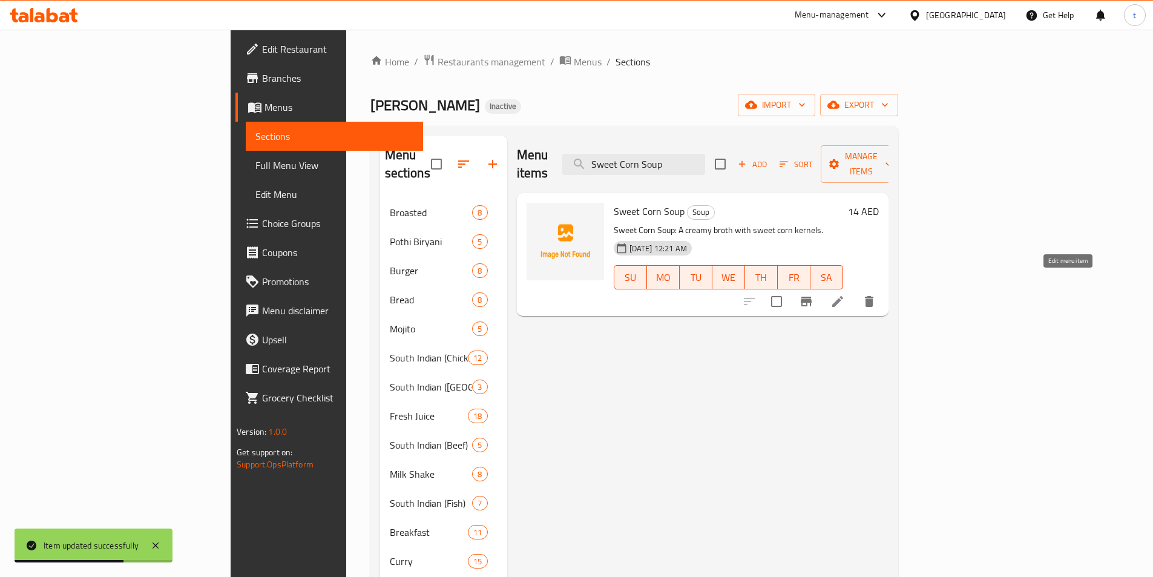
type input "Sweet Corn Soup"
click at [843, 296] on icon at bounding box center [837, 301] width 11 height 11
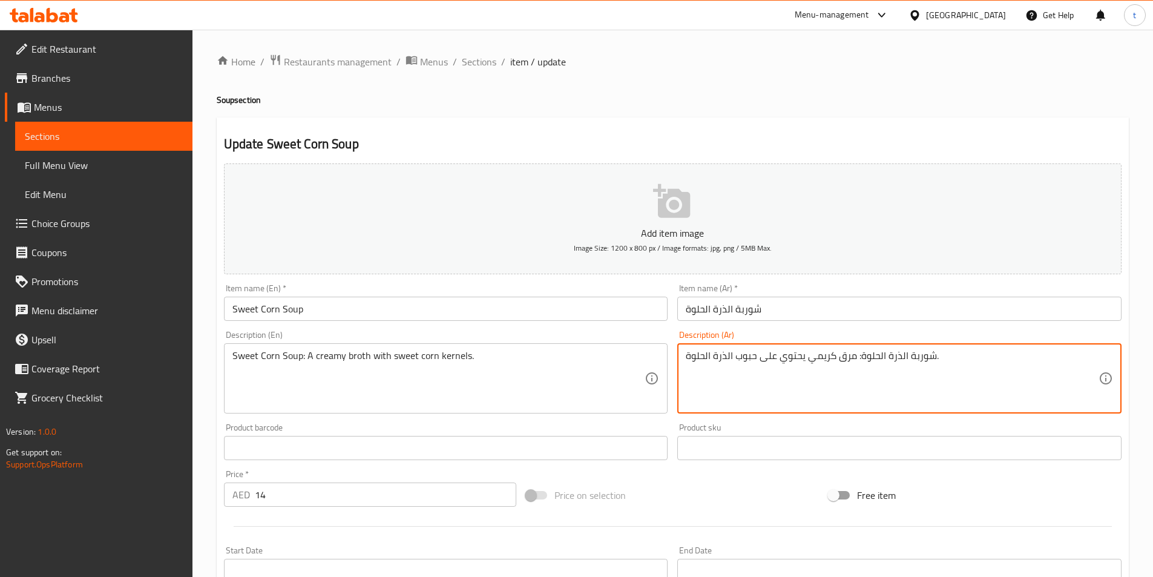
drag, startPoint x: 778, startPoint y: 358, endPoint x: 758, endPoint y: 361, distance: 19.6
drag, startPoint x: 759, startPoint y: 353, endPoint x: 785, endPoint y: 360, distance: 26.4
click at [785, 360] on textarea "شوربة الذرة الحلوة: مرق كريمي يحتوي حبوب الذرة الحلوة." at bounding box center [892, 378] width 413 height 57
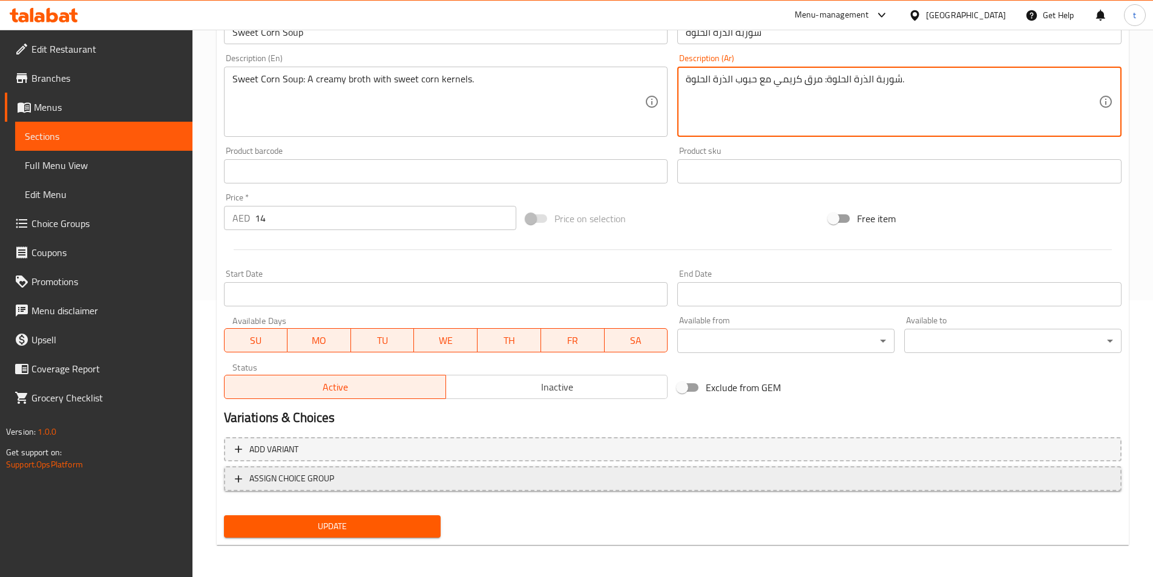
scroll to position [278, 0]
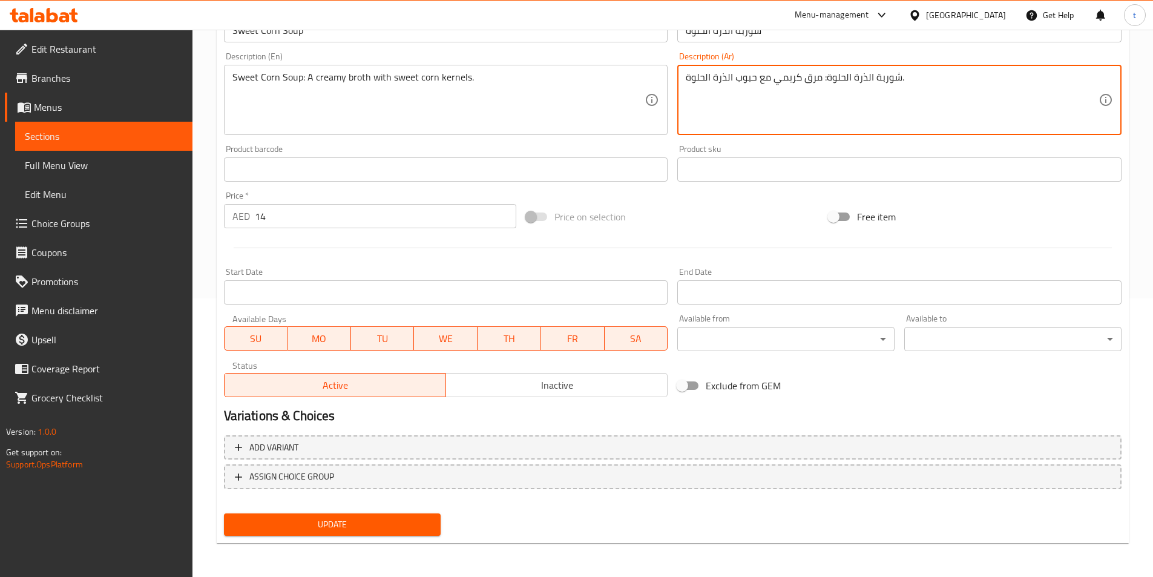
type textarea "شوربة الذرة الحلوة: مرق كريمي مع حبوب الذرة الحلوة."
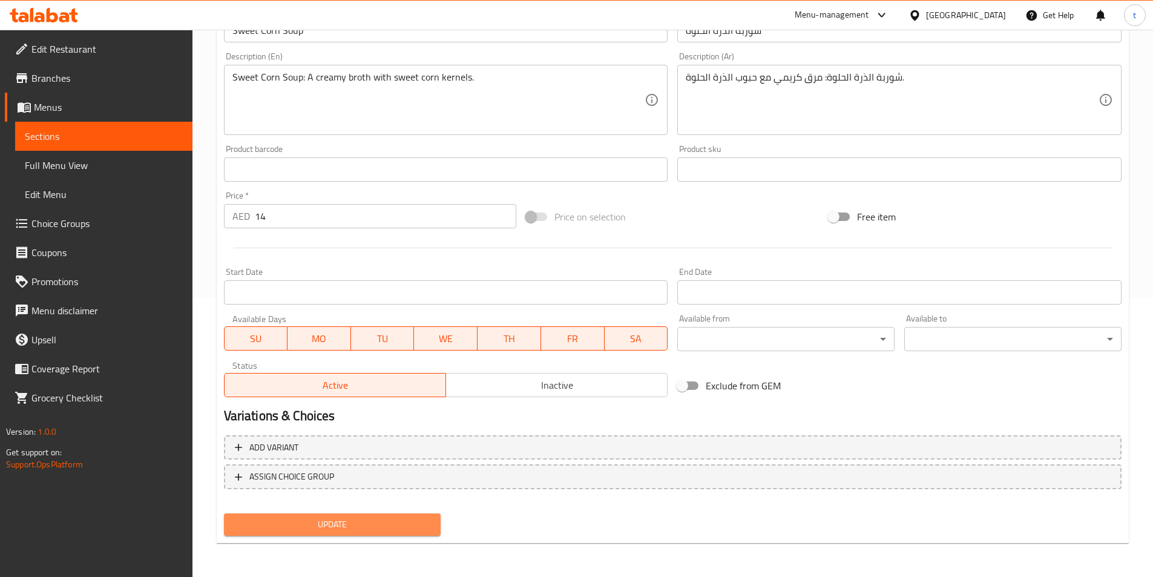
click at [372, 528] on span "Update" at bounding box center [333, 524] width 198 height 15
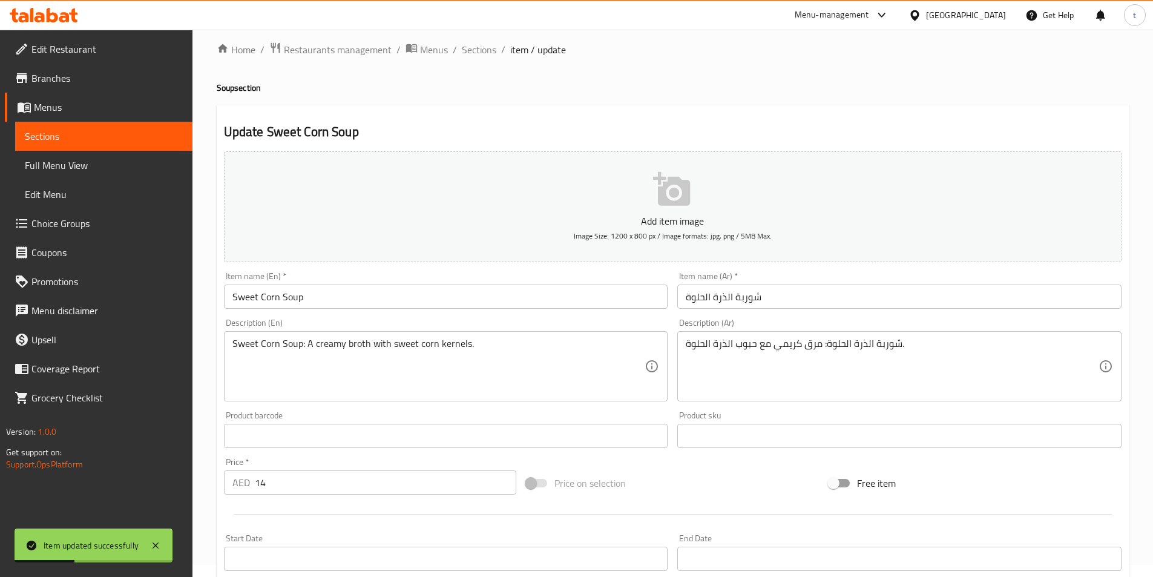
scroll to position [0, 0]
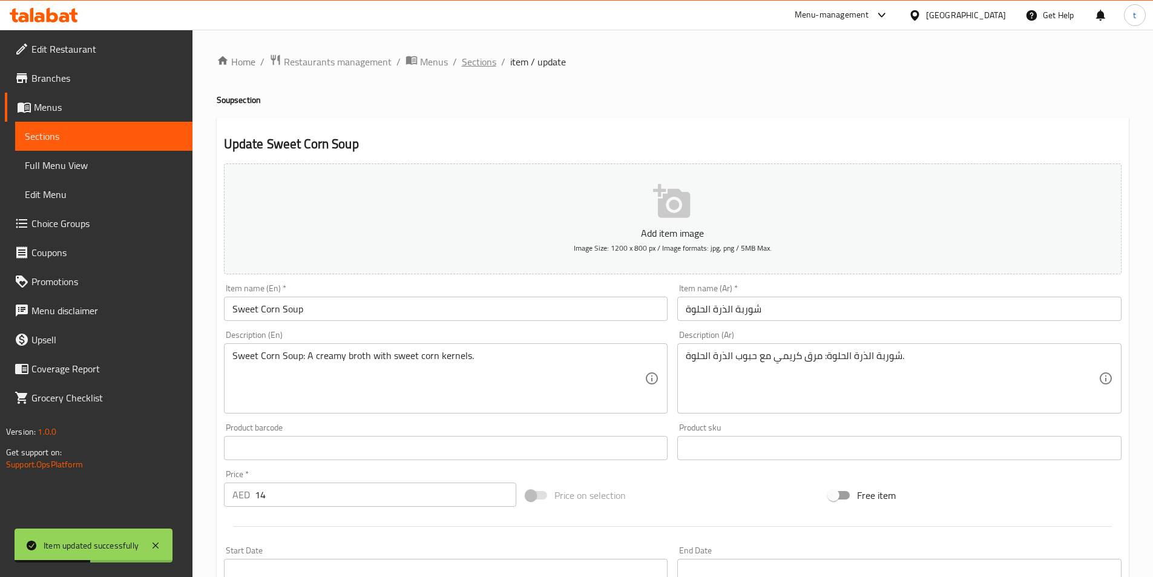
click at [471, 58] on span "Sections" at bounding box center [479, 61] width 34 height 15
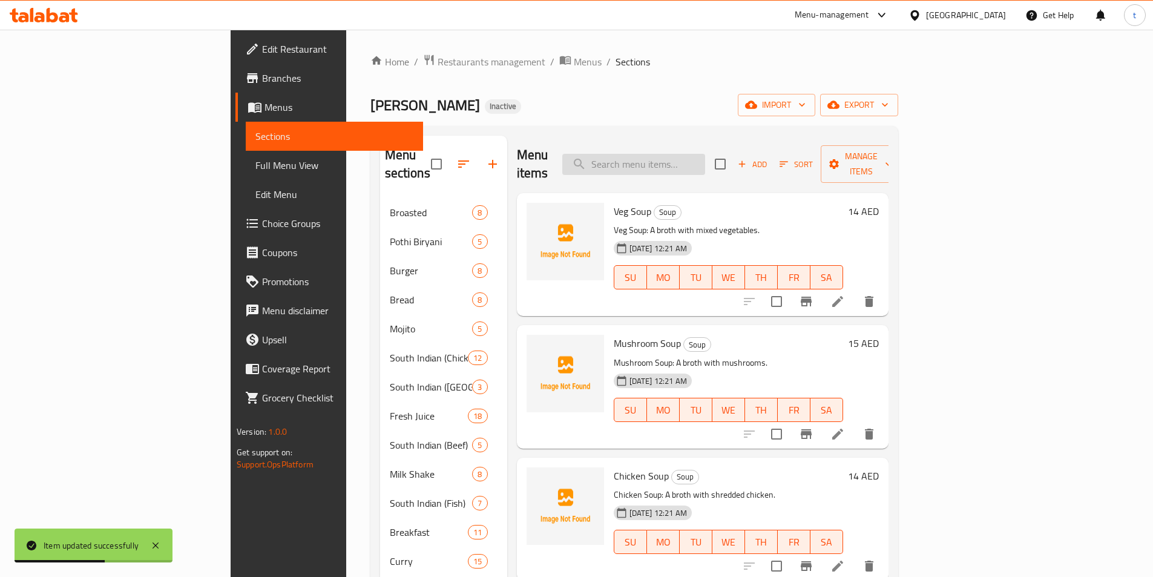
click at [672, 165] on input "search" at bounding box center [633, 164] width 143 height 21
paste input "Half"
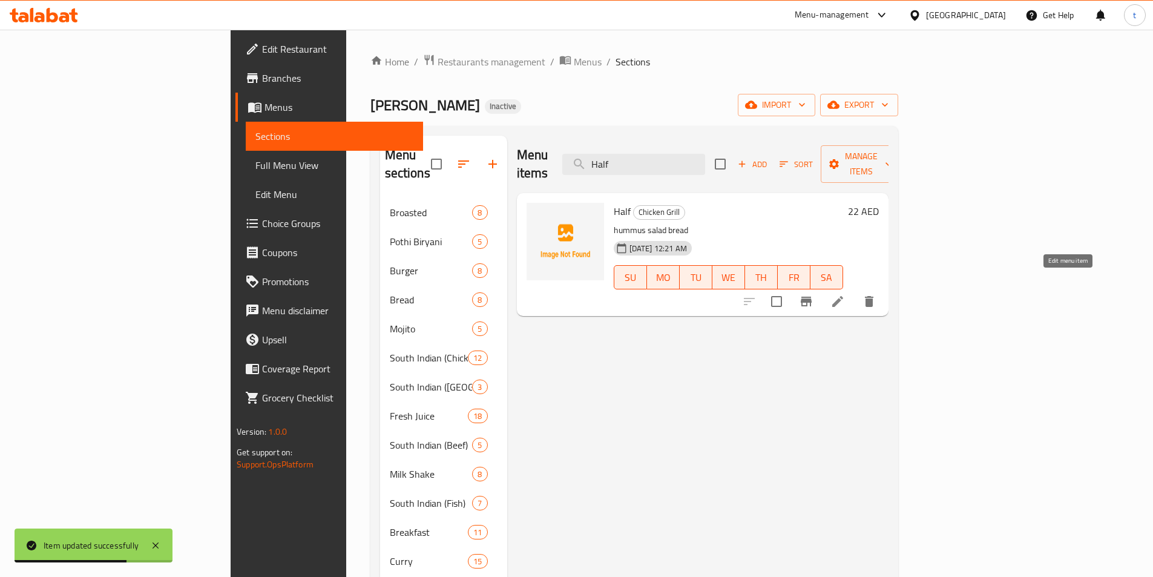
type input "Half"
click at [845, 294] on icon at bounding box center [837, 301] width 15 height 15
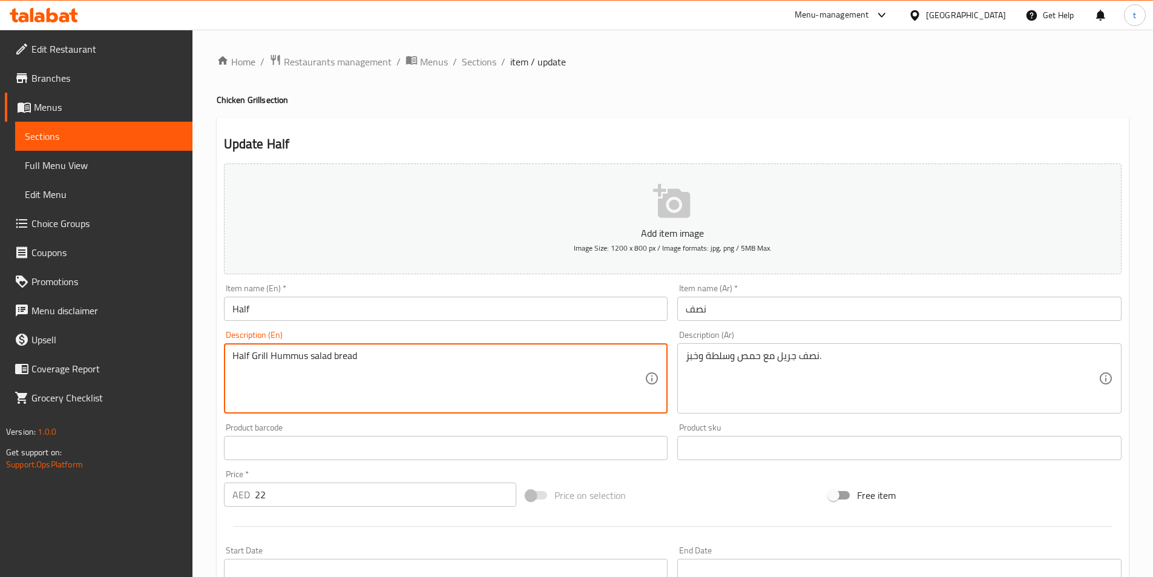
click at [375, 379] on textarea "Half Grill Hummus salad bread" at bounding box center [438, 378] width 413 height 57
click at [312, 355] on textarea "Half Grill Hummus salad bread" at bounding box center [438, 378] width 413 height 57
type textarea "Half Grill Hummus Salad Bread"
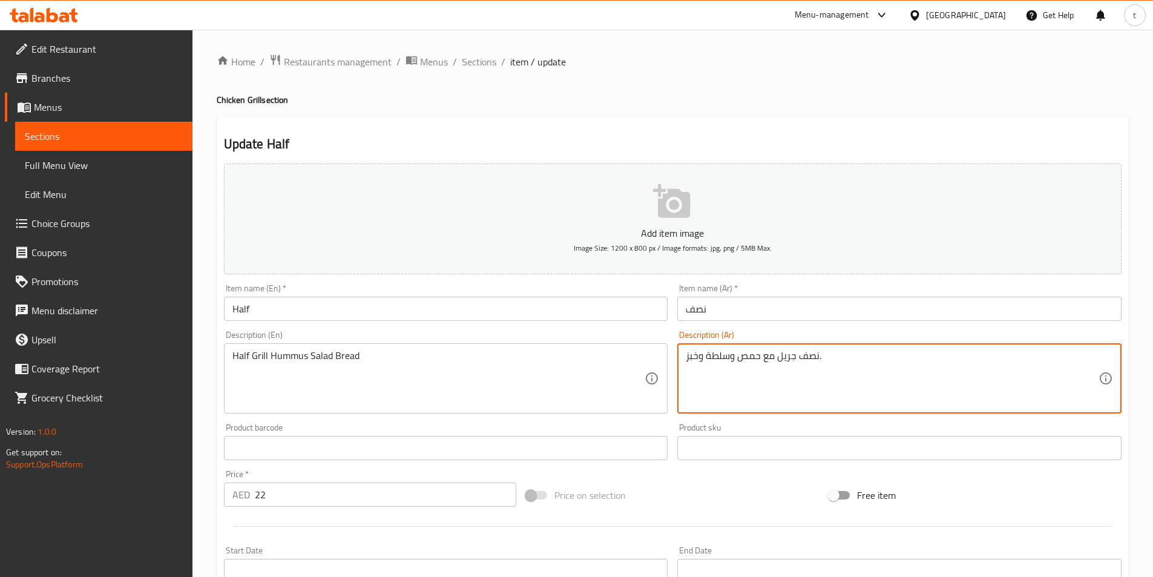
click at [767, 360] on textarea "نصف جريل مع حمص وسلطة وخبز." at bounding box center [892, 378] width 413 height 57
type textarea "نصف جريل حمص وسلطة وخبز."
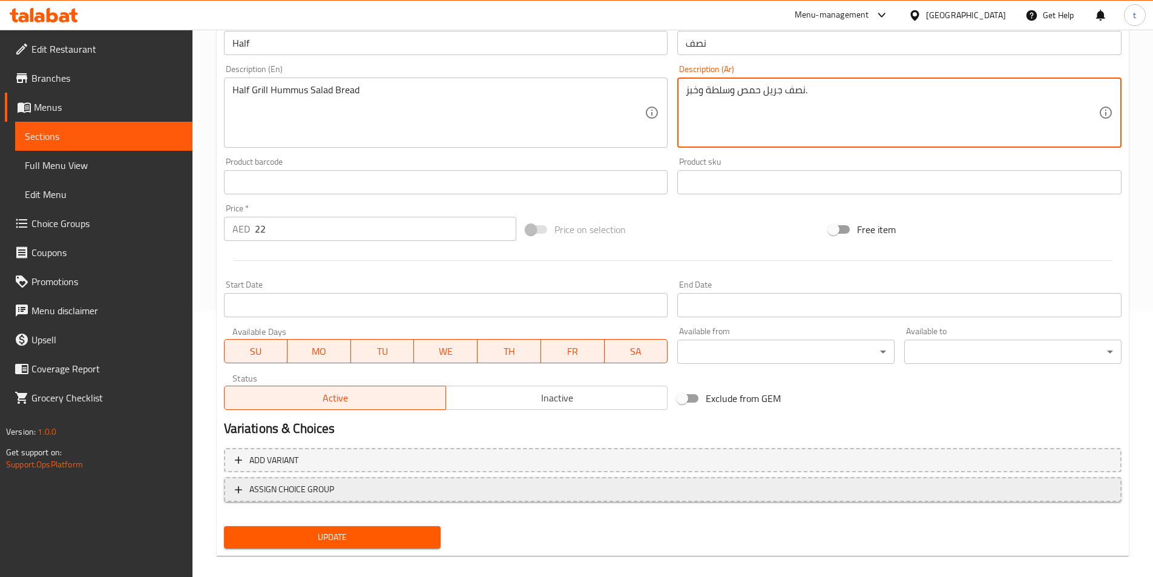
scroll to position [278, 0]
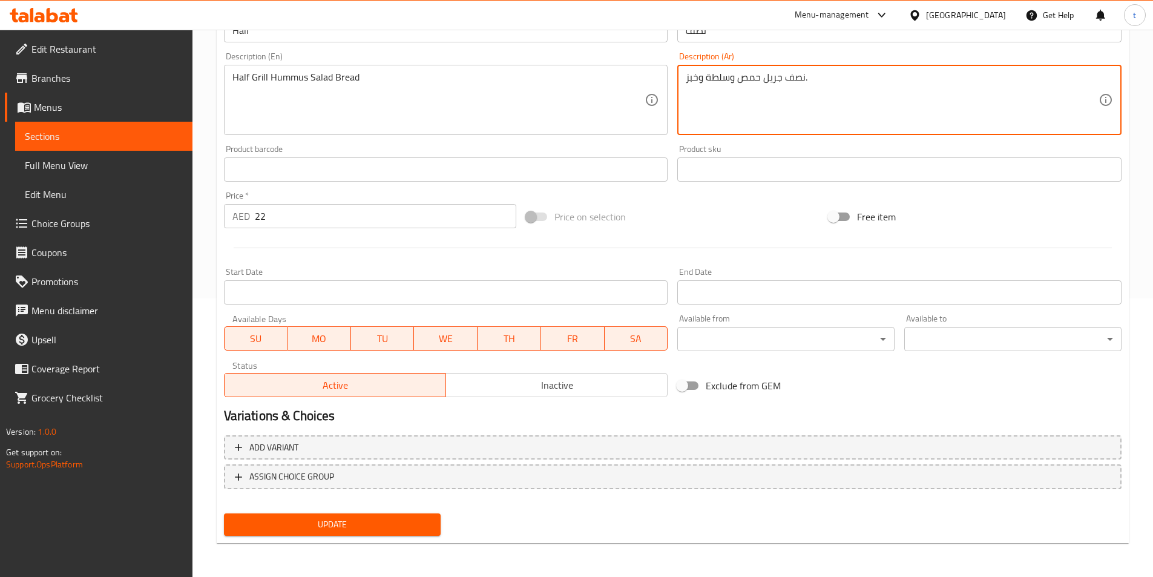
click at [342, 519] on span "Update" at bounding box center [333, 524] width 198 height 15
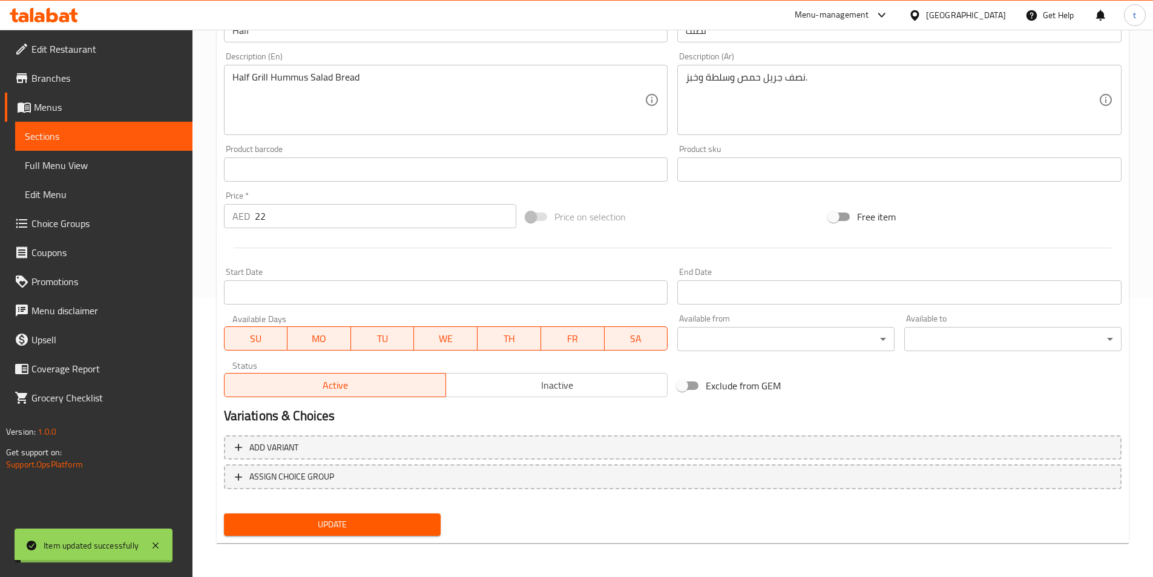
scroll to position [0, 0]
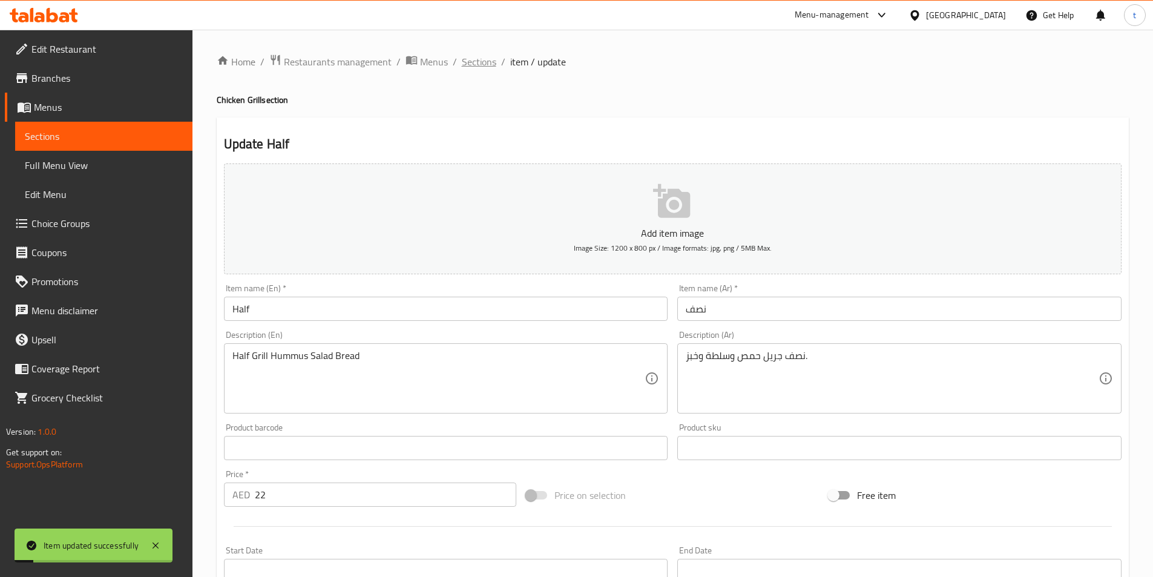
click at [476, 56] on span "Sections" at bounding box center [479, 61] width 34 height 15
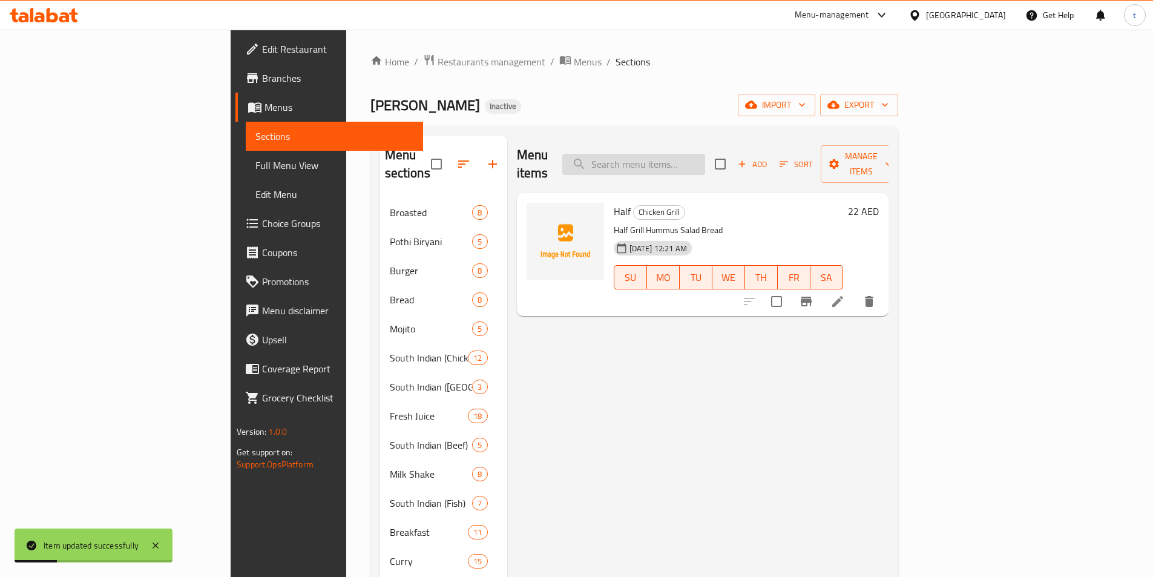
click at [705, 161] on input "search" at bounding box center [633, 164] width 143 height 21
paste input "Lemon Chicken"
type input "Lemon Chicken"
click at [854, 291] on li at bounding box center [838, 301] width 34 height 22
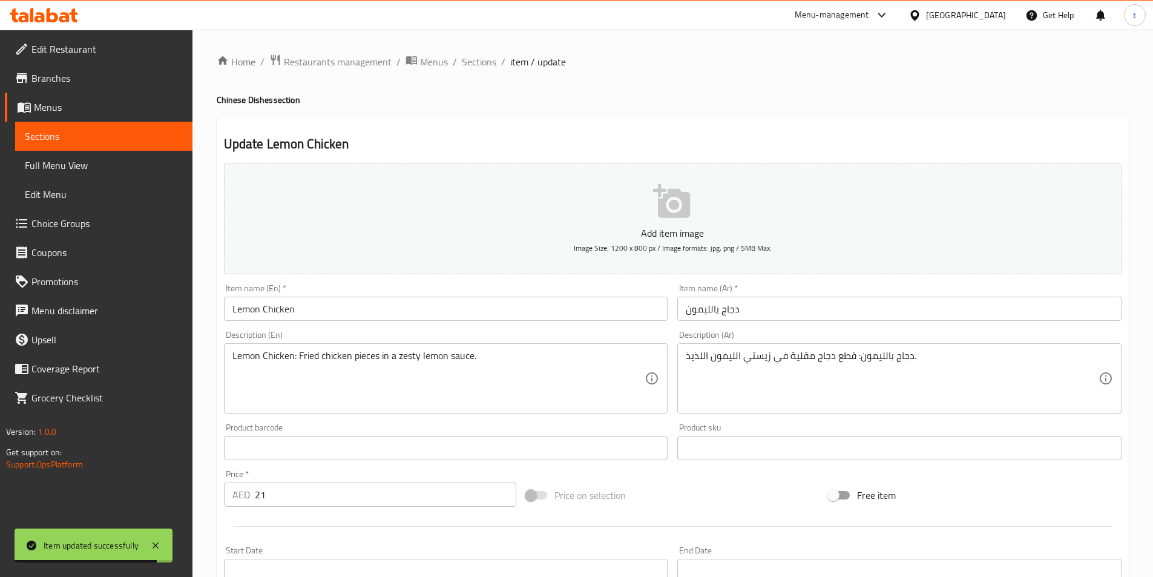
drag, startPoint x: 681, startPoint y: 356, endPoint x: 758, endPoint y: 356, distance: 76.3
click at [755, 356] on div "دجاج بالليمون: قطع دجاج مقلية في زيستي الليمون اللذيذ. Description (Ar)" at bounding box center [899, 378] width 444 height 70
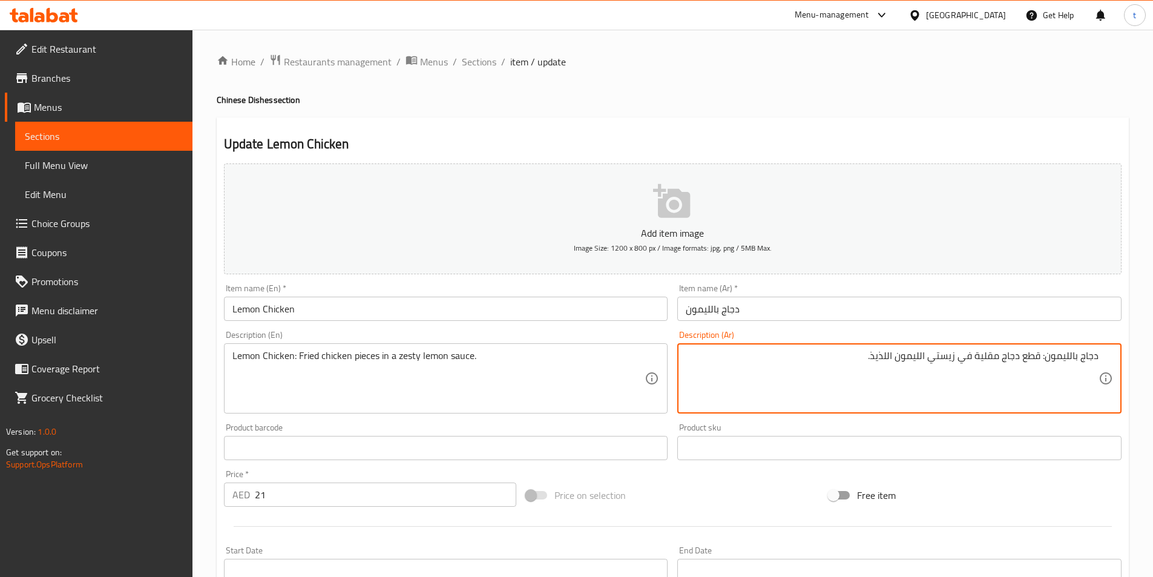
drag, startPoint x: 879, startPoint y: 359, endPoint x: 957, endPoint y: 366, distance: 77.7
click at [957, 366] on textarea "دجاج بالليمون: قطع دجاج مقلية في زيستي الليمون اللذيذ." at bounding box center [892, 378] width 413 height 57
type textarea "دجاج بالليمون: قطع دجاج مقلية في صوص الليمون الزيستي."
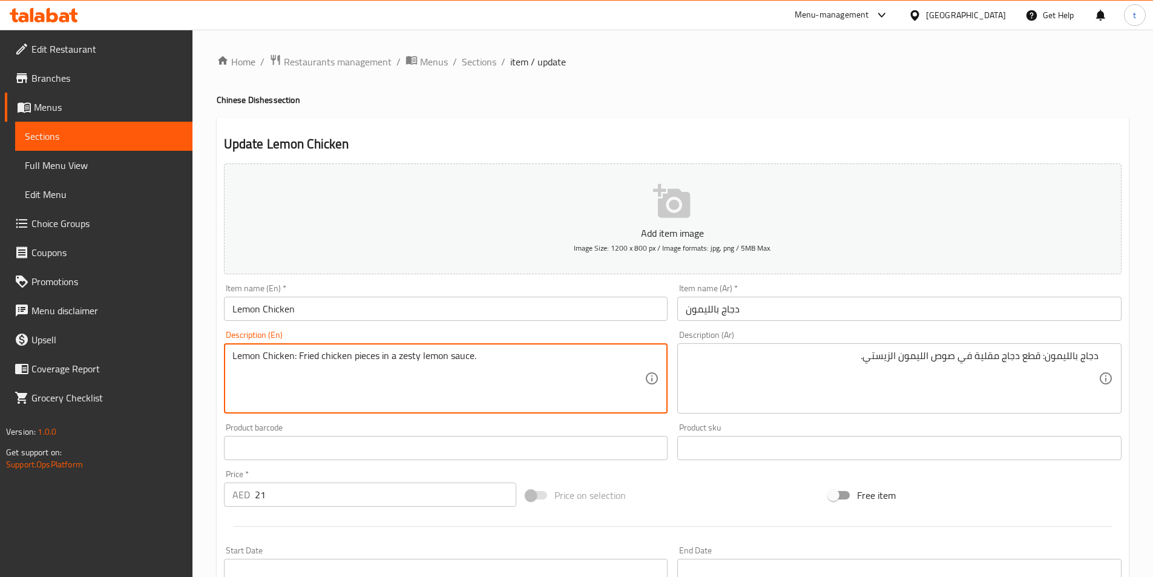
drag, startPoint x: 395, startPoint y: 358, endPoint x: 470, endPoint y: 362, distance: 74.6
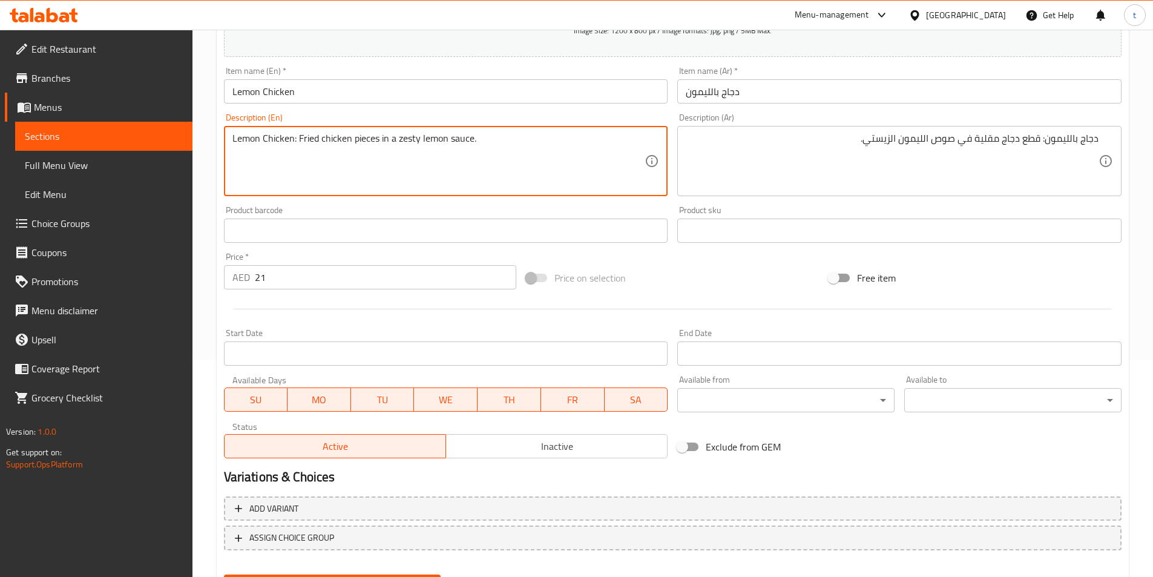
scroll to position [278, 0]
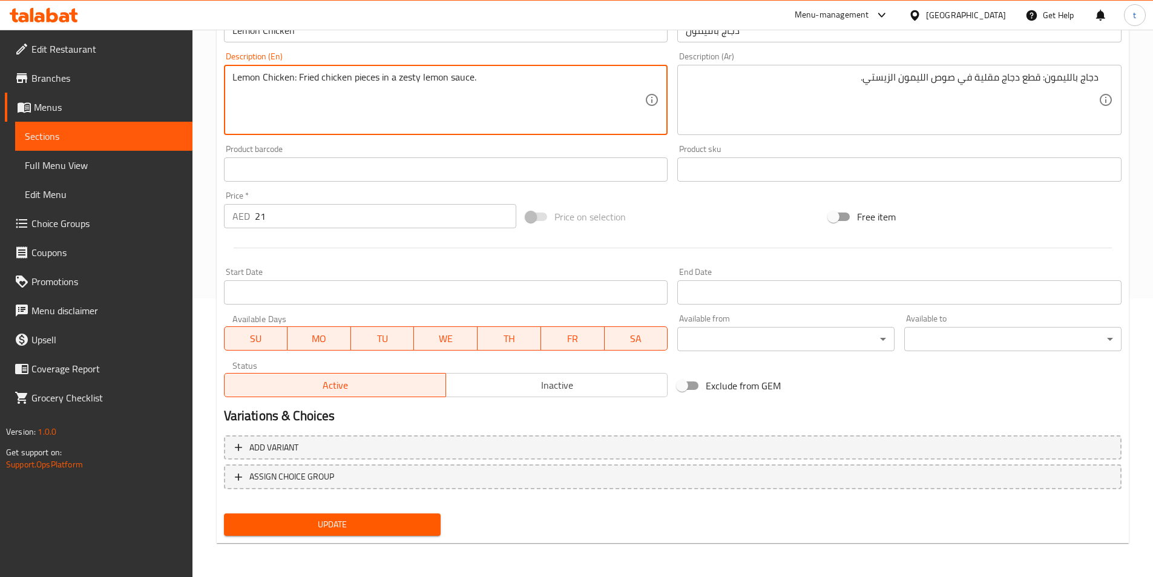
click at [372, 530] on span "Update" at bounding box center [333, 524] width 198 height 15
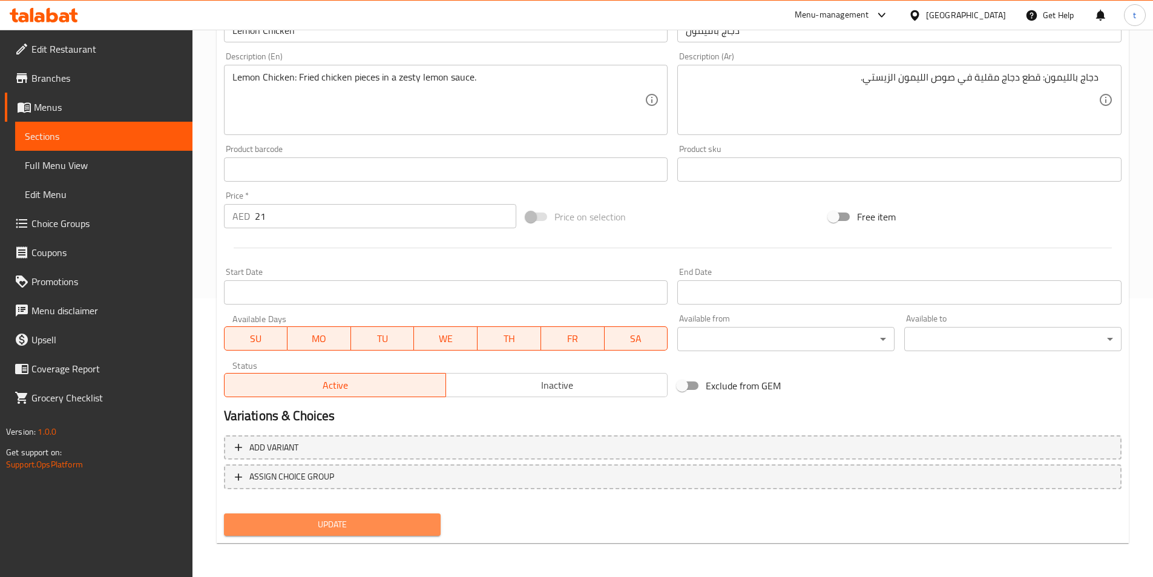
click at [348, 523] on span "Update" at bounding box center [333, 524] width 198 height 15
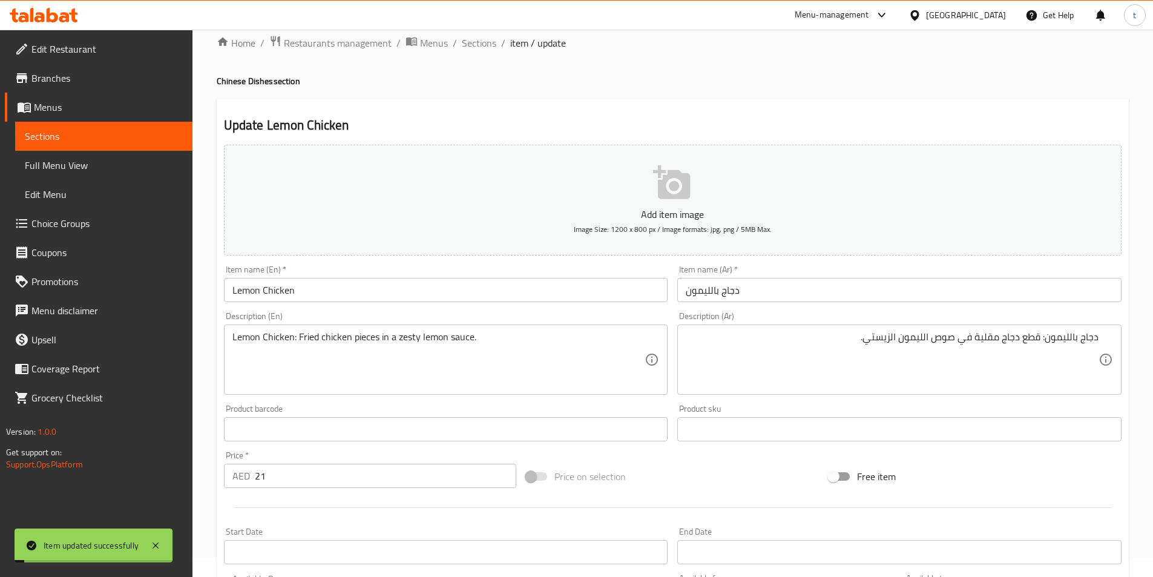
scroll to position [0, 0]
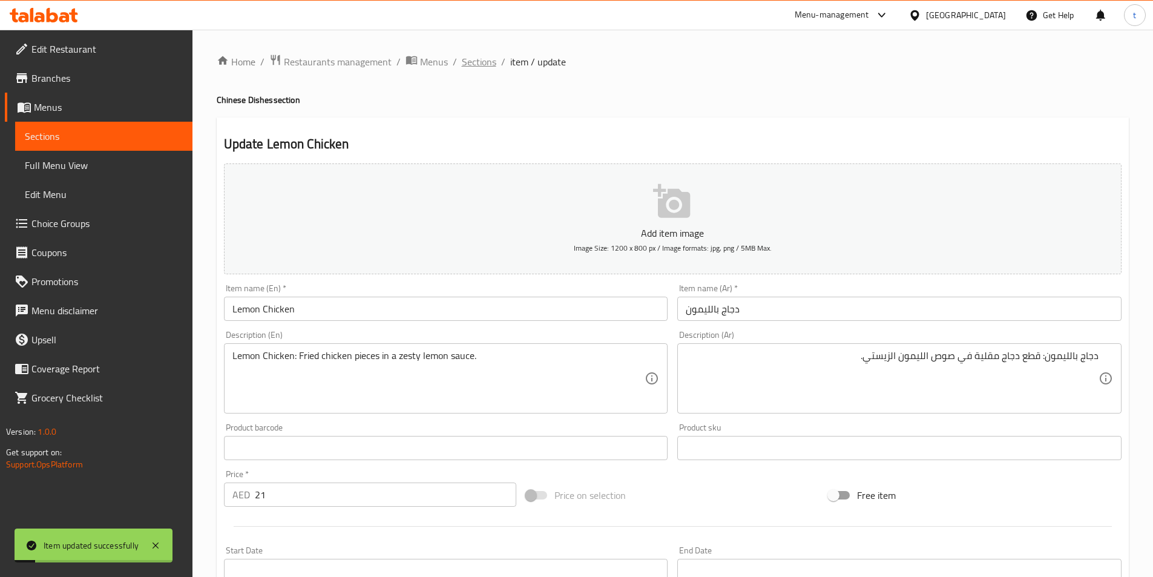
click at [472, 57] on span "Sections" at bounding box center [479, 61] width 34 height 15
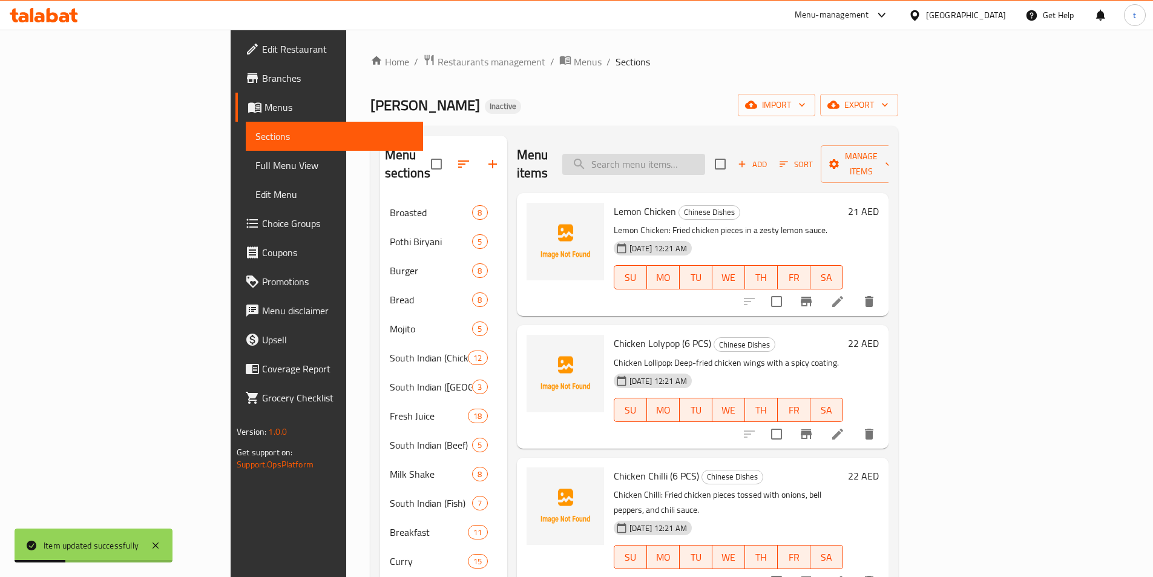
click at [705, 163] on input "search" at bounding box center [633, 164] width 143 height 21
paste input "Lipton Tea"
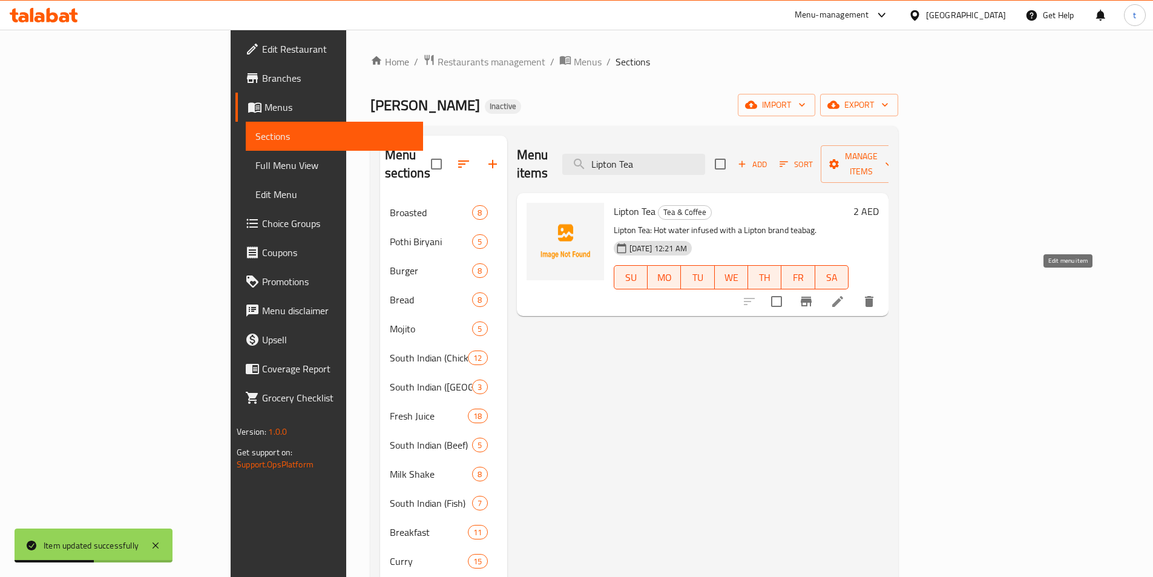
type input "Lipton Tea"
click at [845, 294] on icon at bounding box center [837, 301] width 15 height 15
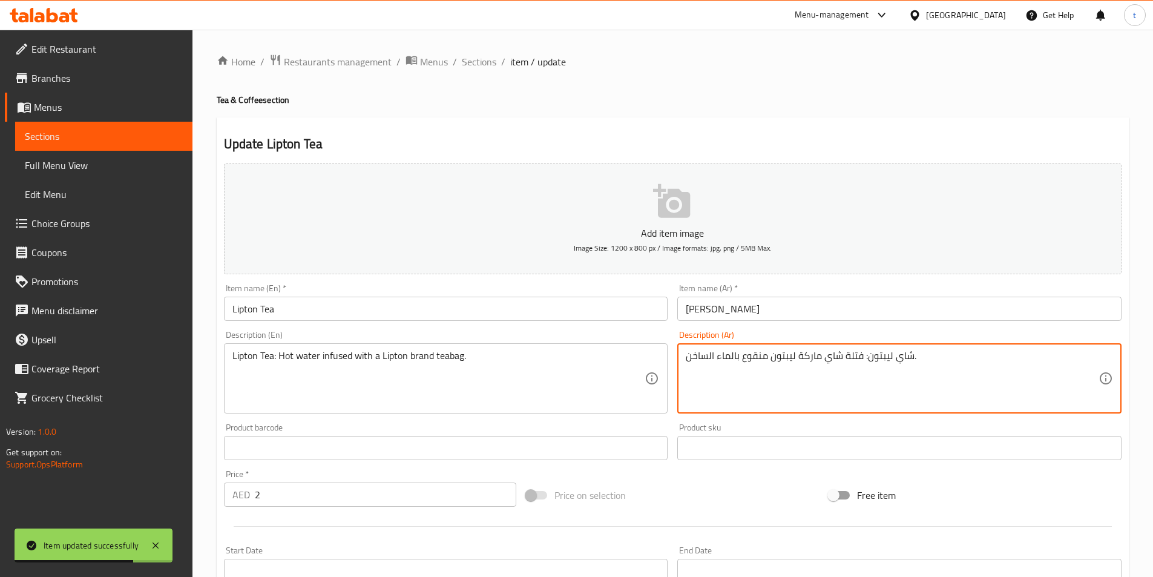
click at [835, 359] on textarea "شاي ليبتون: فتلة شاي ماركة ليبتون منقوع بالماء الساخن." at bounding box center [892, 378] width 413 height 57
paste textarea "شاي"
click at [741, 357] on textarea "شاي ليبتون:شاي فتلة ماركة ليبتون منقوع بالماء الساخن." at bounding box center [892, 378] width 413 height 57
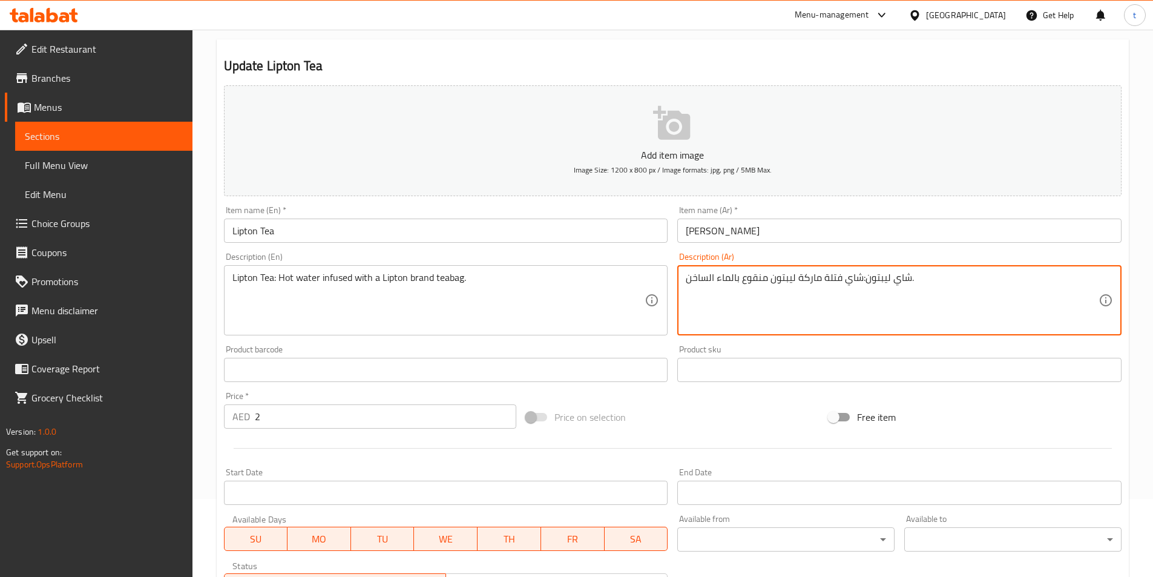
scroll to position [242, 0]
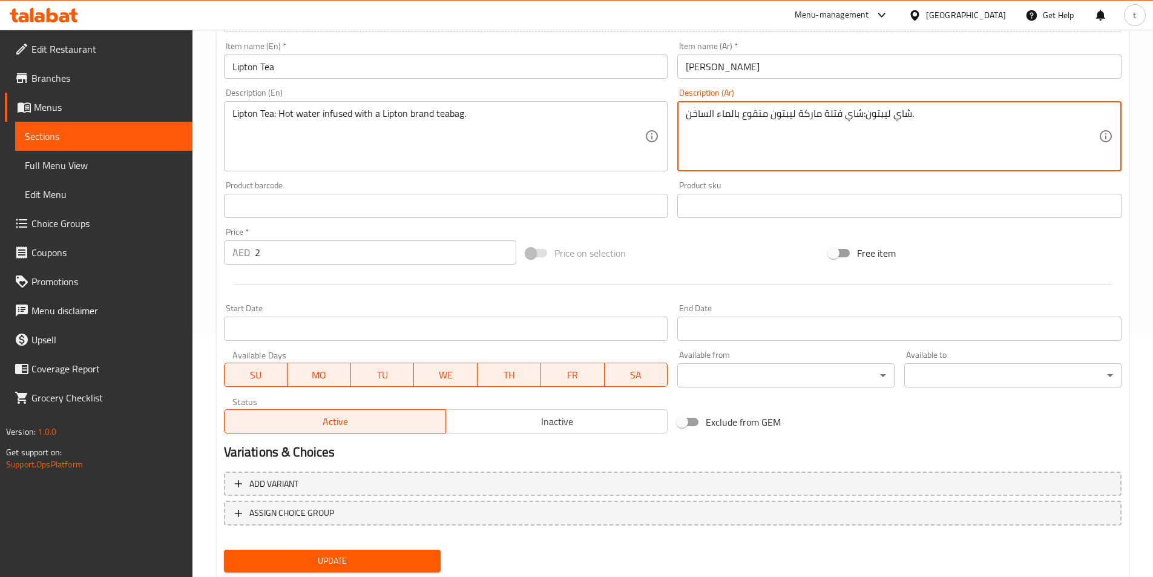
type textarea "شاي ليبتون:شاي فتلة ماركة ليبتون منقوع بالماء الساخن."
click at [353, 566] on span "Update" at bounding box center [333, 560] width 198 height 15
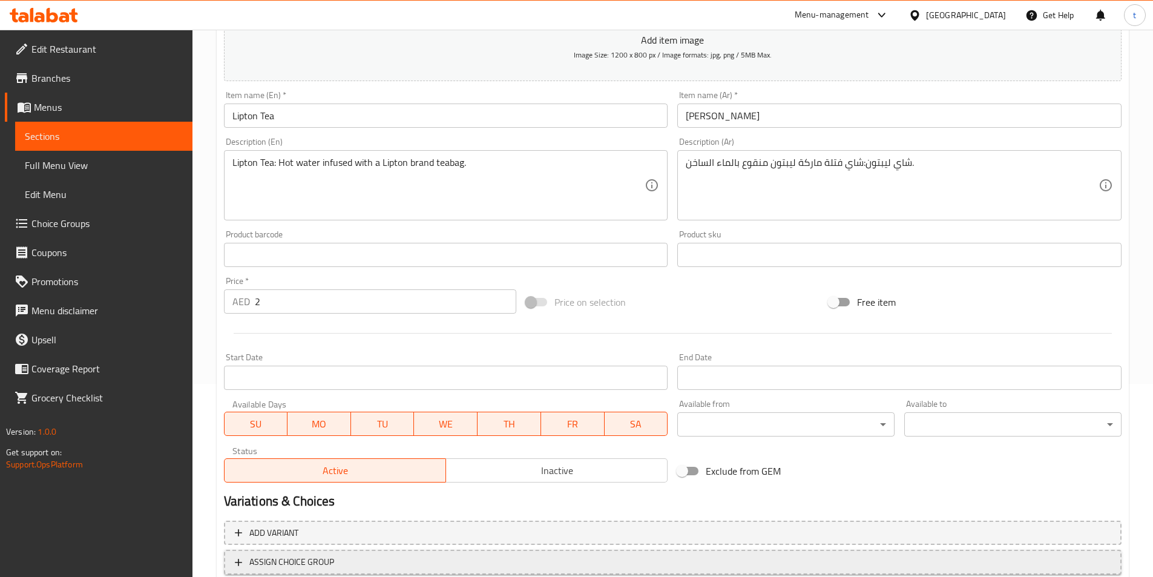
scroll to position [278, 0]
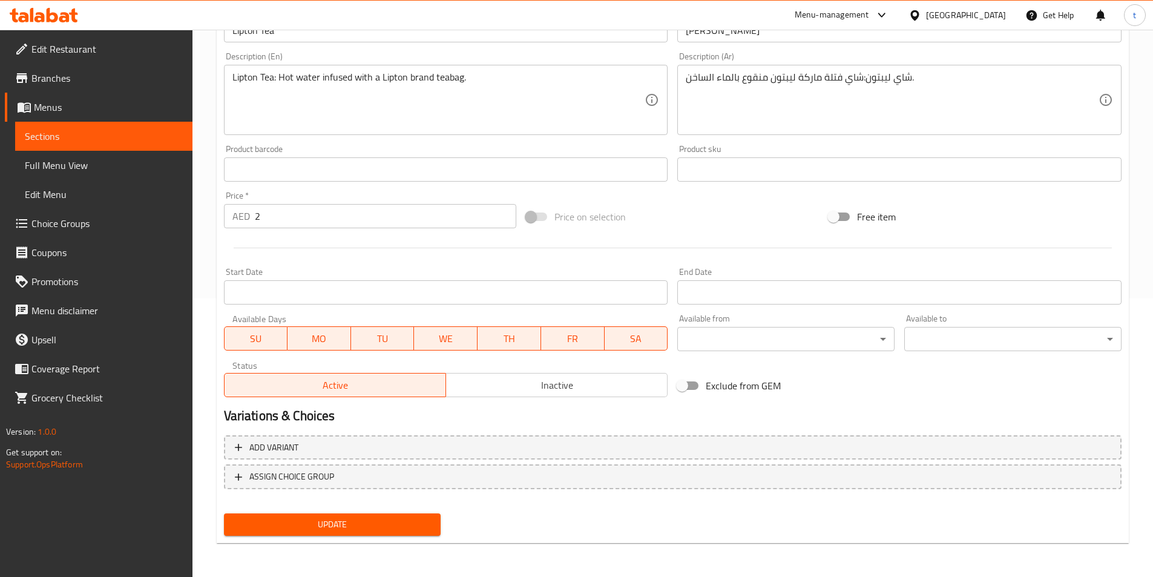
click at [362, 538] on div "Update" at bounding box center [332, 524] width 227 height 32
click at [366, 530] on span "Update" at bounding box center [333, 524] width 198 height 15
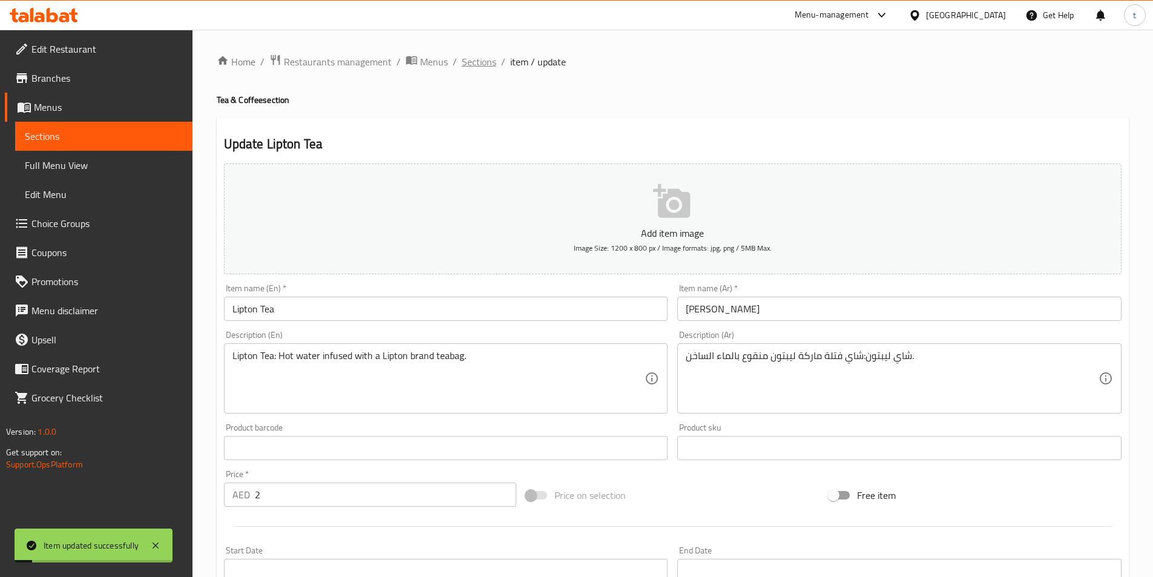
click at [473, 57] on span "Sections" at bounding box center [479, 61] width 34 height 15
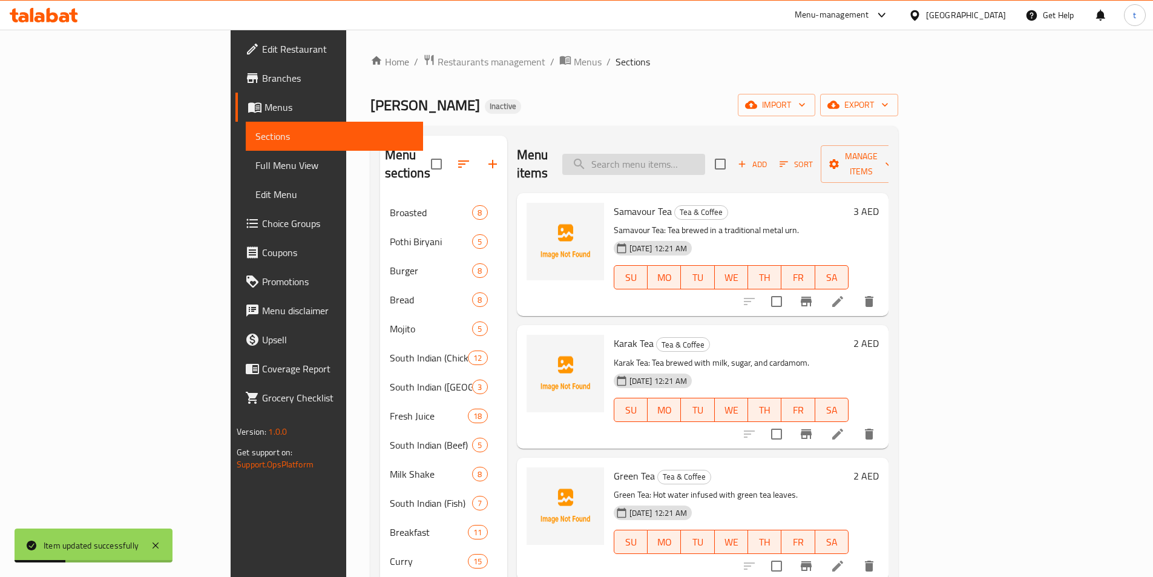
click at [700, 154] on input "search" at bounding box center [633, 164] width 143 height 21
paste input "Chicken Kondattam"
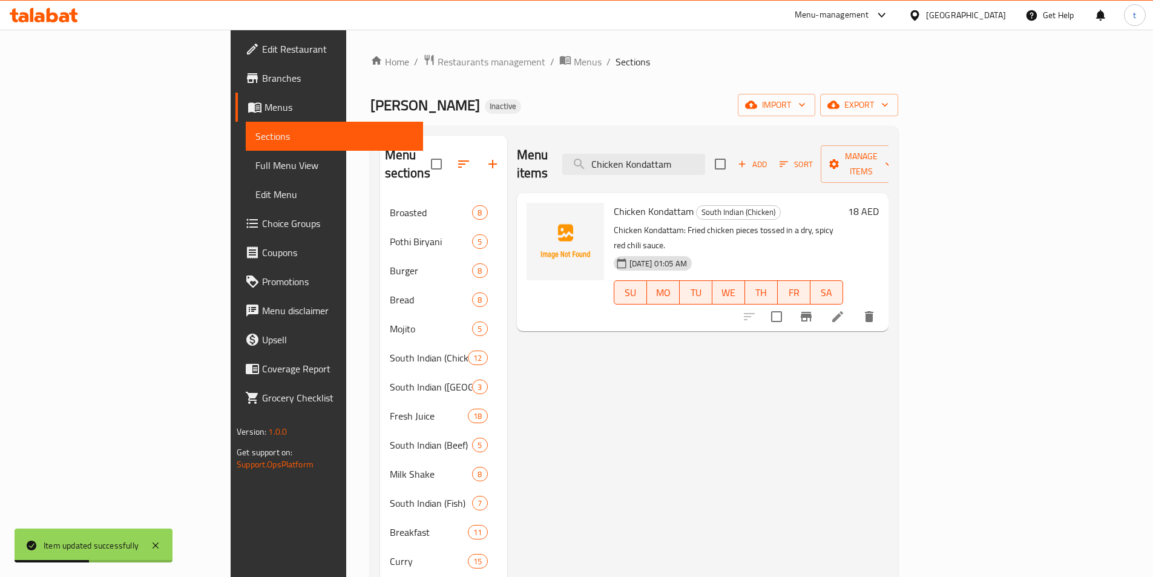
type input "Chicken Kondattam"
click at [845, 309] on icon at bounding box center [837, 316] width 15 height 15
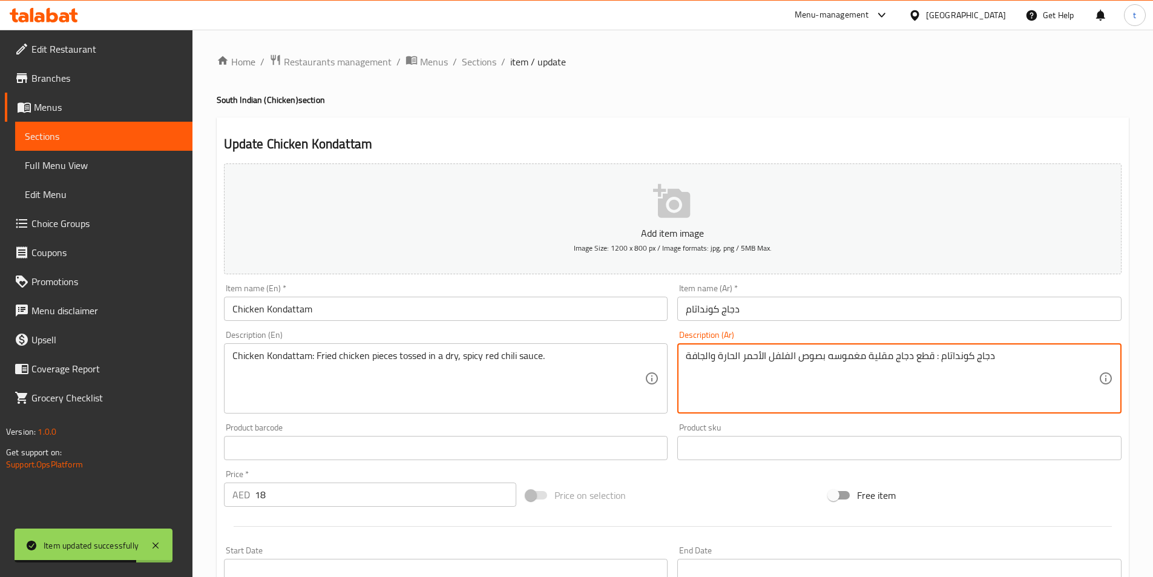
drag, startPoint x: 828, startPoint y: 357, endPoint x: 866, endPoint y: 362, distance: 38.5
click at [720, 358] on textarea "دجاج كونداتام : قطع دجاج مقلية توسيد بصوص الفلفل الأحمر الحارة والجافة" at bounding box center [892, 378] width 413 height 57
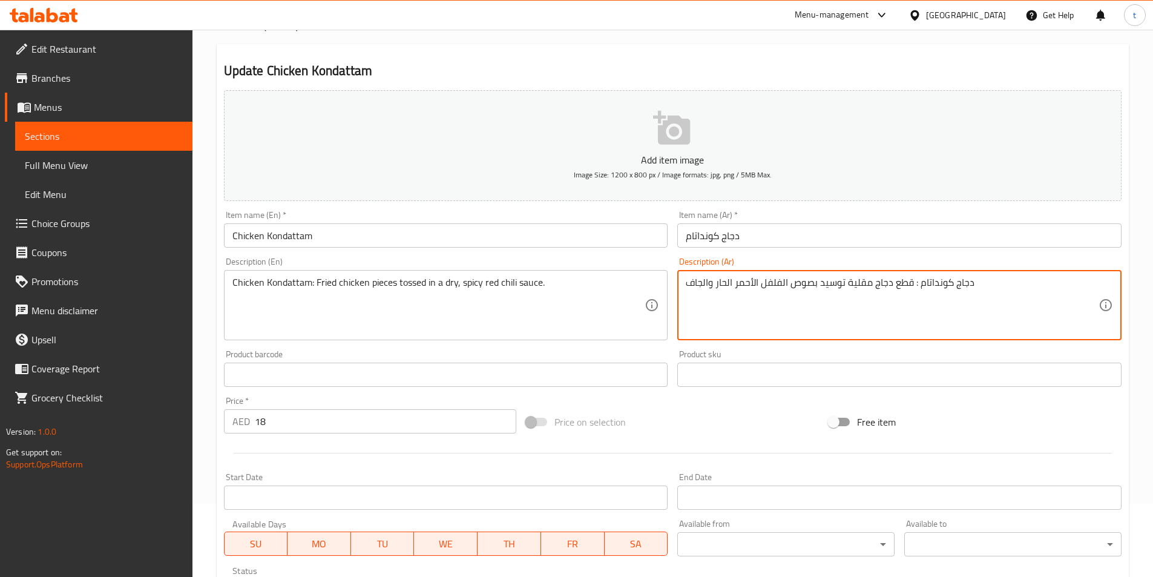
scroll to position [278, 0]
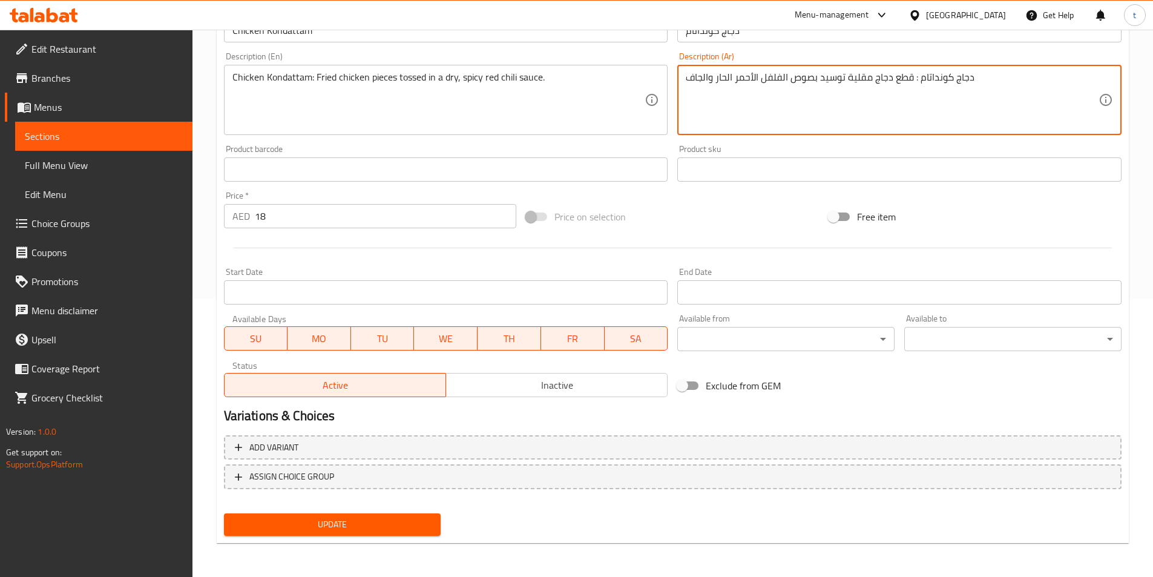
type textarea "دجاج كونداتام : قطع دجاج مقلية توسيد بصوص الفلفل الأحمر الحار والجاف"
click at [370, 523] on span "Update" at bounding box center [333, 524] width 198 height 15
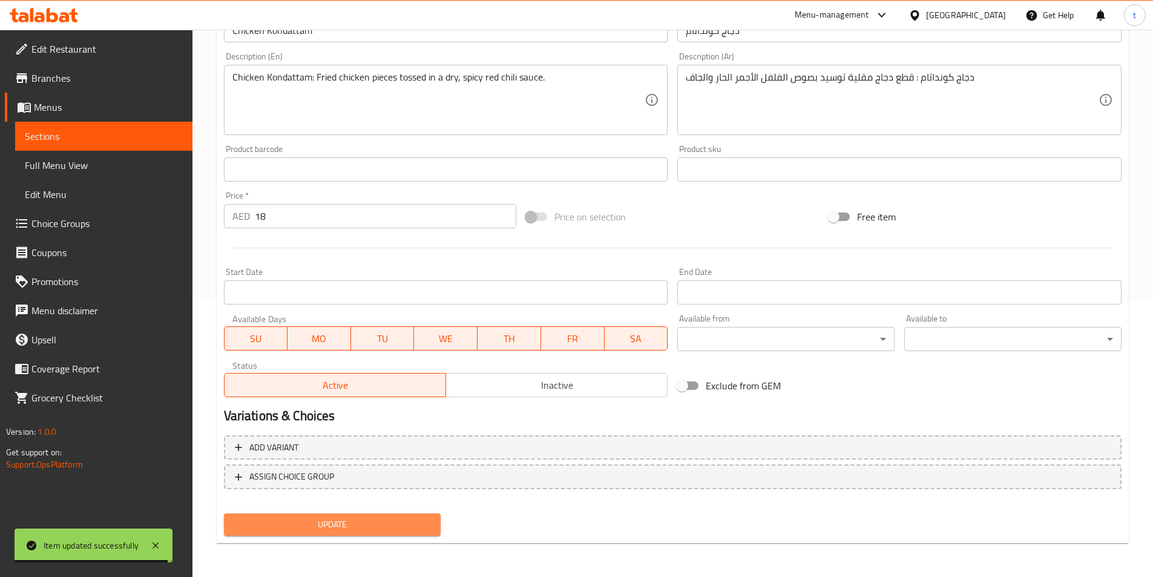
click at [381, 531] on span "Update" at bounding box center [333, 524] width 198 height 15
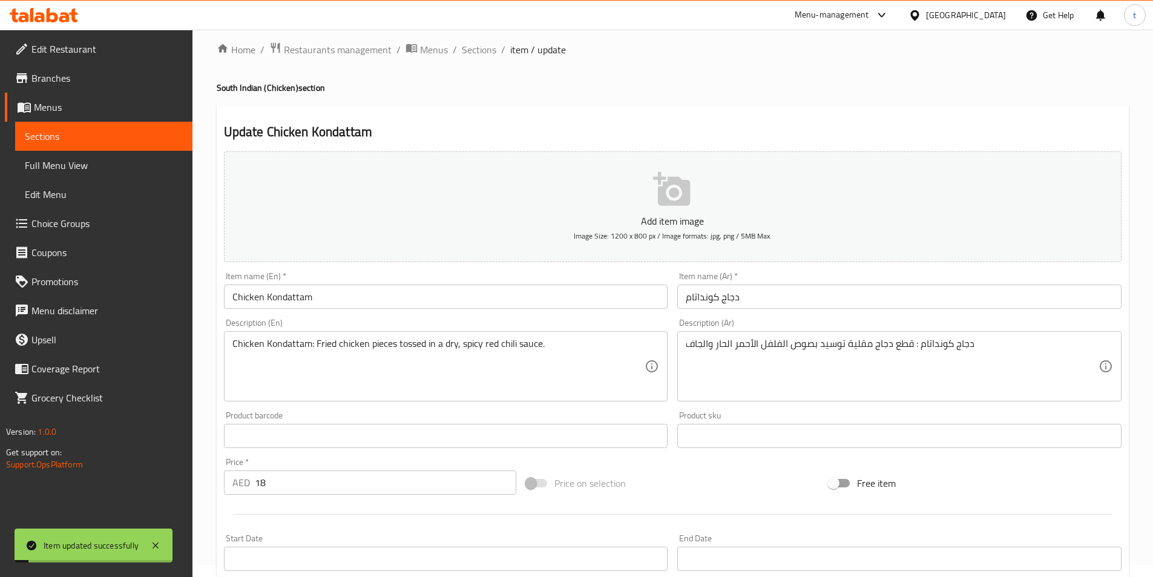
scroll to position [0, 0]
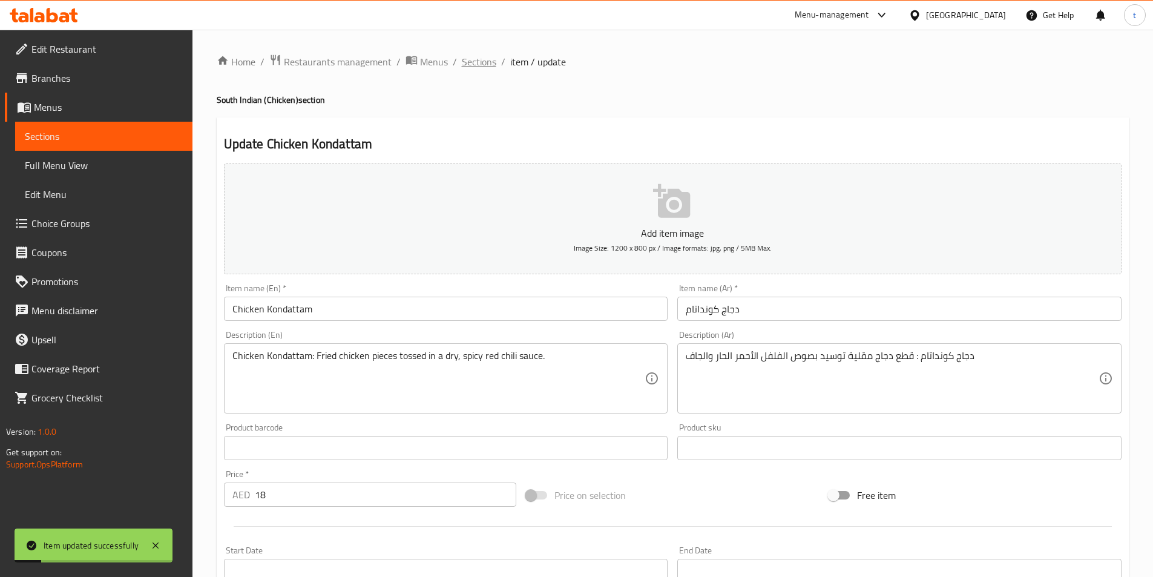
click at [484, 63] on span "Sections" at bounding box center [479, 61] width 34 height 15
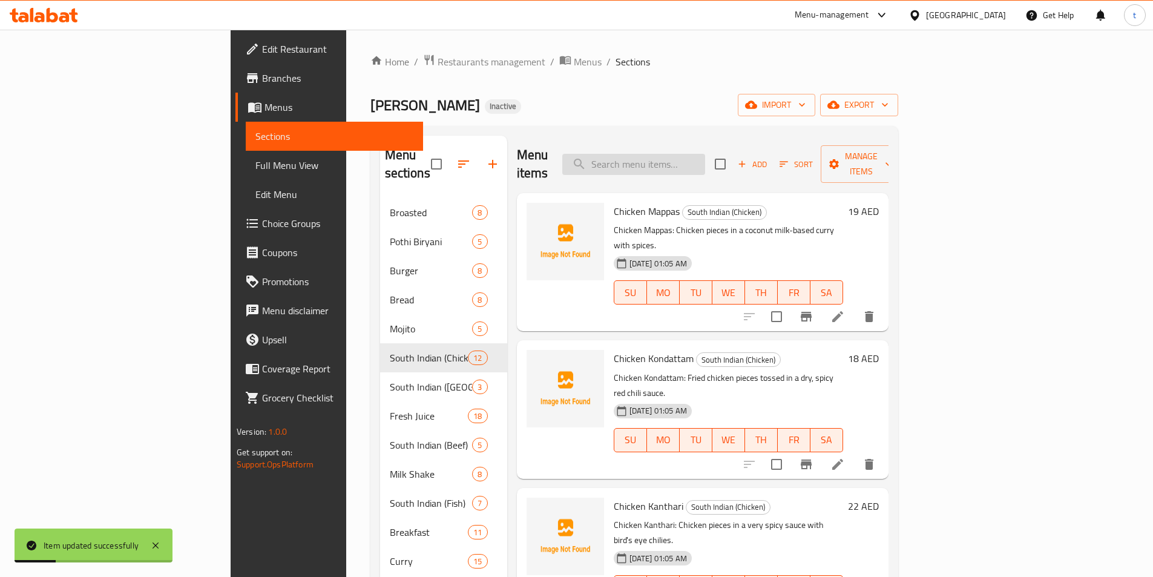
click at [705, 156] on input "search" at bounding box center [633, 164] width 143 height 21
paste input "Chicken Nadan Curry"
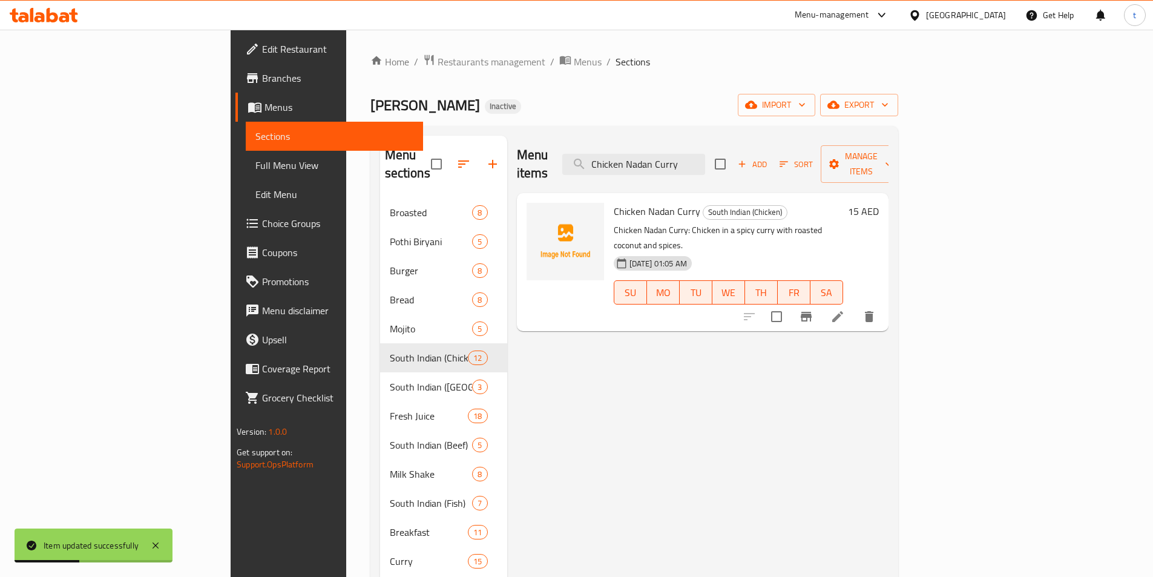
type input "Chicken Nadan Curry"
click at [845, 309] on icon at bounding box center [837, 316] width 15 height 15
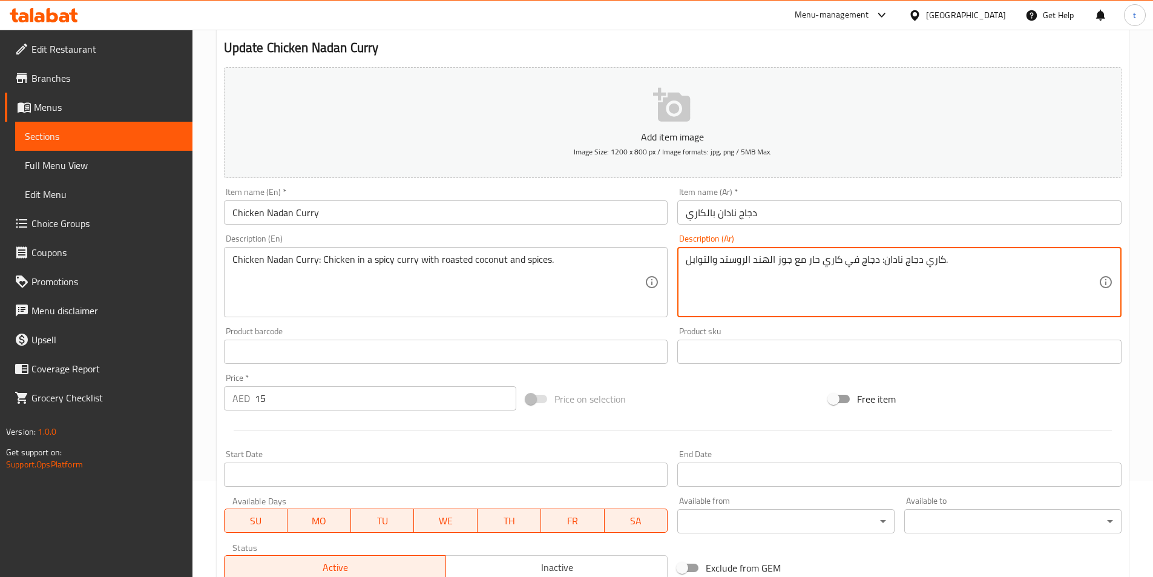
scroll to position [278, 0]
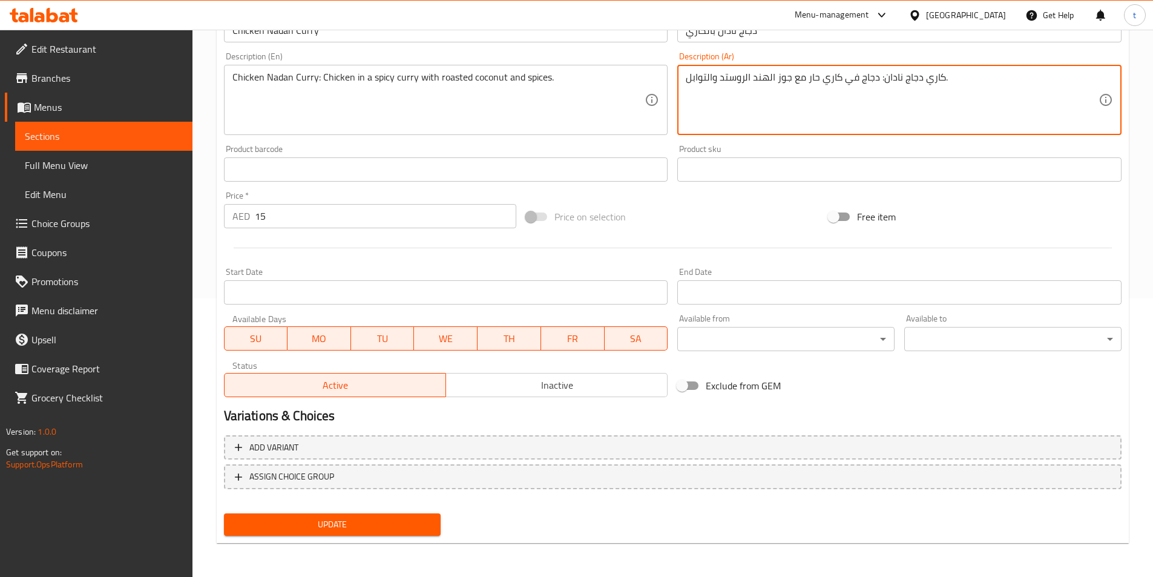
type textarea "كاري دجاج نادان: دجاج في كاري حار مع جوز الهند الروستد والتوابل."
click at [412, 531] on span "Update" at bounding box center [333, 524] width 198 height 15
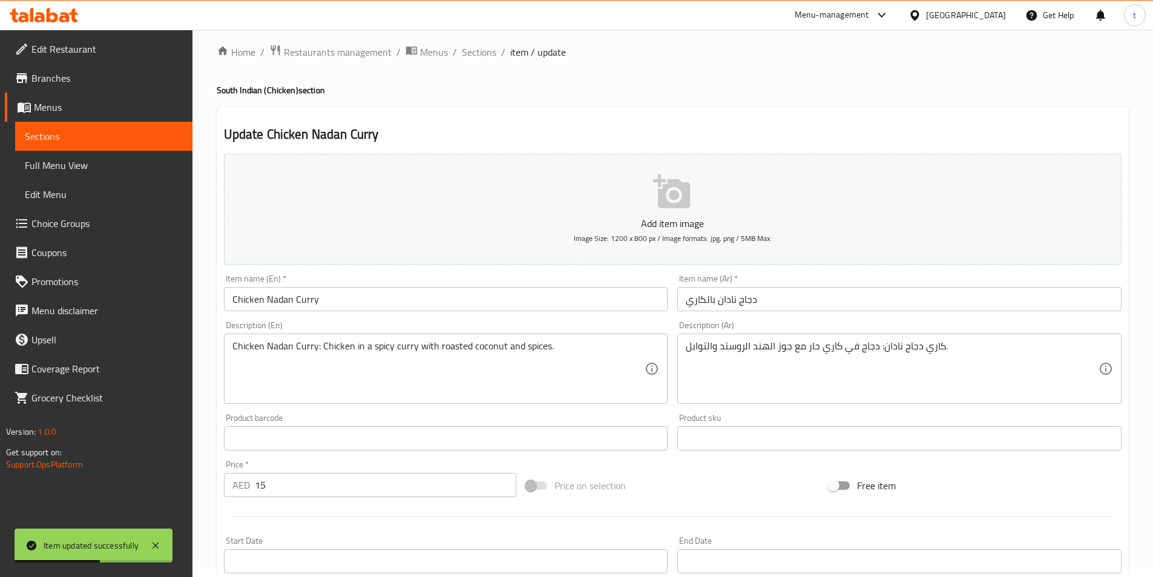
scroll to position [0, 0]
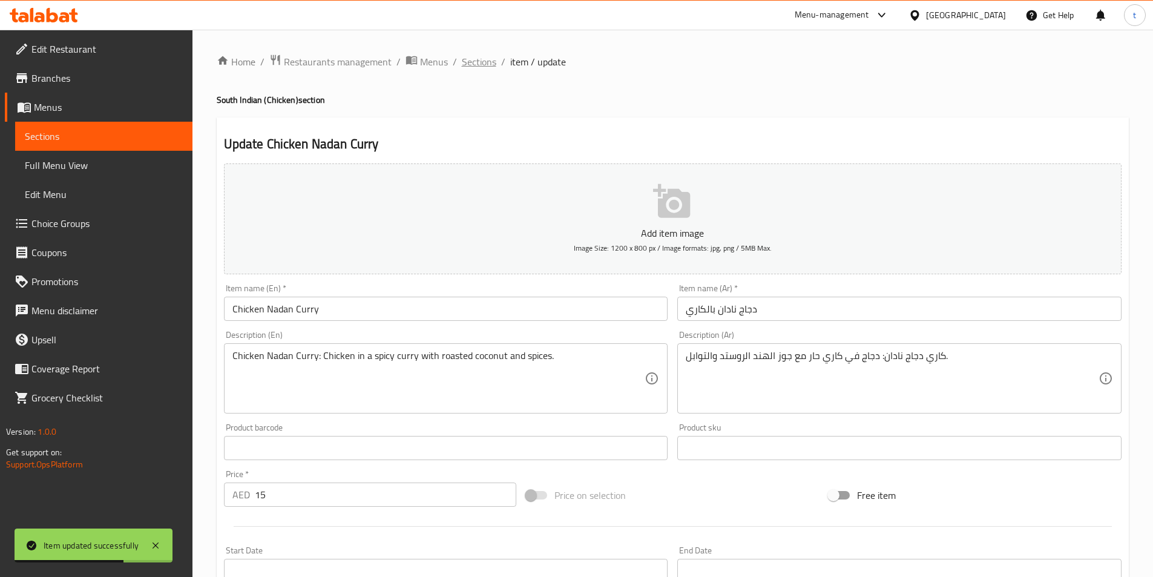
click at [465, 65] on span "Sections" at bounding box center [479, 61] width 34 height 15
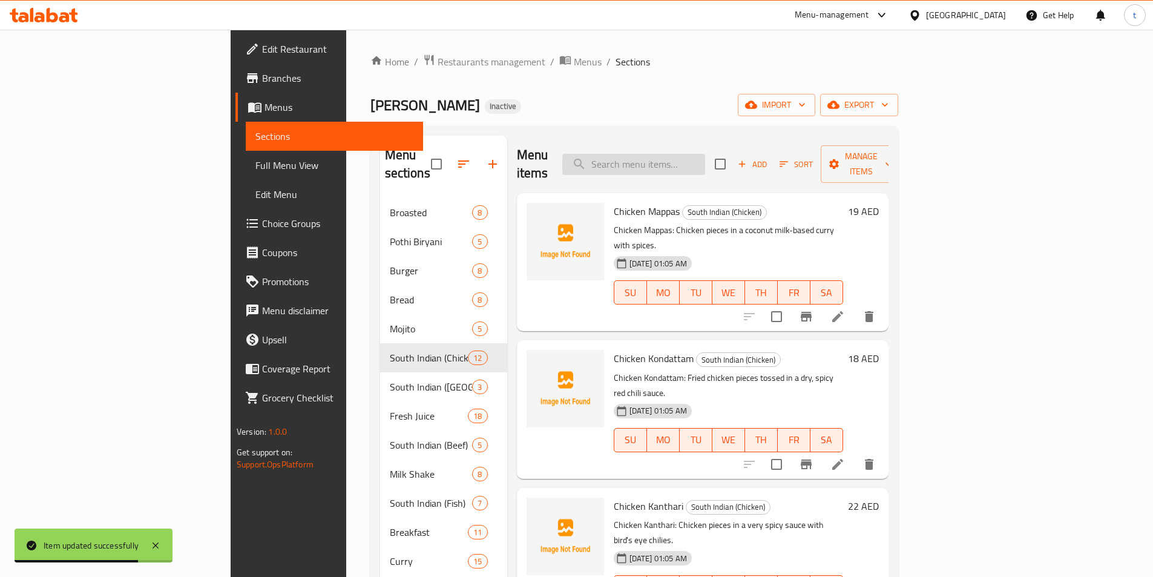
click at [705, 154] on input "search" at bounding box center [633, 164] width 143 height 21
paste input "Chicken Varutharacha"
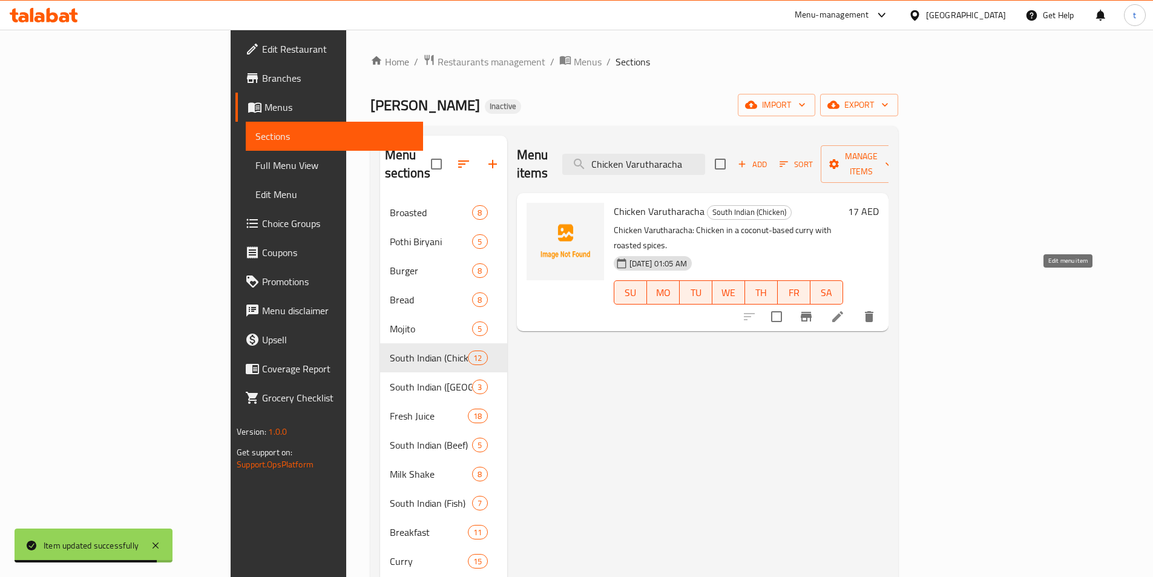
type input "Chicken Varutharacha"
click at [845, 309] on icon at bounding box center [837, 316] width 15 height 15
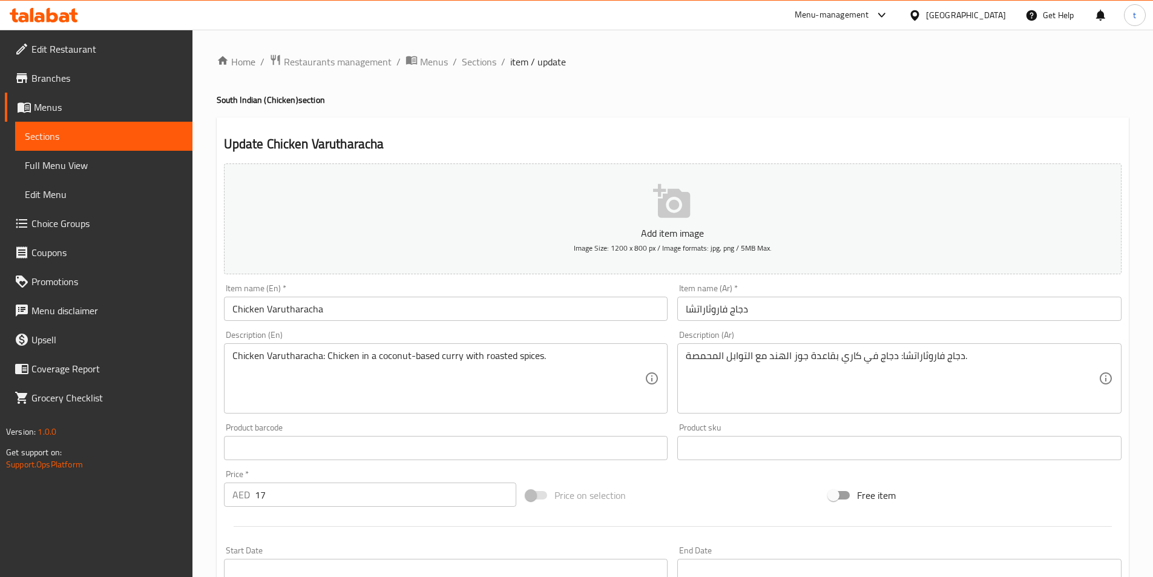
click at [682, 355] on div "دجاج فاروثاراتشا: دجاج في كاري بقاعدة جوز الهند مع التوابل المحمصة. Description…" at bounding box center [899, 378] width 444 height 70
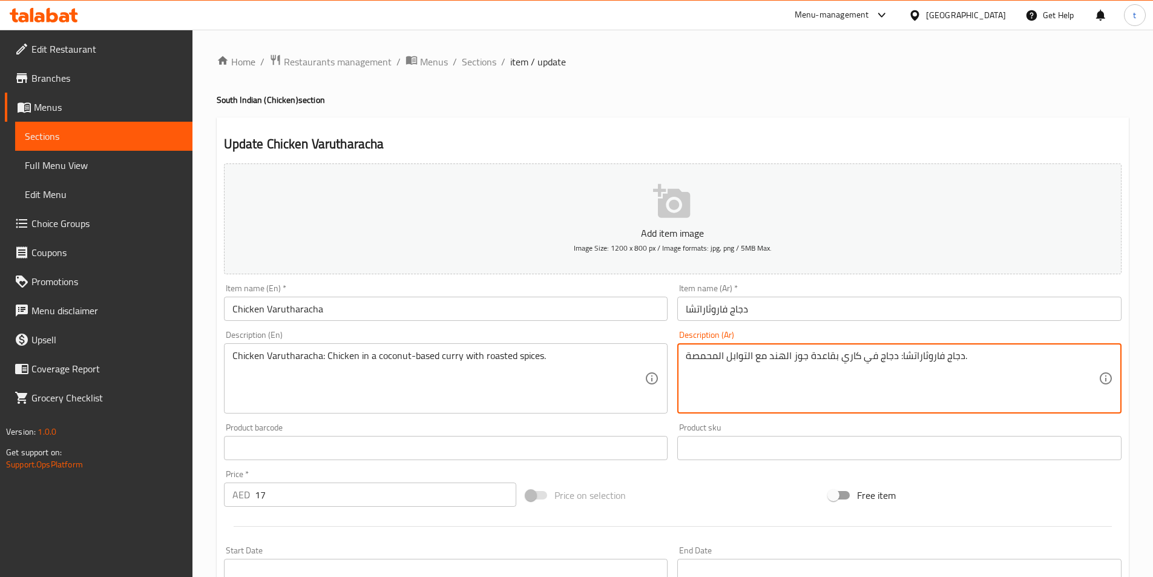
click at [1029, 352] on textarea "دجاج فاروثاراتشا: دجاج في كاري بقاعدة جوز الهند مع التوابل المحمصة." at bounding box center [892, 378] width 413 height 57
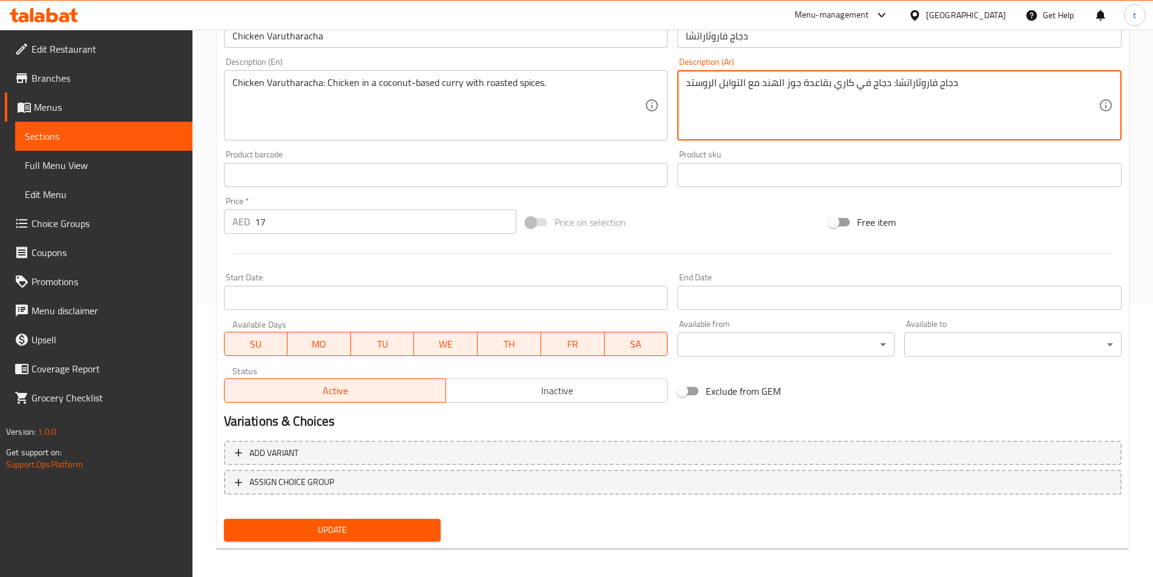
scroll to position [278, 0]
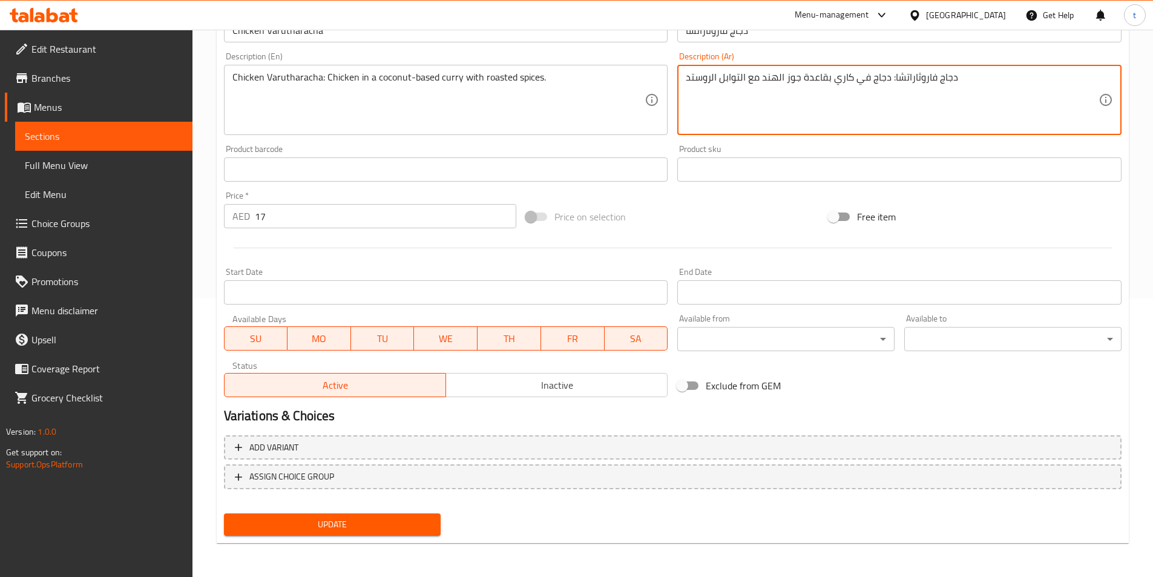
type textarea "دجاج فاروثاراتشا: دجاج في كاري بقاعدة جوز الهند مع التوابل الروستد"
click at [410, 526] on span "Update" at bounding box center [333, 524] width 198 height 15
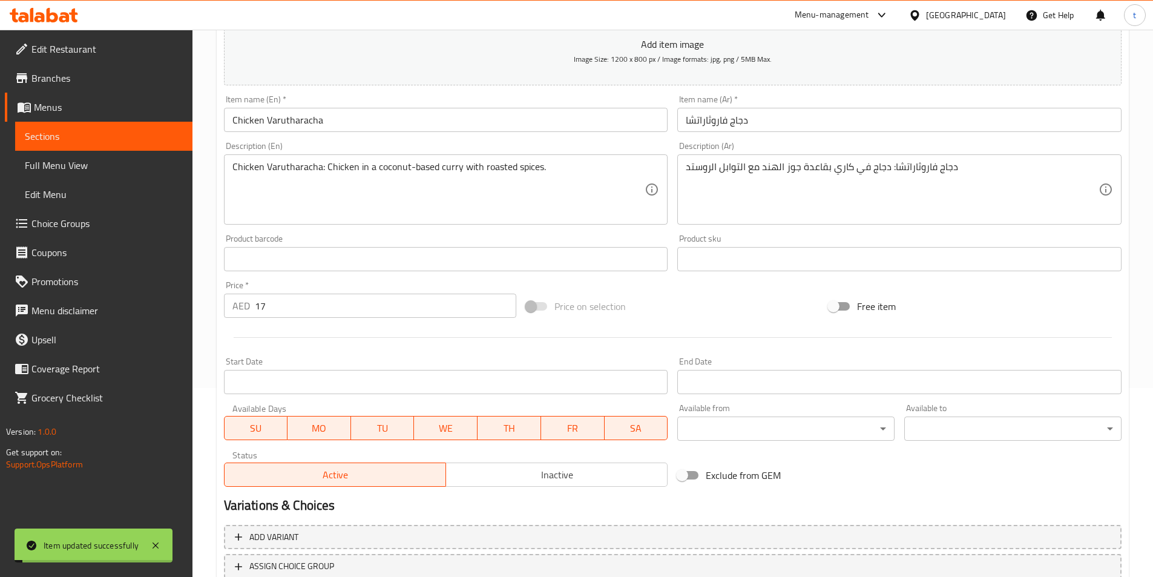
scroll to position [36, 0]
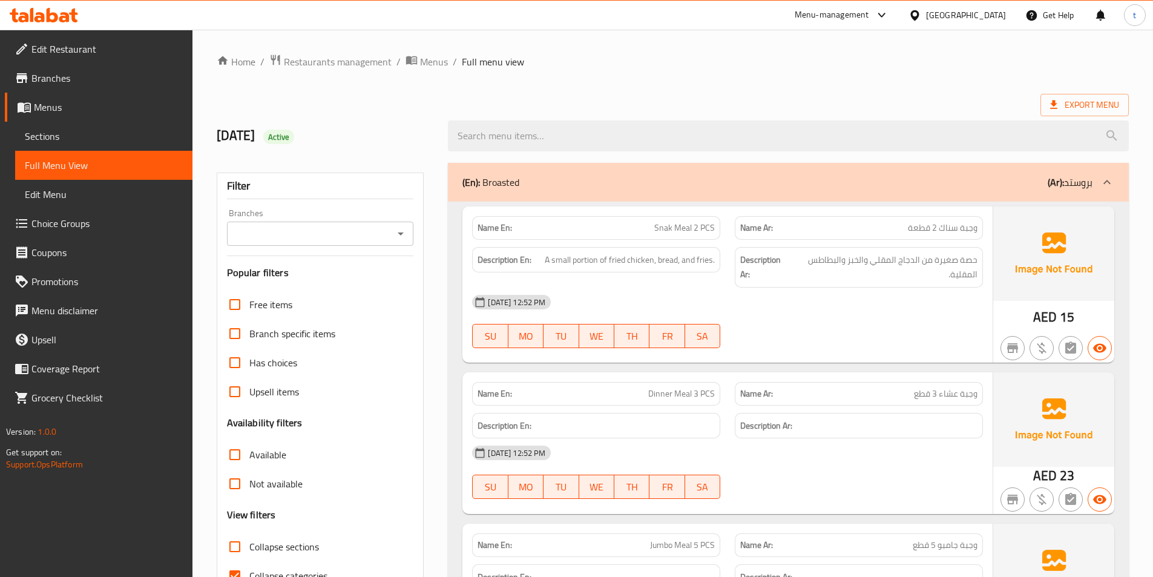
click at [1103, 166] on div "(En): Broasted (Ar): بروستد" at bounding box center [788, 182] width 681 height 39
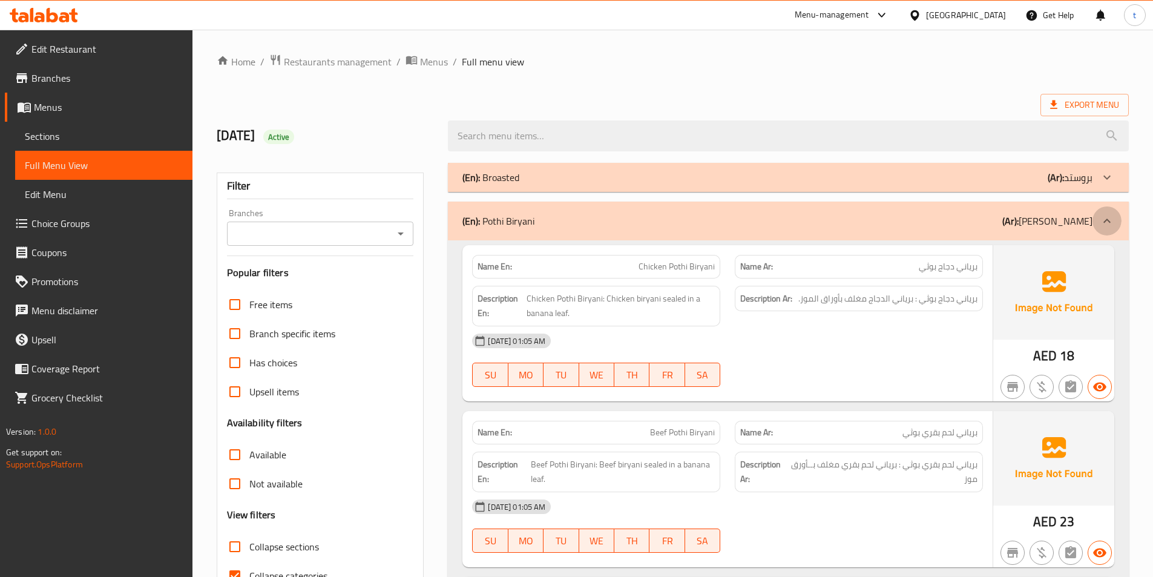
click at [1106, 229] on div at bounding box center [1106, 220] width 29 height 29
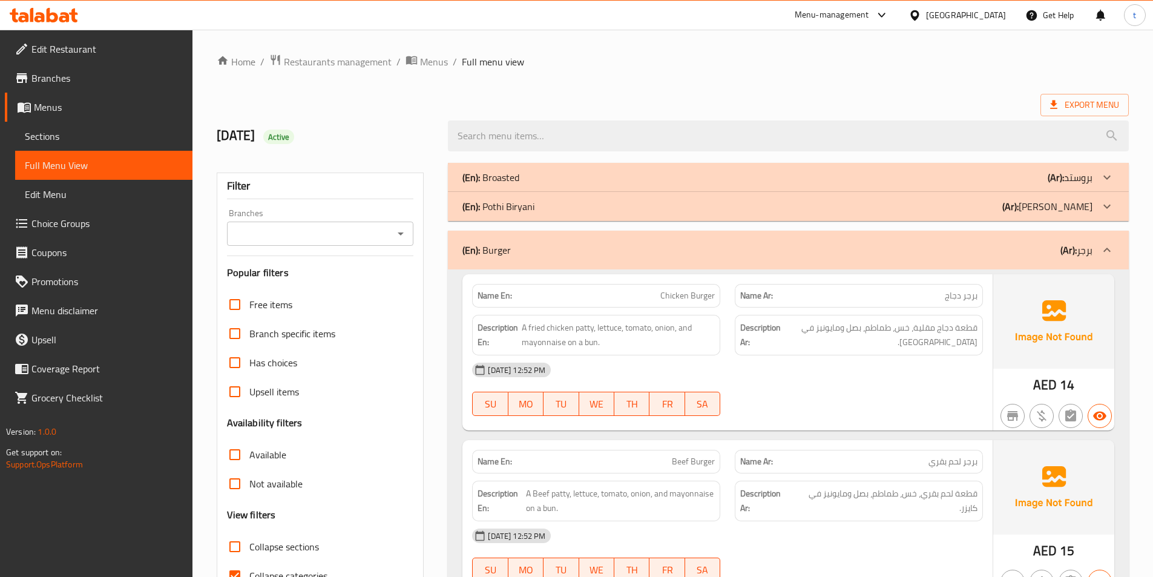
click at [1111, 242] on div at bounding box center [1106, 249] width 29 height 29
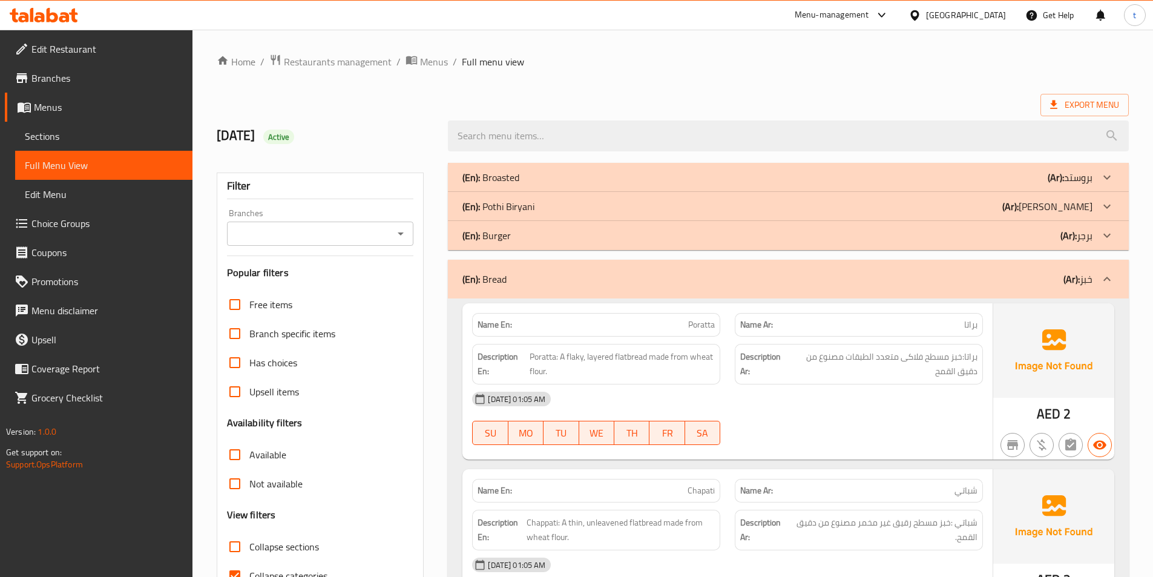
click at [1107, 277] on icon at bounding box center [1106, 279] width 7 height 4
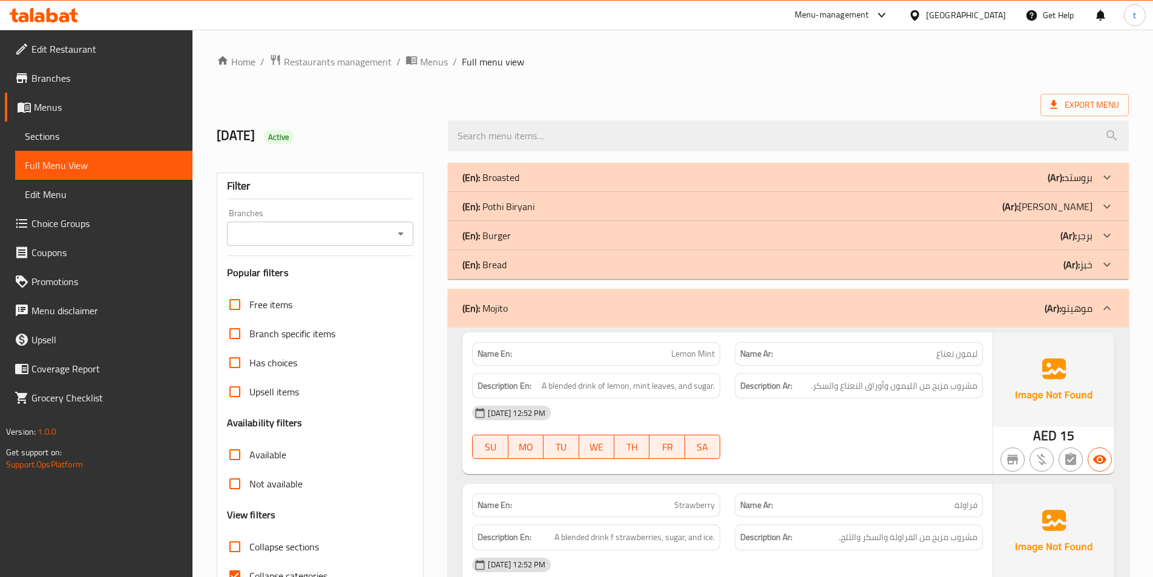
click at [1101, 306] on icon at bounding box center [1107, 308] width 15 height 15
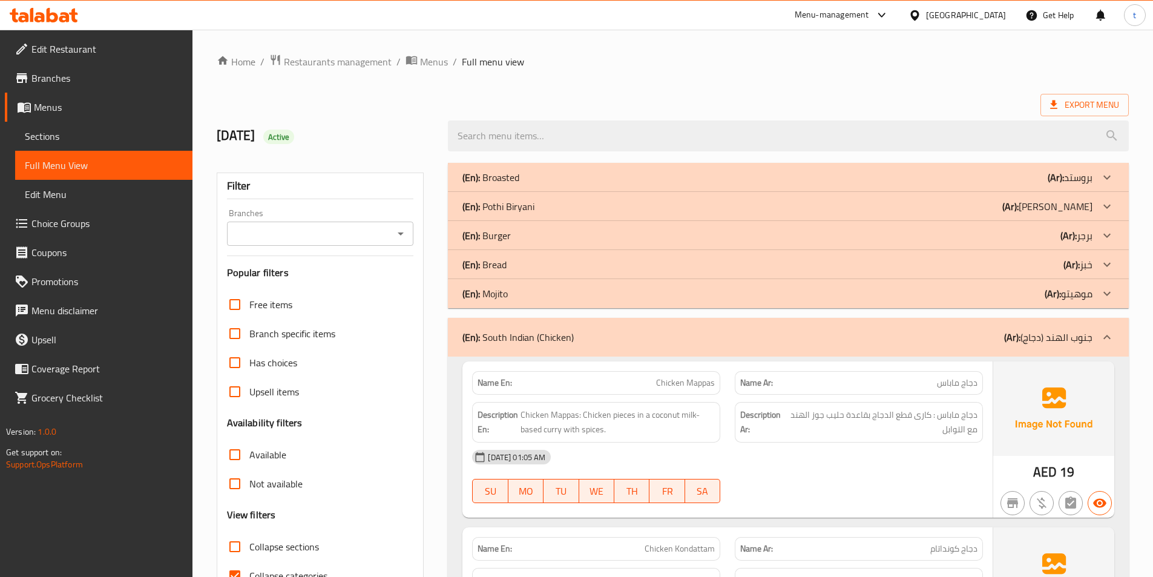
click at [1106, 329] on div at bounding box center [1106, 337] width 29 height 29
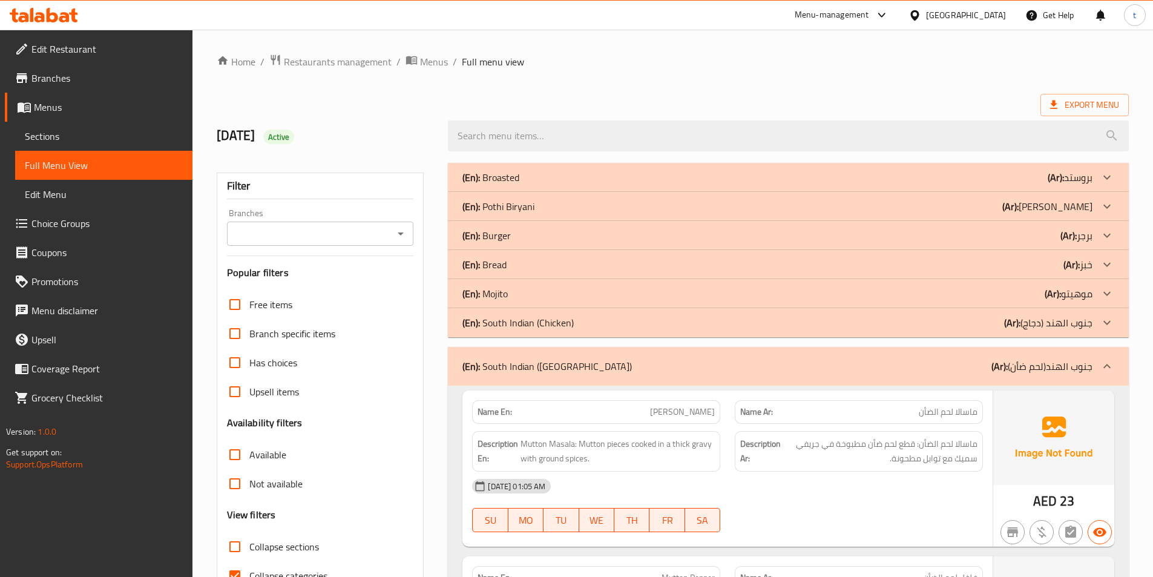
click at [1107, 315] on icon at bounding box center [1107, 322] width 15 height 15
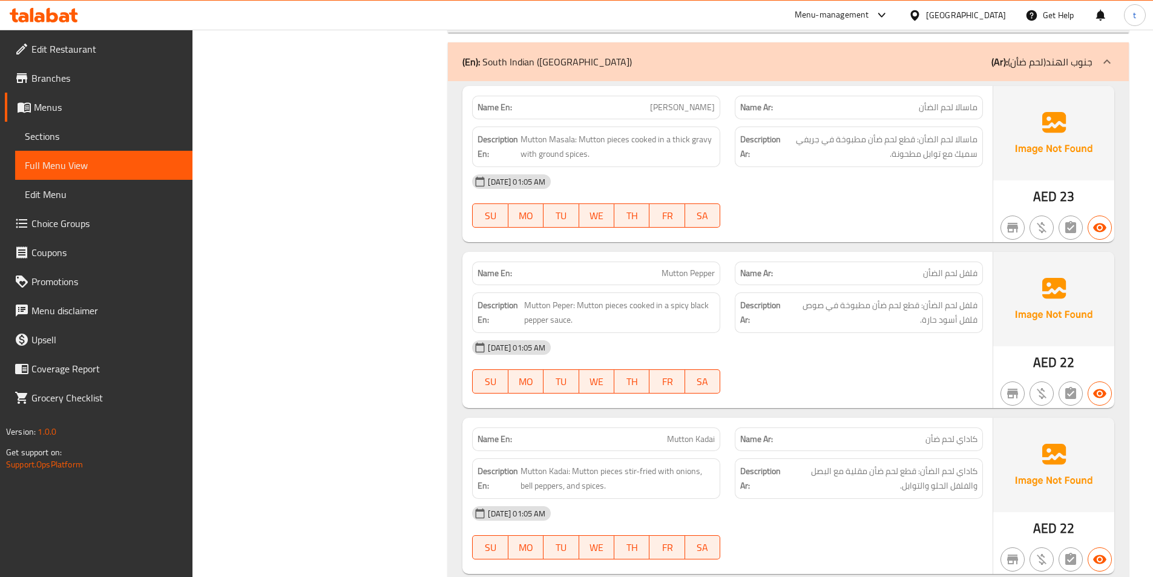
scroll to position [2239, 0]
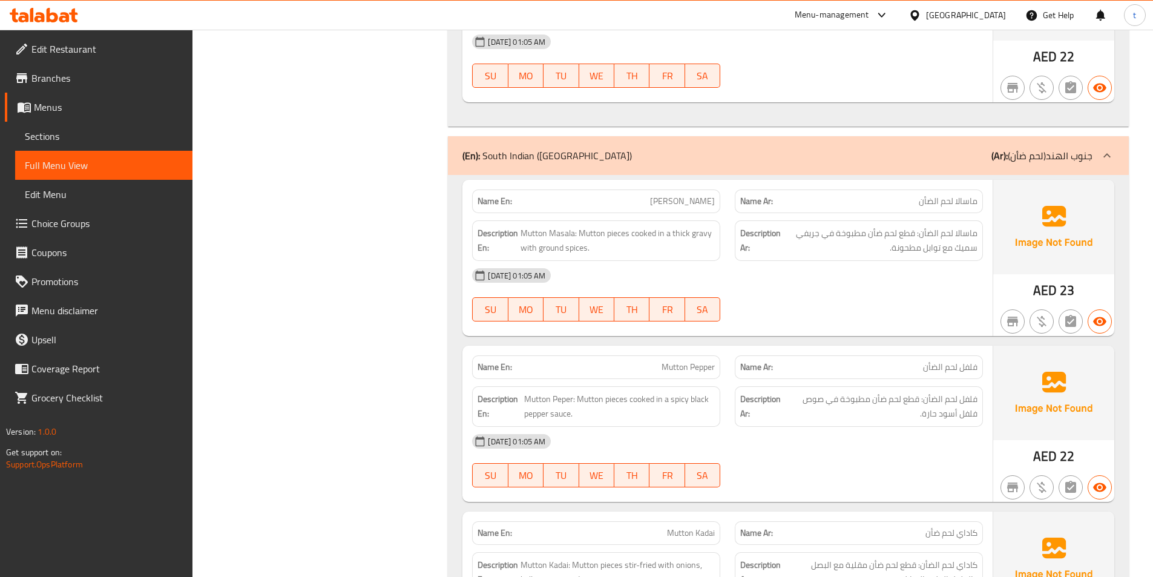
click at [1112, 160] on icon at bounding box center [1107, 155] width 15 height 15
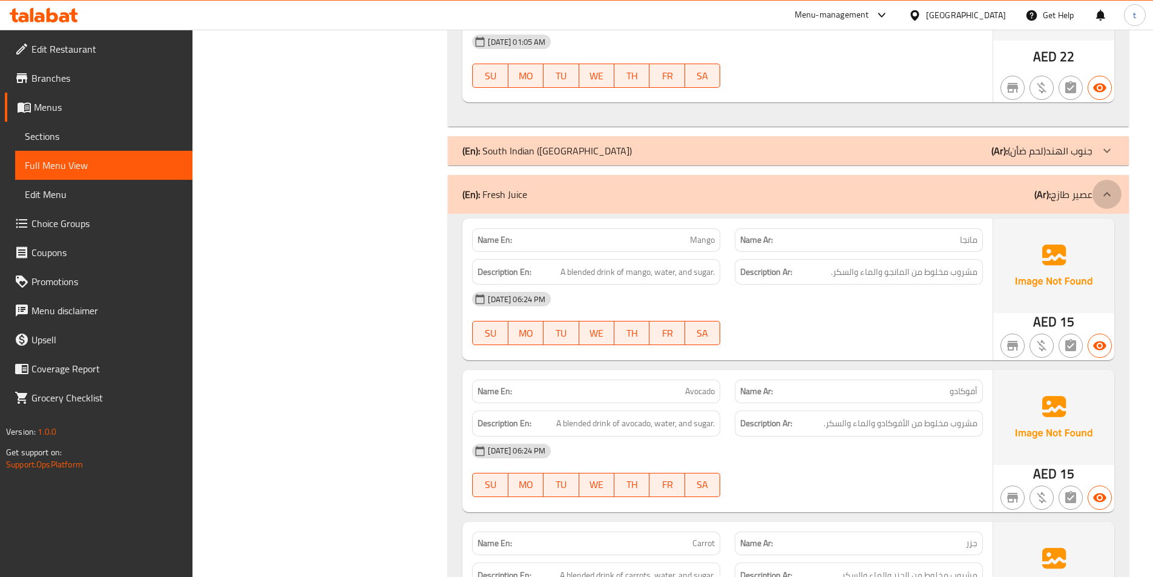
click at [1117, 193] on div at bounding box center [1106, 194] width 29 height 29
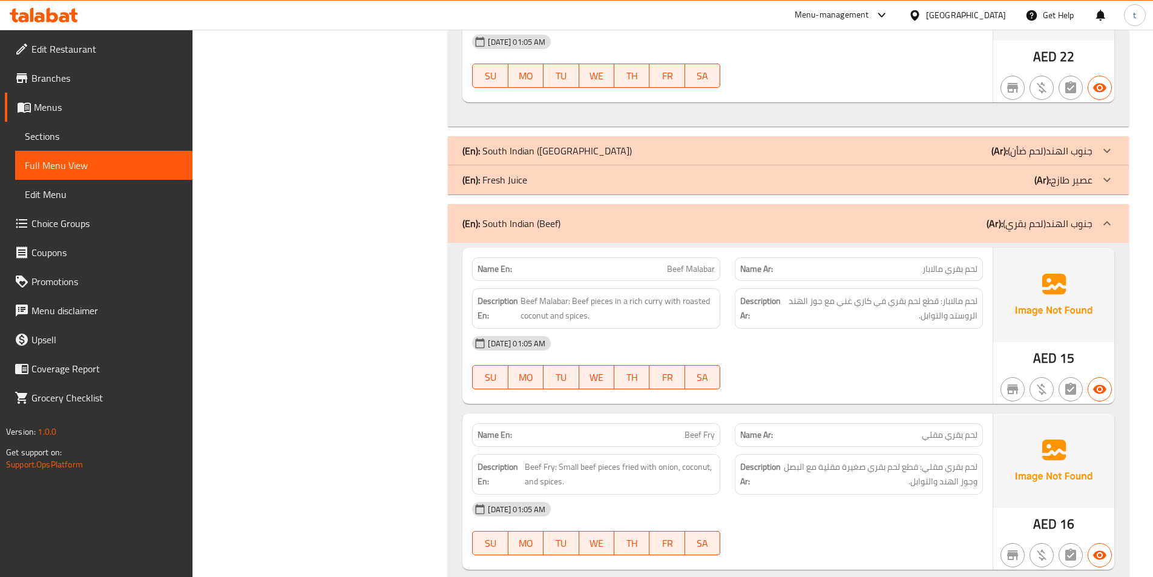
click at [1112, 218] on icon at bounding box center [1107, 223] width 15 height 15
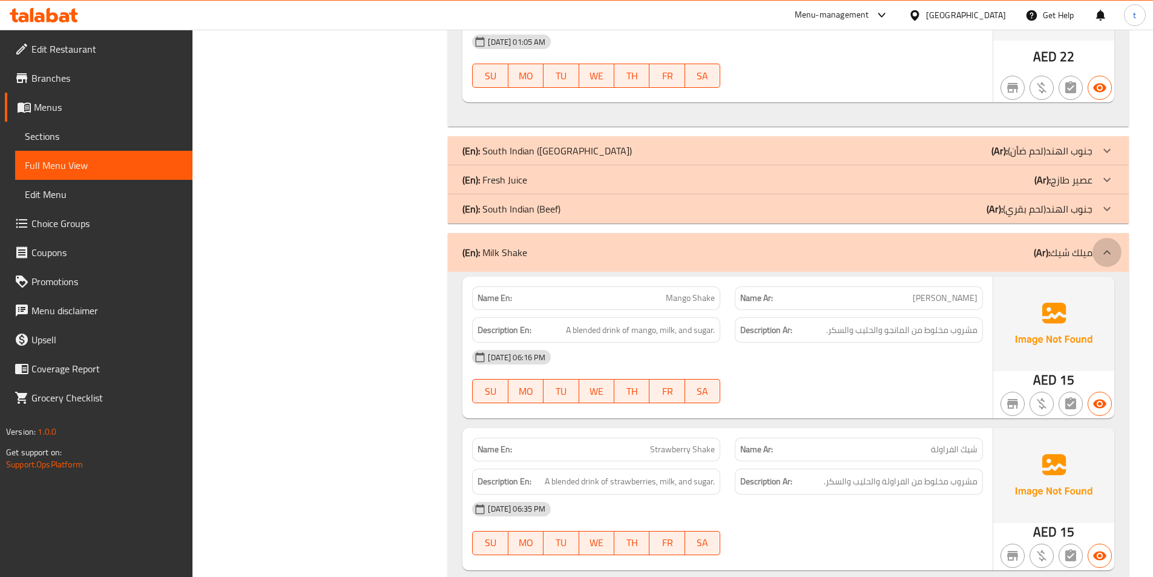
click at [1115, 244] on div at bounding box center [1106, 252] width 29 height 29
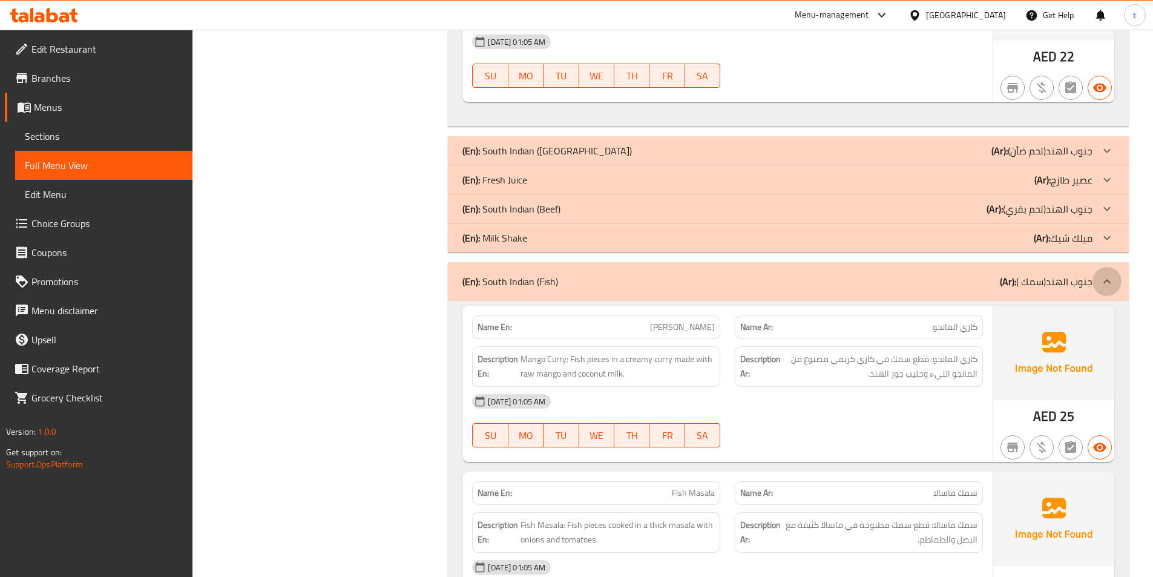
click at [1113, 278] on icon at bounding box center [1107, 281] width 15 height 15
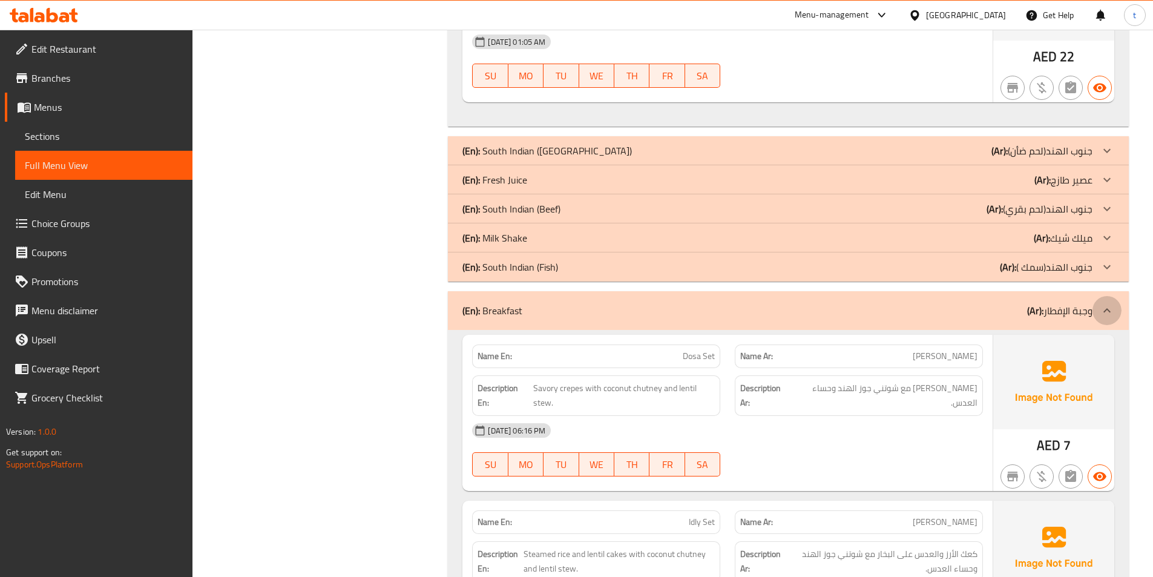
click at [1113, 301] on div at bounding box center [1106, 310] width 29 height 29
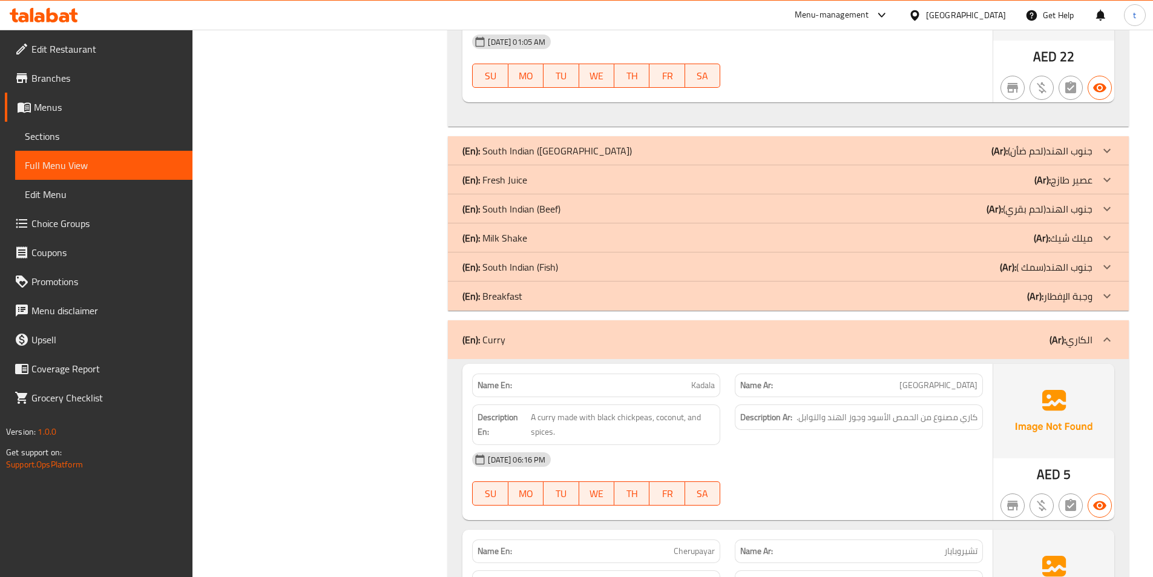
click at [1113, 343] on icon at bounding box center [1107, 339] width 15 height 15
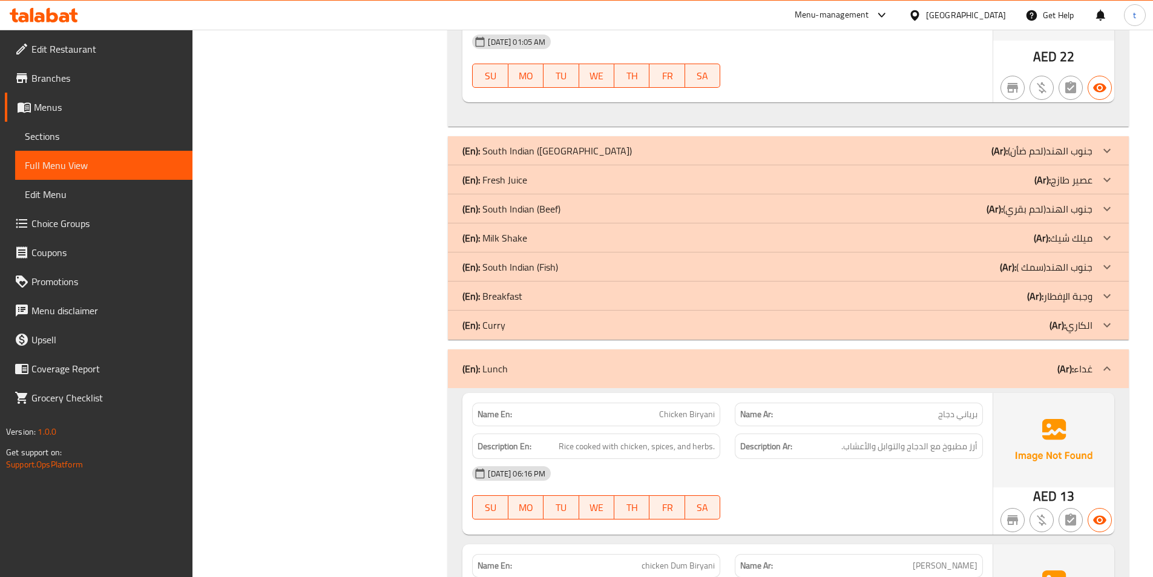
click at [1109, 367] on icon at bounding box center [1107, 368] width 15 height 15
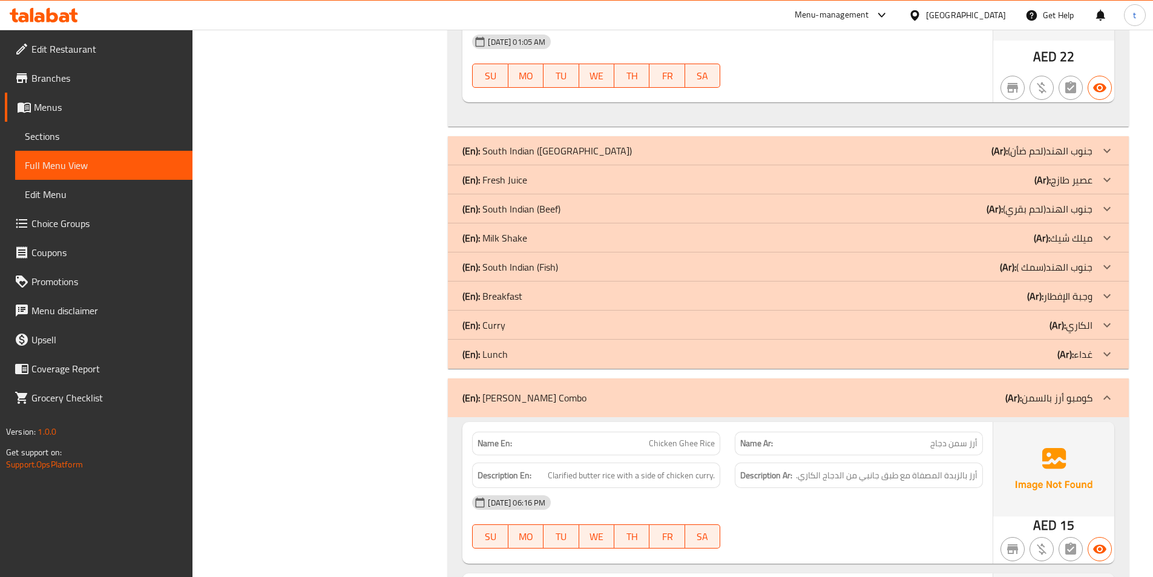
scroll to position [2481, 0]
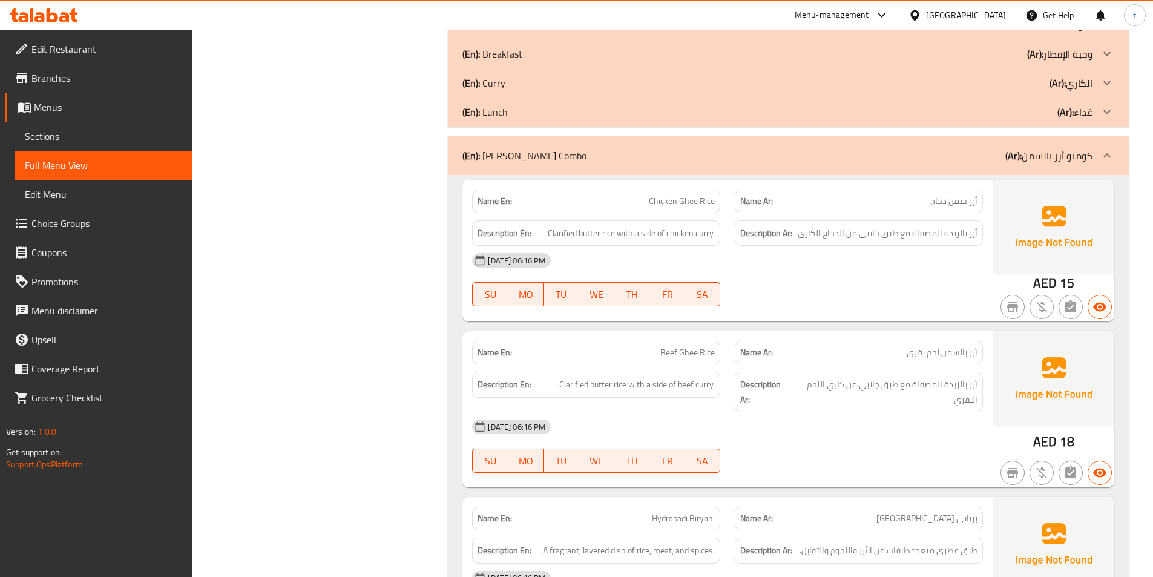
click at [1105, 158] on icon at bounding box center [1107, 155] width 15 height 15
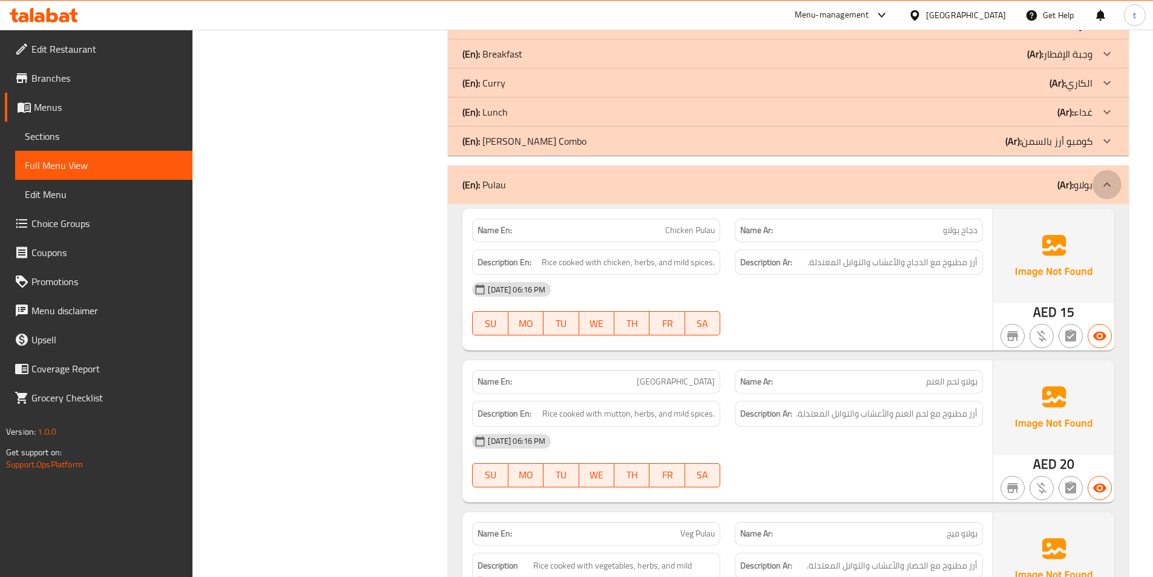
click at [1120, 189] on div at bounding box center [1106, 184] width 29 height 29
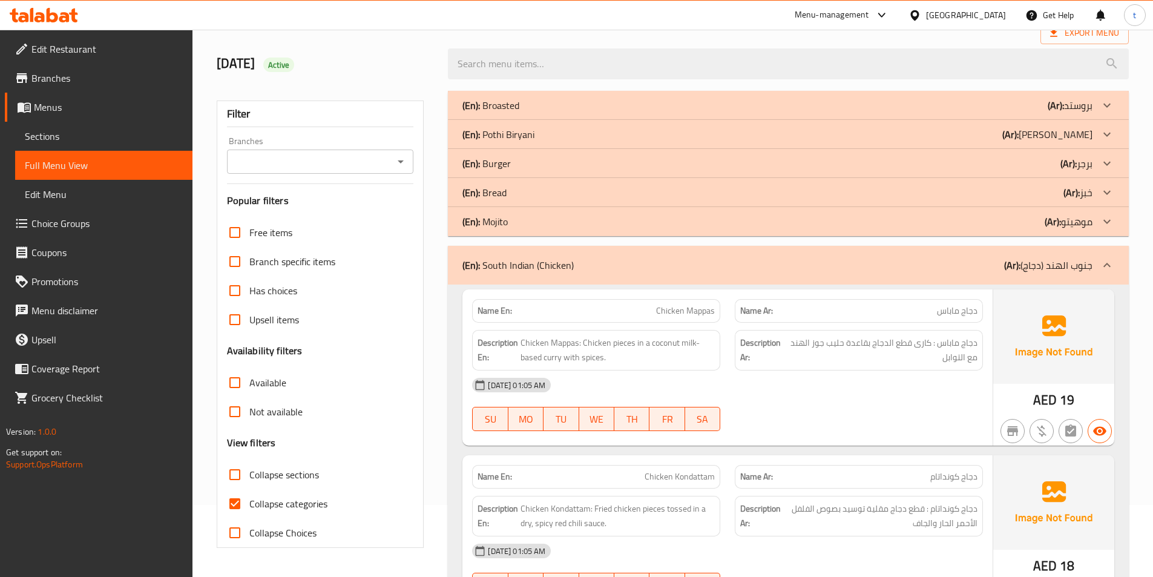
scroll to position [0, 0]
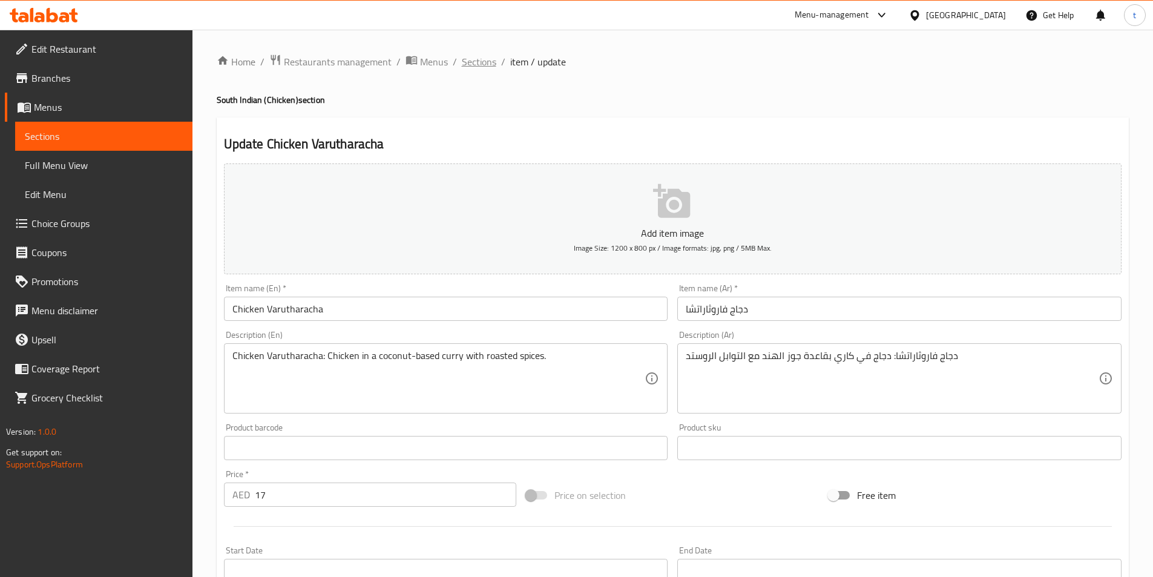
click at [488, 63] on span "Sections" at bounding box center [479, 61] width 34 height 15
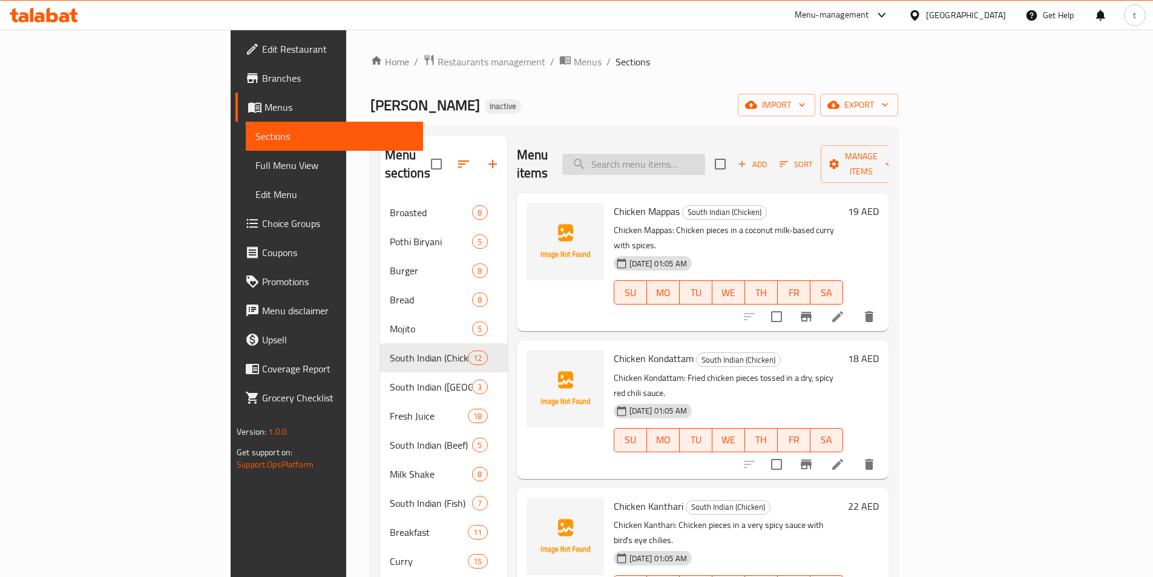
drag, startPoint x: 694, startPoint y: 153, endPoint x: 699, endPoint y: 175, distance: 23.0
click at [694, 154] on input "search" at bounding box center [633, 164] width 143 height 21
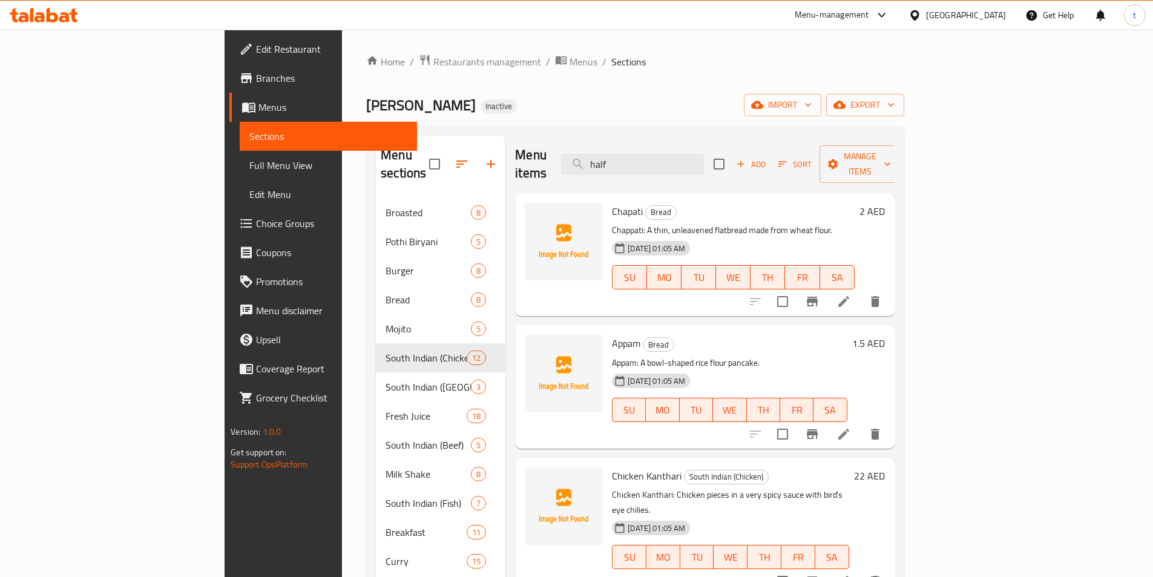
type input "half"
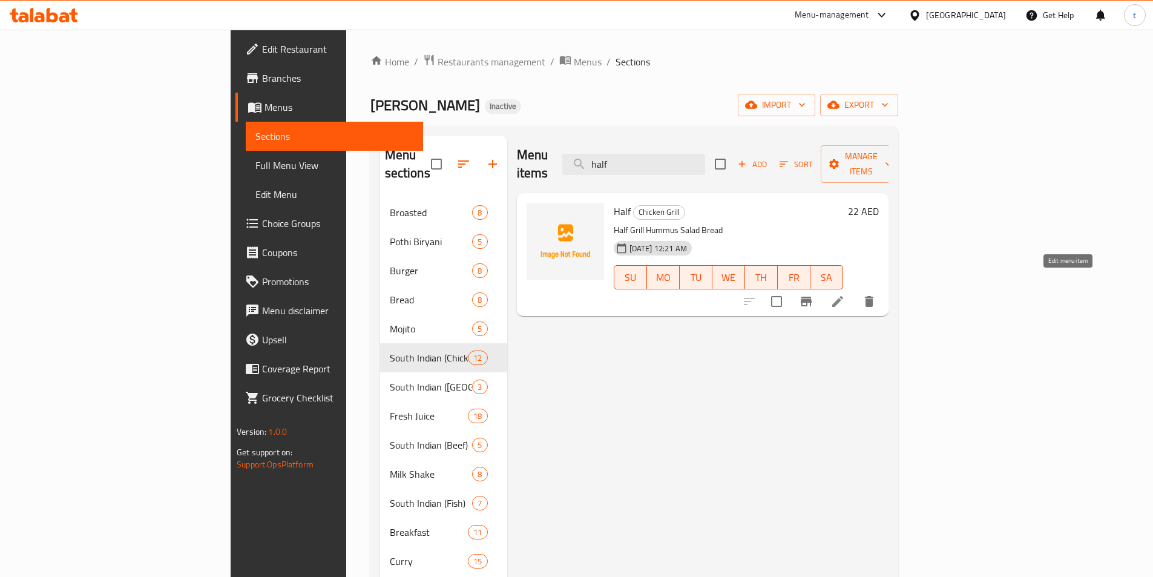
click at [843, 296] on icon at bounding box center [837, 301] width 11 height 11
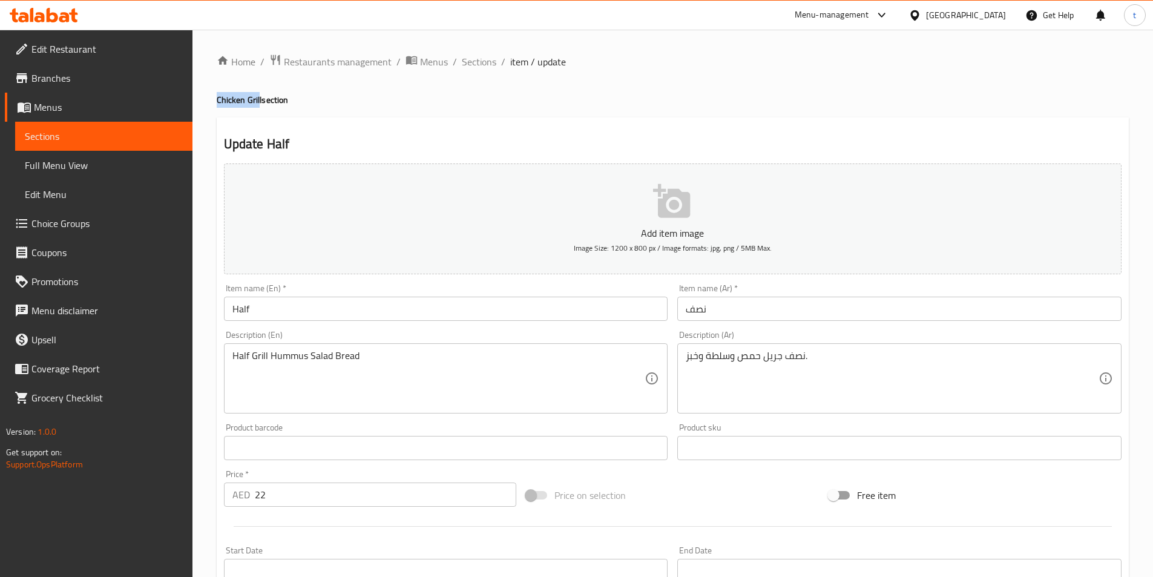
drag, startPoint x: 217, startPoint y: 98, endPoint x: 259, endPoint y: 104, distance: 42.8
click at [259, 104] on h4 "Chicken Grill section" at bounding box center [673, 100] width 912 height 12
copy h4 "Chicken Gril"
click at [336, 310] on input "Half" at bounding box center [446, 309] width 444 height 24
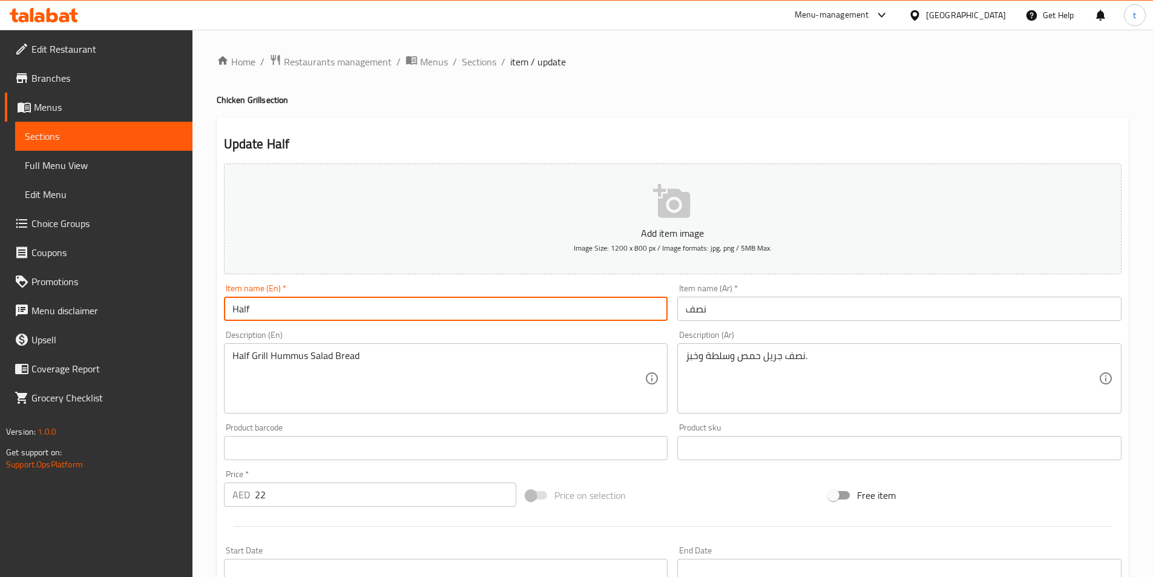
paste input "Chicken Gril"
type input "Half Chicken Grill"
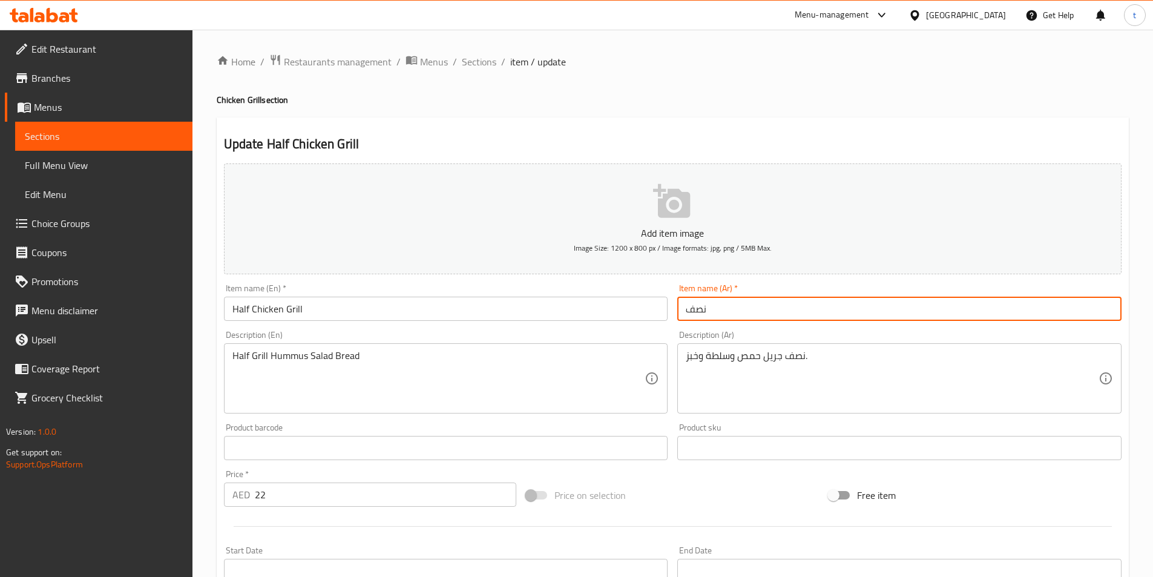
click at [786, 313] on input "نصف" at bounding box center [899, 309] width 444 height 24
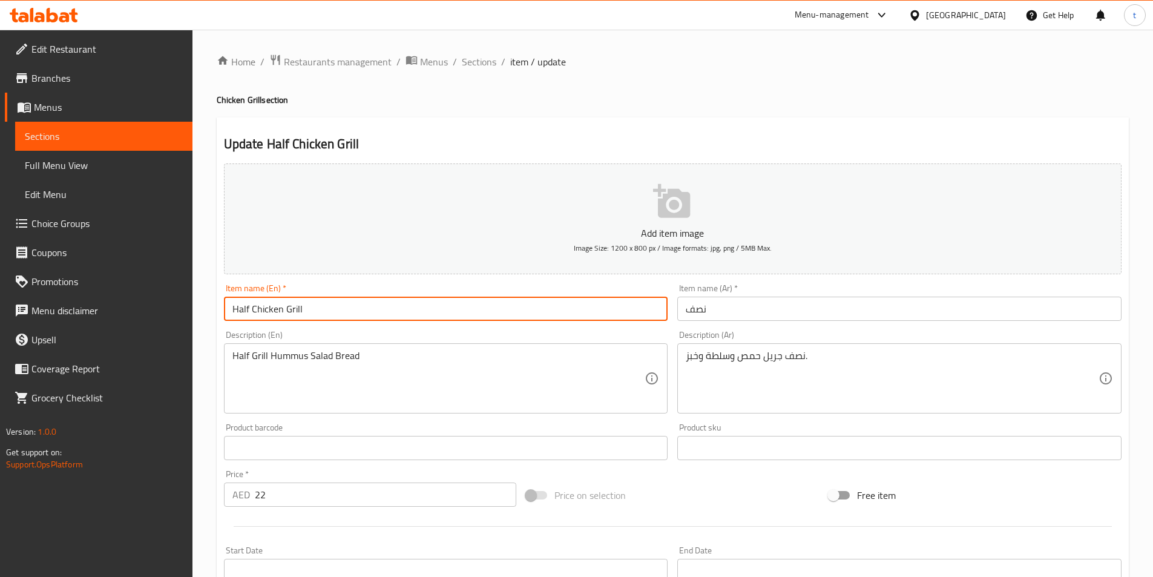
drag, startPoint x: 281, startPoint y: 307, endPoint x: 220, endPoint y: 315, distance: 61.6
click at [220, 315] on div "Item name (En)   * Half Chicken Grill Item name (En) *" at bounding box center [446, 302] width 454 height 47
click at [307, 304] on input "Half Chicken Grill" at bounding box center [446, 309] width 444 height 24
drag, startPoint x: 320, startPoint y: 306, endPoint x: 253, endPoint y: 323, distance: 69.3
click at [253, 323] on div "Item name (En)   * Half Chicken Grill Item name (En) *" at bounding box center [446, 302] width 454 height 47
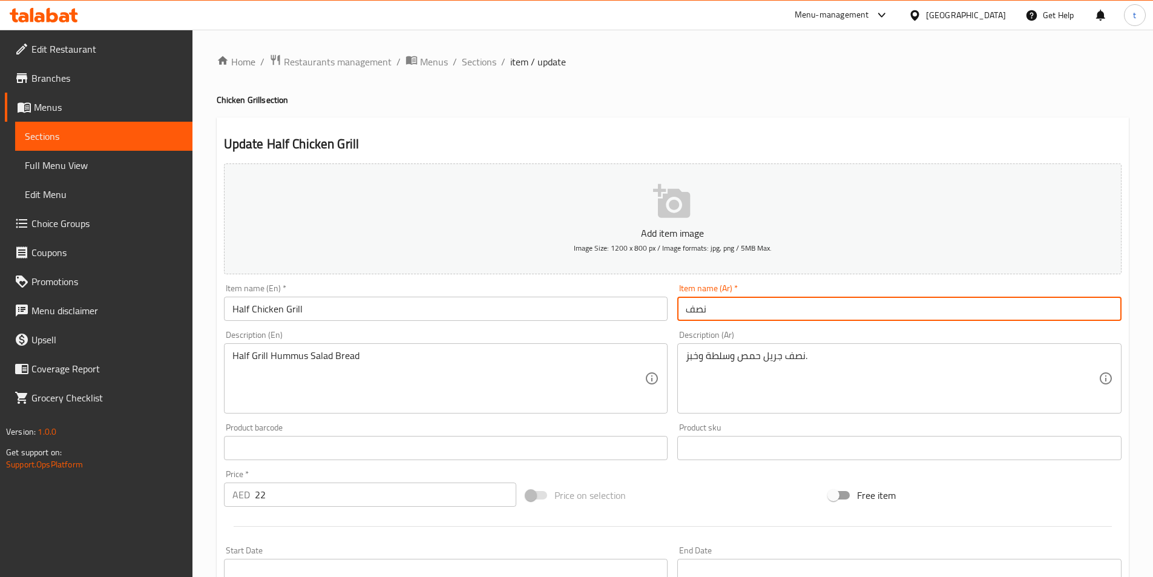
click at [817, 305] on input "نصف" at bounding box center [899, 309] width 444 height 24
paste input "دجاج مشوي"
click at [733, 307] on input "نصفدجاج مشوي" at bounding box center [899, 309] width 444 height 24
type input "نصف دجاج مشوي"
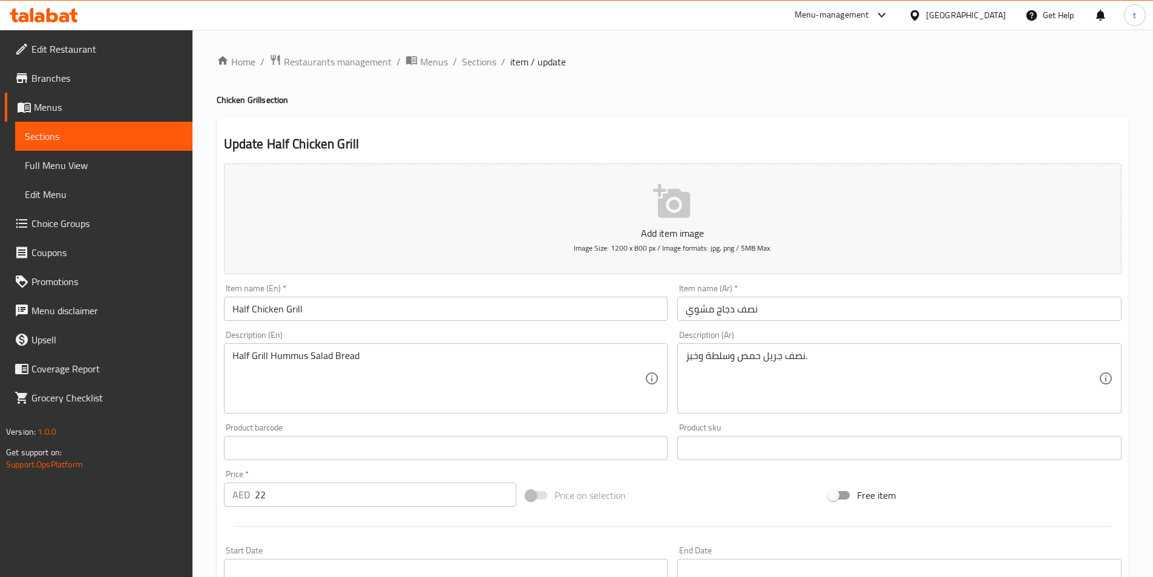
click at [239, 311] on input "Half Chicken Grill" at bounding box center [446, 309] width 444 height 24
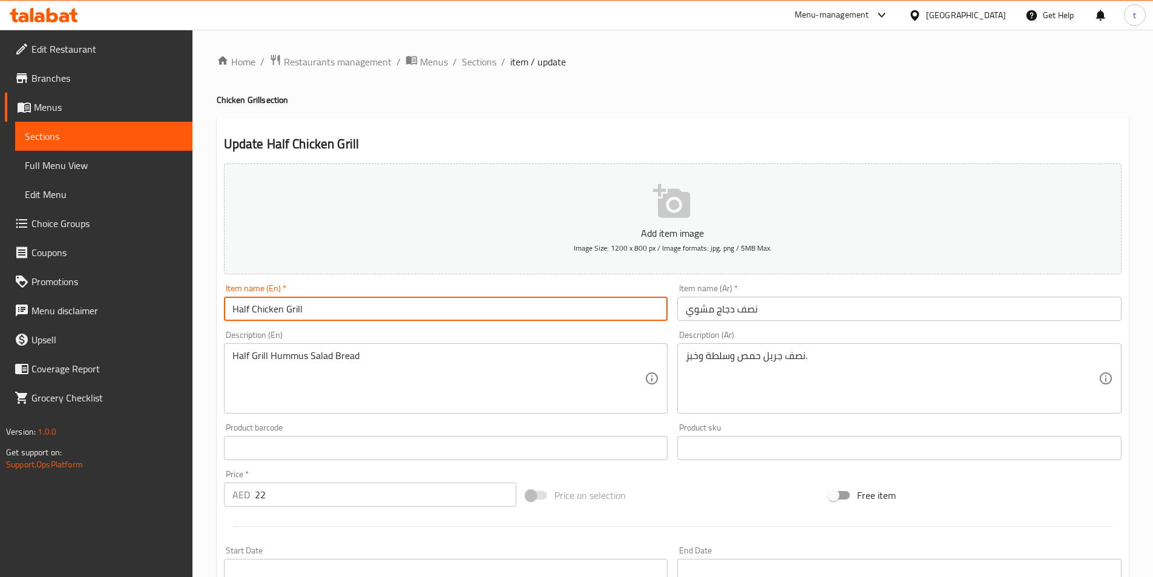
click at [239, 311] on input "Half Chicken Grill" at bounding box center [446, 309] width 444 height 24
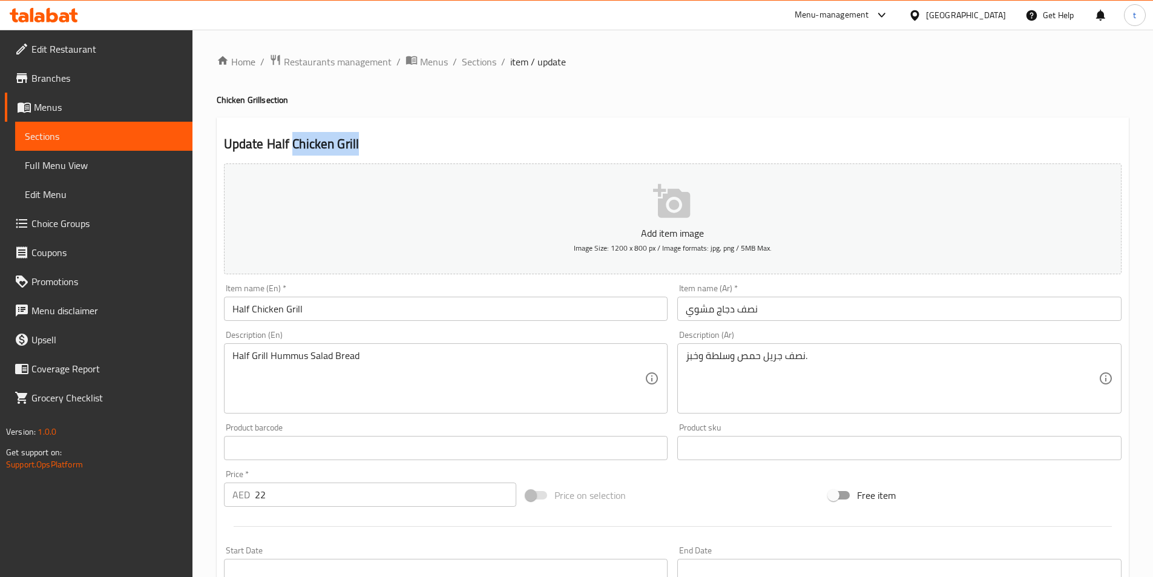
drag, startPoint x: 292, startPoint y: 145, endPoint x: 371, endPoint y: 142, distance: 79.3
click at [371, 142] on h2 "Update Half Chicken Grill" at bounding box center [672, 144] width 897 height 18
copy h2 "Chicken Grill"
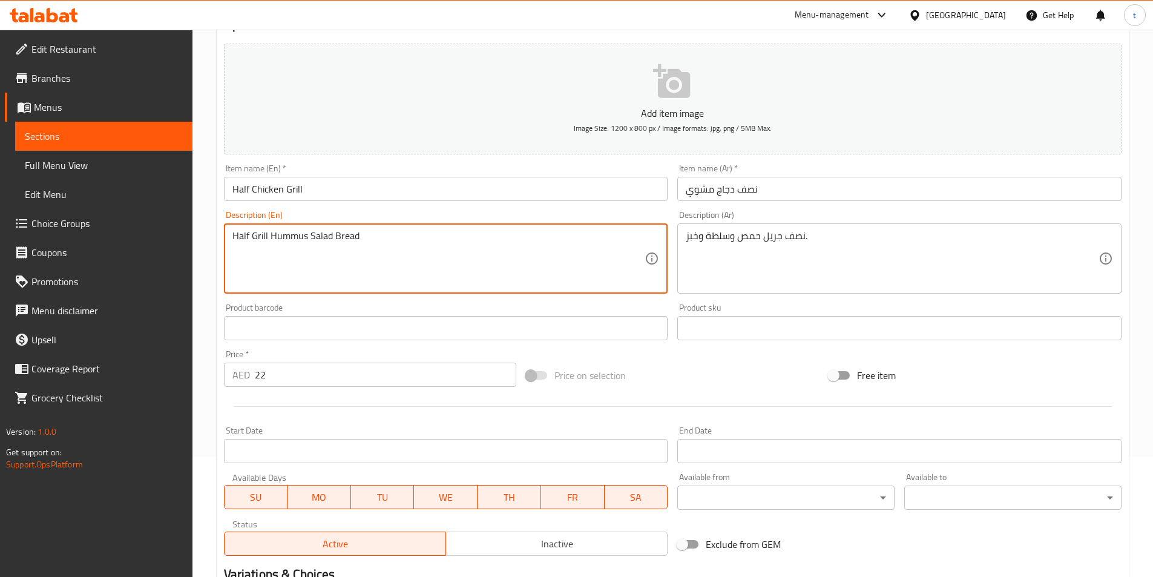
scroll to position [278, 0]
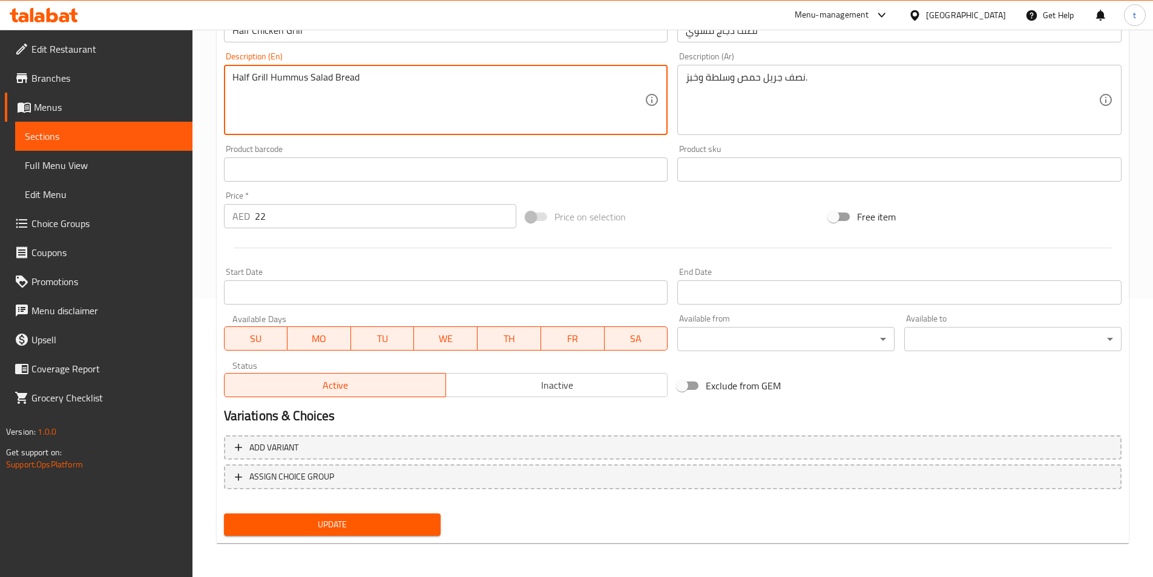
click at [383, 532] on span "Update" at bounding box center [333, 524] width 198 height 15
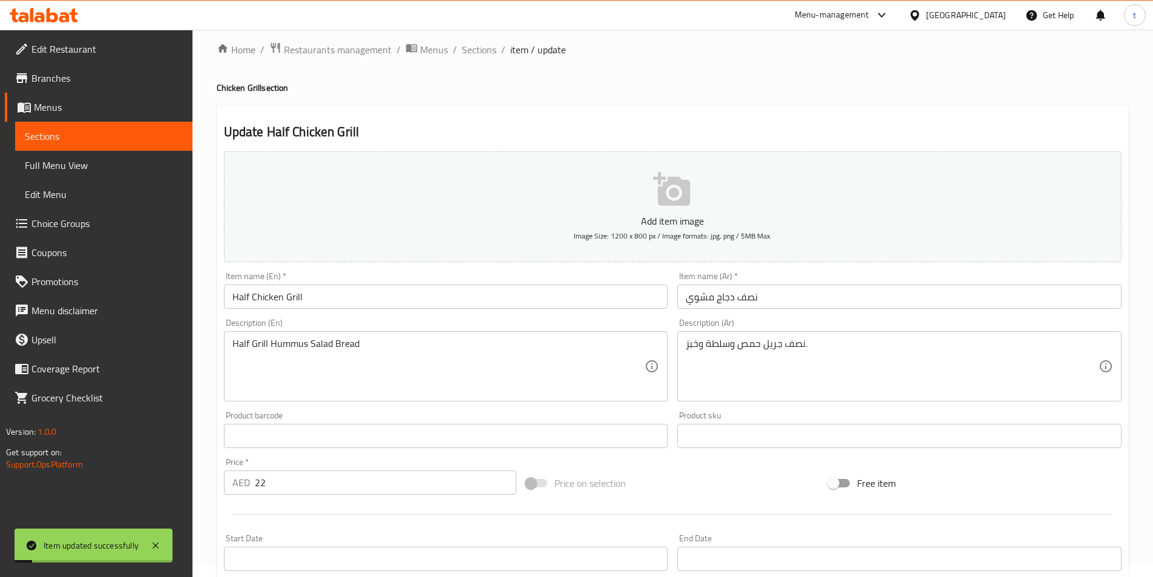
scroll to position [0, 0]
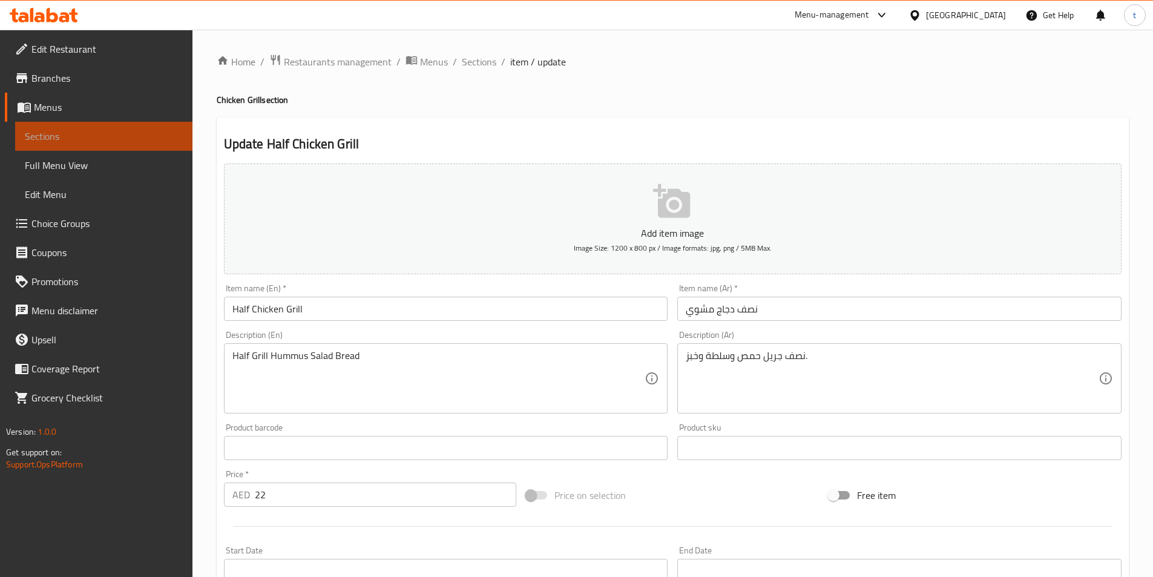
click at [67, 141] on span "Sections" at bounding box center [104, 136] width 158 height 15
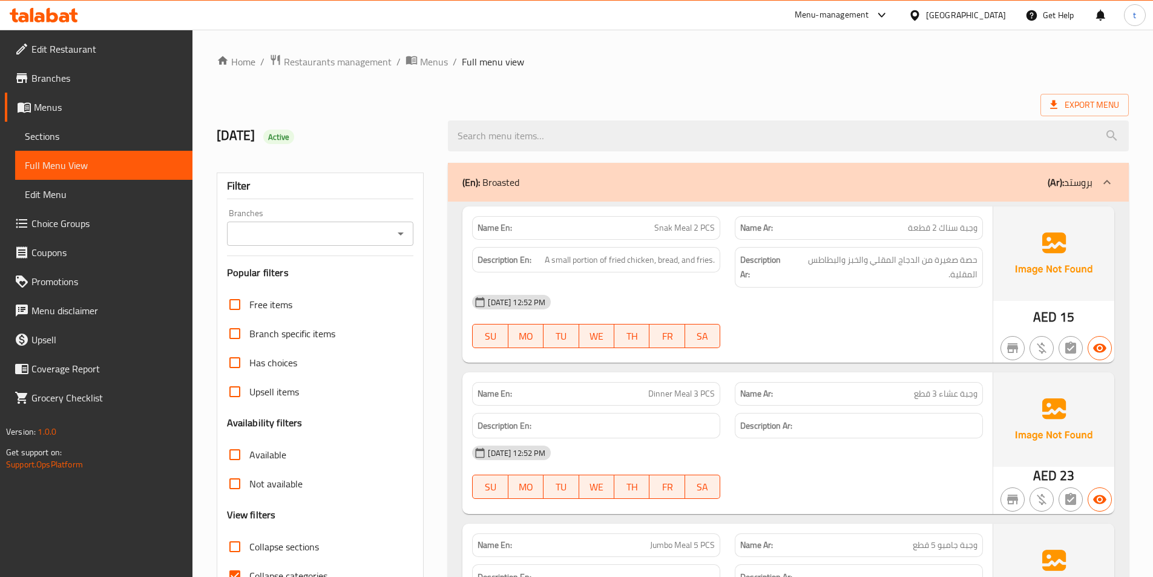
click at [239, 561] on input "Collapse categories" at bounding box center [234, 575] width 29 height 29
checkbox input "false"
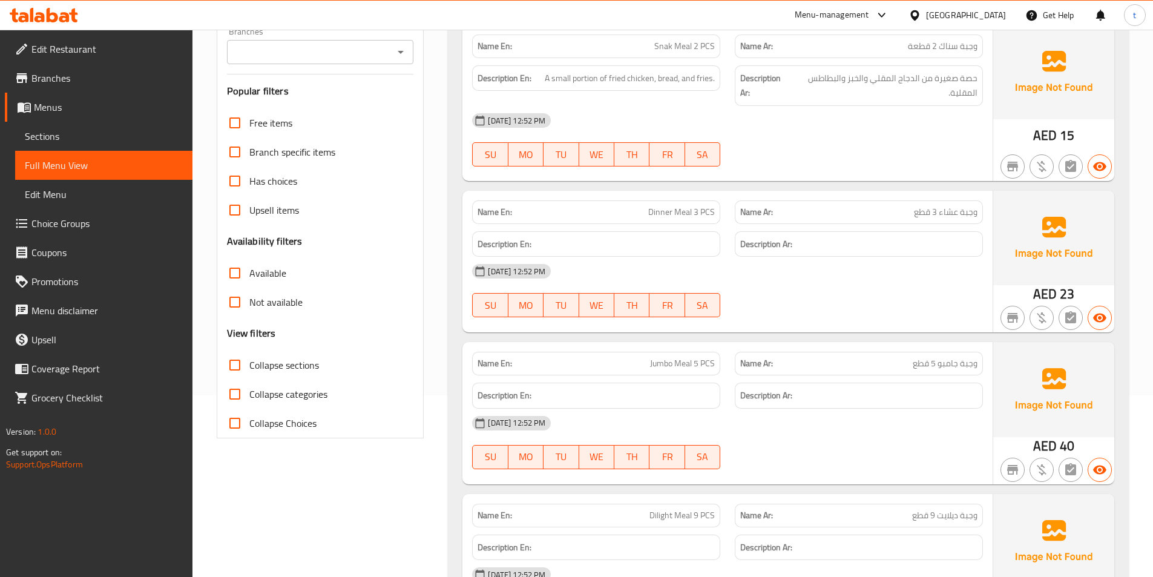
click at [235, 366] on input "Collapse sections" at bounding box center [234, 364] width 29 height 29
checkbox input "true"
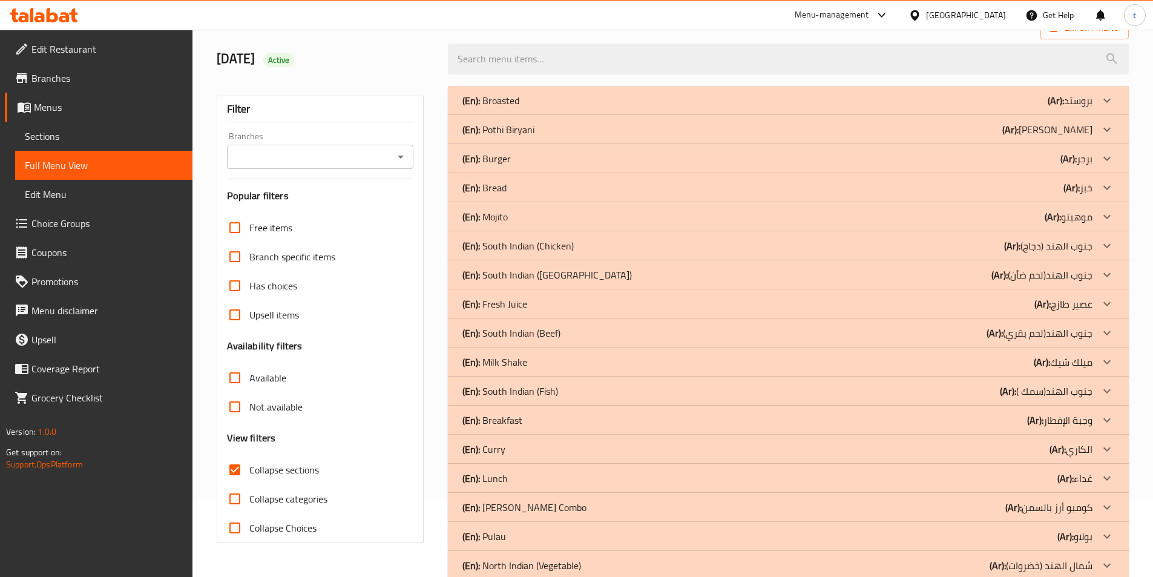
scroll to position [121, 0]
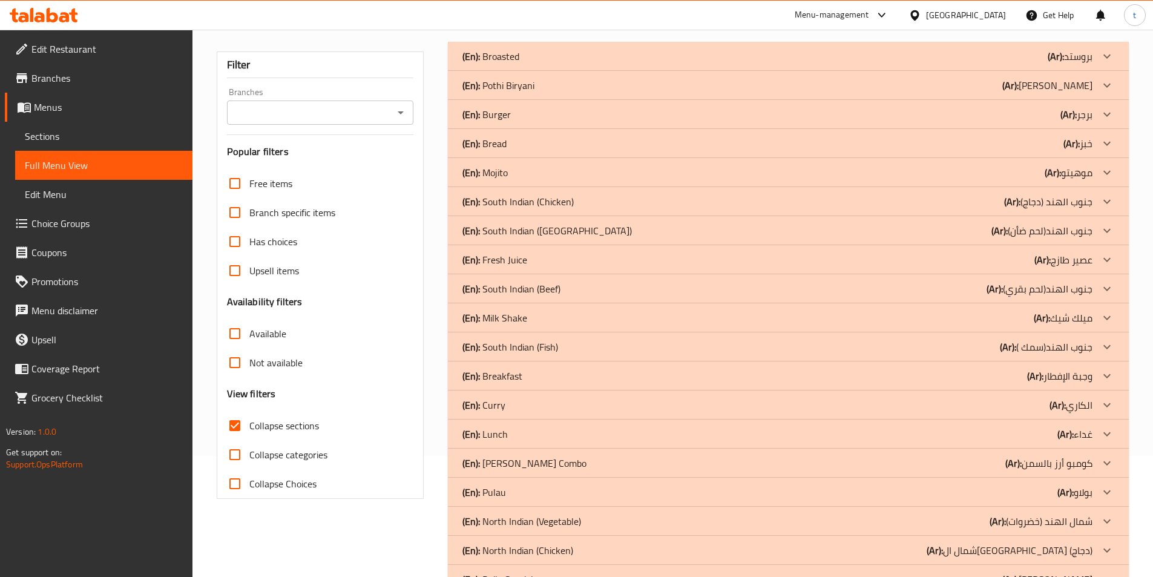
click at [1101, 199] on icon at bounding box center [1107, 201] width 15 height 15
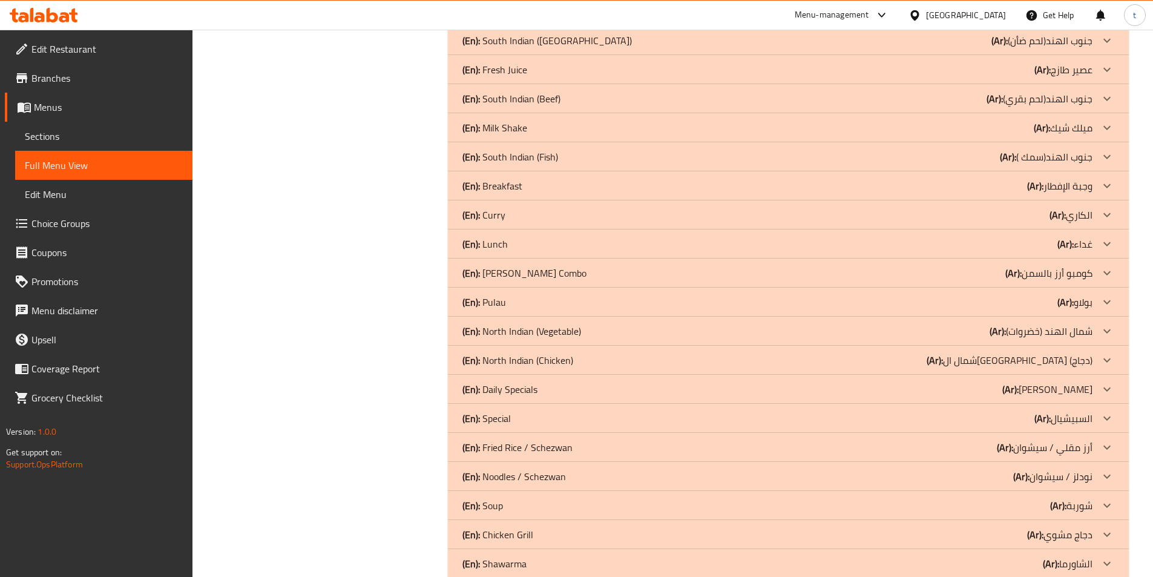
scroll to position [2421, 0]
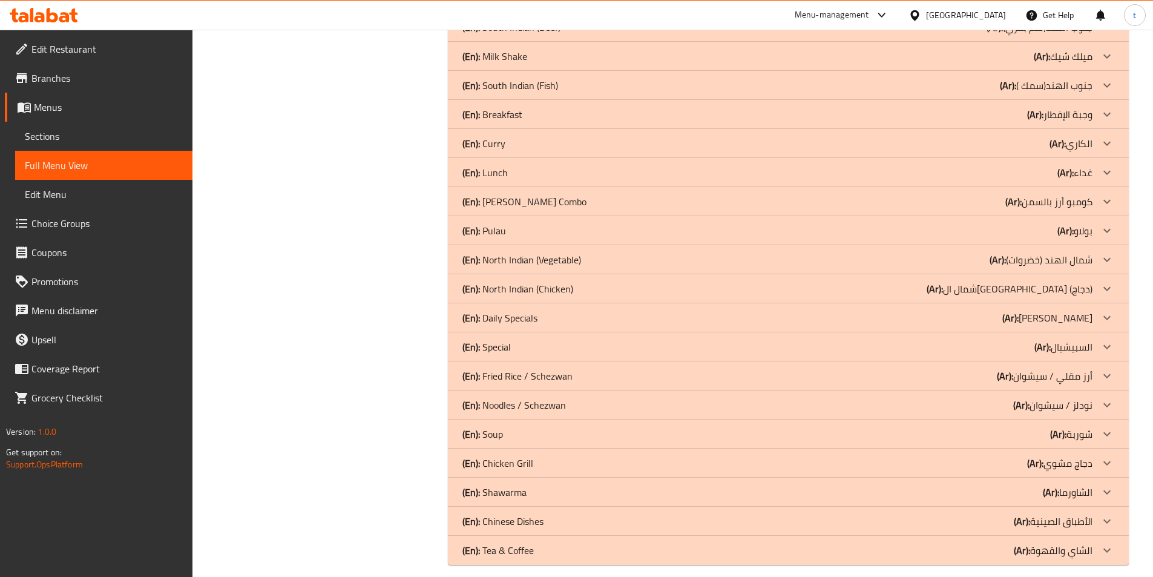
click at [1083, 263] on p "(Ar): شمال [GEOGRAPHIC_DATA] (خضروات)" at bounding box center [1040, 259] width 103 height 15
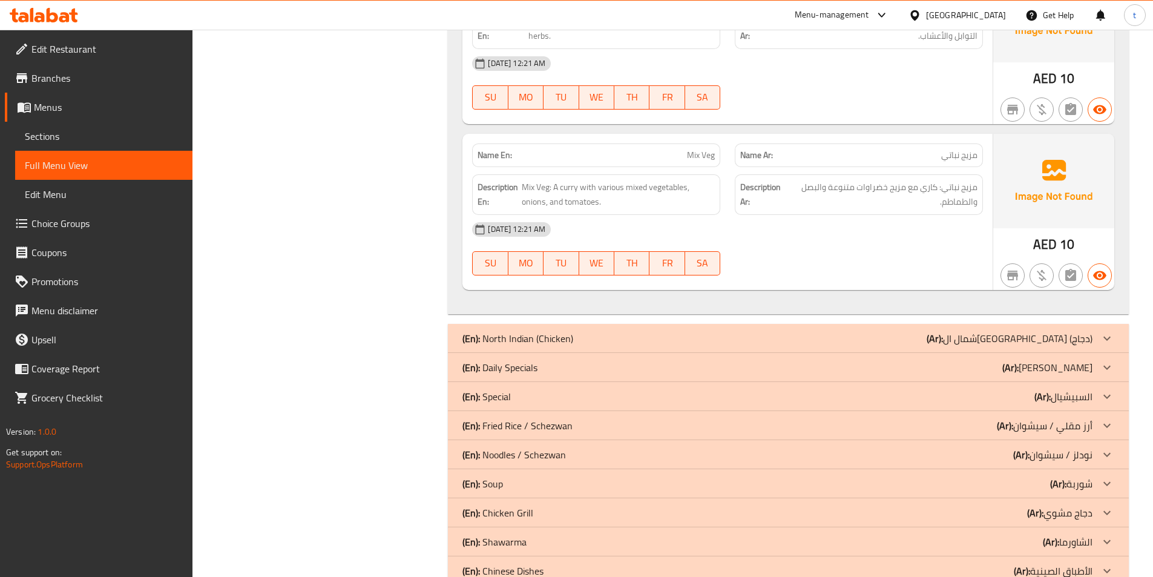
scroll to position [4760, 0]
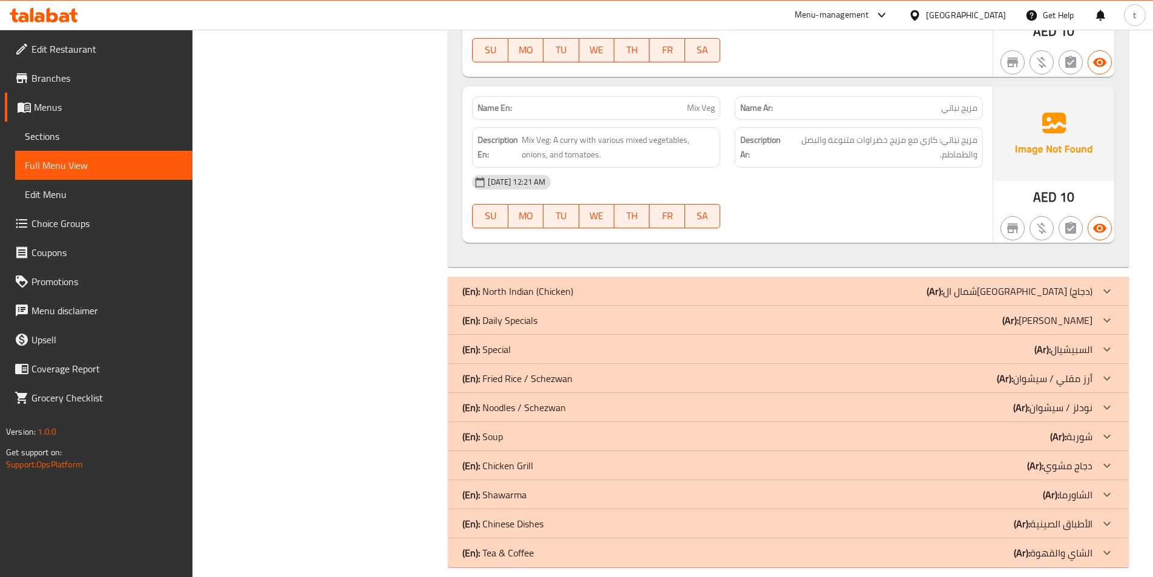
click at [1107, 284] on icon at bounding box center [1107, 291] width 15 height 15
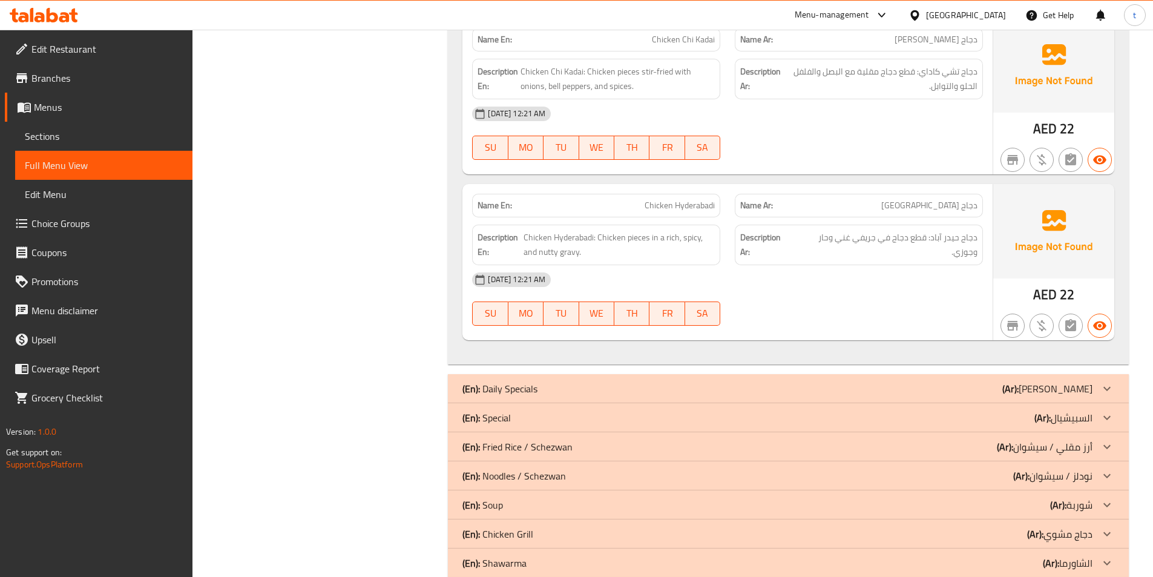
scroll to position [6291, 0]
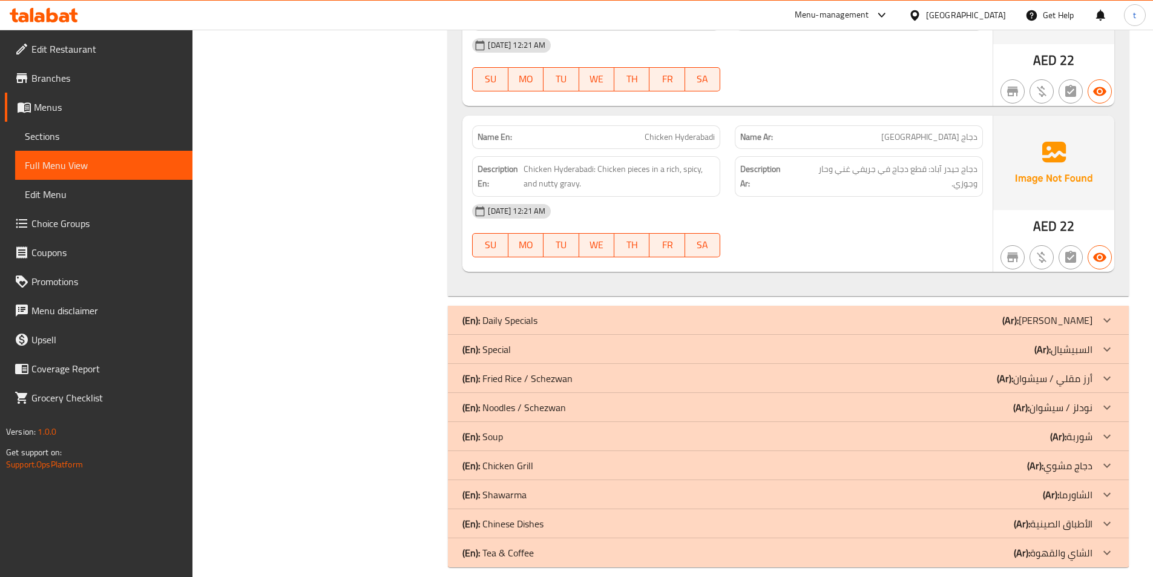
click at [1077, 313] on p "(Ar): [PERSON_NAME]" at bounding box center [1047, 320] width 90 height 15
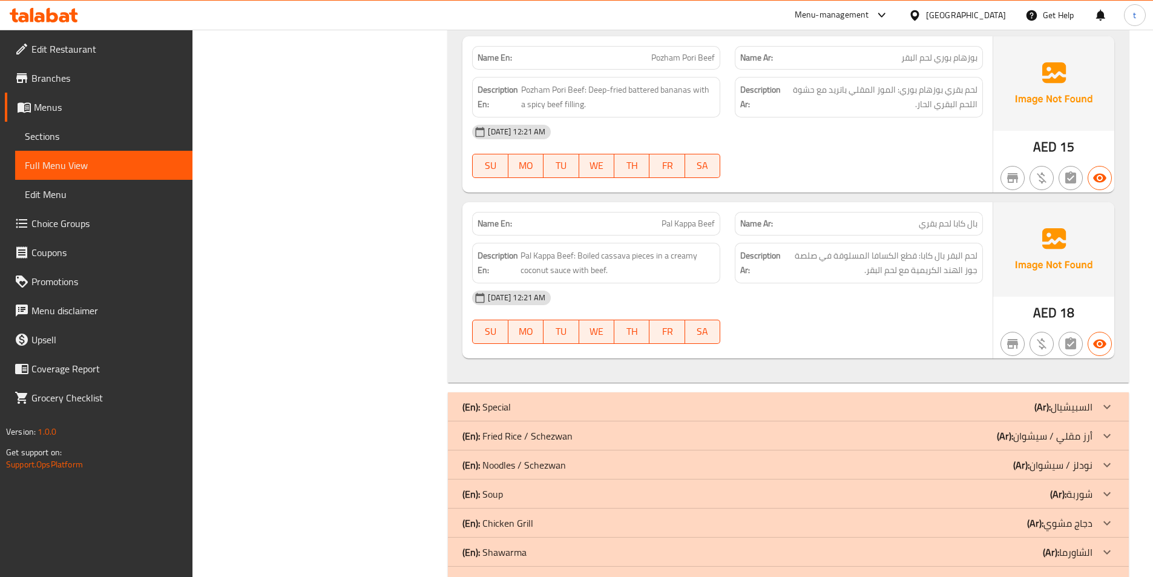
scroll to position [8153, 0]
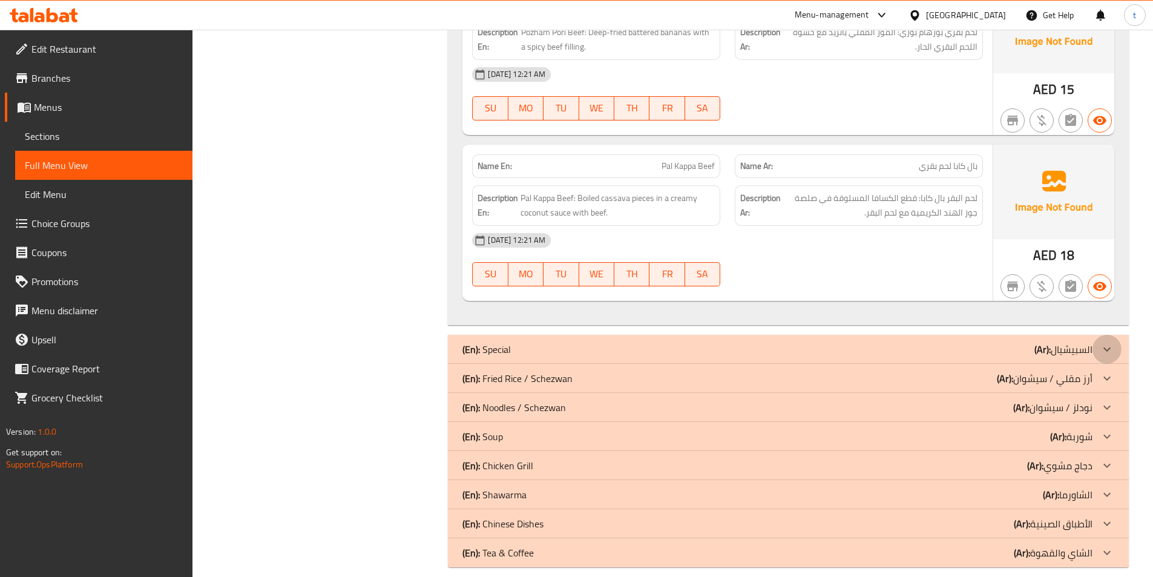
click at [1104, 342] on icon at bounding box center [1107, 349] width 15 height 15
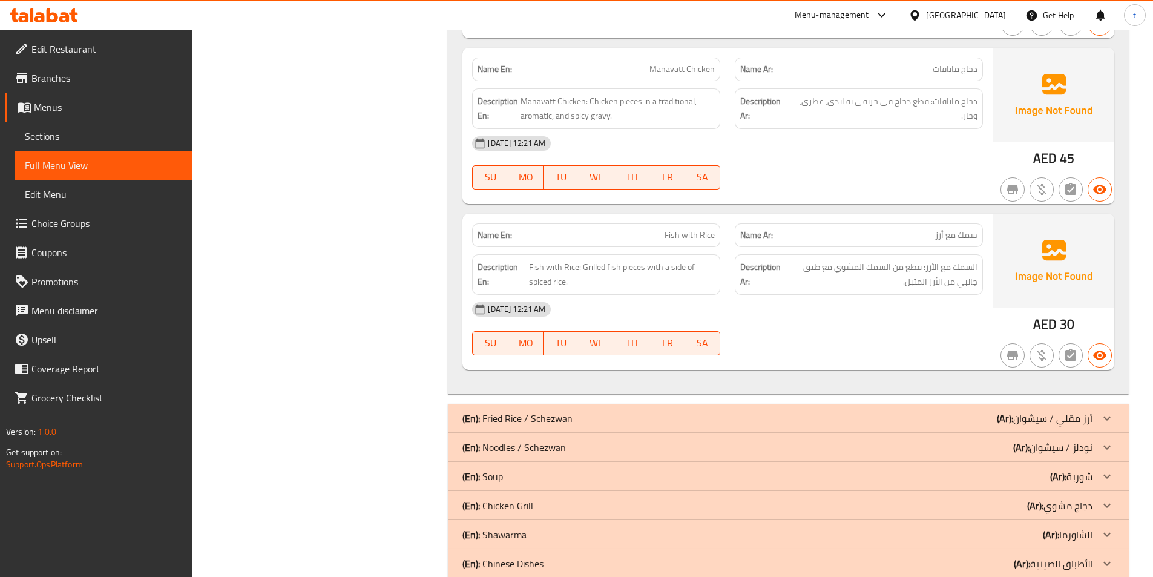
scroll to position [8855, 0]
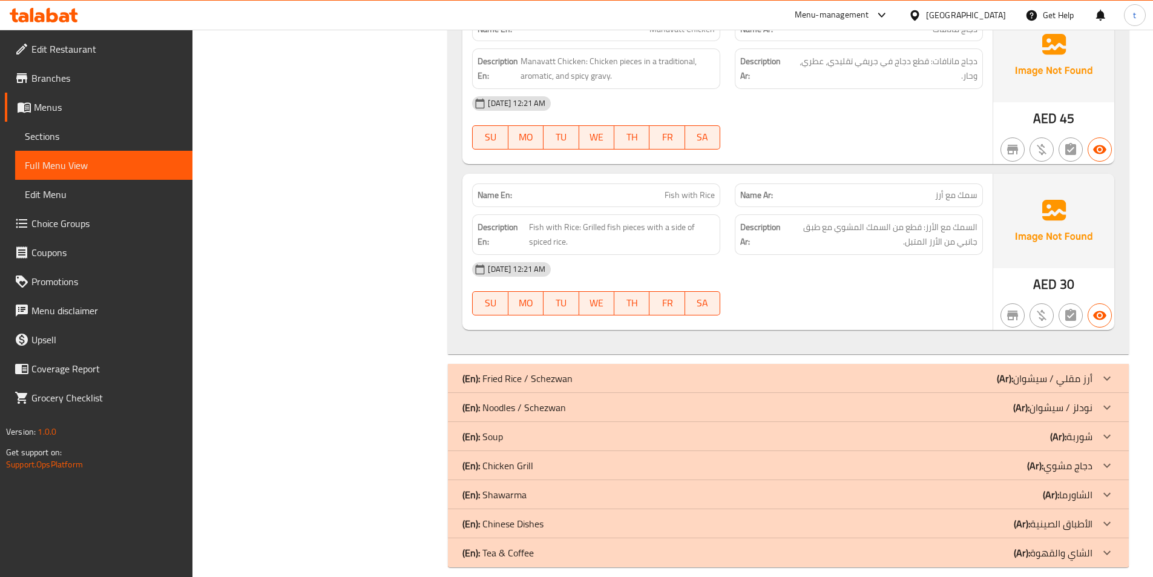
click at [1080, 371] on p "(Ar): أرز مقلي / [PERSON_NAME]" at bounding box center [1045, 378] width 96 height 15
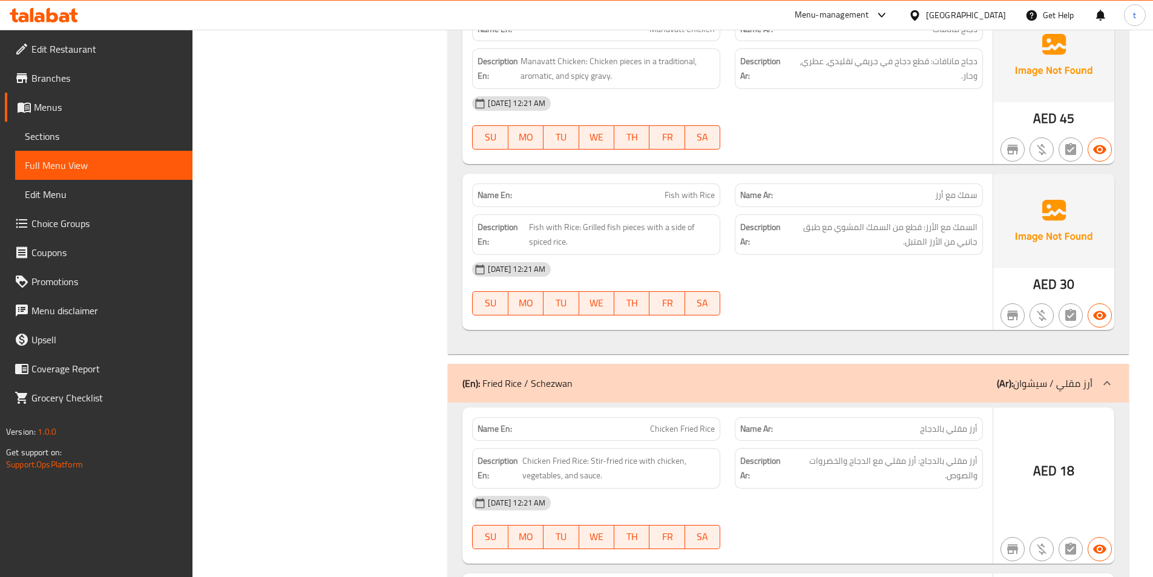
click at [1084, 407] on div "AED 18" at bounding box center [1053, 485] width 121 height 156
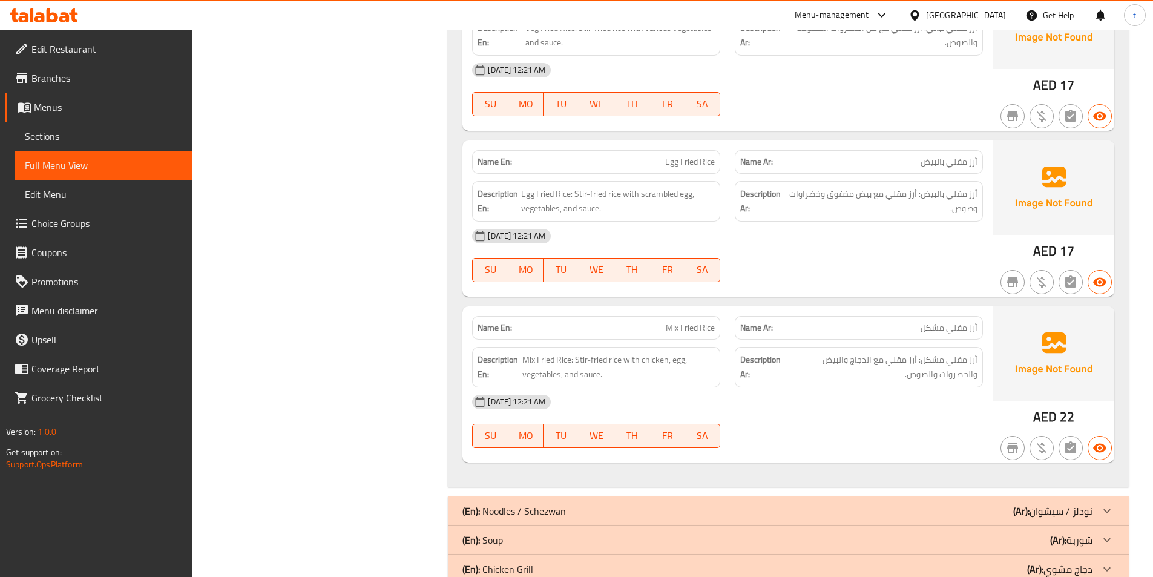
scroll to position [9557, 0]
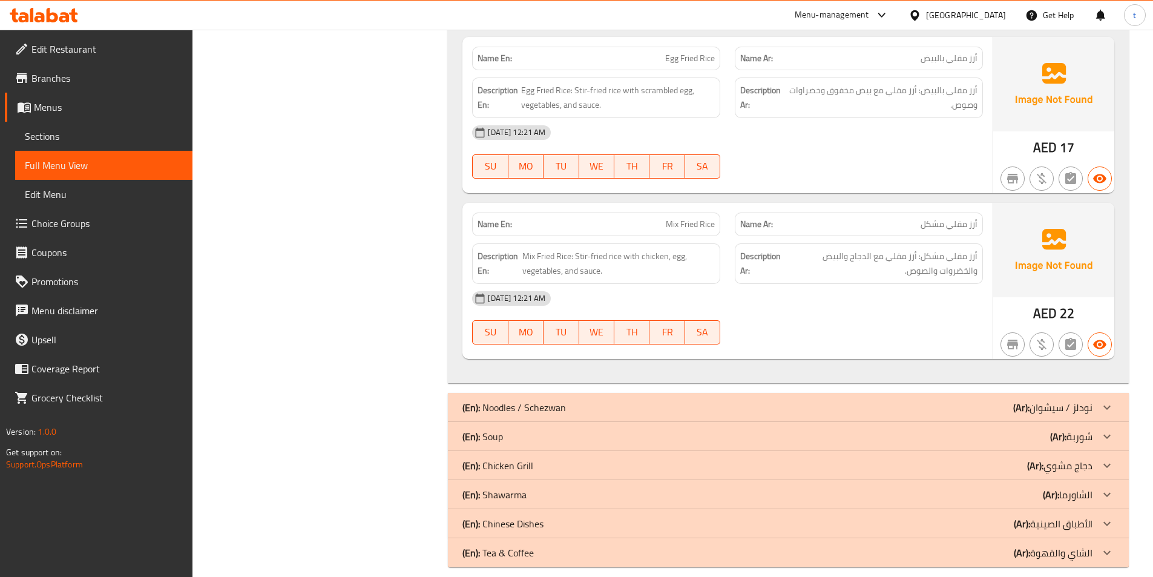
click at [1079, 400] on p "(Ar): نودلز / [PERSON_NAME]" at bounding box center [1052, 407] width 79 height 15
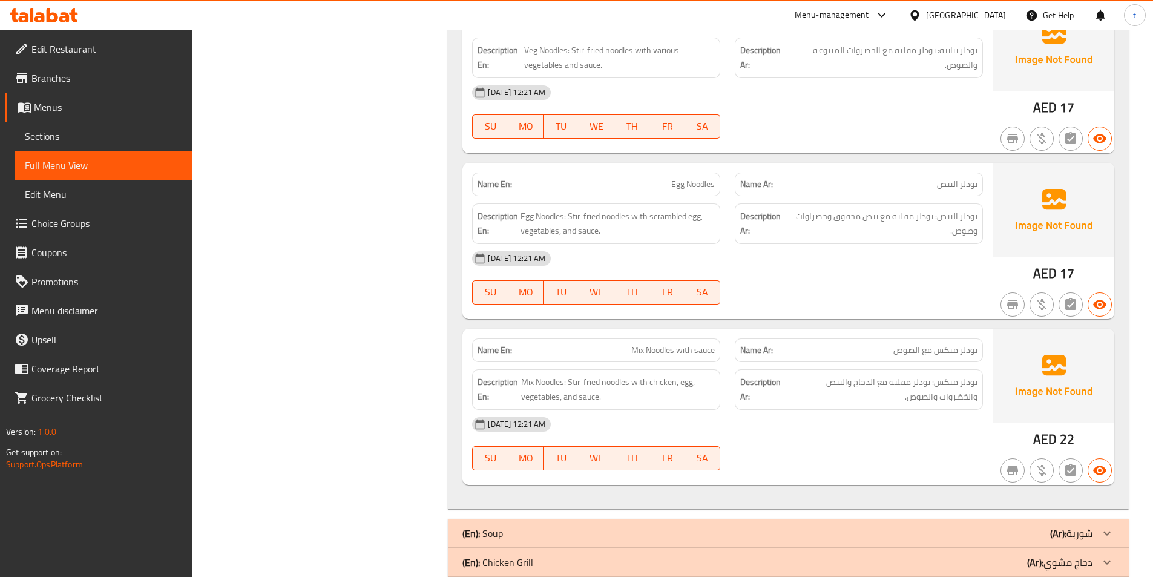
scroll to position [10259, 0]
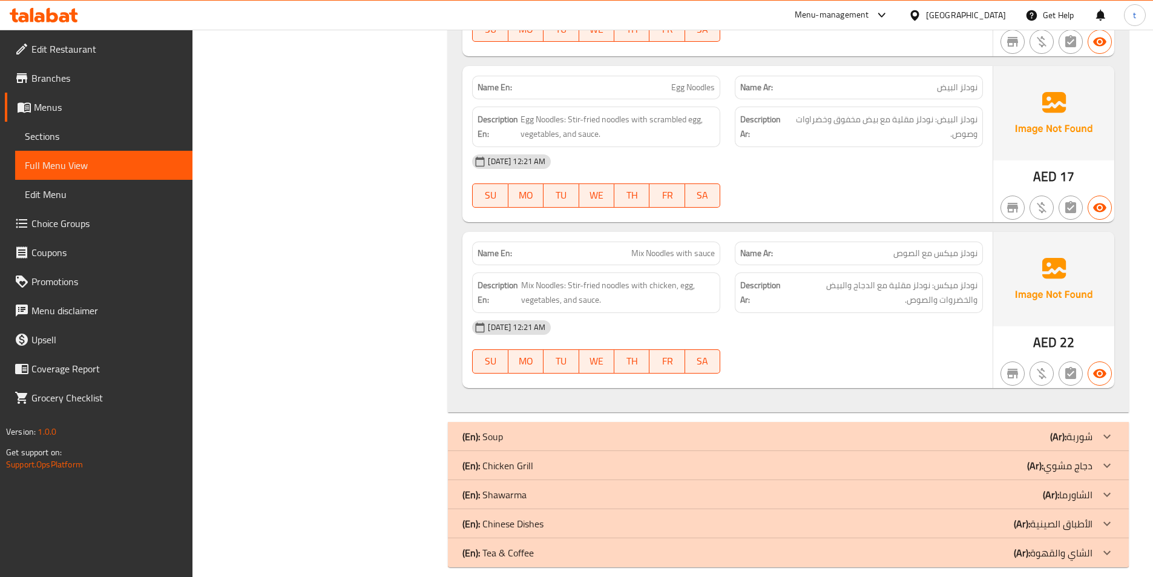
click at [1038, 429] on div "(En): Soup (Ar): شوربة" at bounding box center [777, 436] width 630 height 15
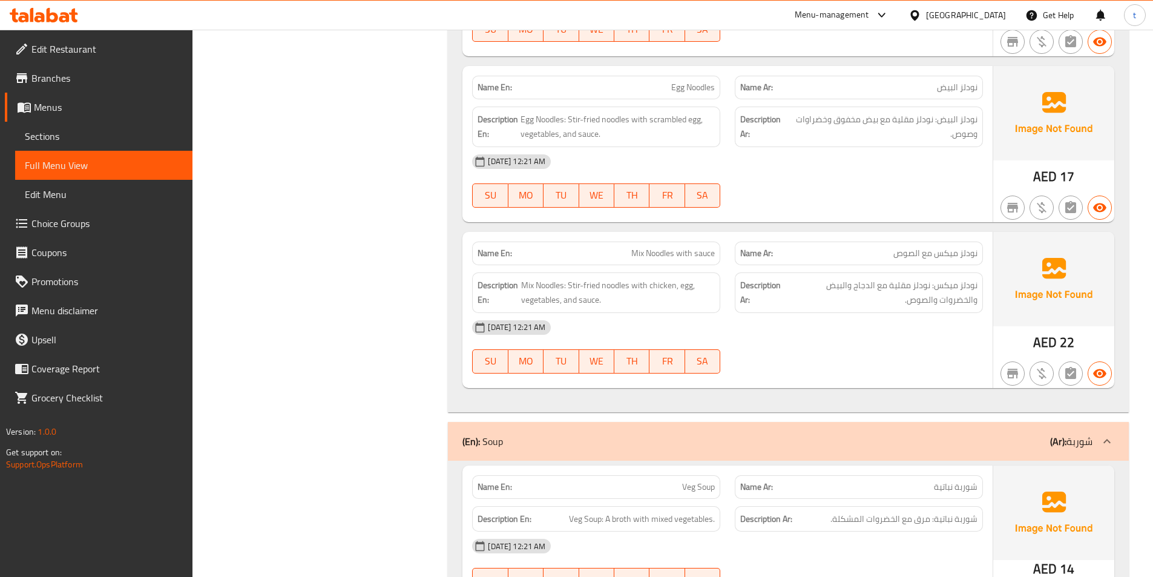
scroll to position [11352, 0]
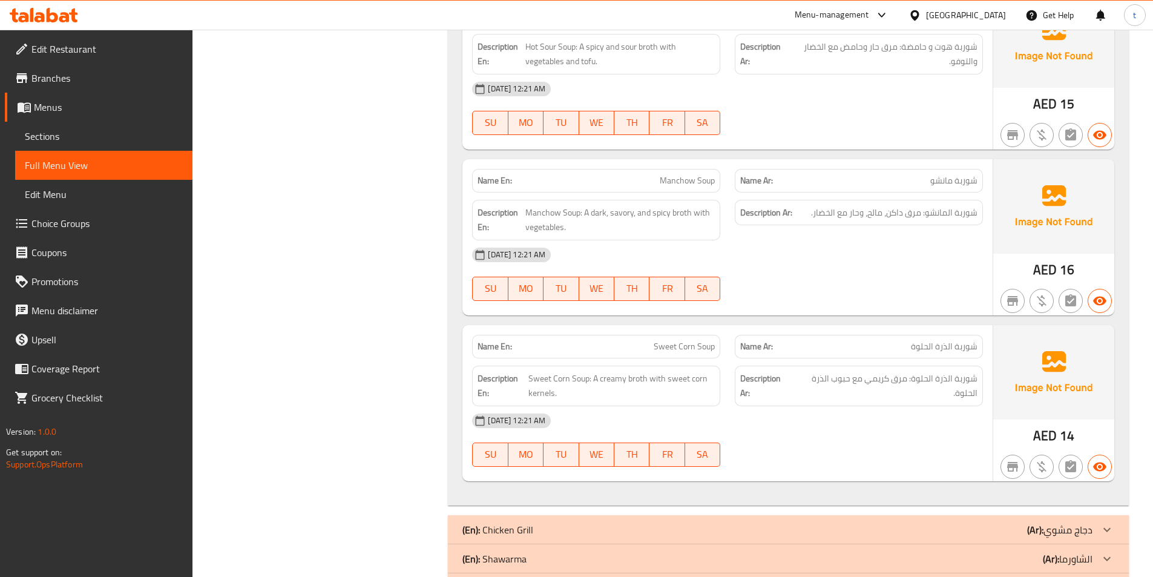
click at [933, 515] on div "(En): Chicken Grill (Ar): دجاج مشوي" at bounding box center [788, 529] width 681 height 29
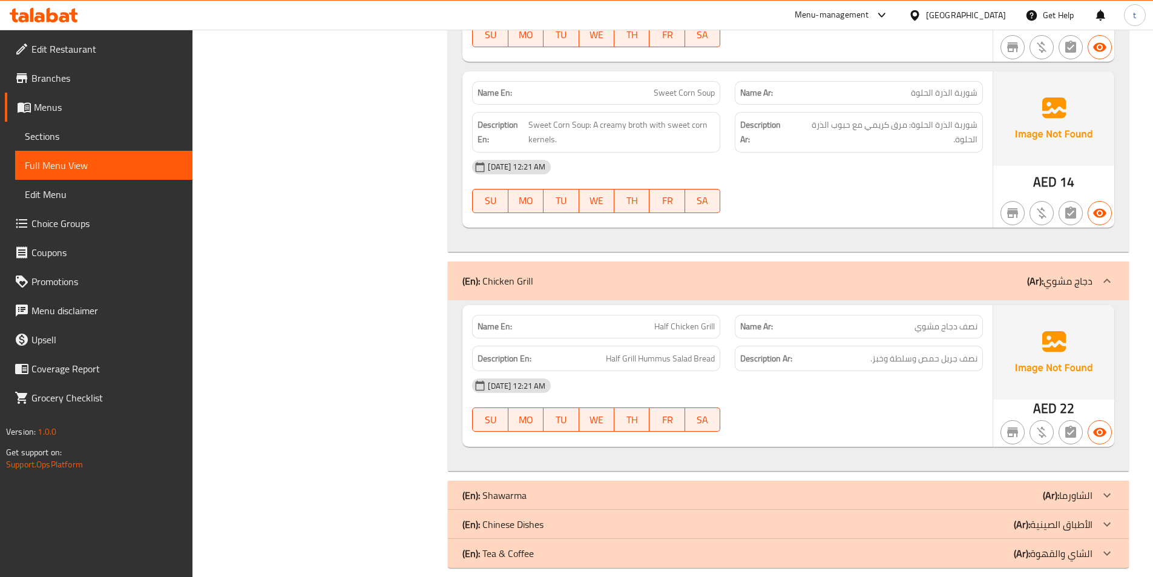
scroll to position [11606, 0]
click at [993, 487] on div "(En): Shawarma (Ar): الشاورما" at bounding box center [777, 494] width 630 height 15
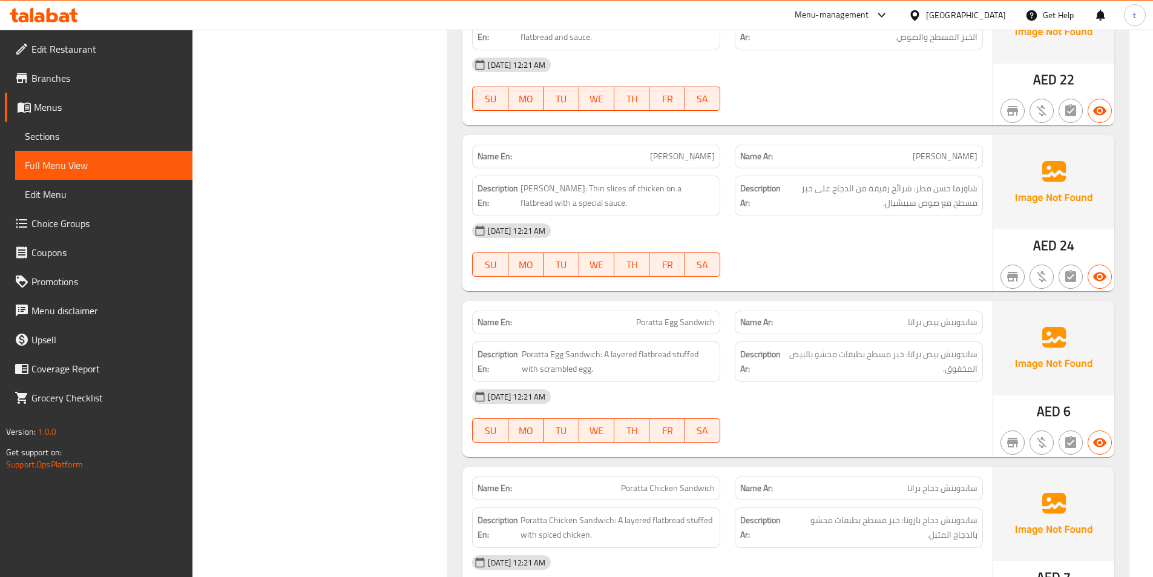
scroll to position [12756, 0]
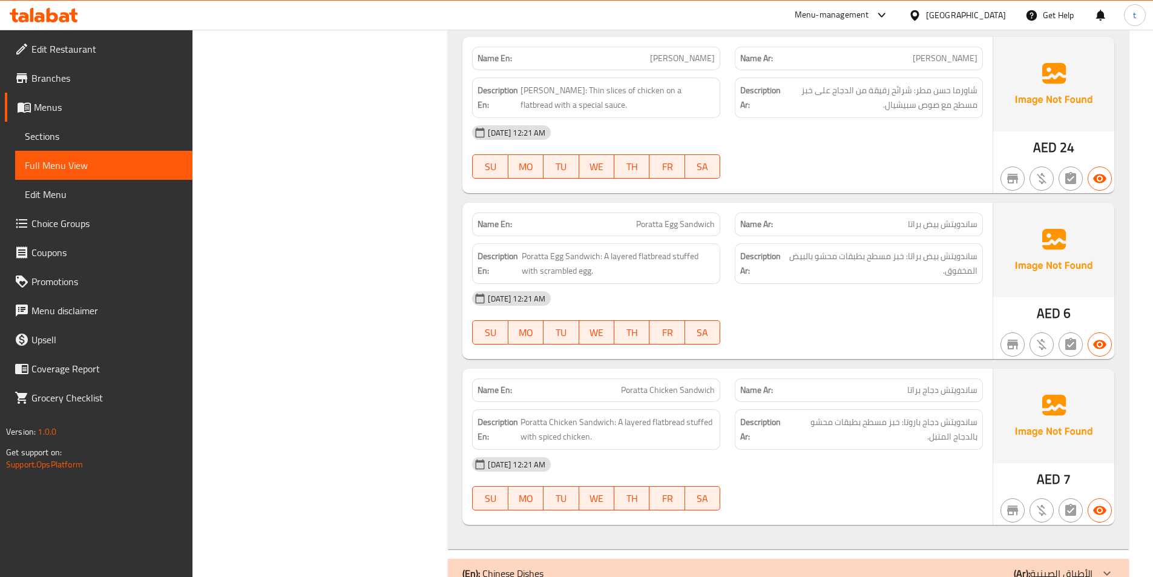
click at [984, 566] on div "(En): Chinese Dishes (Ar): الأطباق الصينية" at bounding box center [777, 573] width 630 height 15
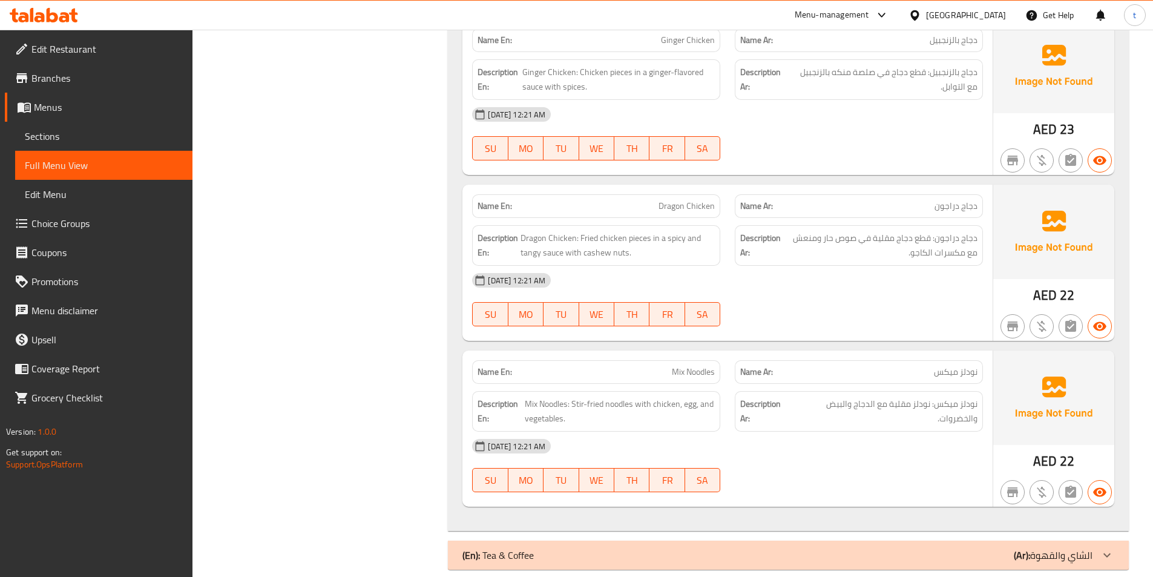
scroll to position [14170, 0]
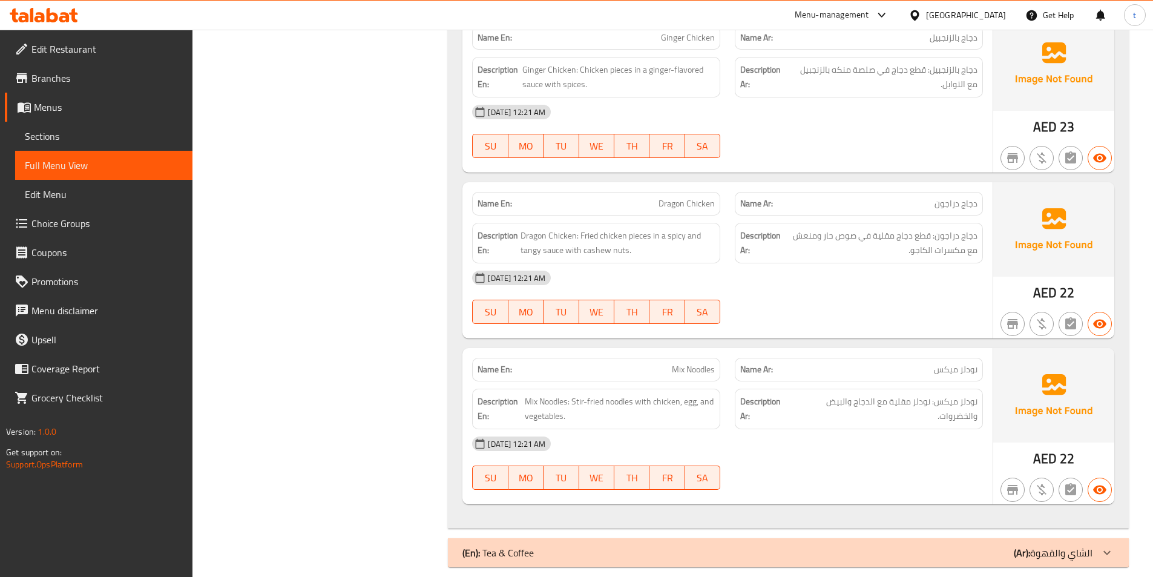
click at [974, 545] on div "(En): Tea & Coffee (Ar): الشاي والقهوة" at bounding box center [777, 552] width 630 height 15
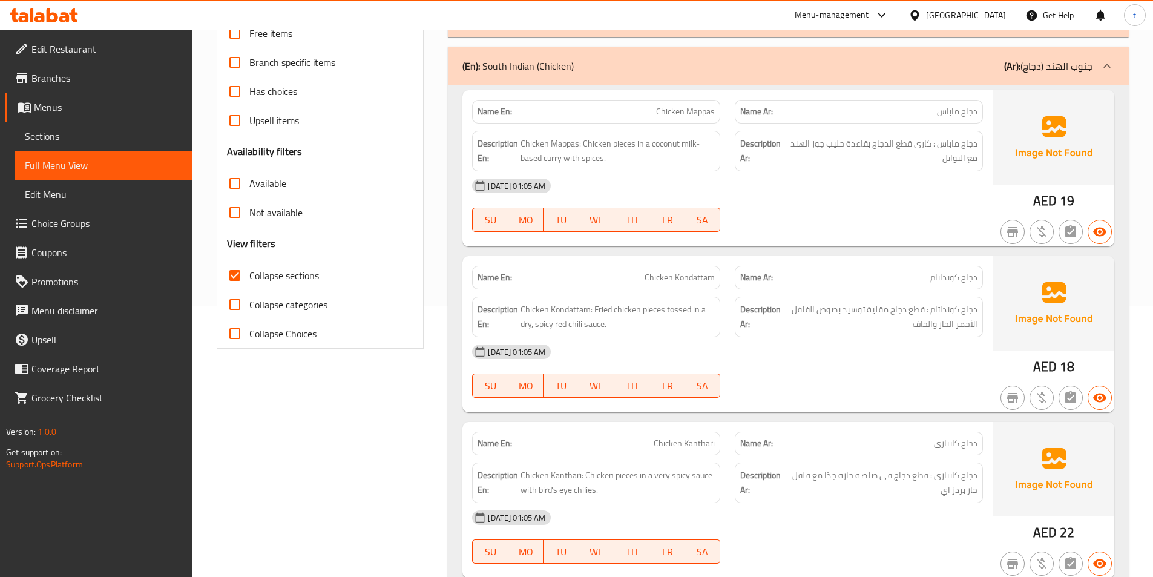
scroll to position [0, 0]
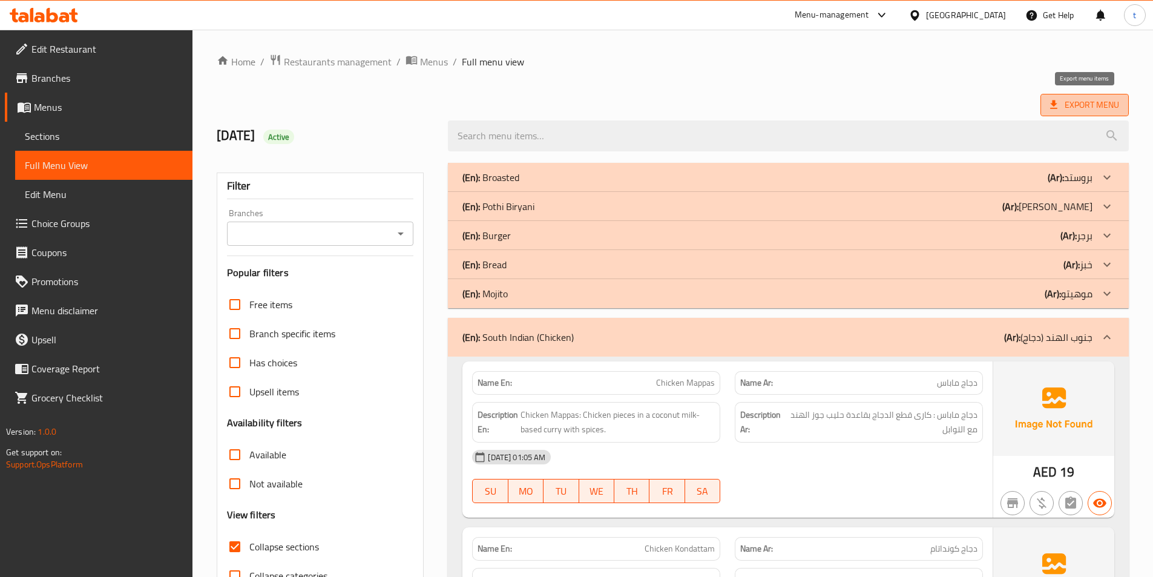
click at [1077, 94] on span "Export Menu" at bounding box center [1084, 105] width 88 height 22
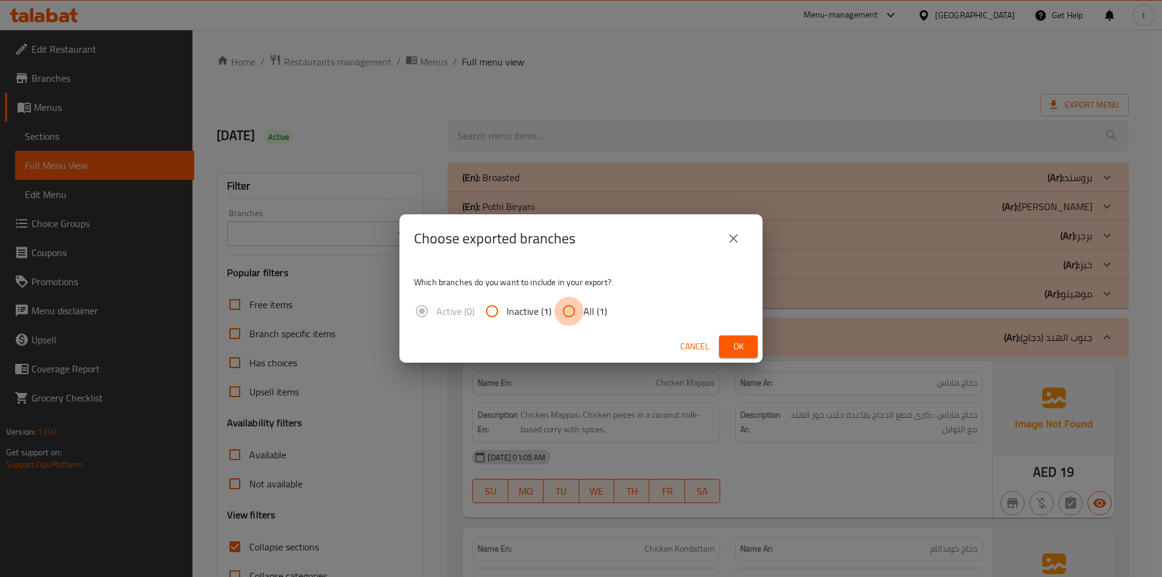
click at [577, 315] on input "All (1)" at bounding box center [568, 311] width 29 height 29
radio input "true"
click at [736, 347] on span "Ok" at bounding box center [738, 346] width 19 height 15
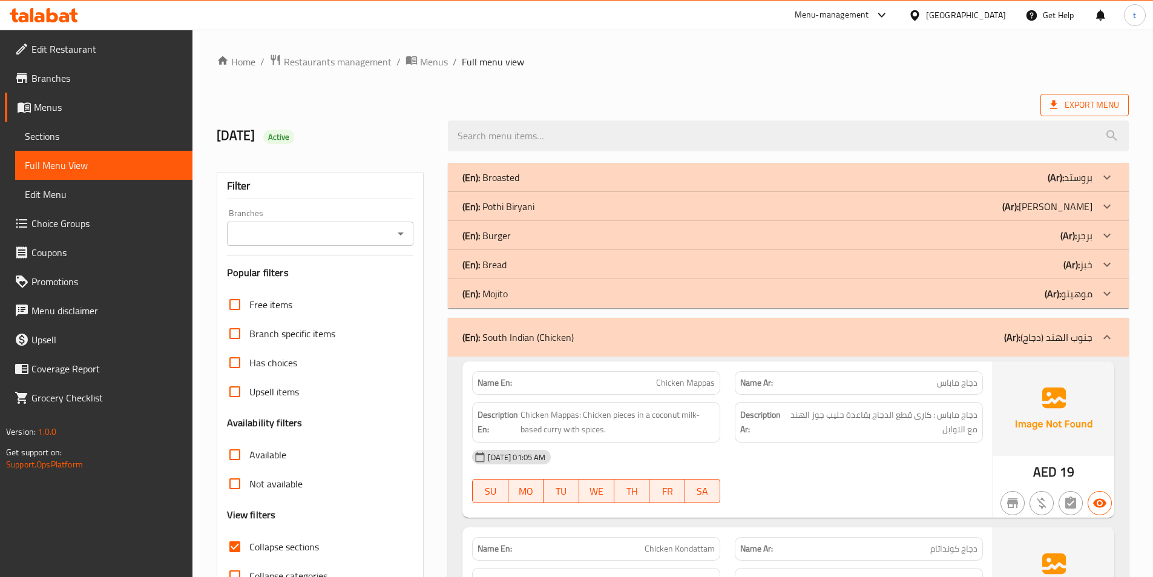
click at [1078, 101] on span "Export Menu" at bounding box center [1084, 104] width 69 height 15
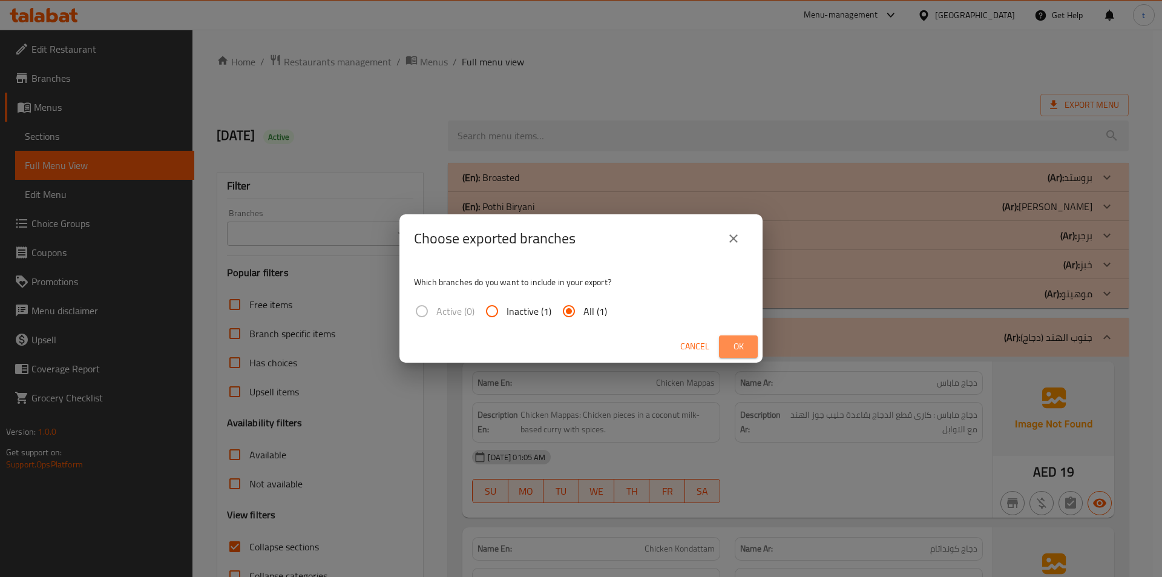
click at [736, 342] on span "Ok" at bounding box center [738, 346] width 19 height 15
